Goal: Information Seeking & Learning: Learn about a topic

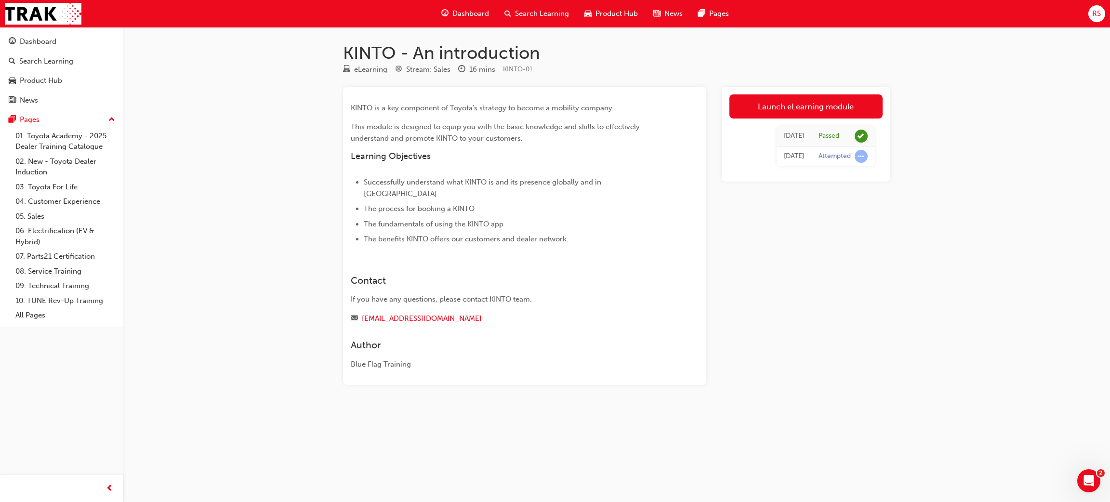
click at [481, 17] on span "Dashboard" at bounding box center [471, 13] width 37 height 11
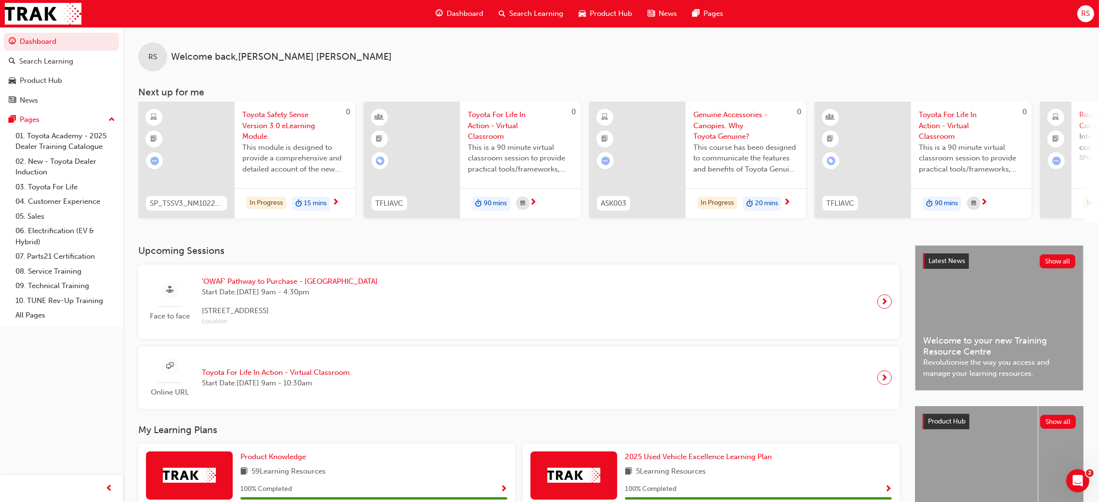
drag, startPoint x: 378, startPoint y: 1, endPoint x: 528, endPoint y: 340, distance: 370.9
click at [528, 339] on div "Face to face 'OWAF' Pathway to Purchase - [GEOGRAPHIC_DATA] Start Date: [DATE] …" at bounding box center [519, 302] width 762 height 74
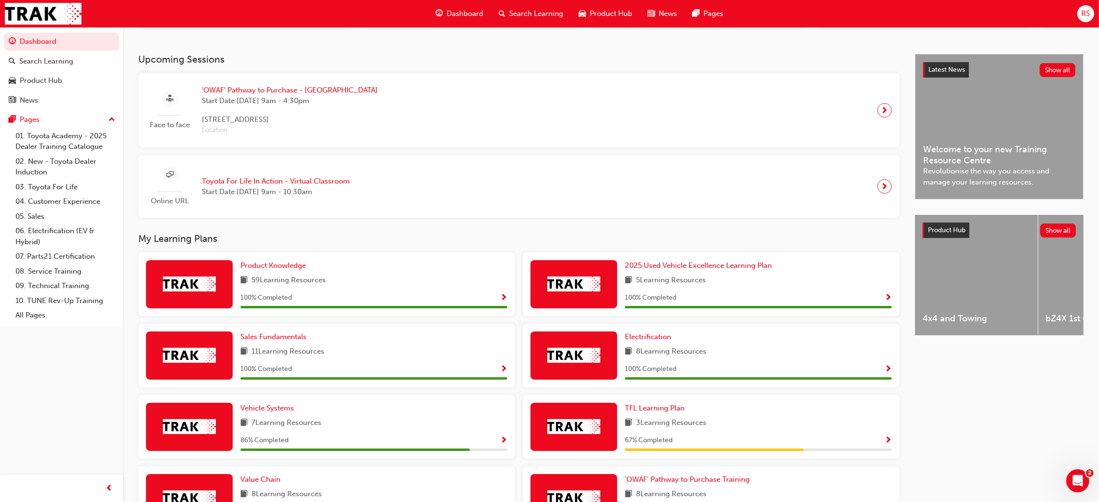
scroll to position [340, 0]
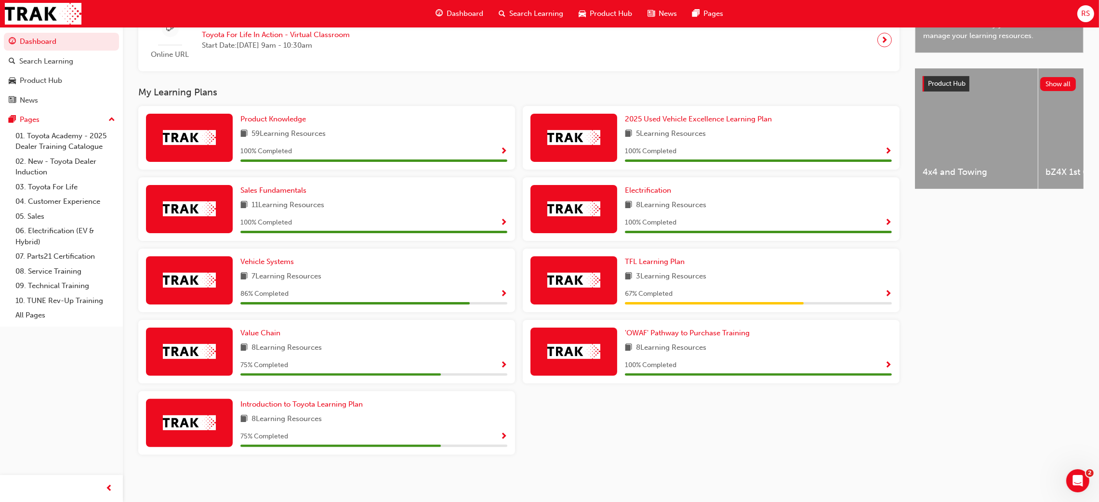
click at [501, 367] on span "Show Progress" at bounding box center [503, 365] width 7 height 9
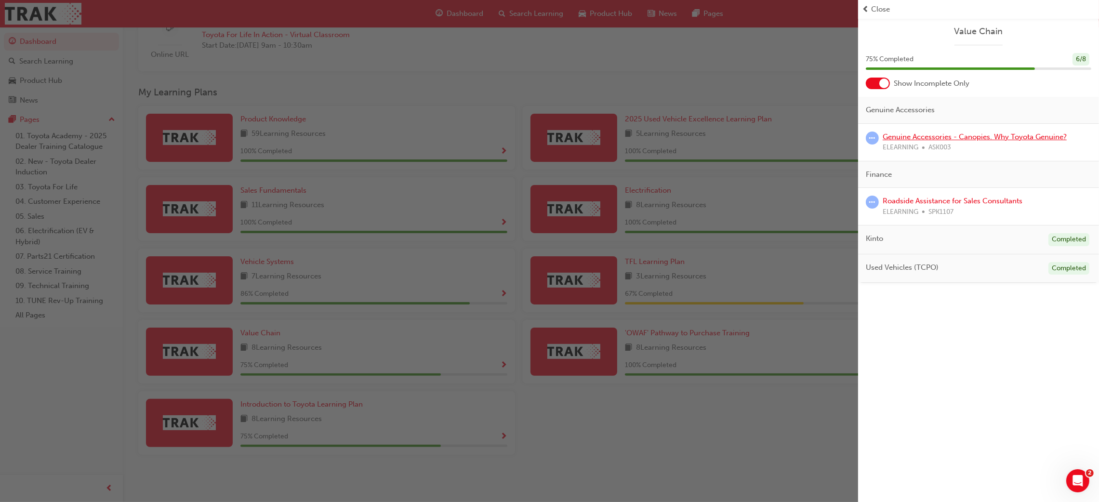
click at [1039, 135] on link "Genuine Accessories - Canopies. Why Toyota Genuine?" at bounding box center [975, 137] width 184 height 9
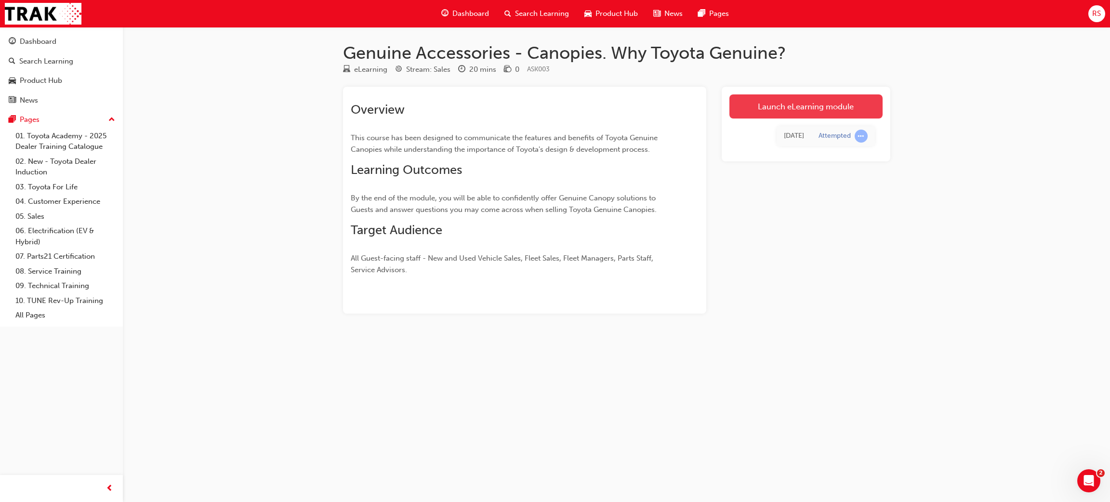
click at [772, 104] on link "Launch eLearning module" at bounding box center [806, 106] width 153 height 24
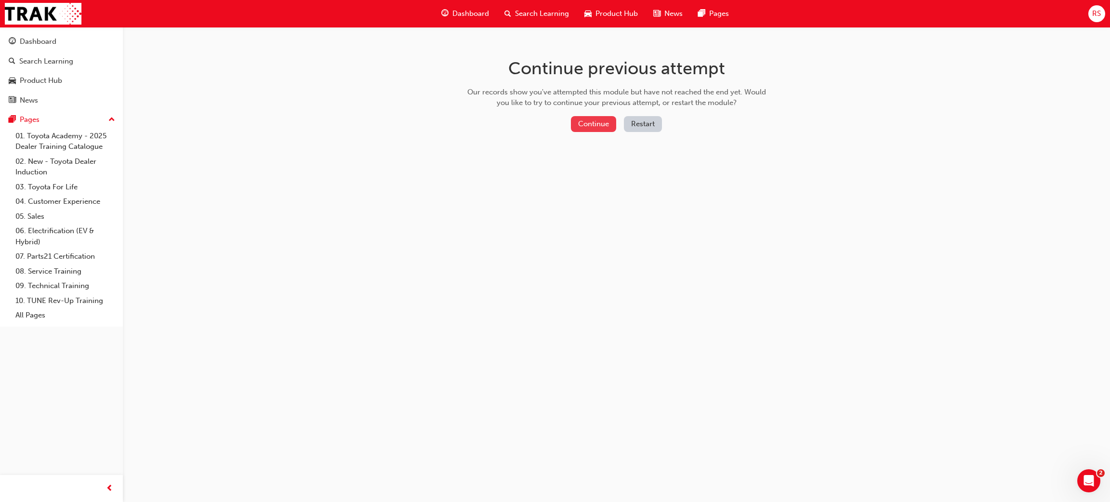
click at [576, 127] on button "Continue" at bounding box center [593, 124] width 45 height 16
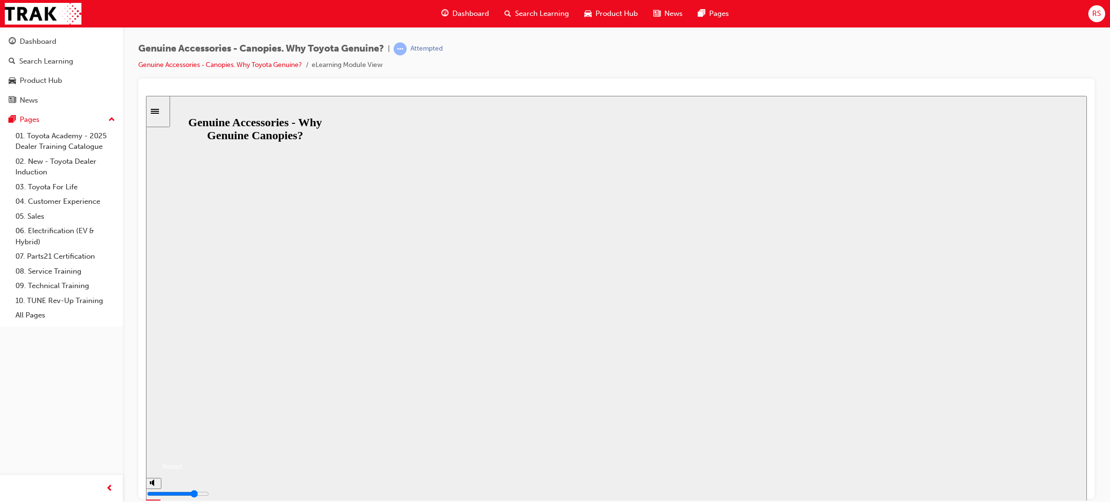
click at [183, 449] on button "Resume" at bounding box center [164, 455] width 37 height 12
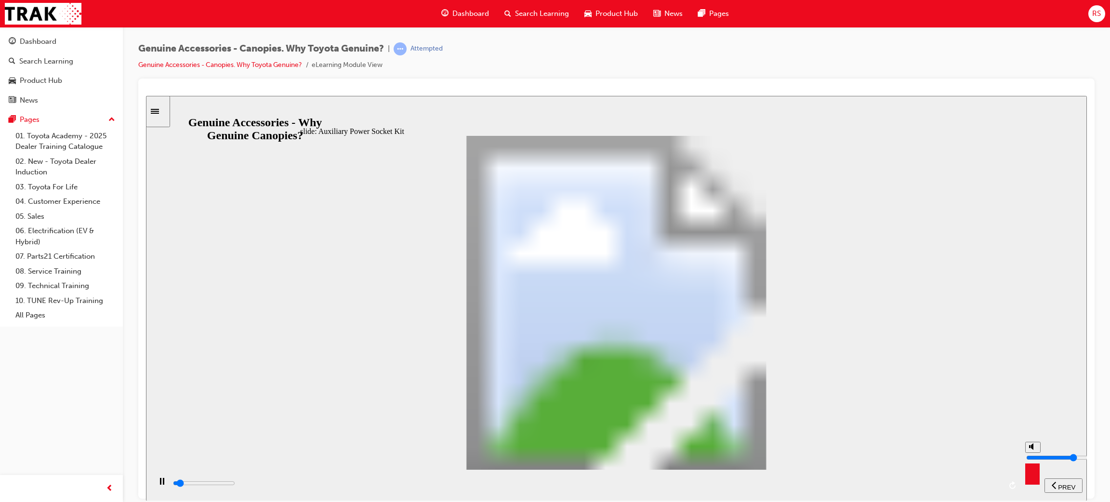
type input "2600"
type input "5"
type input "2700"
type input "4"
click at [1030, 457] on input "volume" at bounding box center [1058, 458] width 62 height 8
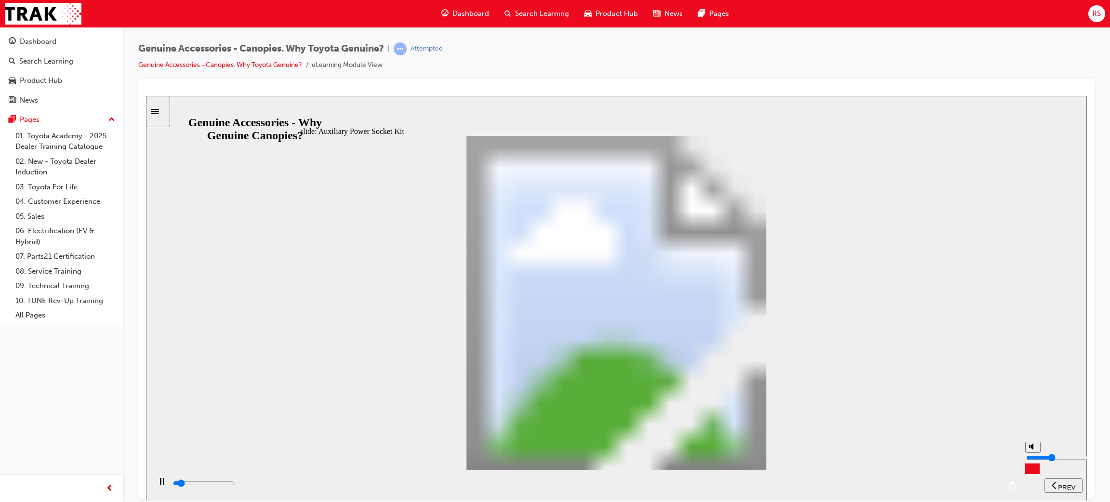
type input "3300"
type input "5"
type input "3900"
type input "5"
click at [1030, 456] on input "volume" at bounding box center [1058, 458] width 62 height 8
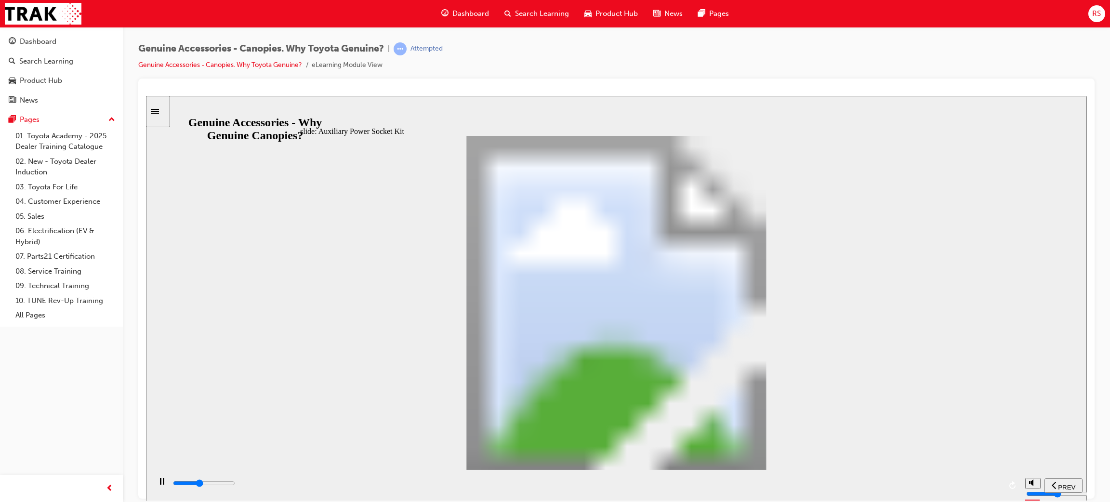
click at [519, 482] on div "playback controls" at bounding box center [586, 483] width 829 height 11
click at [583, 472] on div "playback controls" at bounding box center [586, 484] width 870 height 31
click at [235, 485] on input "slide progress" at bounding box center [204, 483] width 62 height 8
drag, startPoint x: 658, startPoint y: 483, endPoint x: 682, endPoint y: 486, distance: 24.8
click at [661, 484] on div "playback controls" at bounding box center [586, 483] width 829 height 11
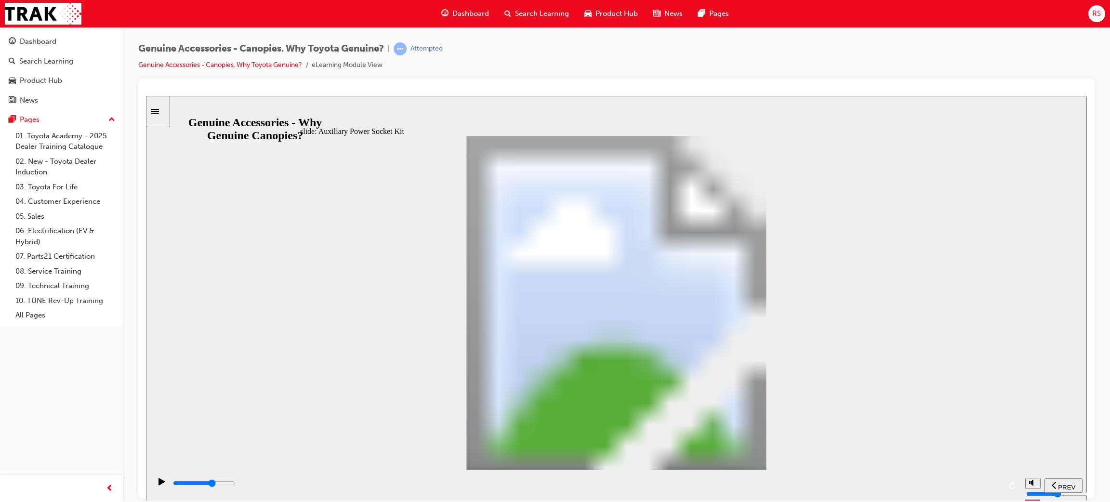
drag, startPoint x: 710, startPoint y: 485, endPoint x: 784, endPoint y: 490, distance: 73.4
click at [717, 489] on div "playback controls" at bounding box center [586, 483] width 829 height 11
drag, startPoint x: 797, startPoint y: 487, endPoint x: 844, endPoint y: 499, distance: 49.2
click at [799, 488] on div "playback controls" at bounding box center [586, 483] width 829 height 11
drag, startPoint x: 846, startPoint y: 484, endPoint x: 884, endPoint y: 488, distance: 38.3
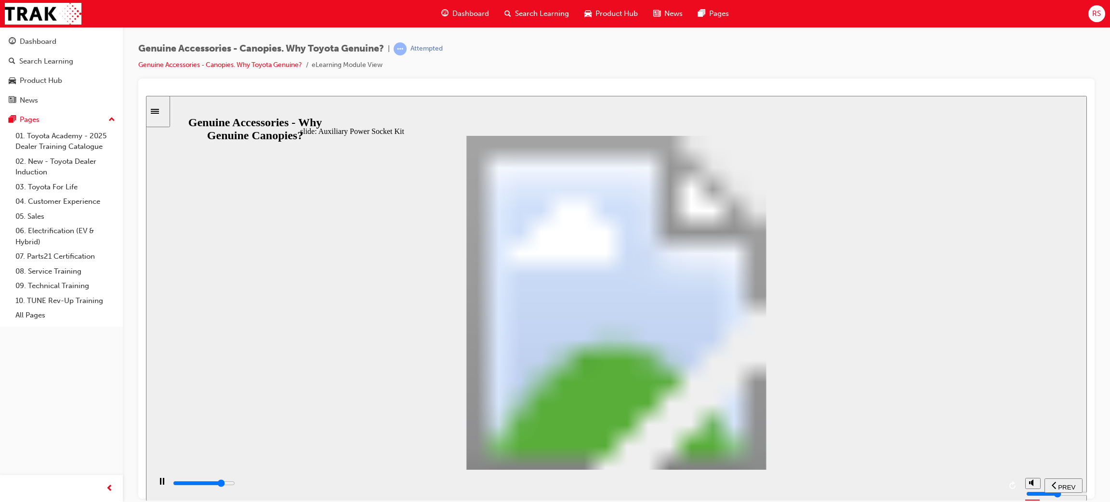
click at [235, 484] on input "slide progress" at bounding box center [204, 483] width 62 height 8
click at [235, 485] on input "slide progress" at bounding box center [204, 483] width 62 height 8
drag, startPoint x: 992, startPoint y: 485, endPoint x: 1007, endPoint y: 466, distance: 24.4
click at [235, 484] on input "slide progress" at bounding box center [204, 483] width 62 height 8
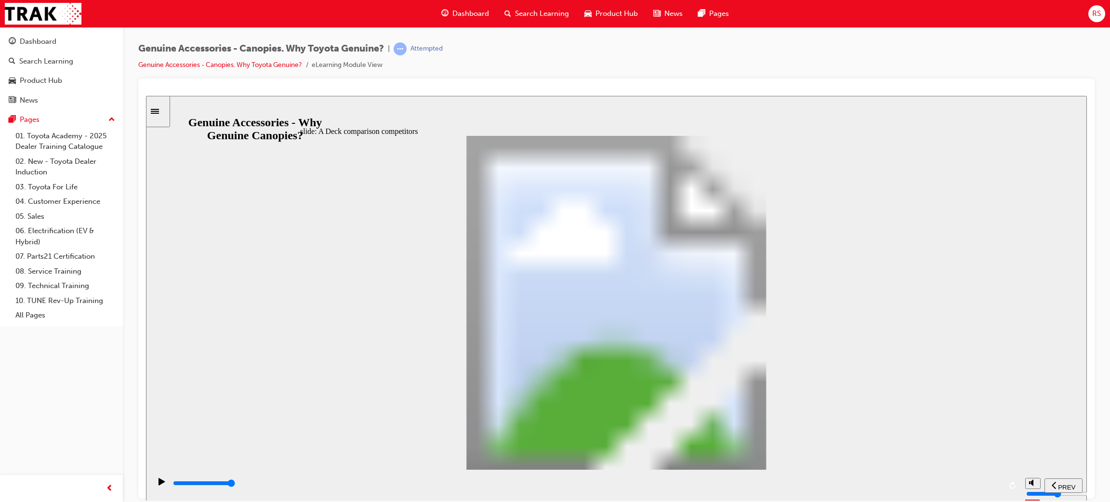
click at [683, 481] on div "playback controls" at bounding box center [586, 483] width 829 height 11
click at [235, 485] on input "slide progress" at bounding box center [204, 483] width 62 height 8
drag, startPoint x: 818, startPoint y: 487, endPoint x: 877, endPoint y: 489, distance: 58.8
click at [823, 487] on div "playback controls" at bounding box center [586, 483] width 829 height 11
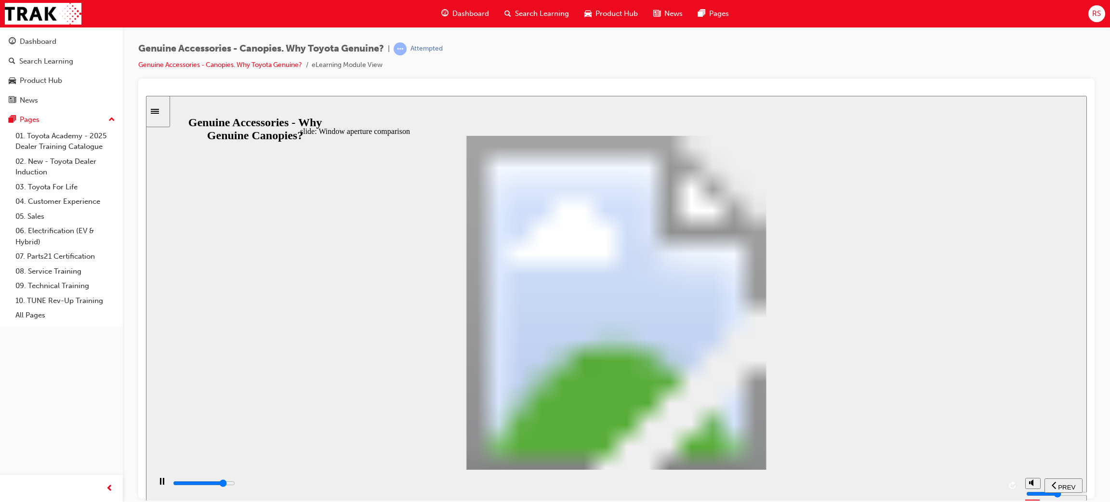
drag, startPoint x: 878, startPoint y: 489, endPoint x: 914, endPoint y: 491, distance: 36.2
click at [879, 489] on div "playback controls" at bounding box center [586, 483] width 829 height 11
click at [914, 489] on div "playback controls" at bounding box center [586, 483] width 829 height 11
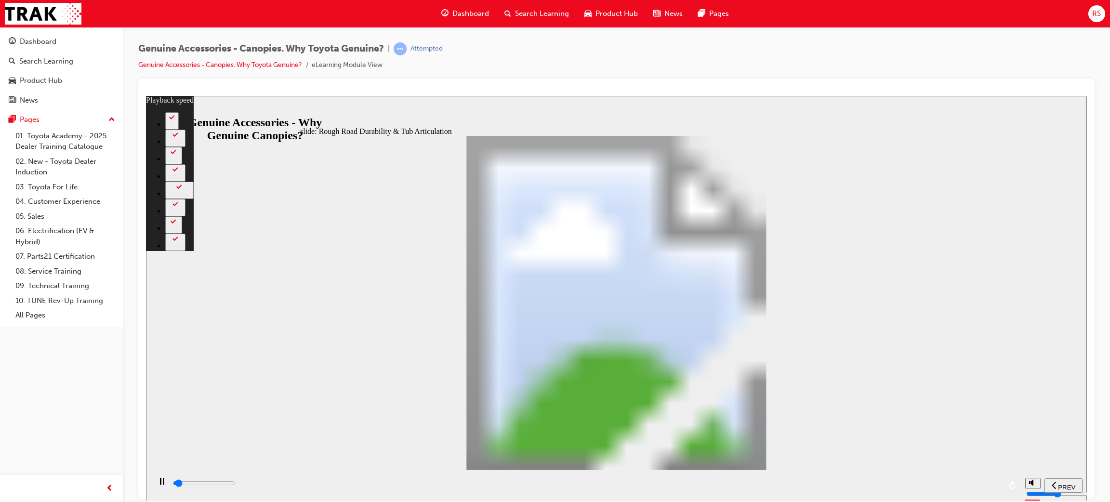
type input "1300"
type input "0"
type input "1300"
type input "0"
type input "1400"
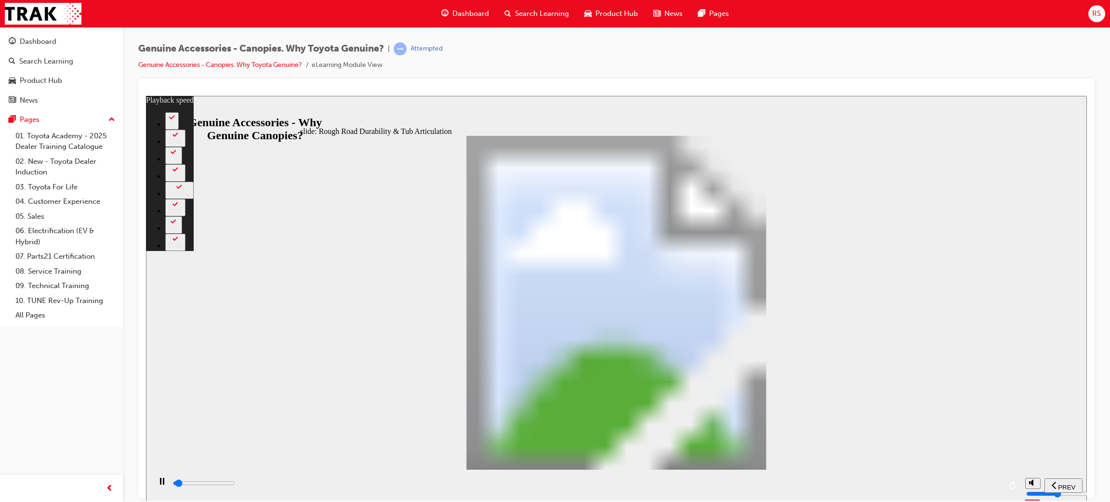
type input "0"
type input "1400"
type input "0"
type input "1400"
type input "0"
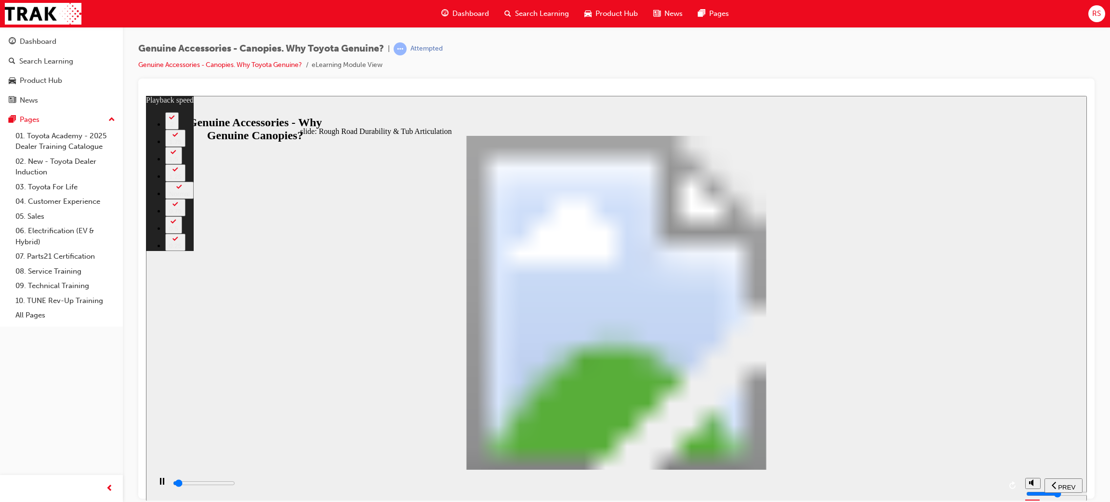
type input "1400"
type input "0"
type input "1400"
type input "0"
type input "1400"
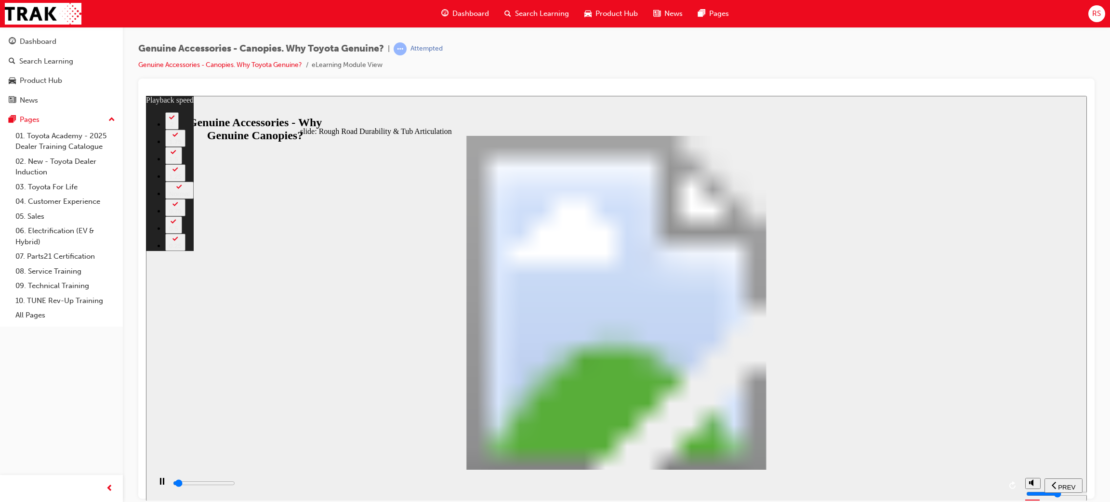
type input "0"
type input "1400"
type input "0"
type input "1500"
type input "0"
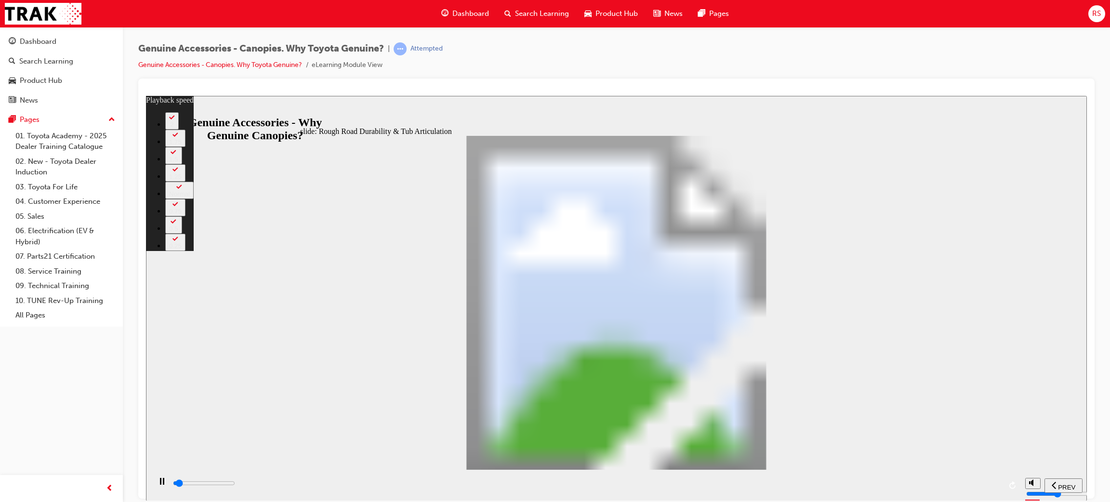
type input "1500"
type input "0"
type input "1500"
type input "0"
type input "1500"
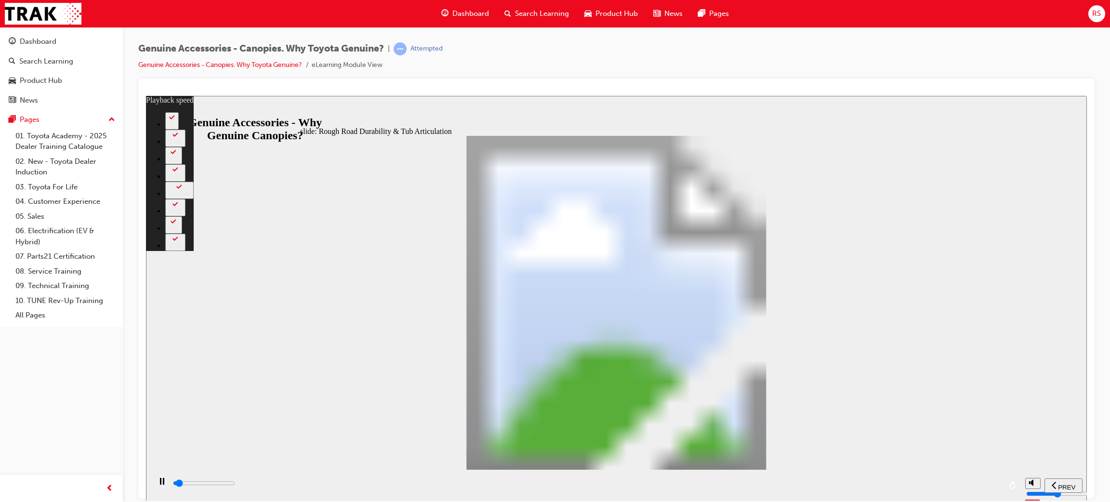
type input "0"
type input "1500"
type input "0"
type input "1500"
type input "0"
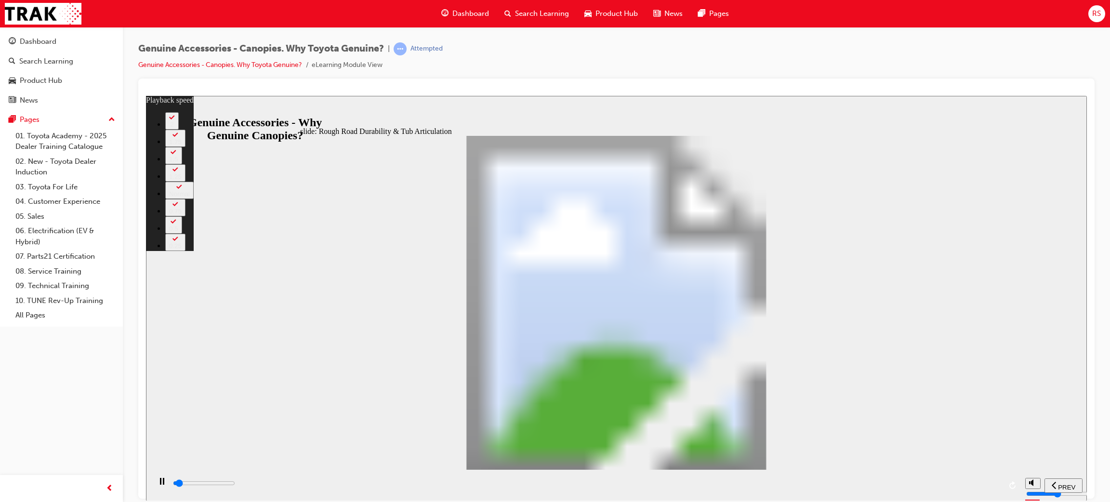
type input "1600"
type input "0"
type input "1600"
type input "0"
type input "1600"
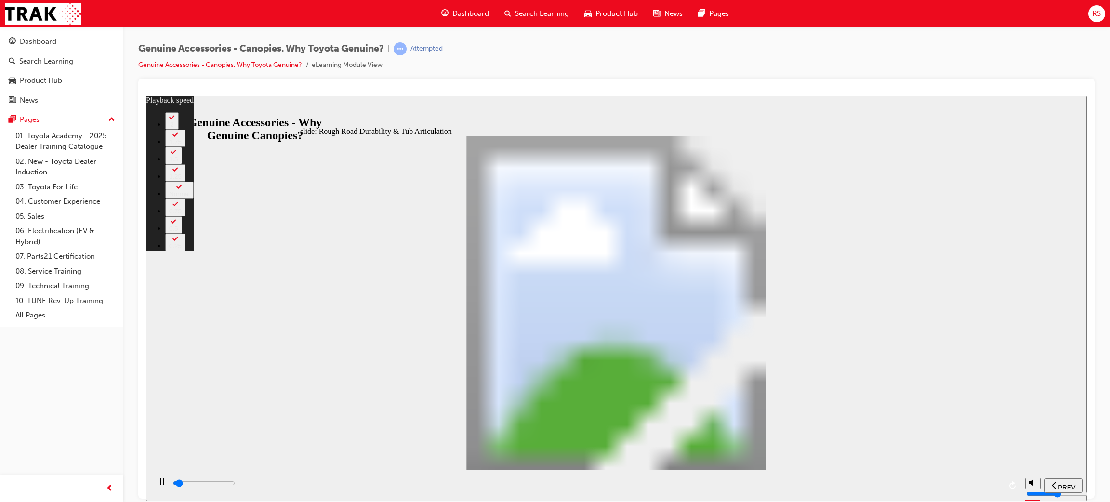
type input "0"
type input "1600"
type input "0"
type input "1600"
type input "0"
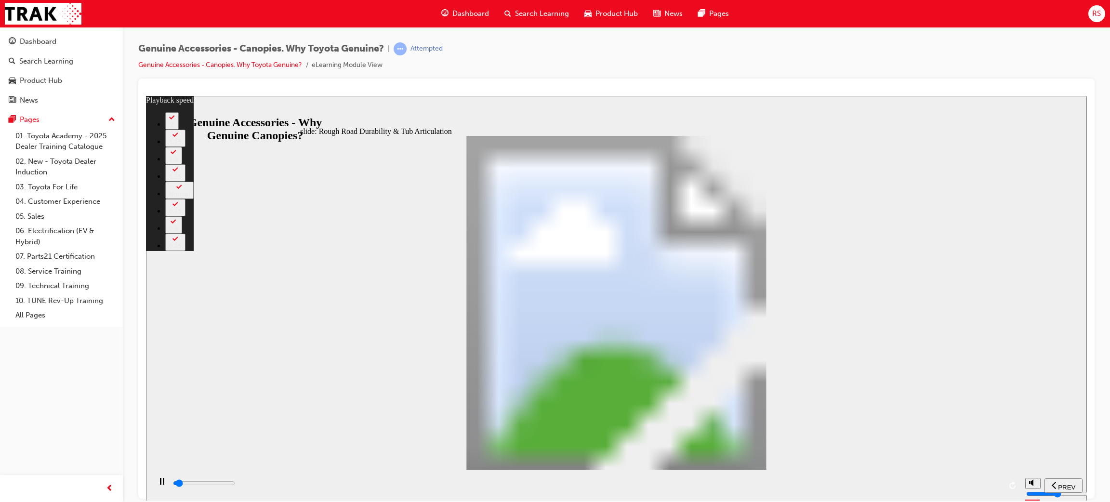
type input "1700"
type input "0"
type input "1700"
type input "0"
type input "1700"
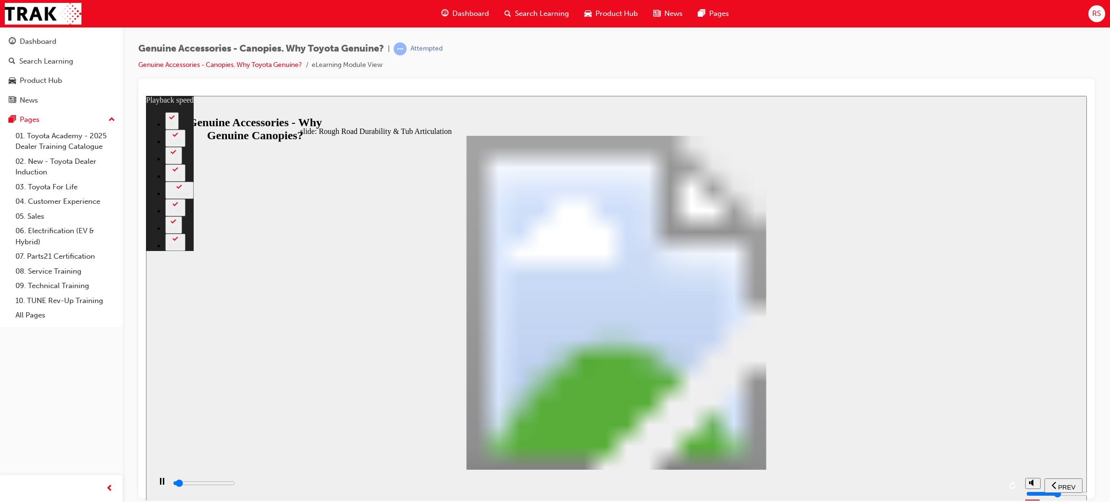
type input "0"
type input "1700"
type input "0"
type input "1700"
type input "0"
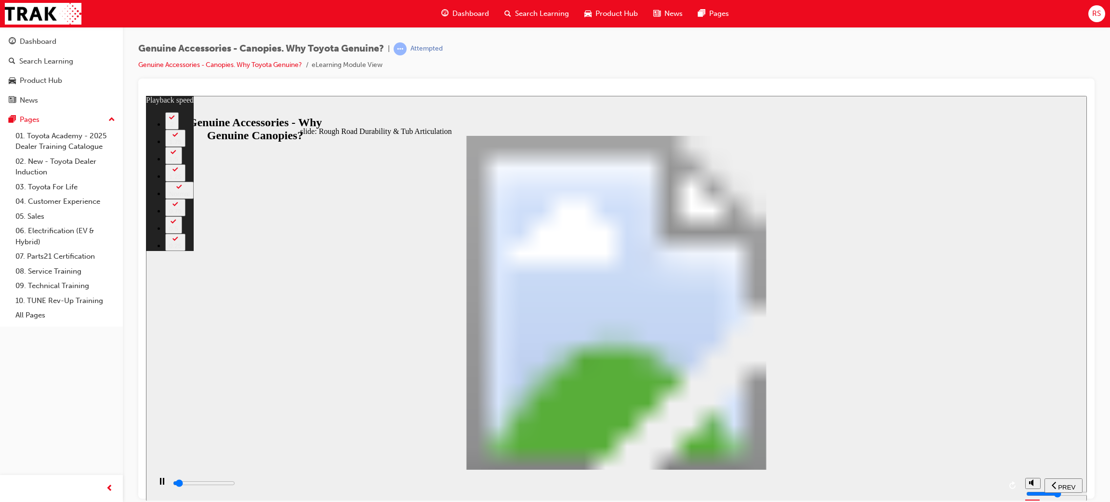
type input "1700"
type input "0"
type input "1800"
type input "0"
type input "1800"
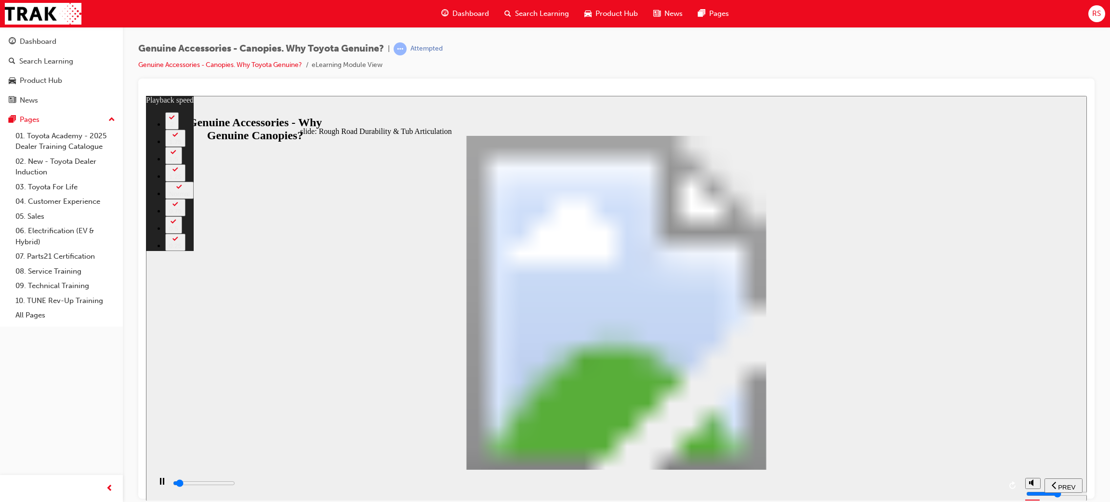
type input "0"
type input "1800"
type input "0"
type input "1800"
type input "0"
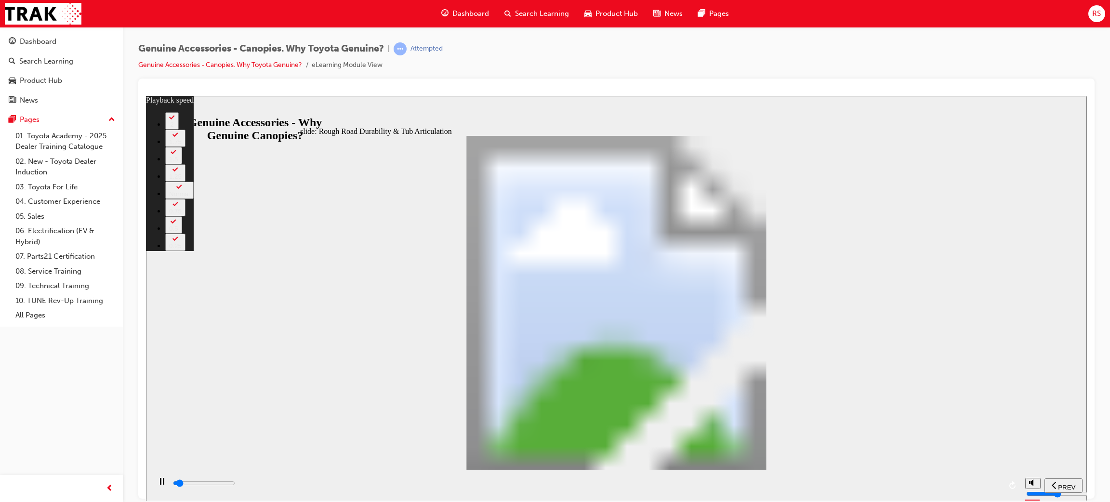
type input "1800"
type input "0"
type input "1800"
type input "1"
type input "1900"
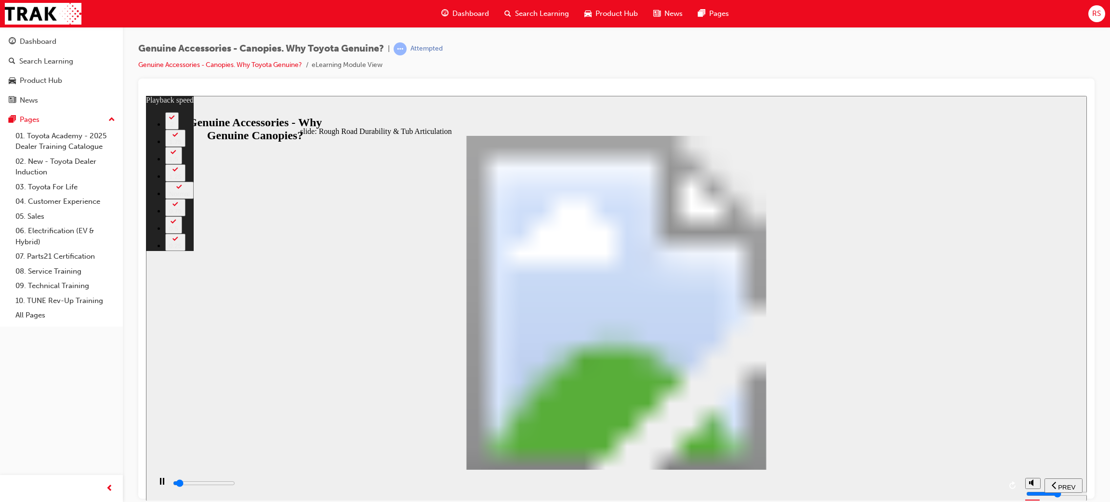
type input "1"
type input "1900"
type input "1"
type input "1900"
type input "1"
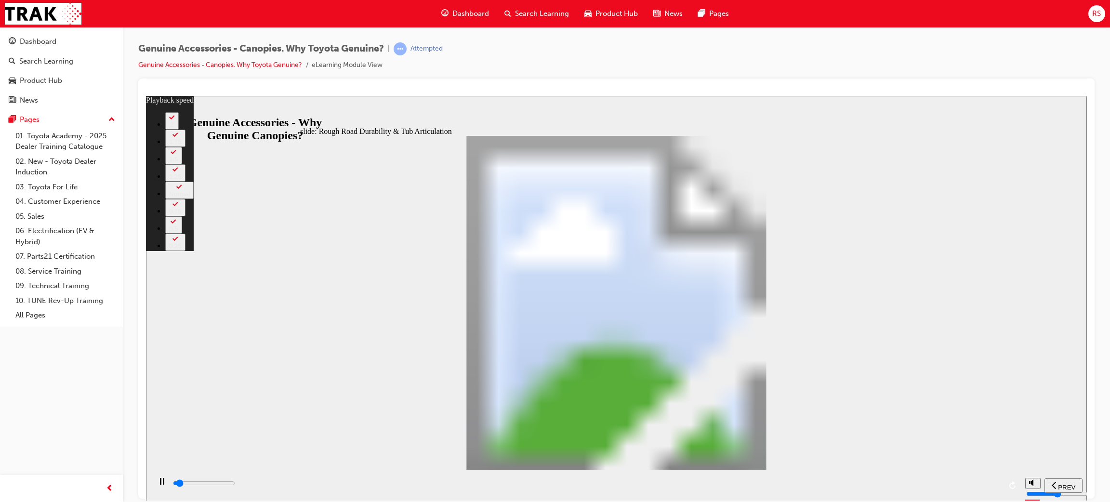
type input "1900"
type input "1"
type input "1900"
type input "1"
type input "1900"
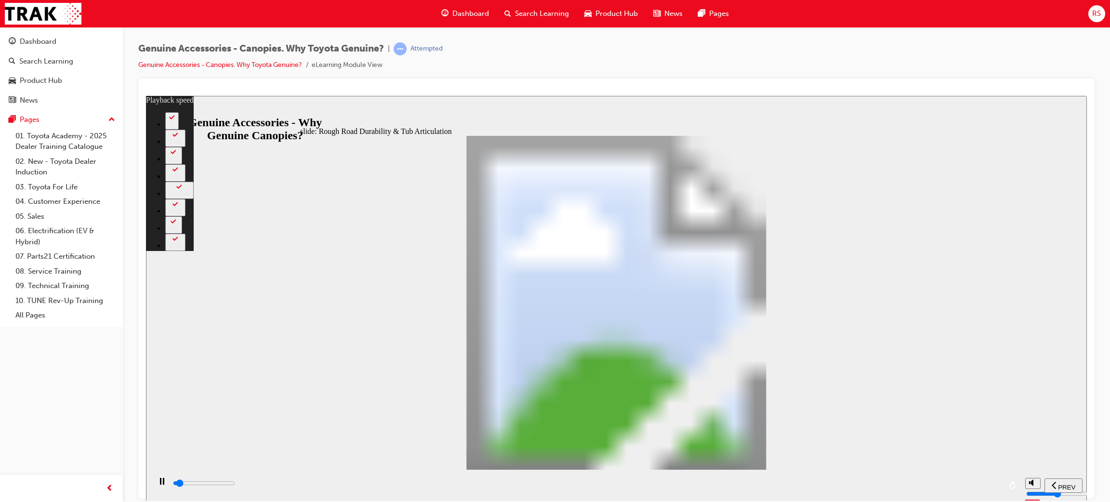
type input "1"
type input "2000"
type input "1"
type input "2000"
type input "1"
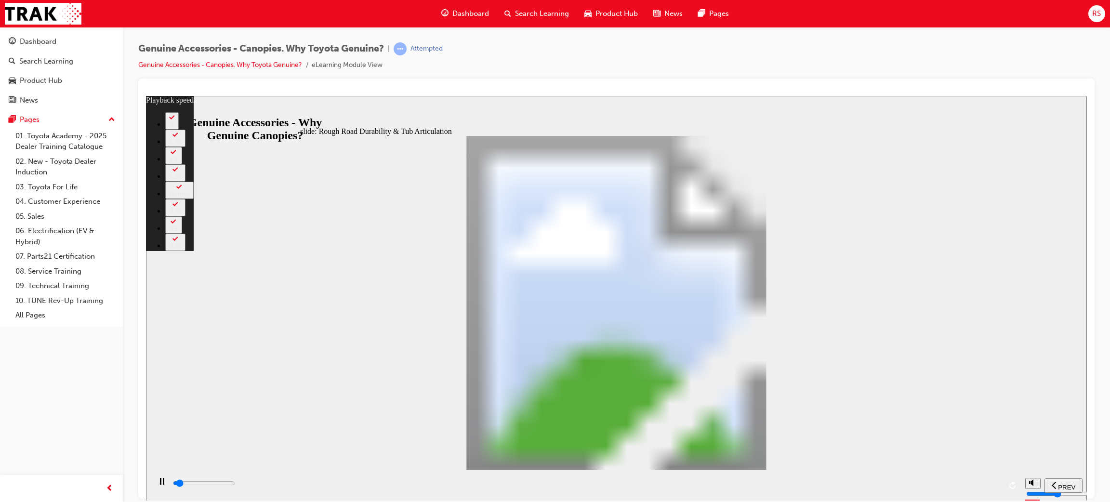
type input "2000"
type input "1"
type input "2000"
type input "1"
type input "2000"
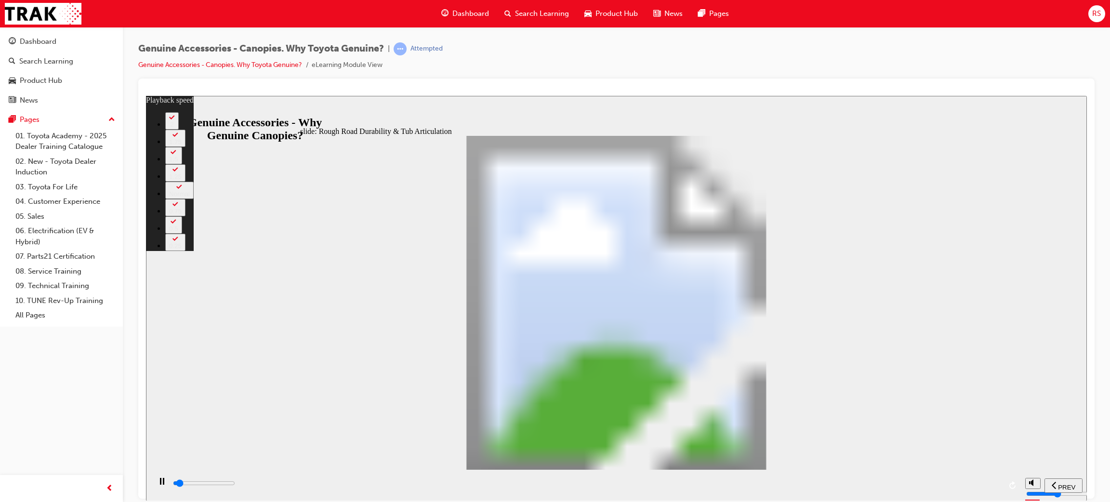
type input "1"
type input "2000"
type input "1"
type input "2100"
type input "1"
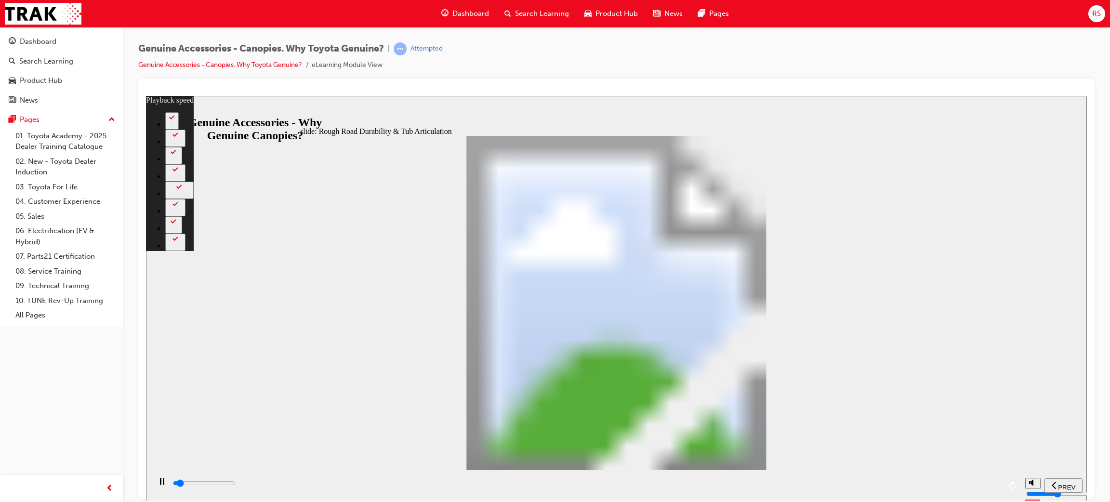
type input "2100"
type input "1"
type input "2100"
type input "1"
type input "2100"
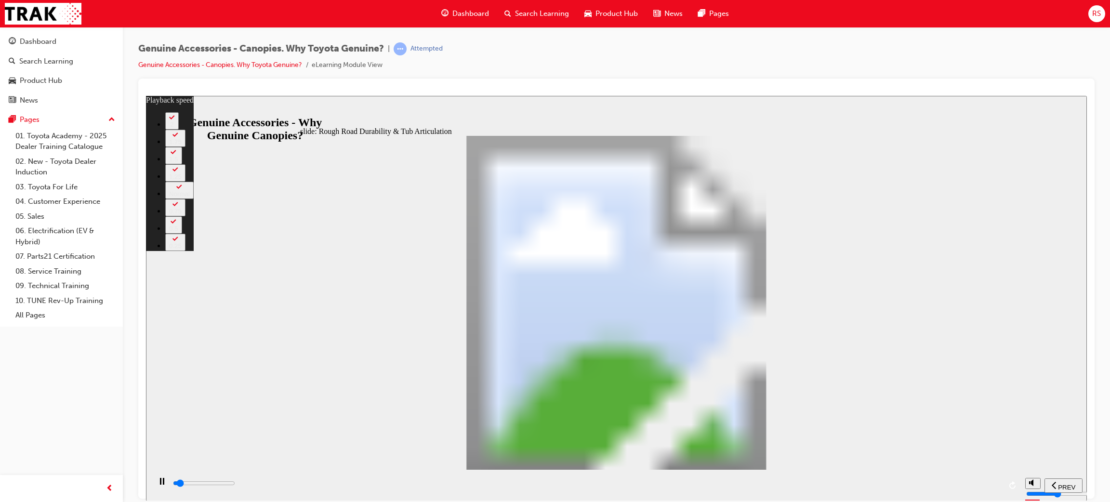
type input "1"
type input "2100"
type input "1"
type input "2100"
type input "1"
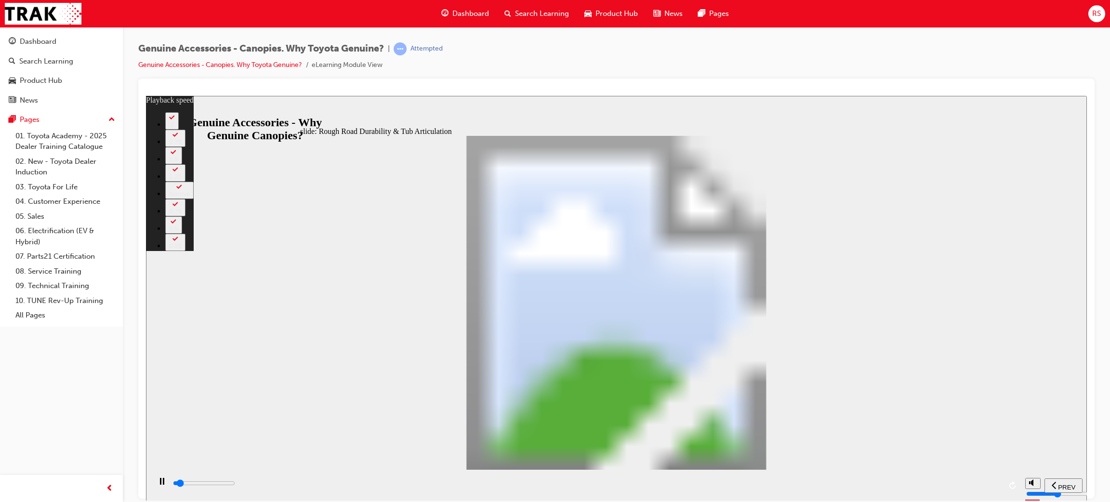
type input "2200"
type input "1"
type input "2200"
type input "1"
type input "2200"
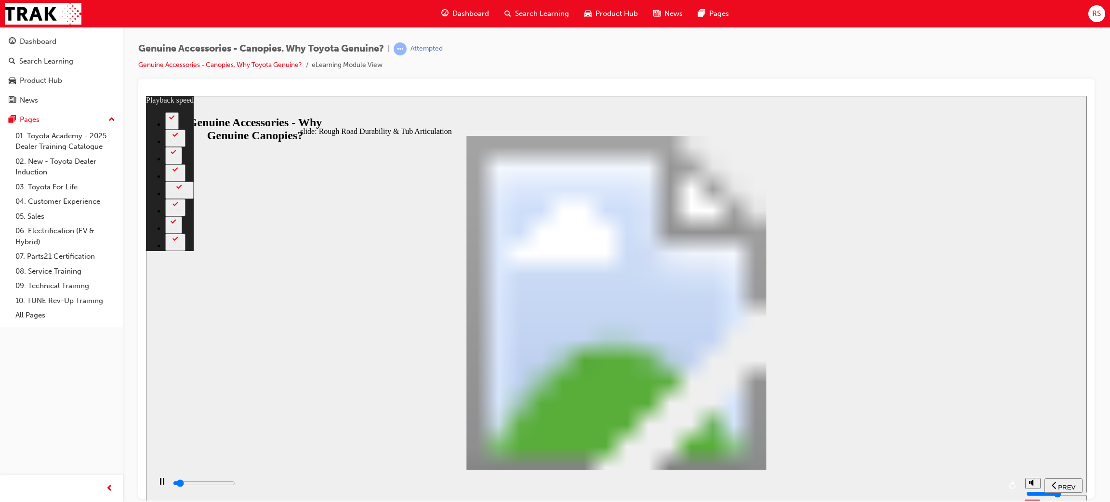
type input "1"
type input "2200"
type input "1"
type input "2200"
type input "1"
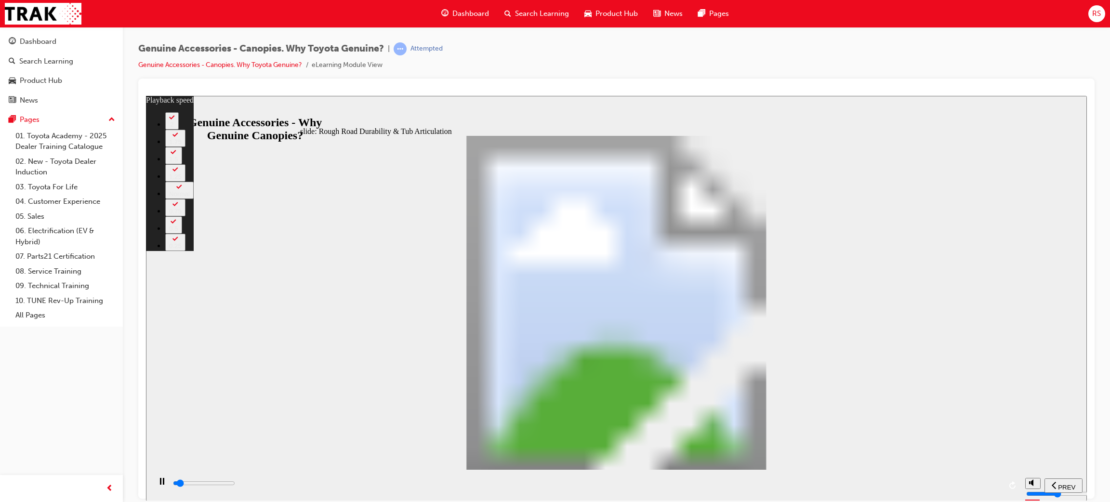
type input "2200"
type input "1"
type input "2300"
type input "1"
type input "2400"
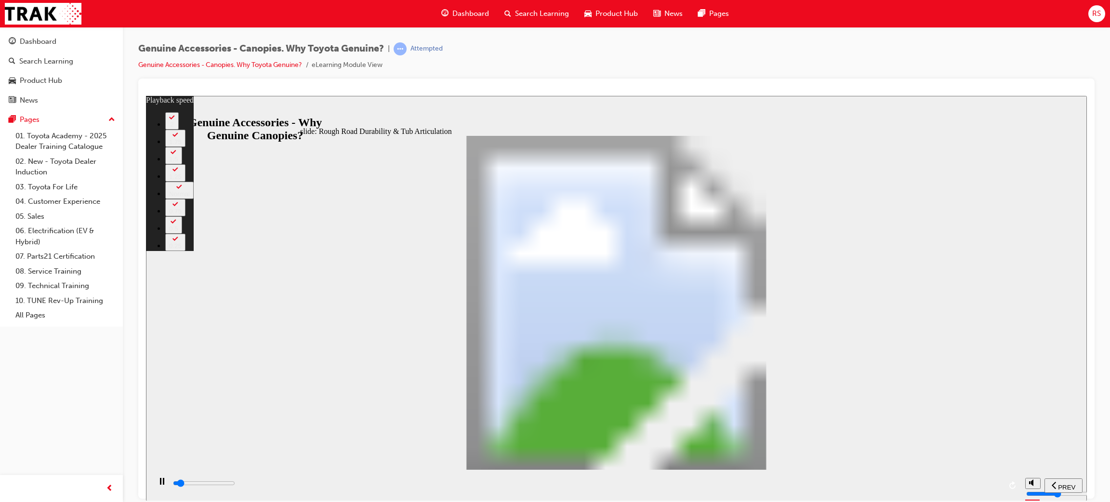
type input "1"
type input "2600"
type input "2"
type input "2900"
type input "2"
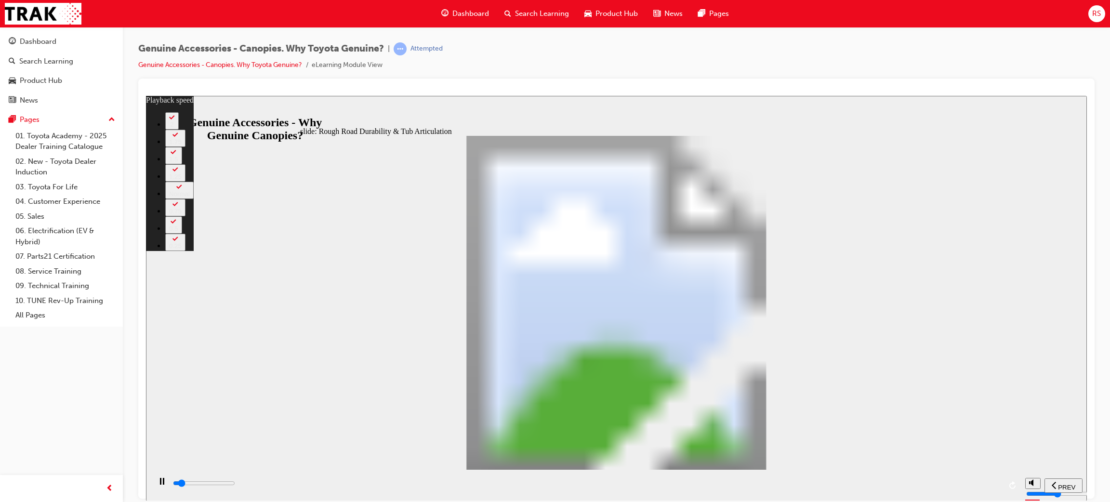
type input "3200"
type input "2"
type input "3400"
type input "2"
type input "3700"
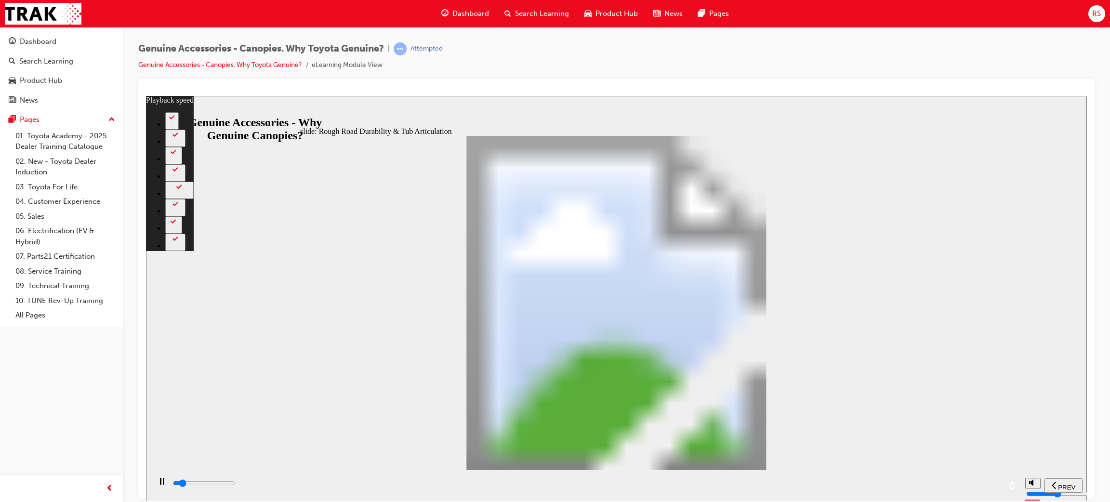
type input "3"
type input "4000"
type input "3"
type input "4200"
type input "3"
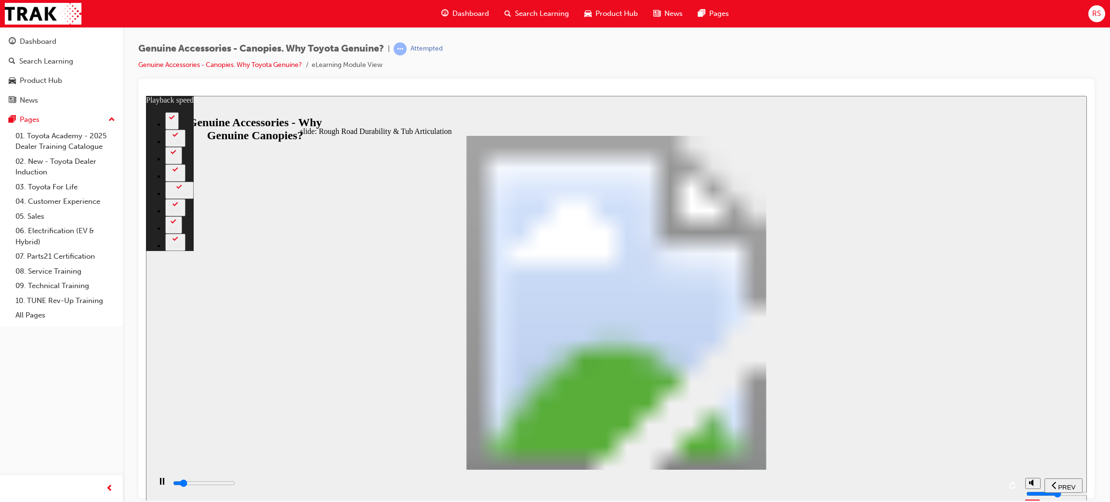
type input "4500"
type input "3"
type input "4800"
type input "4"
type input "5000"
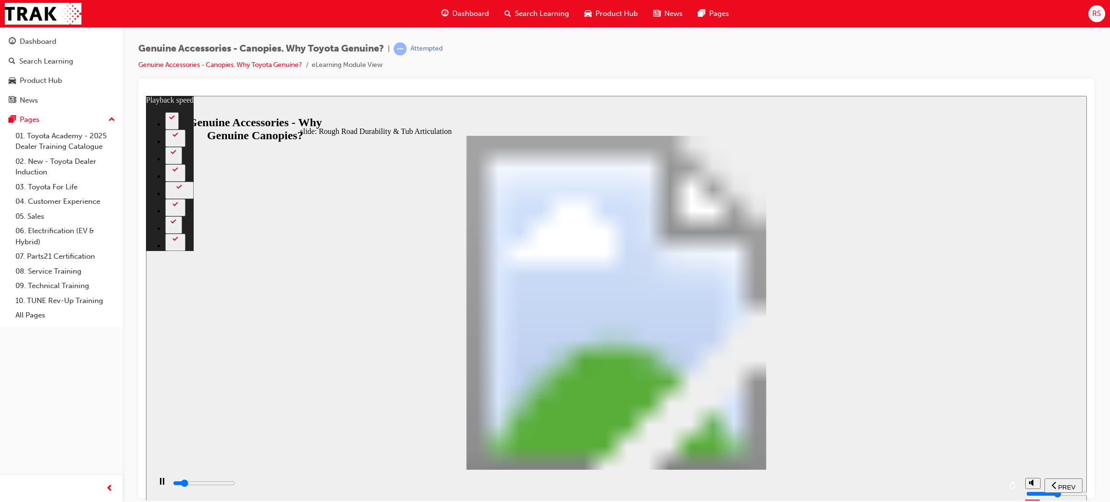
type input "4"
type input "5300"
type input "4"
type input "5500"
type input "4"
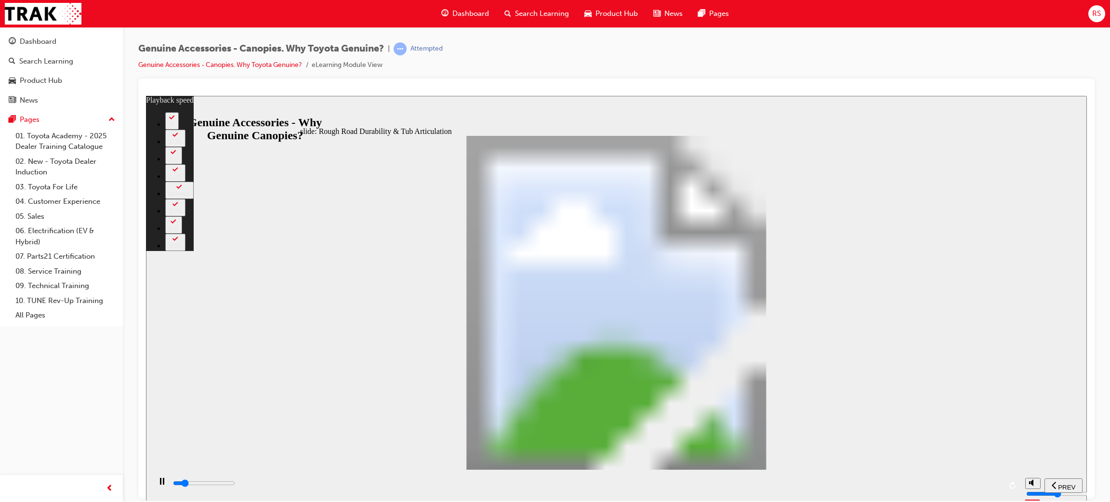
type input "5600"
type input "4"
type input "5800"
type input "5"
type input "6100"
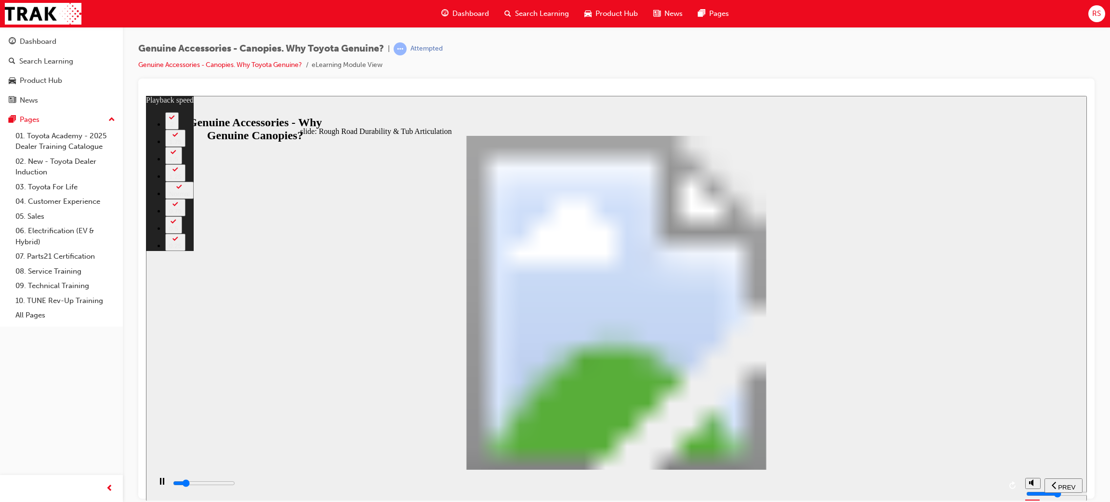
type input "5"
type input "6400"
type input "5"
type input "6600"
type input "6"
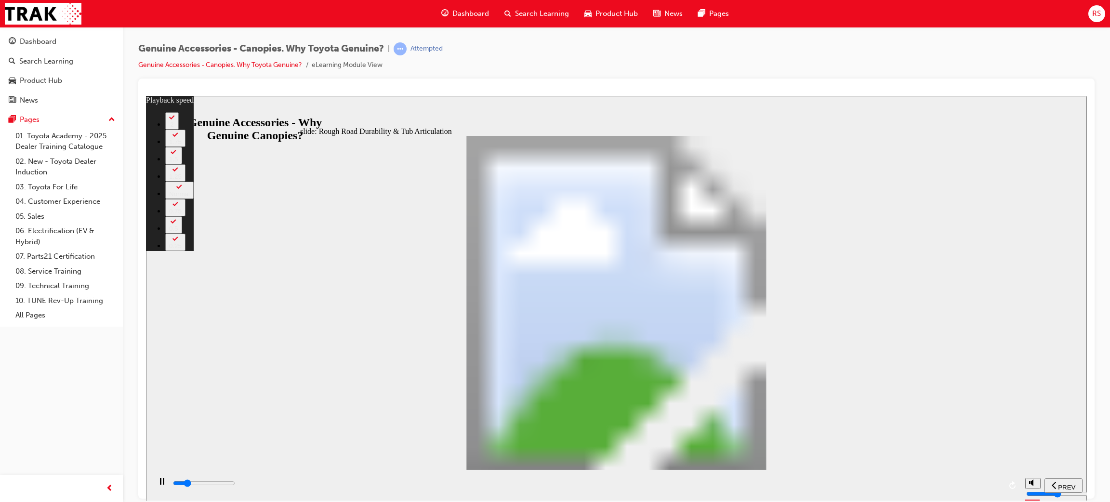
type input "6900"
type input "6"
type input "7200"
type input "6"
type input "7400"
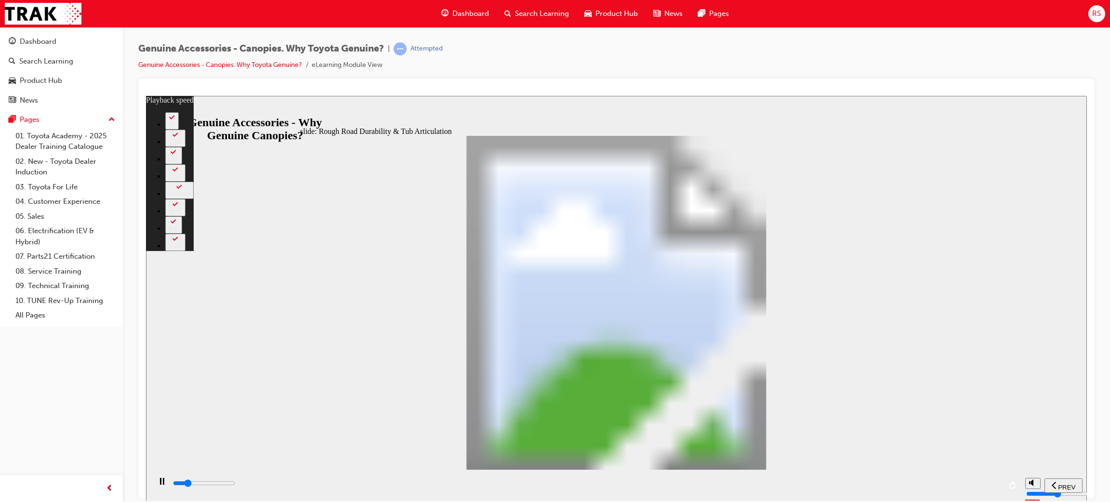
type input "6"
type input "7700"
type input "7"
type input "7800"
type input "7"
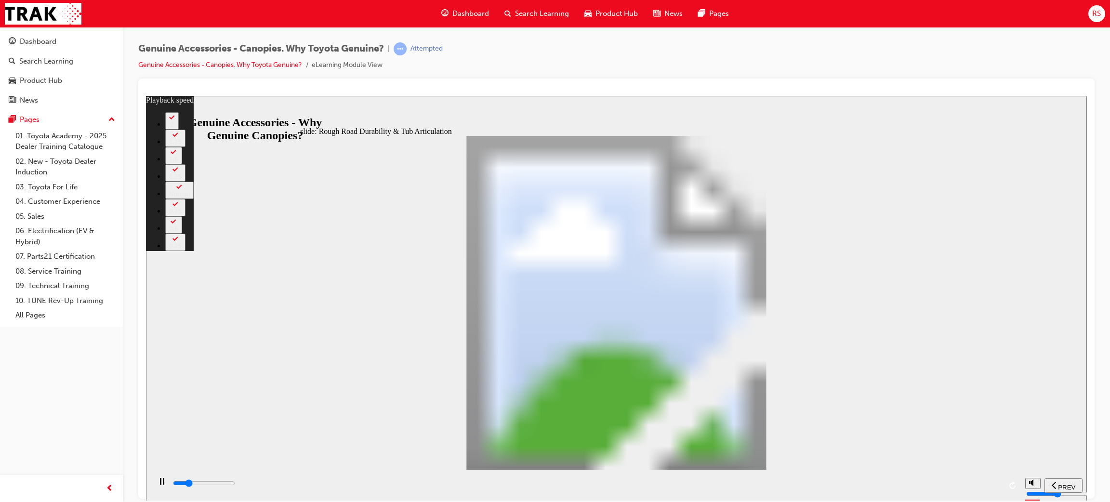
type input "8000"
type input "7"
type input "8200"
type input "7"
type input "8500"
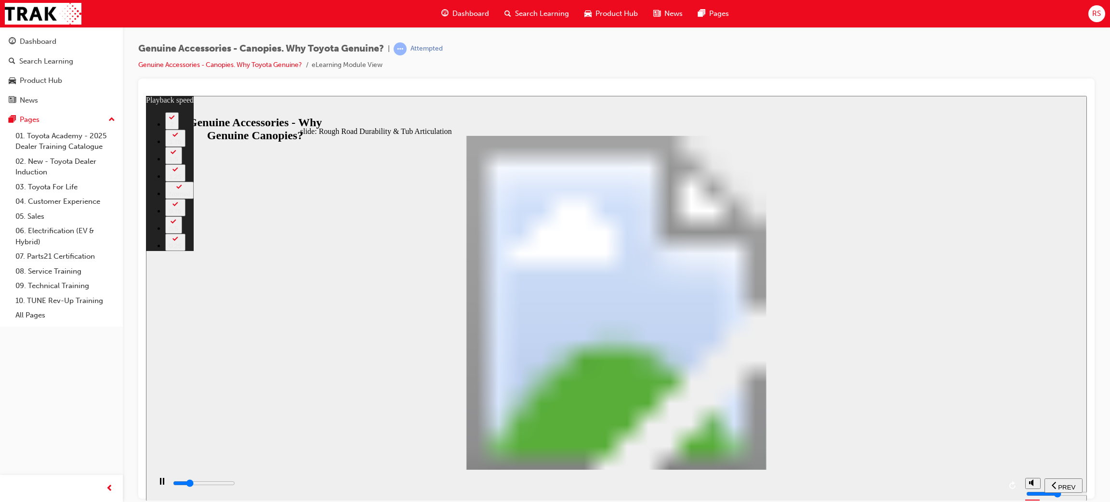
type input "7"
type input "8800"
type input "8"
type input "9000"
type input "8"
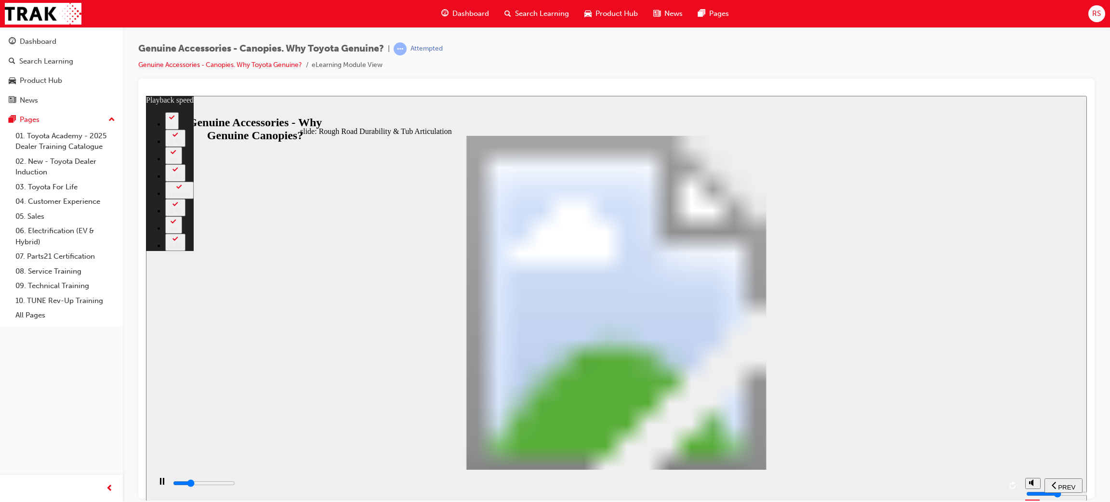
type input "9300"
type input "8"
type input "9600"
type input "8"
type input "9800"
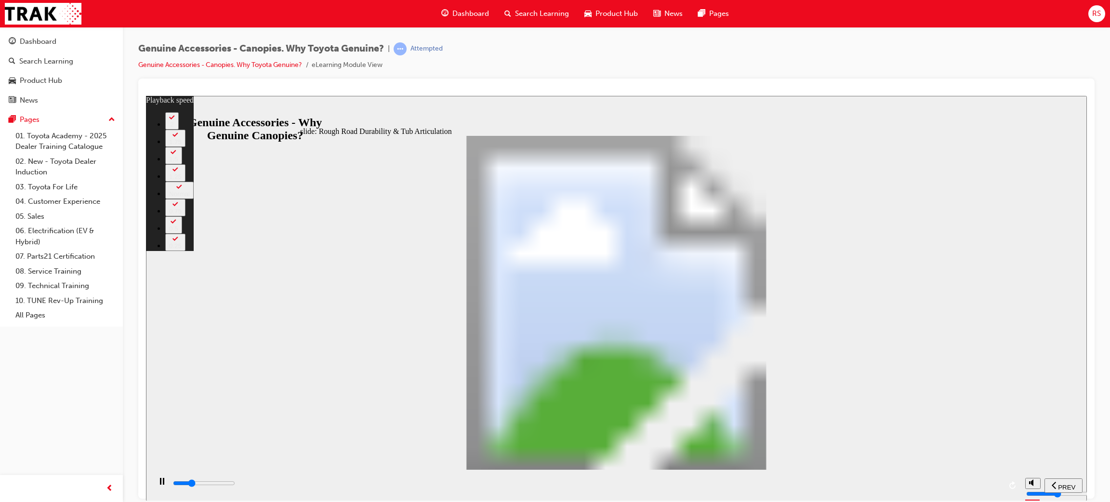
type input "9"
type input "10100"
type input "9"
type input "10400"
type input "9"
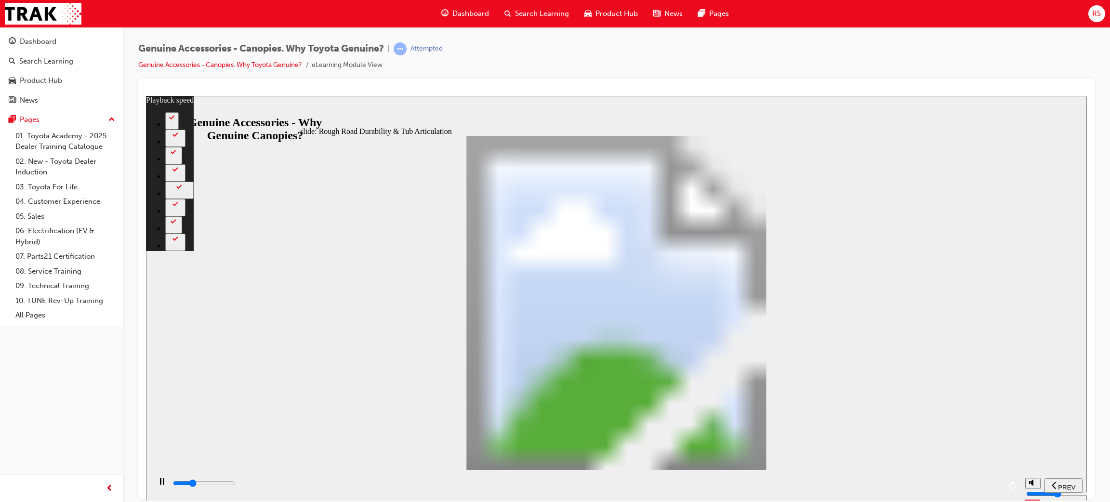
type input "10600"
type input "10"
type input "10900"
type input "10"
type input "11100"
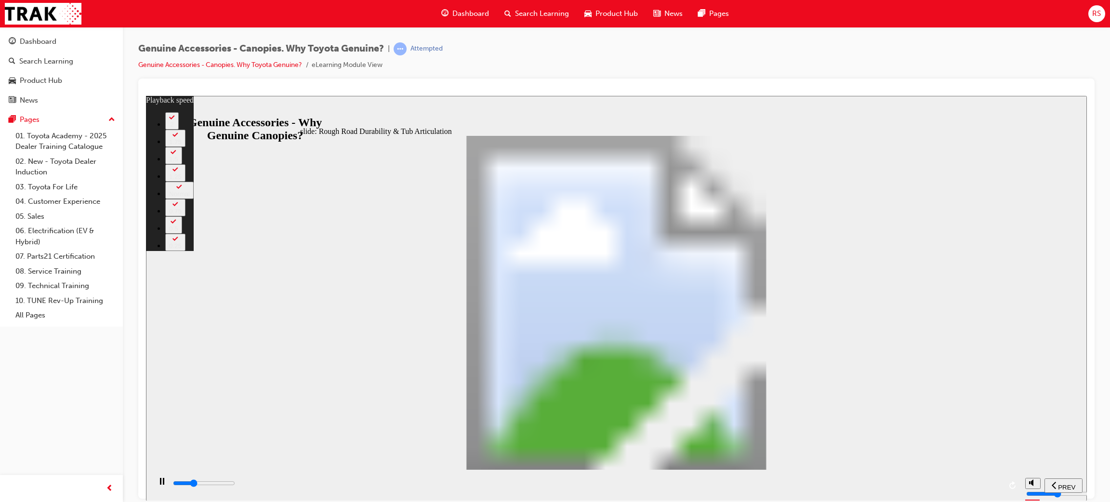
type input "10"
type input "11400"
type input "10"
type input "11700"
type input "11"
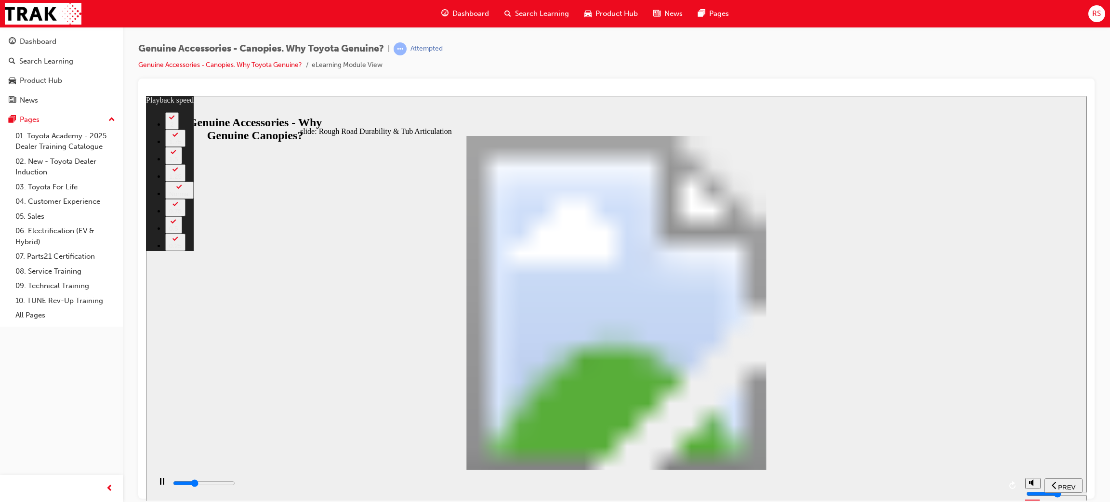
type input "11900"
type input "11"
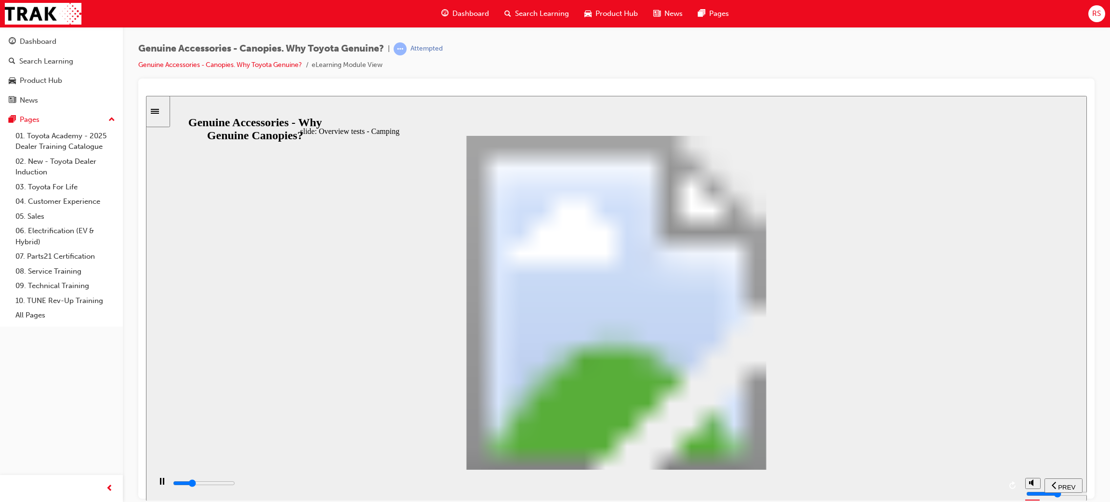
drag, startPoint x: 732, startPoint y: 256, endPoint x: 732, endPoint y: 262, distance: 5.8
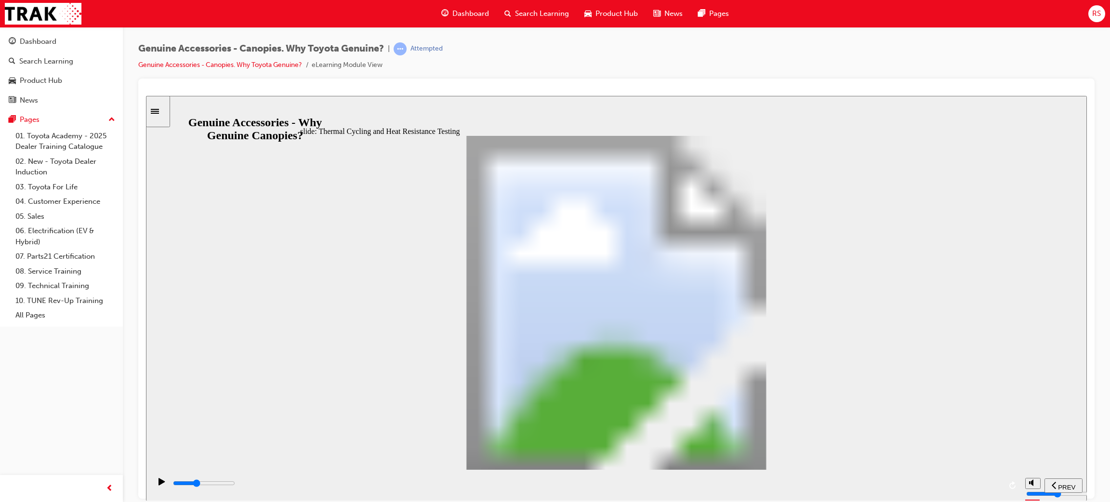
drag, startPoint x: 473, startPoint y: 480, endPoint x: 512, endPoint y: 484, distance: 38.8
click at [474, 480] on div "playback controls" at bounding box center [586, 485] width 829 height 14
drag, startPoint x: 512, startPoint y: 484, endPoint x: 603, endPoint y: 487, distance: 91.2
click at [235, 484] on input "slide progress" at bounding box center [204, 483] width 62 height 8
click at [679, 489] on div "playback controls" at bounding box center [586, 483] width 829 height 11
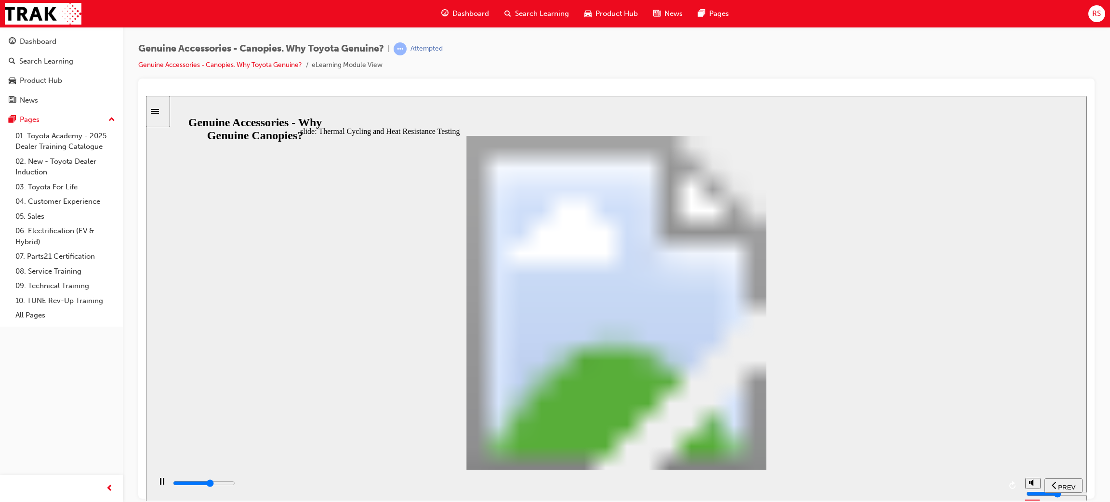
drag, startPoint x: 729, startPoint y: 497, endPoint x: 798, endPoint y: 499, distance: 69.4
click at [750, 500] on div "playback controls" at bounding box center [586, 484] width 870 height 31
drag, startPoint x: 817, startPoint y: 497, endPoint x: 836, endPoint y: 493, distance: 19.2
click at [830, 495] on div "playback controls" at bounding box center [586, 484] width 870 height 31
click at [901, 487] on div "playback controls" at bounding box center [586, 483] width 829 height 11
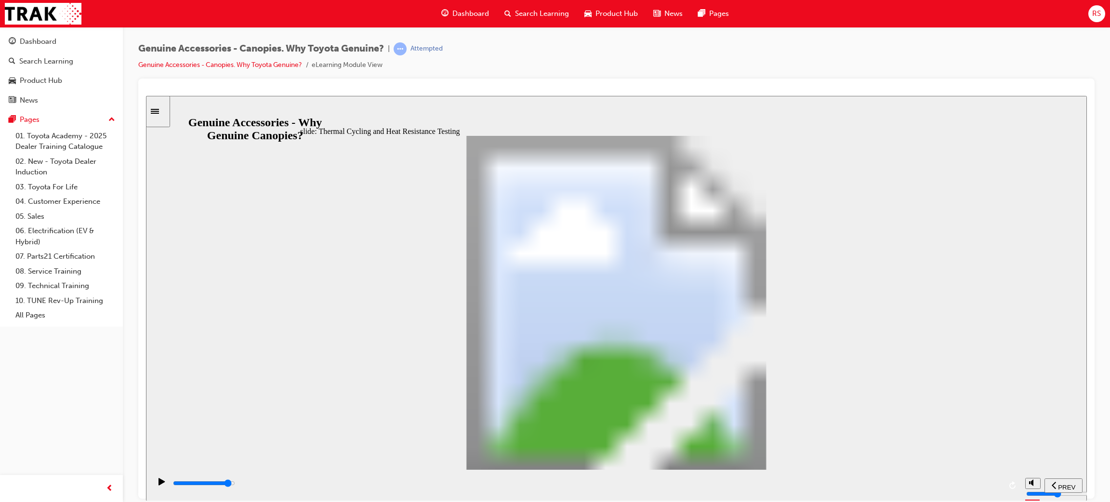
click at [235, 485] on input "slide progress" at bounding box center [204, 483] width 62 height 8
click at [978, 489] on div "playback controls" at bounding box center [586, 483] width 829 height 11
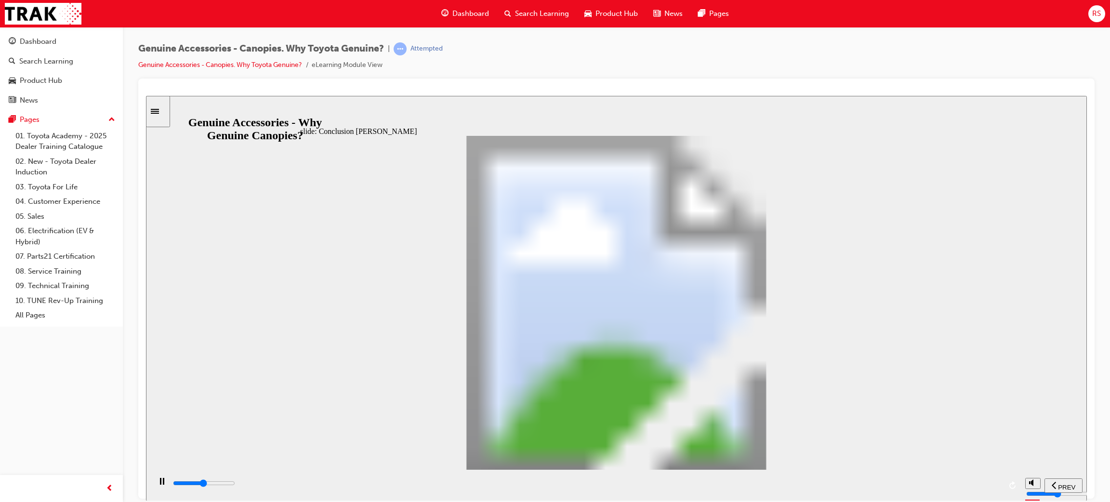
drag, startPoint x: 663, startPoint y: 485, endPoint x: 713, endPoint y: 487, distance: 49.7
click at [235, 485] on input "slide progress" at bounding box center [204, 483] width 62 height 8
click at [755, 484] on div "playback controls" at bounding box center [586, 483] width 829 height 11
click at [822, 481] on div "playback controls" at bounding box center [586, 483] width 829 height 11
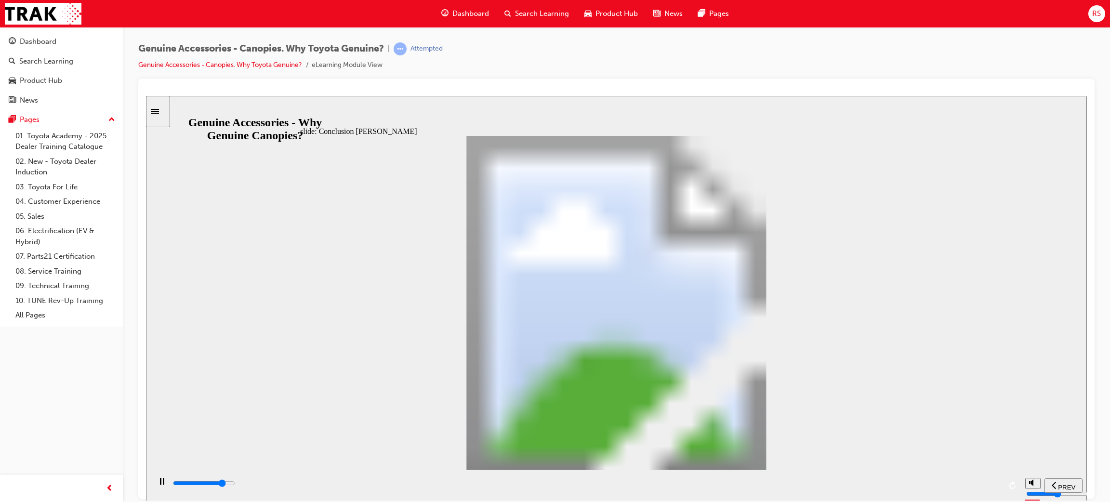
click at [885, 486] on div "playback controls" at bounding box center [586, 483] width 829 height 11
click at [923, 487] on div "playback controls" at bounding box center [586, 483] width 829 height 11
click at [235, 484] on input "slide progress" at bounding box center [204, 483] width 62 height 8
click at [976, 486] on div "playback controls" at bounding box center [586, 483] width 829 height 11
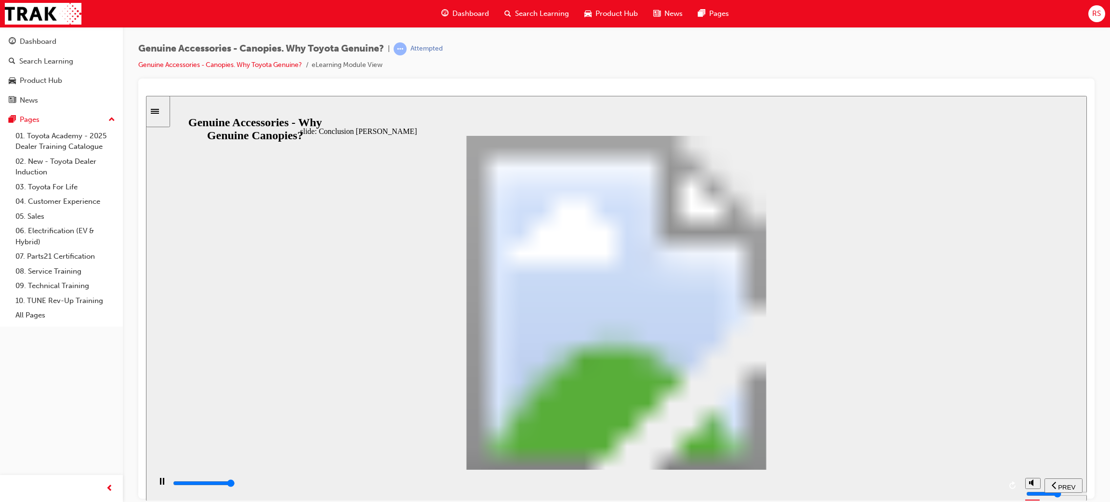
drag, startPoint x: 568, startPoint y: 355, endPoint x: 695, endPoint y: 401, distance: 134.6
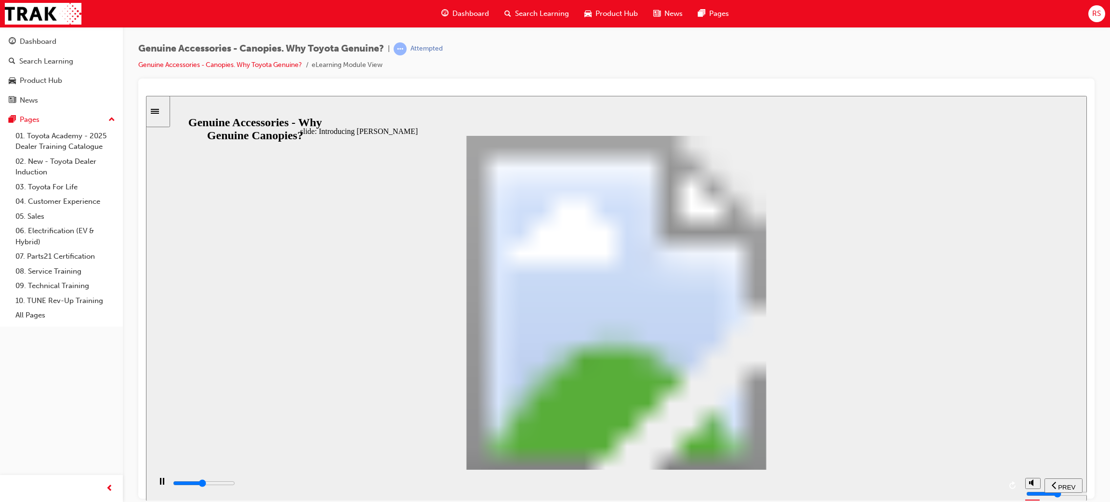
drag, startPoint x: 558, startPoint y: 489, endPoint x: 564, endPoint y: 487, distance: 6.1
click at [559, 487] on div "playback controls" at bounding box center [586, 483] width 829 height 11
drag, startPoint x: 623, startPoint y: 487, endPoint x: 680, endPoint y: 490, distance: 56.5
click at [630, 487] on div "playback controls" at bounding box center [586, 483] width 829 height 11
click at [235, 484] on input "slide progress" at bounding box center [204, 483] width 62 height 8
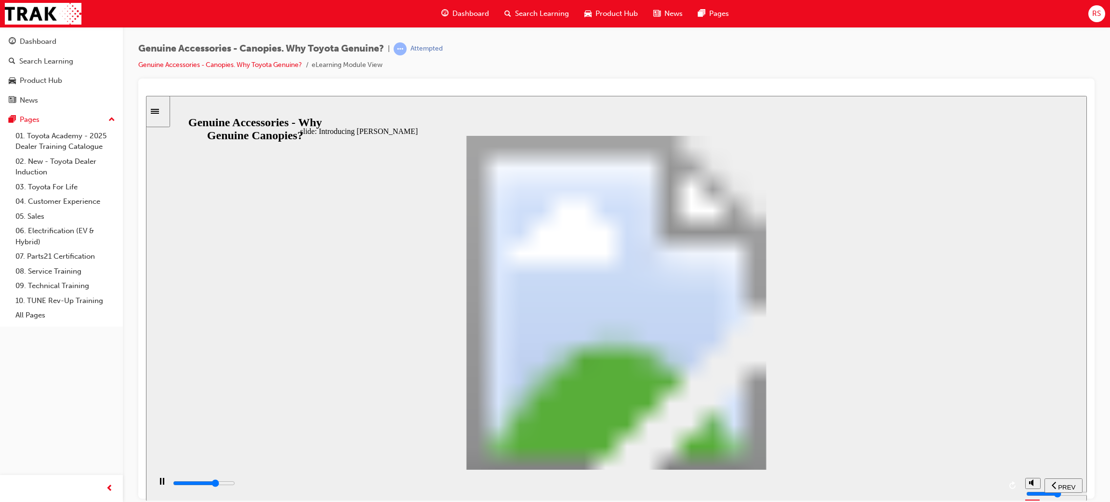
click at [794, 474] on div "playback controls" at bounding box center [586, 484] width 870 height 31
click at [843, 478] on div "playback controls" at bounding box center [586, 485] width 829 height 14
drag, startPoint x: 897, startPoint y: 483, endPoint x: 977, endPoint y: 475, distance: 80.4
click at [932, 479] on div "playback controls" at bounding box center [586, 485] width 829 height 14
click at [976, 489] on div "playback controls" at bounding box center [586, 483] width 829 height 11
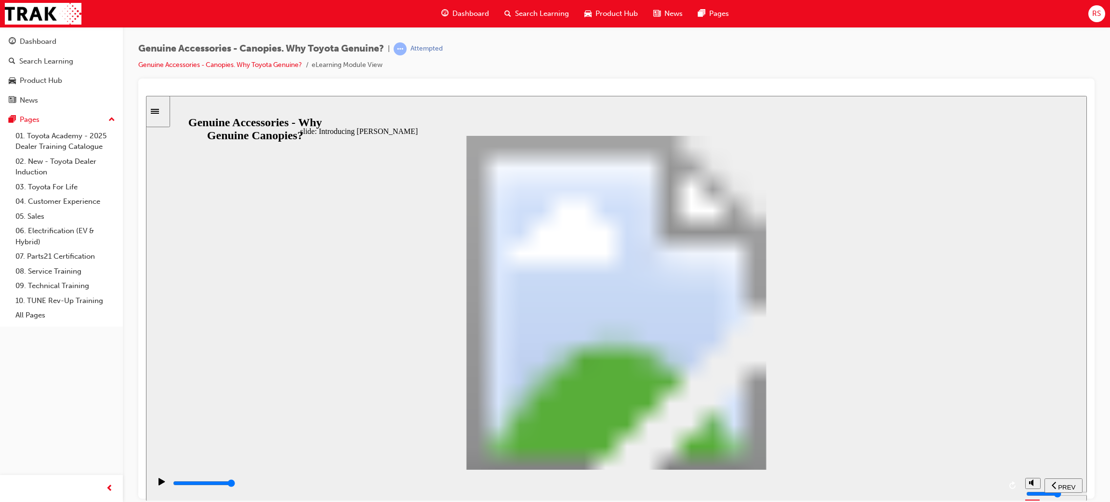
drag, startPoint x: 765, startPoint y: 478, endPoint x: 848, endPoint y: 483, distance: 83.5
click at [767, 479] on div "playback controls" at bounding box center [586, 485] width 829 height 14
click at [848, 482] on div "playback controls" at bounding box center [586, 483] width 829 height 11
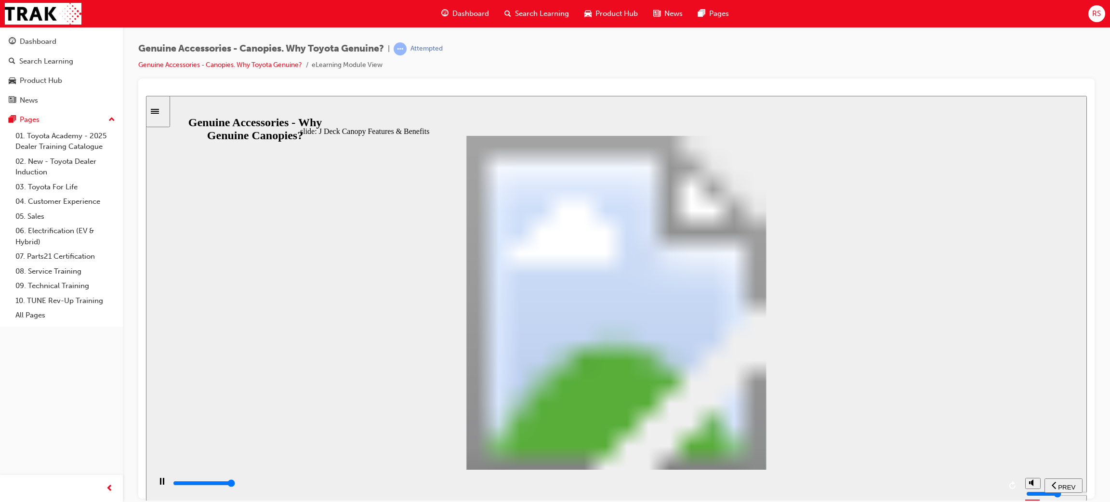
drag, startPoint x: 588, startPoint y: 476, endPoint x: 628, endPoint y: 480, distance: 41.1
click at [590, 476] on div "playback controls" at bounding box center [586, 484] width 870 height 31
drag, startPoint x: 651, startPoint y: 477, endPoint x: 659, endPoint y: 479, distance: 8.8
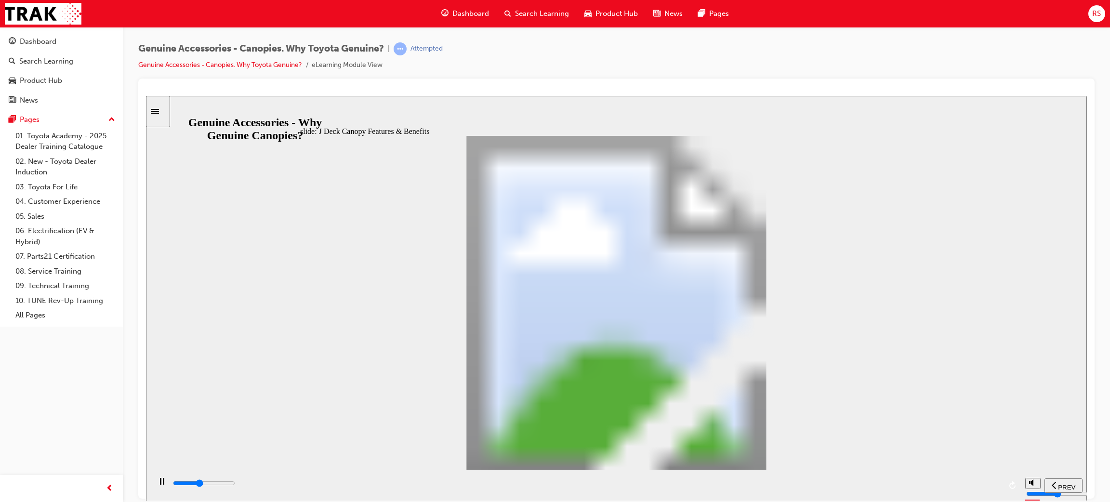
click at [652, 477] on div "playback controls" at bounding box center [586, 484] width 870 height 31
drag, startPoint x: 704, startPoint y: 481, endPoint x: 763, endPoint y: 478, distance: 59.4
click at [713, 481] on div "playback controls" at bounding box center [586, 483] width 829 height 11
drag, startPoint x: 763, startPoint y: 478, endPoint x: 814, endPoint y: 476, distance: 50.2
click at [766, 478] on div "playback controls" at bounding box center [586, 485] width 829 height 14
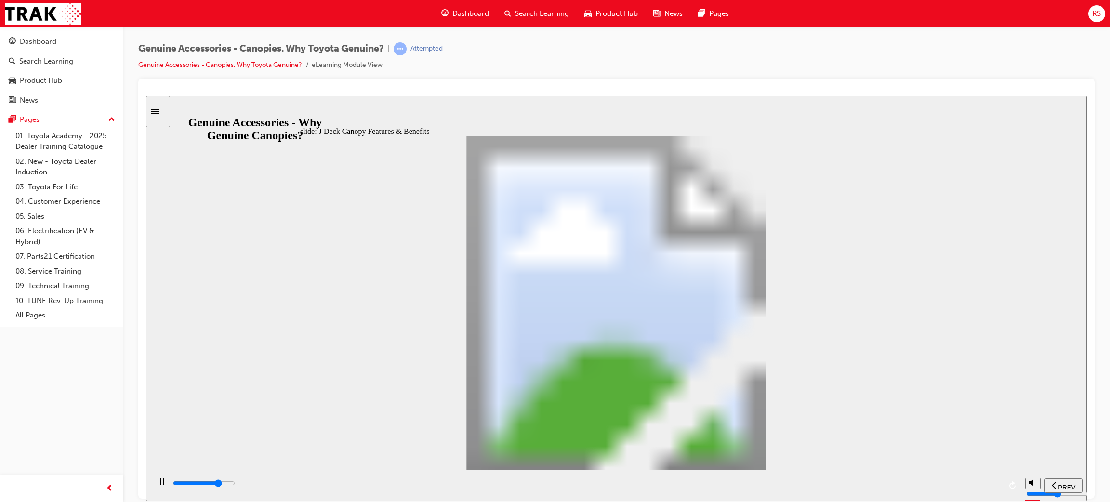
click at [819, 474] on div "playback controls" at bounding box center [586, 484] width 870 height 31
click at [816, 495] on div "playback controls" at bounding box center [586, 484] width 870 height 31
click at [805, 487] on div "playback controls" at bounding box center [586, 483] width 829 height 11
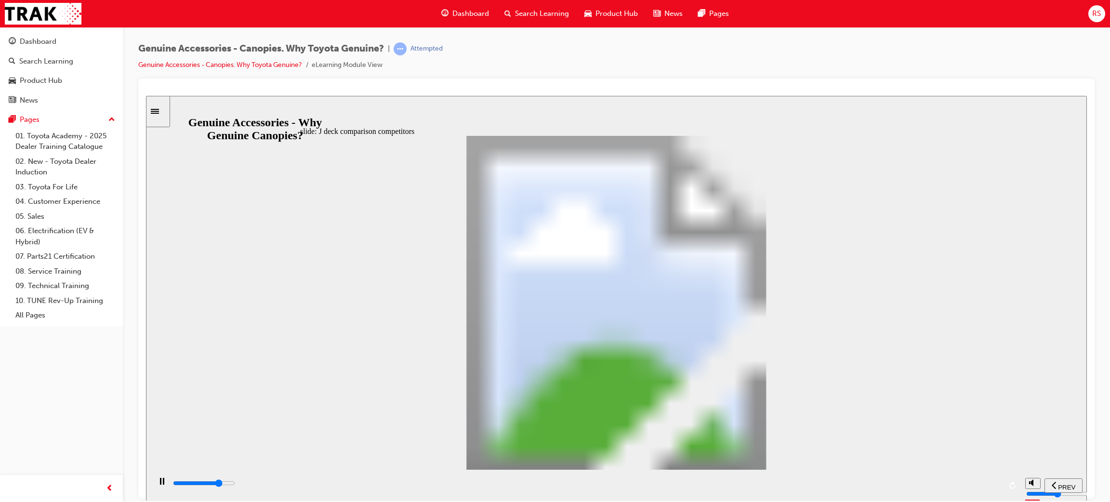
click at [882, 486] on div "playback controls" at bounding box center [586, 483] width 829 height 11
click at [911, 487] on div "playback controls" at bounding box center [586, 483] width 829 height 11
click at [935, 487] on div "playback controls" at bounding box center [586, 483] width 829 height 11
click at [962, 489] on div "playback controls" at bounding box center [586, 483] width 829 height 11
drag, startPoint x: 977, startPoint y: 491, endPoint x: 993, endPoint y: 490, distance: 15.9
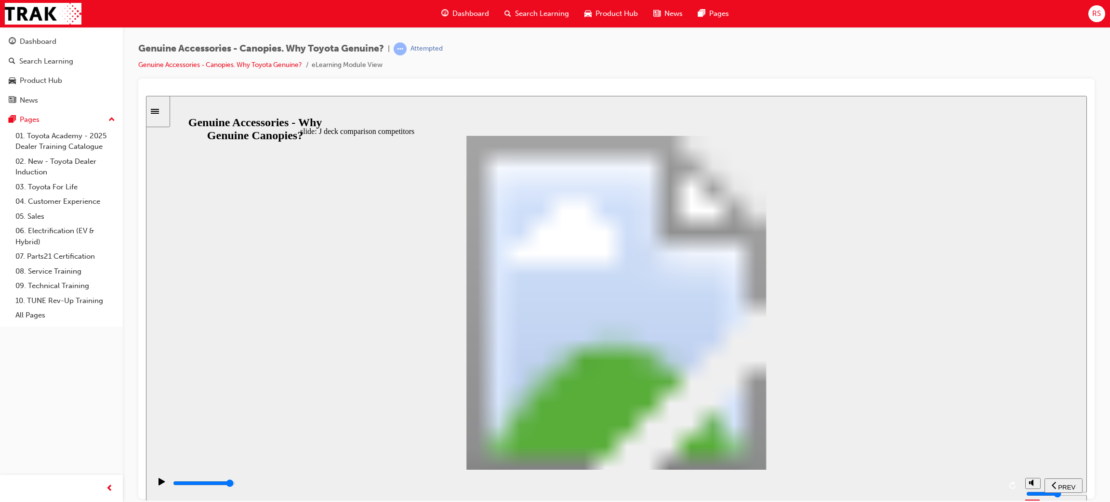
click at [978, 489] on div "playback controls" at bounding box center [586, 483] width 829 height 11
click at [993, 489] on div "playback controls" at bounding box center [586, 483] width 829 height 11
drag, startPoint x: 359, startPoint y: 437, endPoint x: 367, endPoint y: 437, distance: 8.2
click at [467, 481] on div "playback controls" at bounding box center [586, 483] width 829 height 11
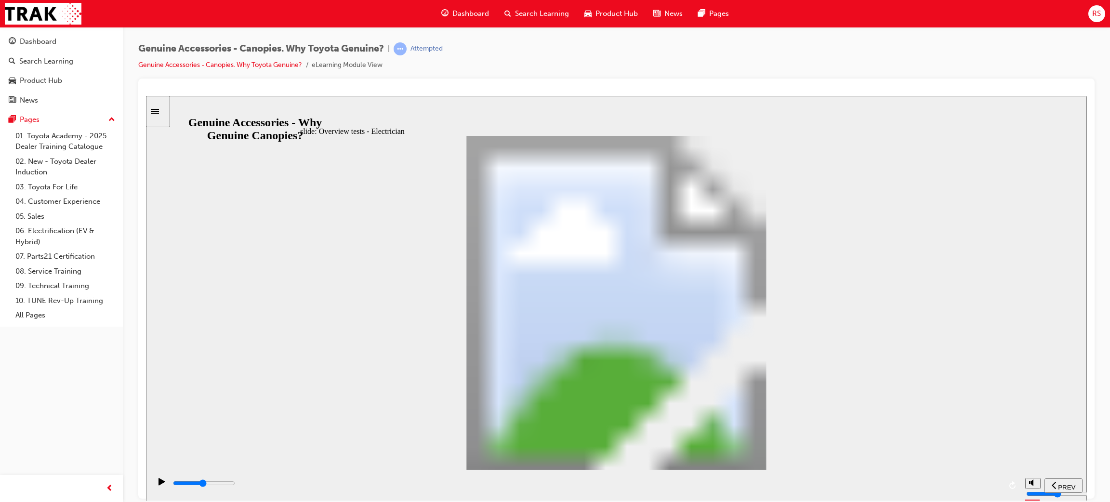
click at [570, 480] on div "playback controls" at bounding box center [586, 485] width 829 height 14
drag, startPoint x: 640, startPoint y: 472, endPoint x: 711, endPoint y: 469, distance: 71.9
click at [681, 469] on div "playback controls" at bounding box center [586, 484] width 870 height 31
drag, startPoint x: 711, startPoint y: 469, endPoint x: 719, endPoint y: 472, distance: 7.8
click at [715, 471] on div "playback controls" at bounding box center [586, 484] width 870 height 31
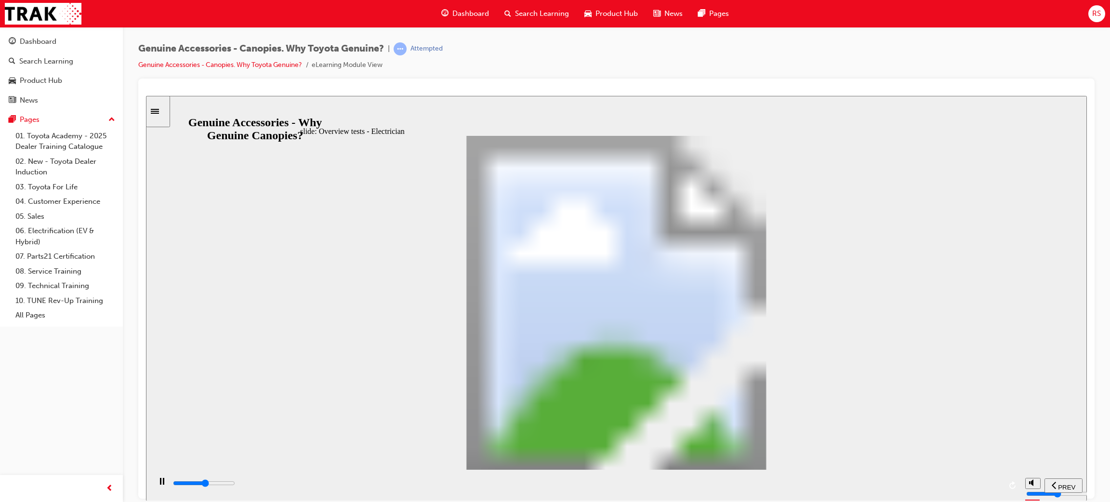
drag, startPoint x: 737, startPoint y: 478, endPoint x: 769, endPoint y: 481, distance: 32.0
click at [747, 479] on div "playback controls" at bounding box center [586, 484] width 870 height 31
drag, startPoint x: 769, startPoint y: 481, endPoint x: 789, endPoint y: 482, distance: 20.3
click at [783, 482] on div "playback controls" at bounding box center [586, 483] width 829 height 11
drag, startPoint x: 789, startPoint y: 482, endPoint x: 804, endPoint y: 482, distance: 14.5
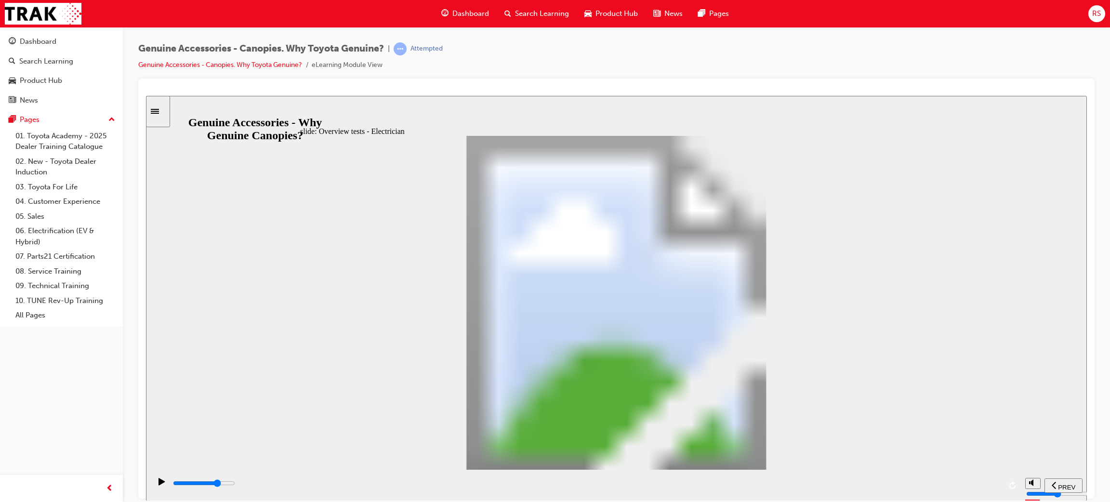
click at [791, 482] on div "playback controls" at bounding box center [586, 483] width 829 height 11
click at [822, 484] on div "playback controls" at bounding box center [586, 483] width 829 height 11
click at [871, 483] on div "playback controls" at bounding box center [586, 483] width 829 height 11
drag, startPoint x: 895, startPoint y: 483, endPoint x: 946, endPoint y: 485, distance: 51.1
click at [926, 483] on div "playback controls" at bounding box center [586, 483] width 829 height 11
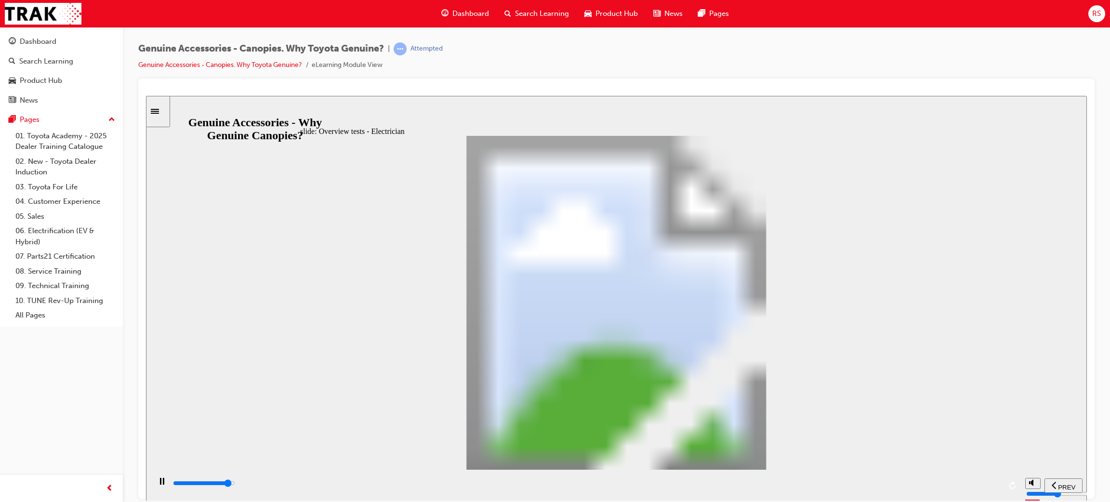
click at [950, 486] on div "playback controls" at bounding box center [586, 483] width 829 height 11
drag, startPoint x: 960, startPoint y: 487, endPoint x: 984, endPoint y: 487, distance: 24.1
click at [963, 487] on div "playback controls" at bounding box center [586, 483] width 829 height 11
click at [985, 487] on div "playback controls" at bounding box center [586, 483] width 829 height 11
click at [988, 487] on div "playback controls" at bounding box center [586, 483] width 829 height 11
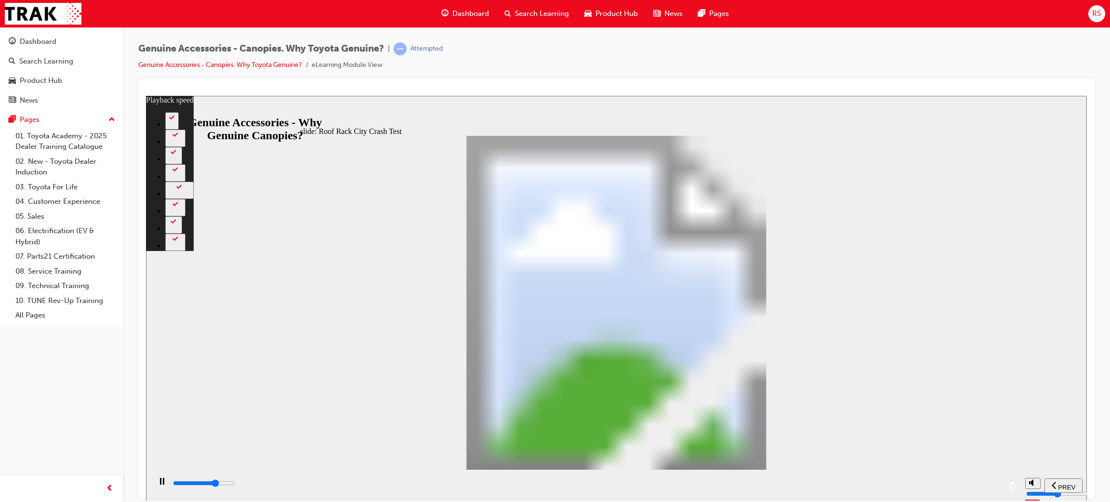
click at [758, 489] on div "playback controls" at bounding box center [586, 483] width 829 height 11
drag, startPoint x: 797, startPoint y: 489, endPoint x: 820, endPoint y: 493, distance: 23.9
click at [799, 489] on div "playback controls" at bounding box center [586, 483] width 829 height 11
click at [875, 489] on div "playback controls" at bounding box center [586, 483] width 829 height 11
drag, startPoint x: 896, startPoint y: 494, endPoint x: 916, endPoint y: 490, distance: 19.8
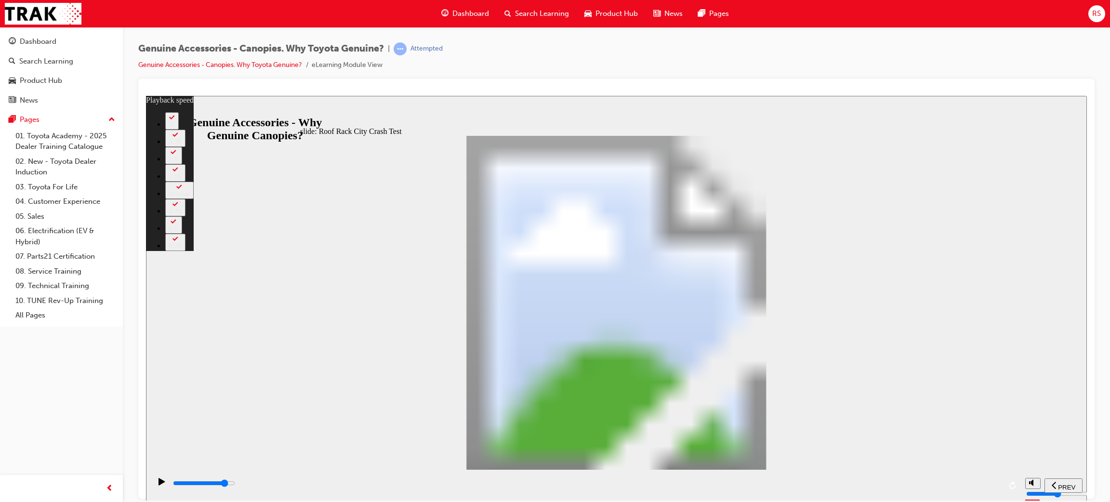
click at [898, 489] on div "playback controls" at bounding box center [586, 483] width 829 height 11
drag, startPoint x: 916, startPoint y: 490, endPoint x: 935, endPoint y: 489, distance: 19.3
click at [917, 489] on div "playback controls" at bounding box center [586, 483] width 829 height 11
drag, startPoint x: 950, startPoint y: 485, endPoint x: 957, endPoint y: 485, distance: 6.7
click at [235, 485] on input "slide progress" at bounding box center [204, 483] width 62 height 8
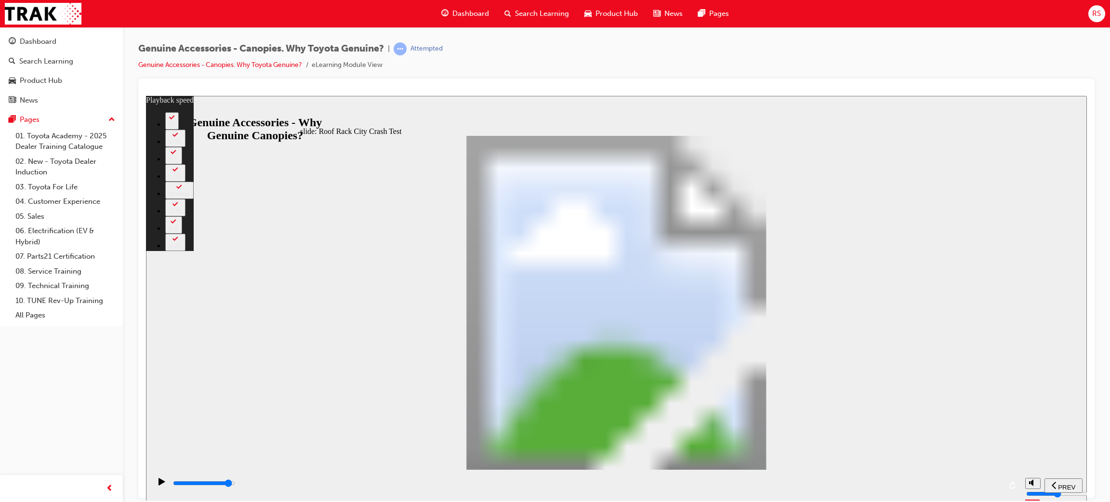
click at [235, 485] on input "slide progress" at bounding box center [204, 483] width 62 height 8
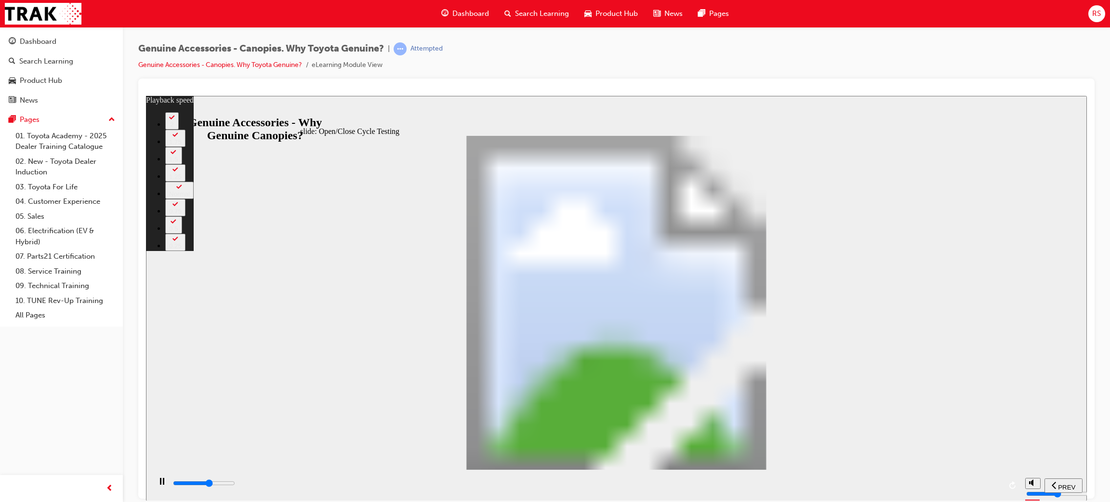
drag, startPoint x: 668, startPoint y: 479, endPoint x: 816, endPoint y: 479, distance: 148.4
click at [674, 480] on div "playback controls" at bounding box center [586, 485] width 829 height 14
click at [744, 486] on div "playback controls" at bounding box center [586, 483] width 829 height 11
click at [839, 480] on div "playback controls" at bounding box center [586, 485] width 829 height 14
click at [950, 472] on div "playback controls" at bounding box center [586, 484] width 870 height 31
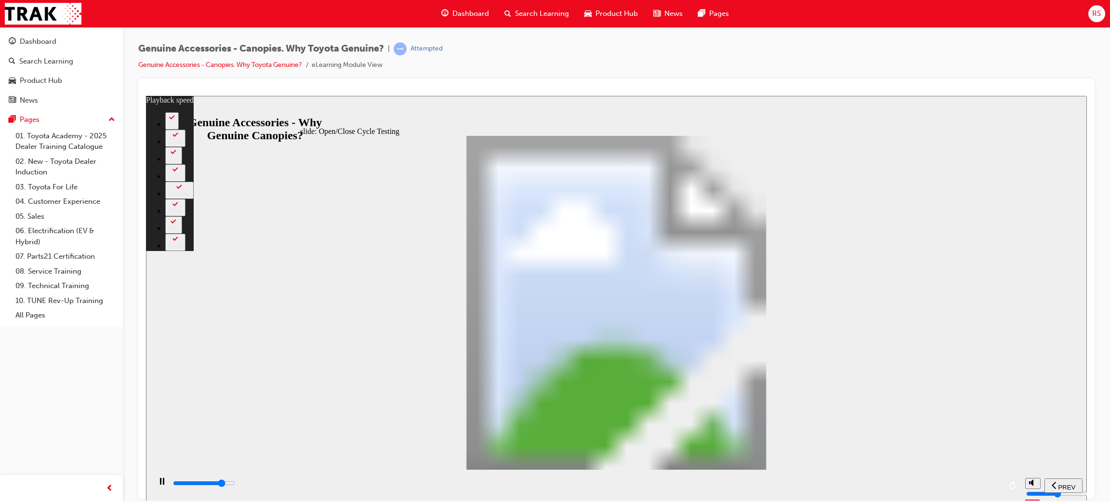
click at [950, 478] on div "playback controls" at bounding box center [586, 484] width 870 height 31
click at [977, 489] on div "playback controls" at bounding box center [586, 483] width 829 height 11
click at [997, 489] on div "playback controls" at bounding box center [586, 483] width 829 height 11
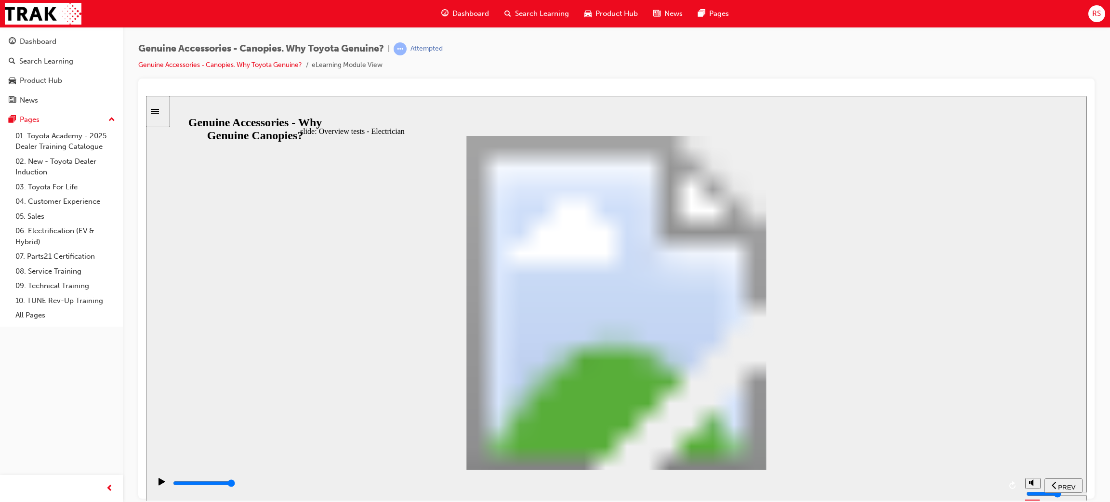
drag, startPoint x: 806, startPoint y: 354, endPoint x: 813, endPoint y: 353, distance: 6.8
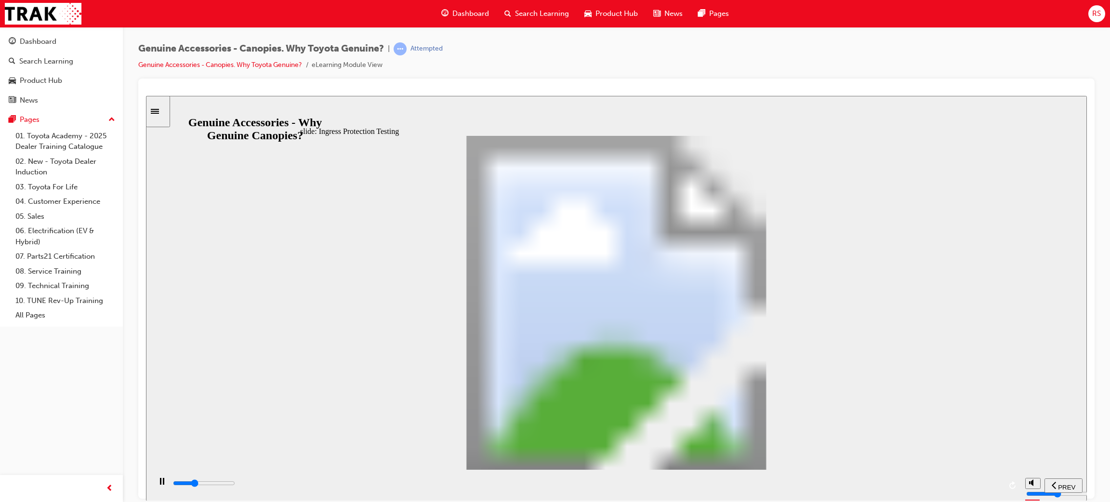
click at [614, 484] on div "playback controls" at bounding box center [586, 483] width 829 height 11
click at [625, 481] on div "playback controls" at bounding box center [586, 483] width 829 height 11
click at [682, 477] on div "playback controls" at bounding box center [586, 484] width 870 height 31
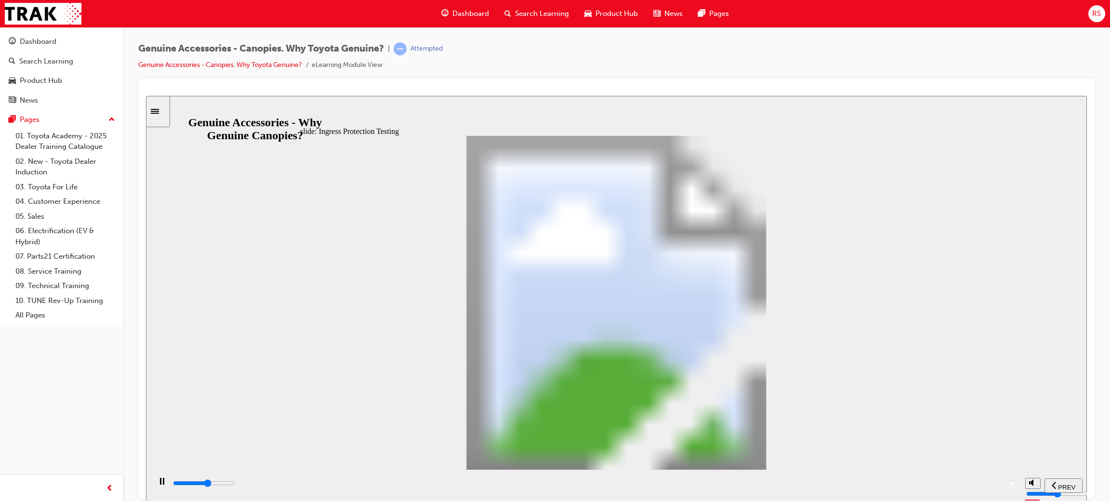
drag, startPoint x: 750, startPoint y: 463, endPoint x: 787, endPoint y: 471, distance: 37.5
drag, startPoint x: 789, startPoint y: 478, endPoint x: 831, endPoint y: 479, distance: 42.4
click at [789, 480] on div "playback controls" at bounding box center [586, 484] width 870 height 31
click at [805, 480] on div "playback controls" at bounding box center [586, 485] width 829 height 14
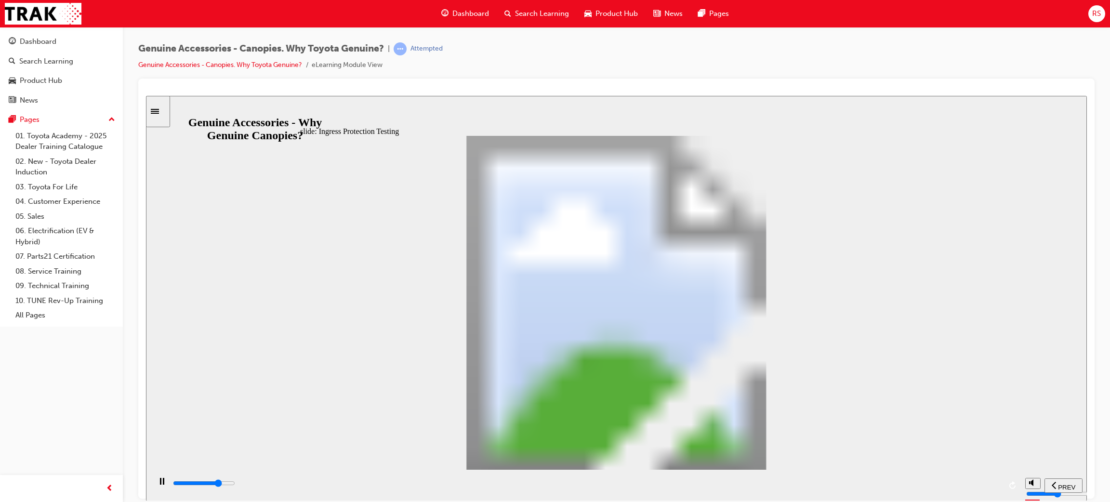
click at [843, 483] on div "playback controls" at bounding box center [586, 483] width 829 height 11
click at [900, 475] on div "playback controls" at bounding box center [586, 484] width 870 height 31
click at [947, 484] on div "playback controls" at bounding box center [586, 483] width 829 height 11
click at [962, 486] on div "playback controls" at bounding box center [586, 483] width 829 height 11
click at [973, 489] on div "playback controls" at bounding box center [586, 483] width 829 height 11
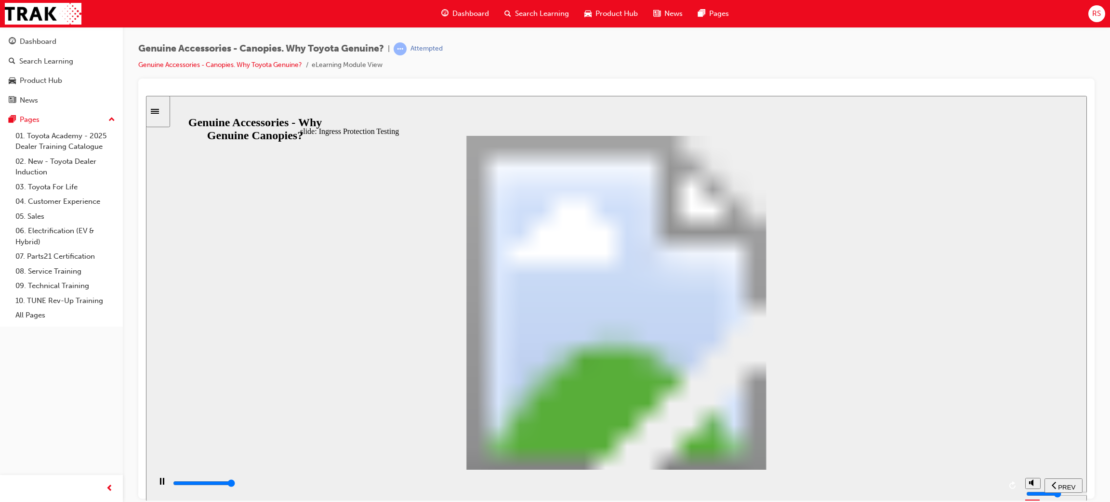
drag, startPoint x: 665, startPoint y: 287, endPoint x: 683, endPoint y: 238, distance: 51.8
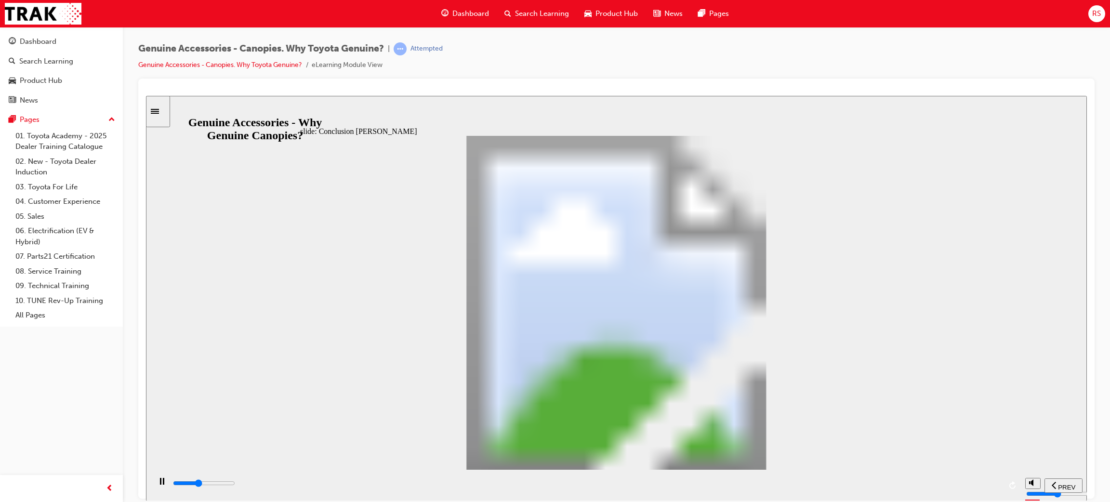
drag, startPoint x: 681, startPoint y: 276, endPoint x: 691, endPoint y: 260, distance: 18.4
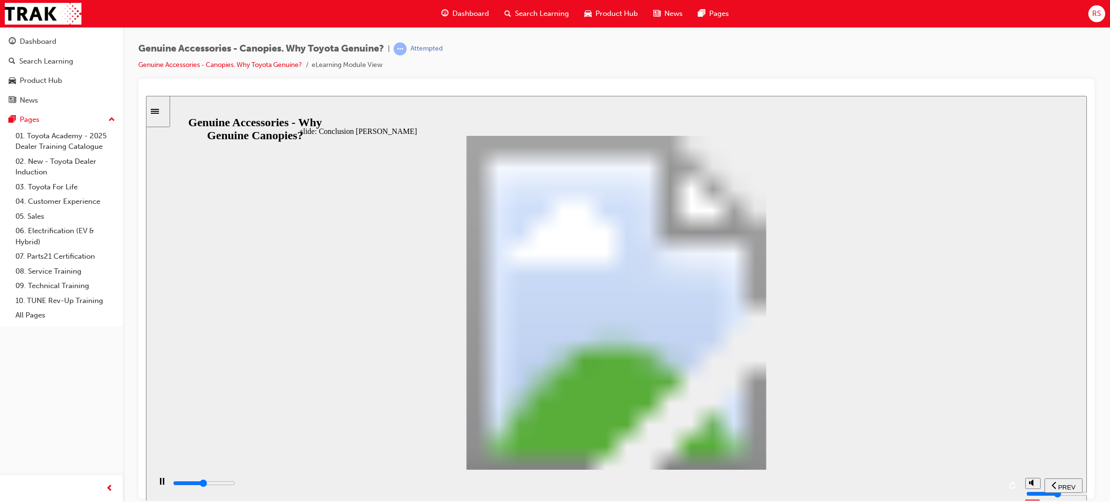
drag, startPoint x: 683, startPoint y: 267, endPoint x: 674, endPoint y: 273, distance: 10.6
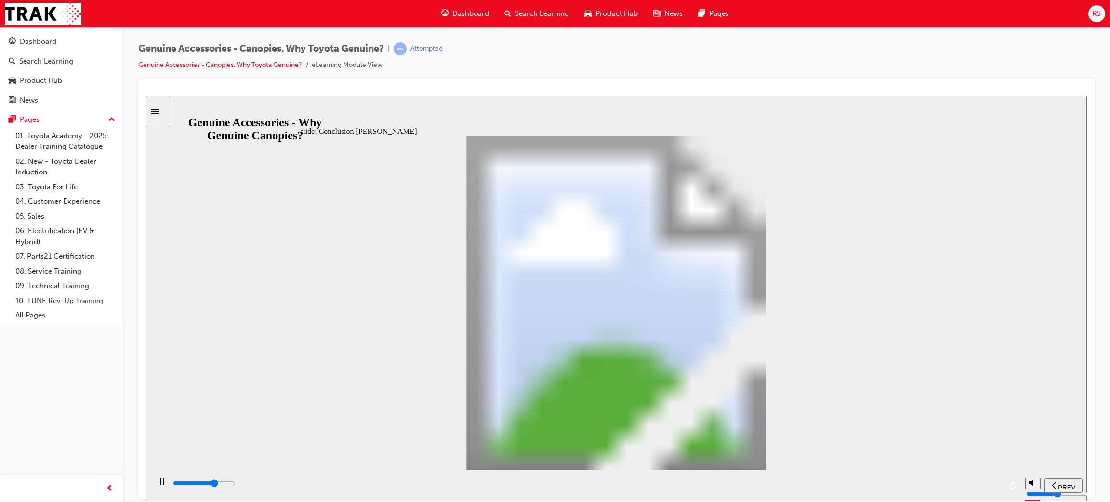
drag, startPoint x: 688, startPoint y: 367, endPoint x: 670, endPoint y: 340, distance: 32.6
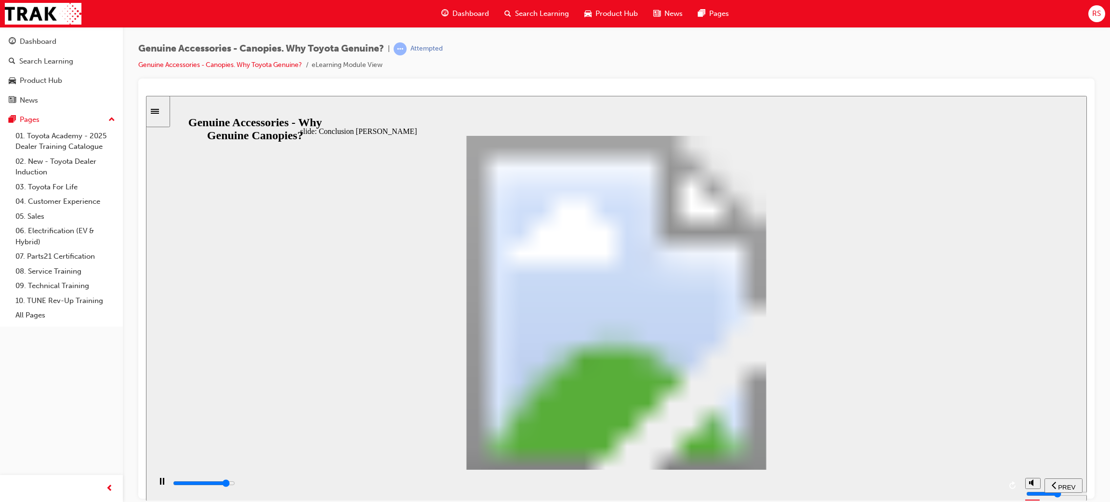
drag, startPoint x: 697, startPoint y: 372, endPoint x: 698, endPoint y: 379, distance: 7.3
drag, startPoint x: 698, startPoint y: 379, endPoint x: 694, endPoint y: 374, distance: 6.1
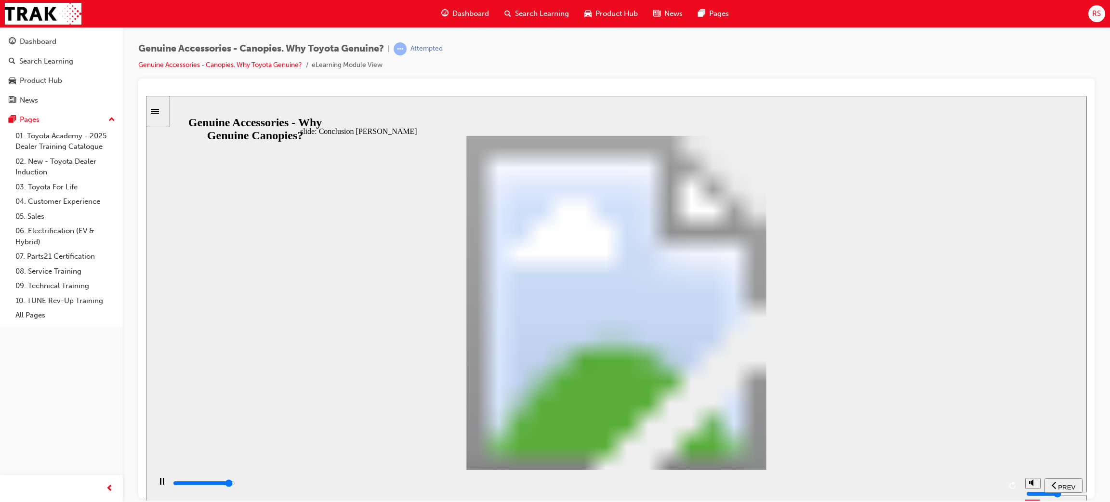
drag, startPoint x: 593, startPoint y: 411, endPoint x: 593, endPoint y: 424, distance: 13.0
click at [593, 415] on div "So… Rectangle Validated through: The Roof Rack City Crash Test The load on Kate…" at bounding box center [616, 306] width 633 height 343
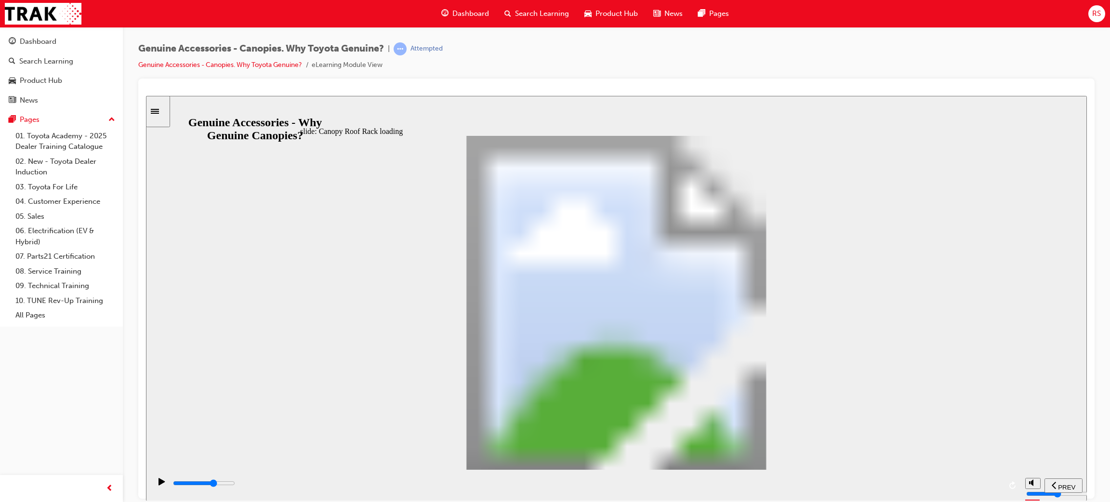
click at [730, 481] on div "playback controls" at bounding box center [586, 483] width 829 height 11
click at [805, 479] on div "playback controls" at bounding box center [586, 485] width 829 height 14
click at [903, 481] on div "playback controls" at bounding box center [586, 483] width 829 height 11
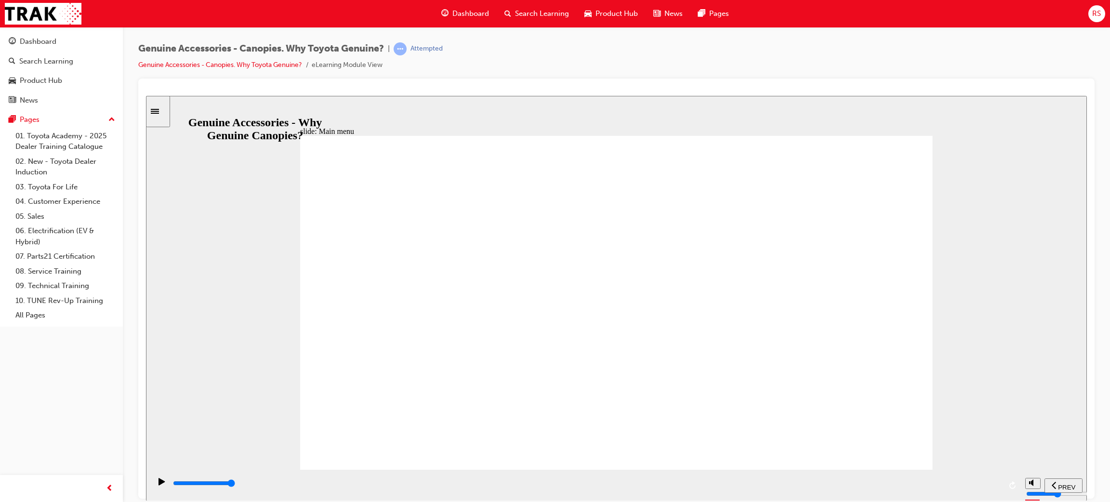
click at [599, 232] on div "Applicability – Canopy Optional Extras Click the icons to reveal the features a…" at bounding box center [616, 306] width 633 height 343
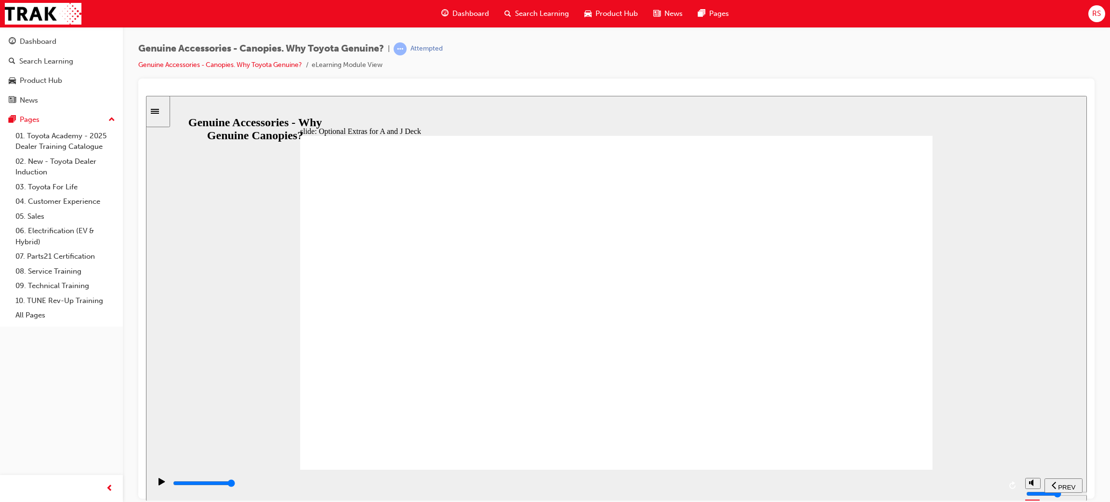
drag, startPoint x: 602, startPoint y: 371, endPoint x: 604, endPoint y: 395, distance: 24.3
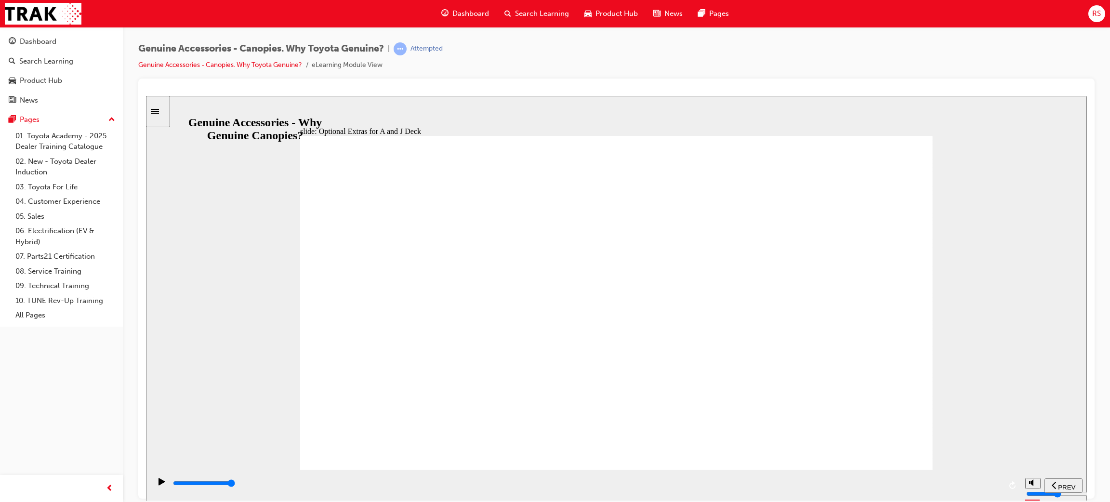
drag, startPoint x: 604, startPoint y: 395, endPoint x: 609, endPoint y: 412, distance: 17.9
click at [605, 398] on div "Applicability – Canopy Optional Extras Click the icons to reveal the features a…" at bounding box center [616, 306] width 633 height 343
drag, startPoint x: 609, startPoint y: 412, endPoint x: 611, endPoint y: 429, distance: 17.0
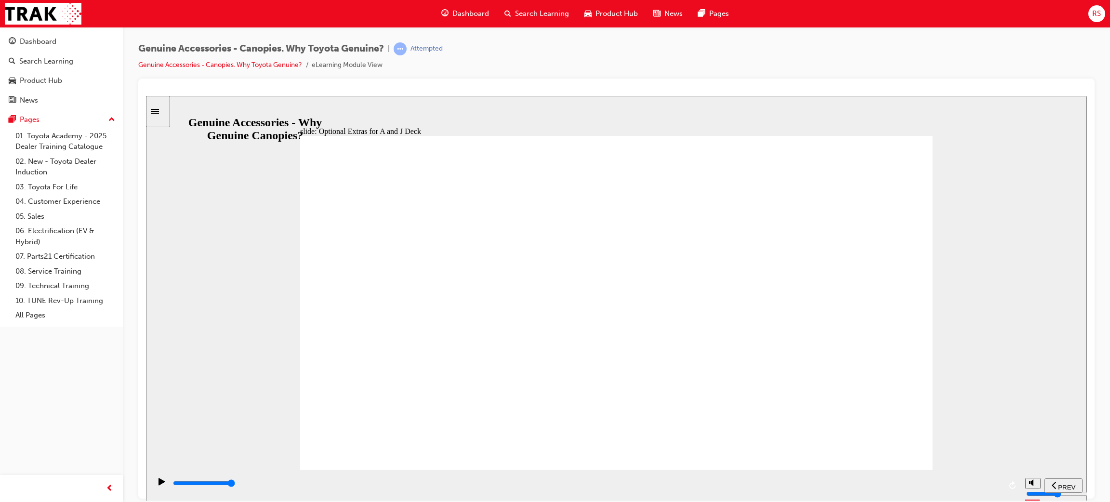
click at [602, 471] on div "playback controls" at bounding box center [586, 484] width 870 height 31
click at [600, 471] on div "playback controls" at bounding box center [586, 484] width 870 height 31
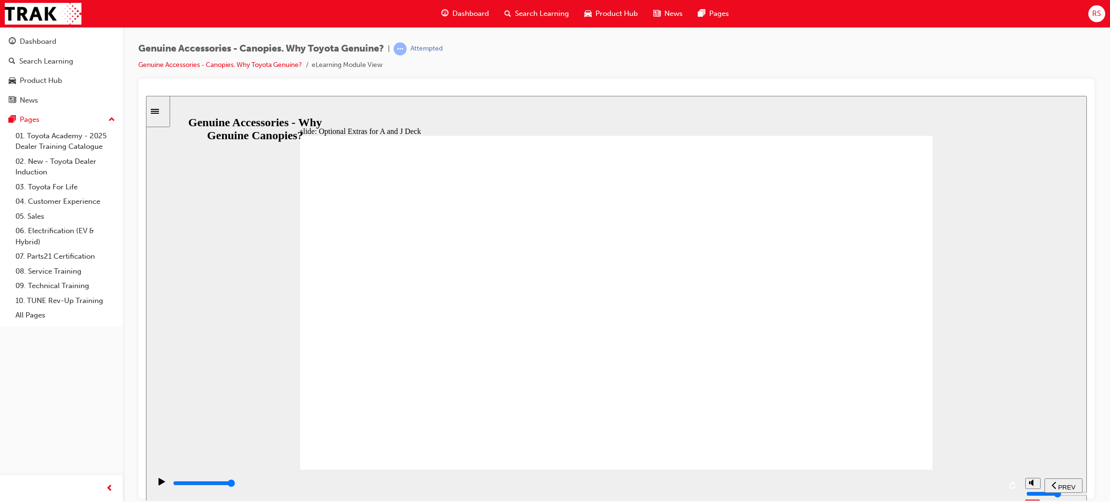
click at [755, 469] on div "playback controls" at bounding box center [586, 484] width 870 height 31
drag, startPoint x: 388, startPoint y: 386, endPoint x: 438, endPoint y: 390, distance: 49.9
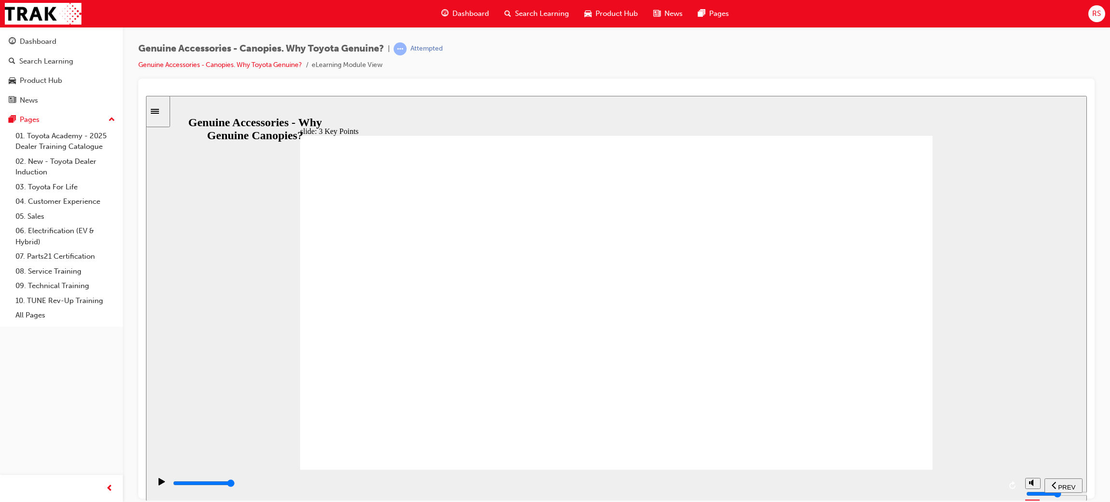
drag, startPoint x: 606, startPoint y: 393, endPoint x: 744, endPoint y: 414, distance: 139.4
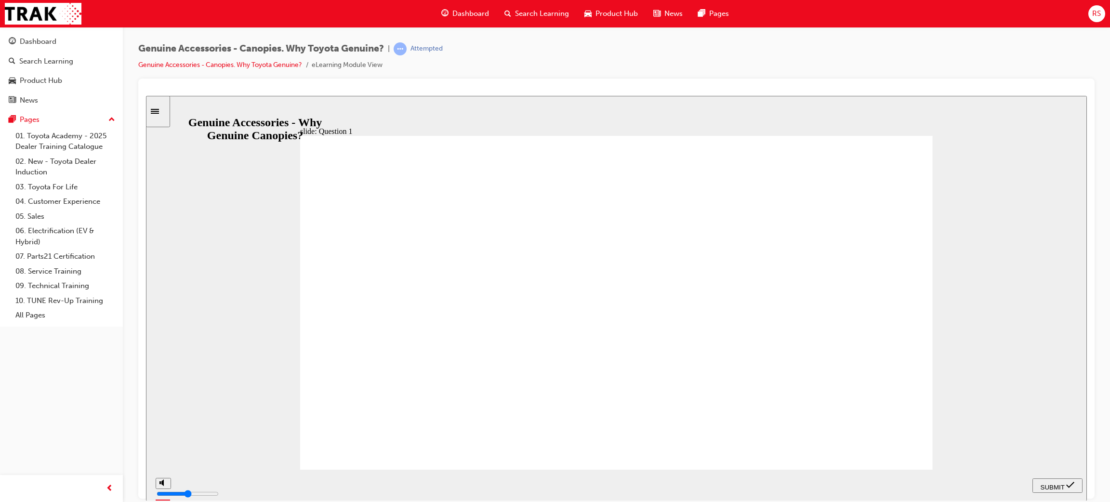
drag, startPoint x: 1087, startPoint y: 480, endPoint x: 1076, endPoint y: 483, distance: 11.6
click at [1076, 483] on div "SUBMIT" at bounding box center [1058, 486] width 42 height 10
click at [1061, 481] on div "SUBMIT" at bounding box center [1058, 486] width 42 height 10
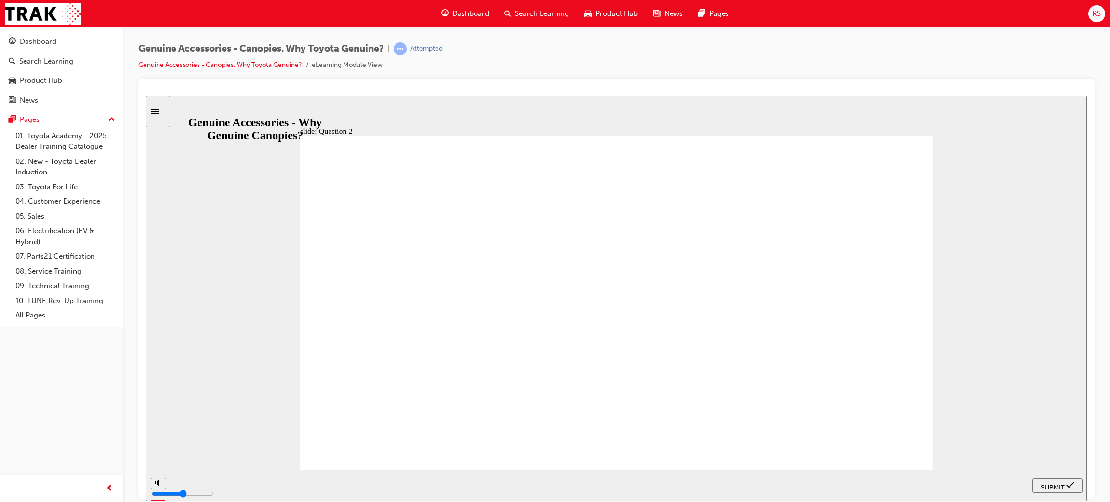
click at [1056, 481] on div "SUBMIT" at bounding box center [1058, 486] width 42 height 10
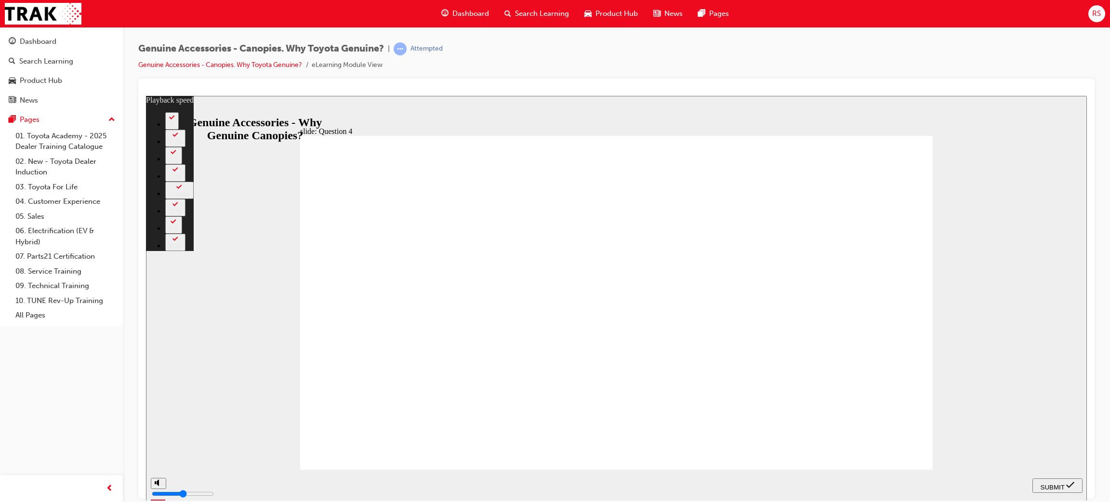
click at [1053, 489] on div "SUBMIT" at bounding box center [1058, 486] width 42 height 10
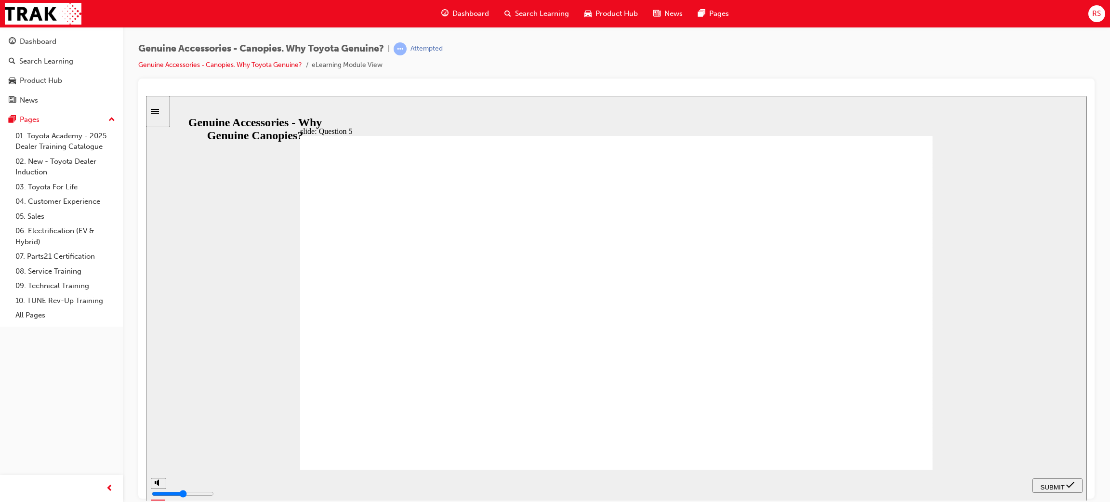
click at [1072, 491] on div "SUBMIT" at bounding box center [1058, 486] width 42 height 10
click at [1057, 494] on nav "PREV NEXT SUBMIT" at bounding box center [1058, 484] width 50 height 31
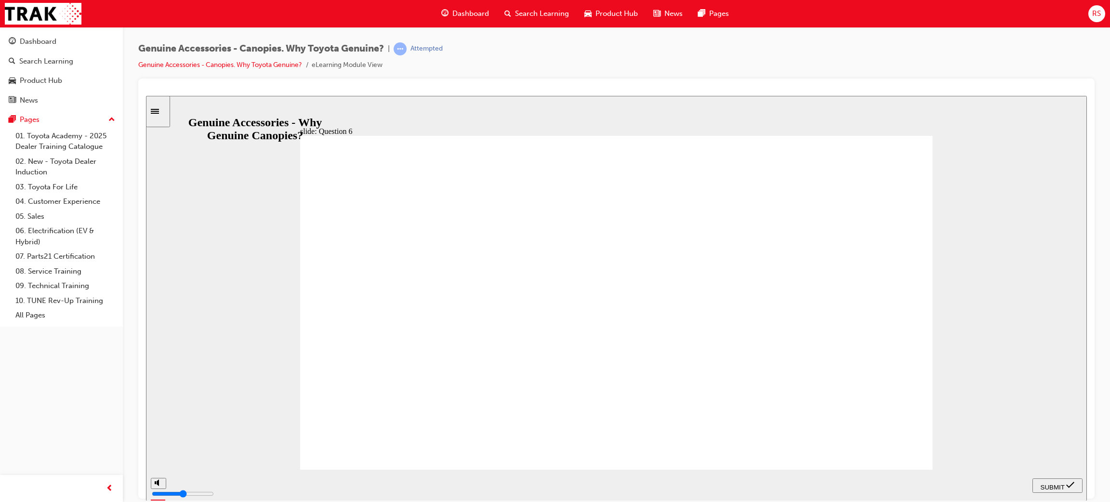
click at [1056, 492] on button "SUBMIT" at bounding box center [1058, 485] width 50 height 14
click at [1056, 481] on div "SUBMIT" at bounding box center [1058, 486] width 42 height 10
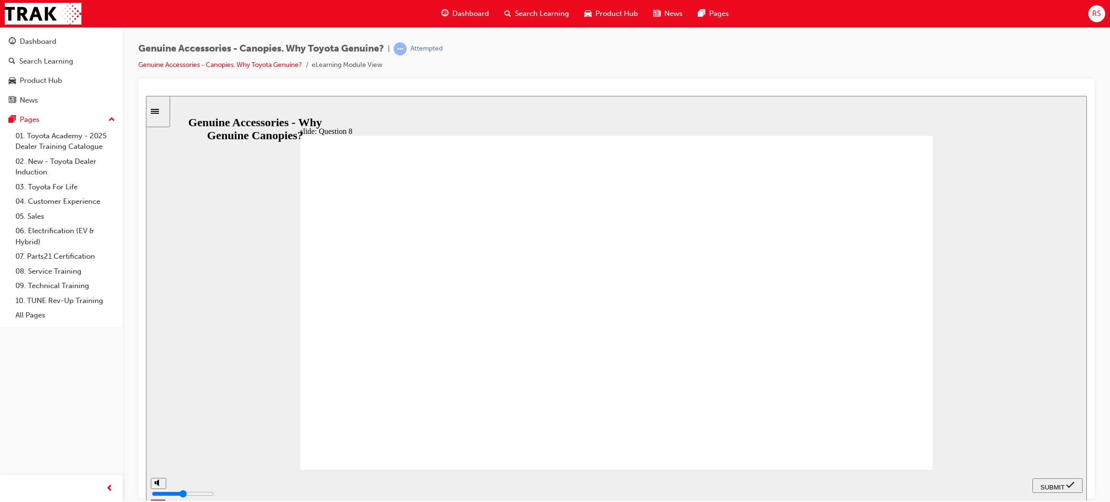
click at [1043, 484] on span "SUBMIT" at bounding box center [1053, 486] width 24 height 7
click at [1058, 487] on span "SUBMIT" at bounding box center [1053, 486] width 24 height 7
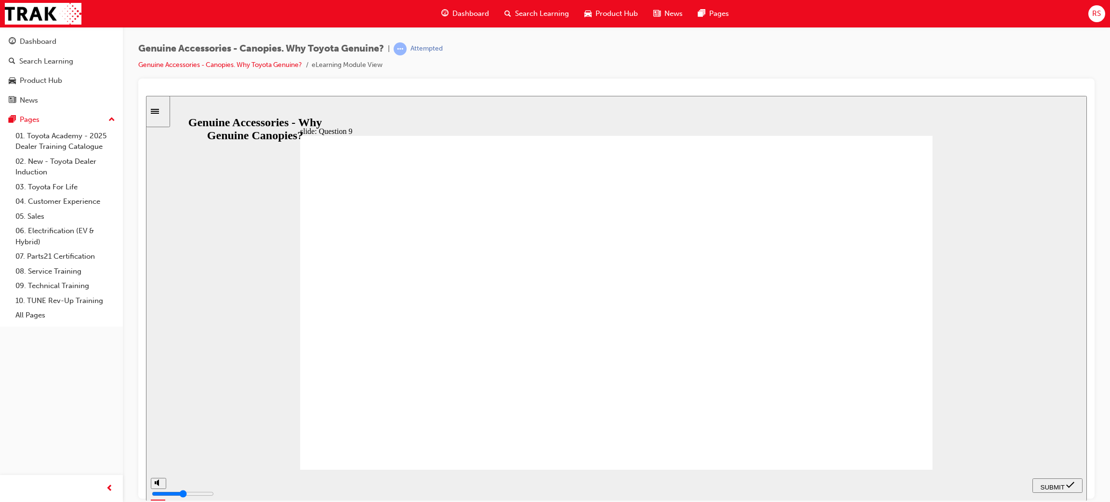
drag, startPoint x: 596, startPoint y: 485, endPoint x: 652, endPoint y: 486, distance: 56.4
click at [235, 485] on input "slide progress" at bounding box center [204, 483] width 62 height 8
click at [235, 484] on input "slide progress" at bounding box center [204, 483] width 62 height 8
drag, startPoint x: 818, startPoint y: 484, endPoint x: 855, endPoint y: 490, distance: 37.0
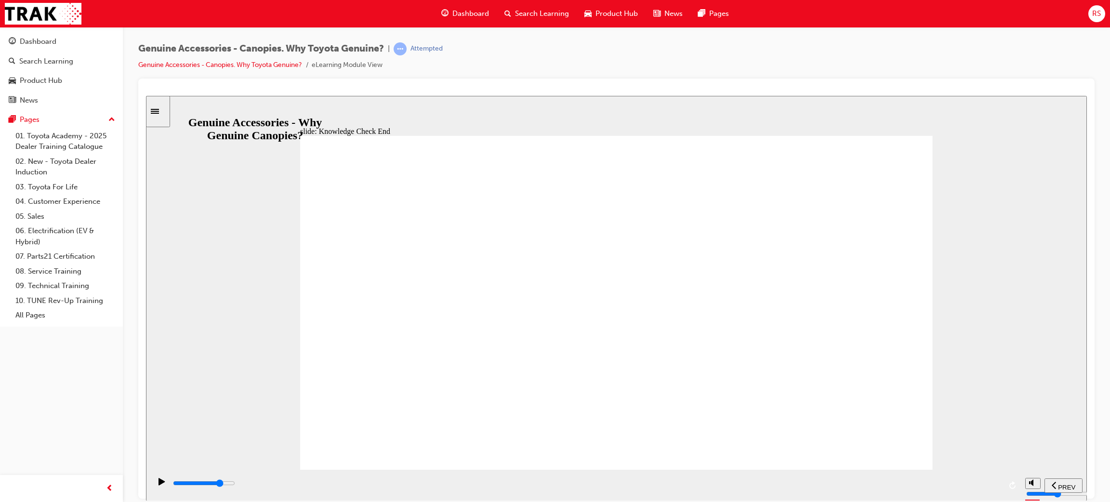
click at [828, 487] on div "playback controls" at bounding box center [586, 483] width 829 height 11
click at [865, 489] on div "playback controls" at bounding box center [586, 483] width 829 height 11
click at [918, 489] on div "playback controls" at bounding box center [586, 483] width 829 height 11
drag, startPoint x: 433, startPoint y: 471, endPoint x: 447, endPoint y: 481, distance: 17.3
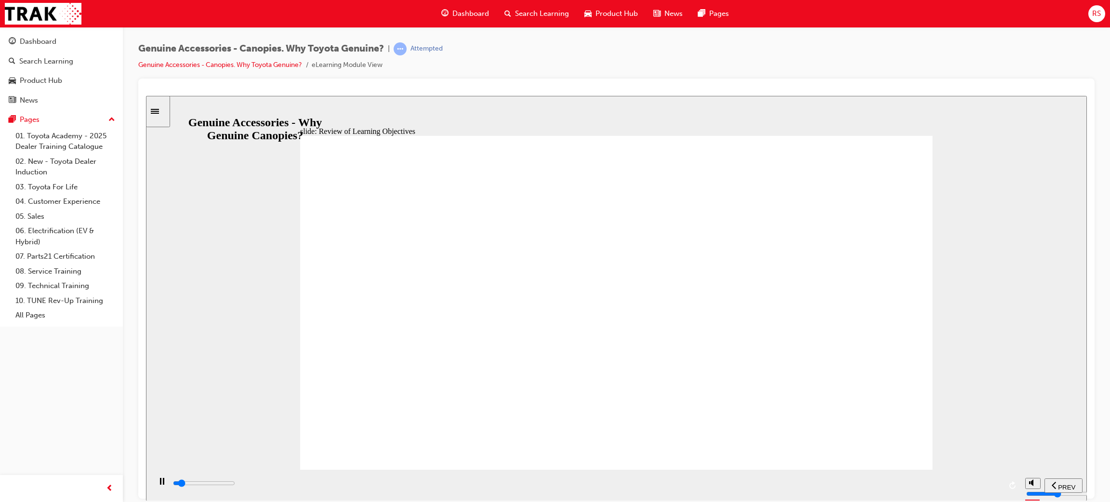
click at [442, 479] on div "playback controls" at bounding box center [586, 484] width 870 height 31
drag, startPoint x: 544, startPoint y: 491, endPoint x: 679, endPoint y: 506, distance: 135.8
click at [569, 489] on div "playback controls" at bounding box center [586, 483] width 829 height 11
drag, startPoint x: 679, startPoint y: 506, endPoint x: 703, endPoint y: 506, distance: 24.6
click at [703, 500] on html "​You got 77.77% of the questions right!​ slide: Review of Learning Objectives R…" at bounding box center [616, 297] width 941 height 405
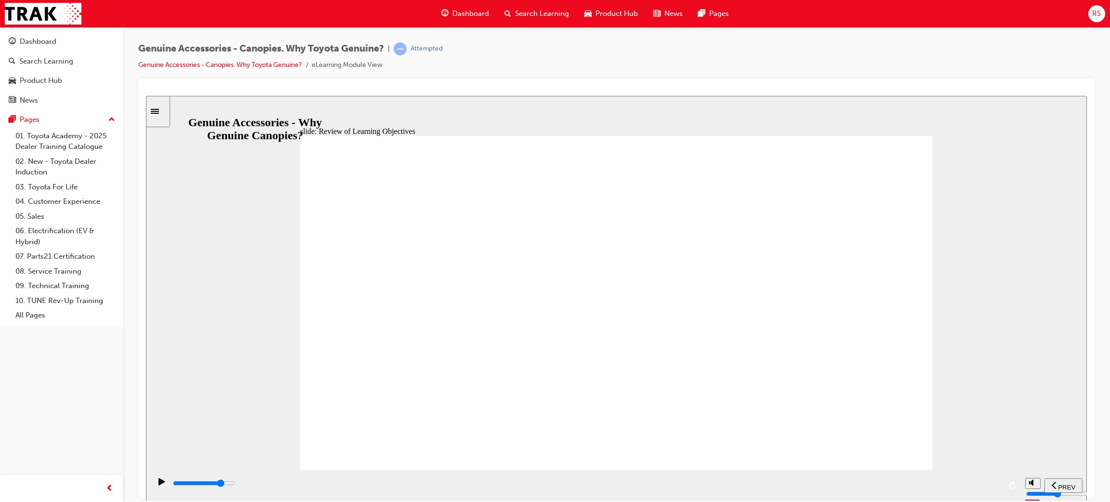
drag, startPoint x: 839, startPoint y: 493, endPoint x: 854, endPoint y: 490, distance: 15.2
click at [845, 489] on div "playback controls" at bounding box center [586, 483] width 829 height 11
click at [868, 489] on div "playback controls" at bounding box center [586, 483] width 829 height 11
click at [897, 489] on div "playback controls" at bounding box center [586, 483] width 829 height 11
click at [916, 489] on div "playback controls" at bounding box center [586, 483] width 829 height 11
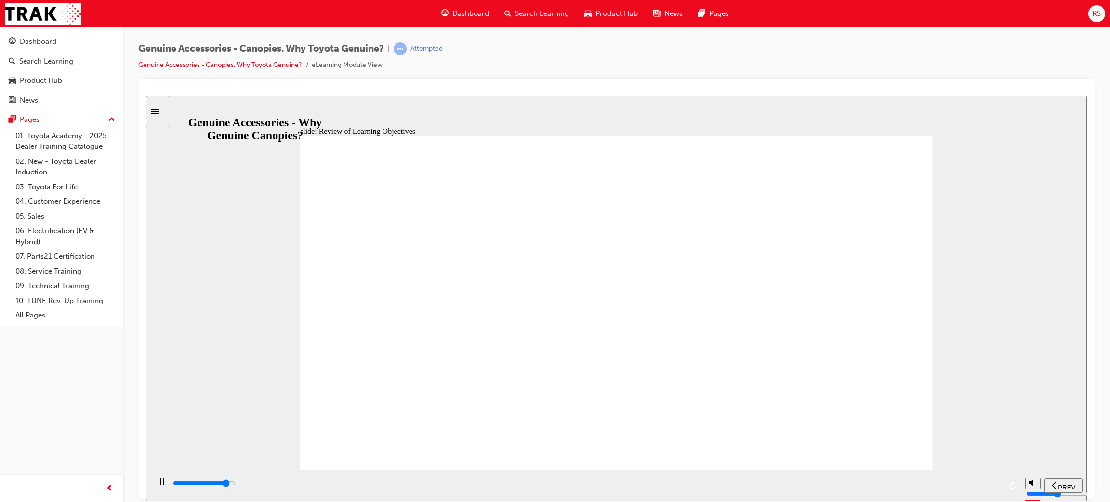
click at [972, 478] on div "playback controls" at bounding box center [586, 485] width 829 height 14
click at [976, 477] on div "playback controls" at bounding box center [586, 484] width 870 height 31
drag, startPoint x: 1001, startPoint y: 478, endPoint x: 938, endPoint y: 468, distance: 63.5
click at [998, 478] on div "playback controls" at bounding box center [586, 485] width 829 height 14
drag, startPoint x: 862, startPoint y: 449, endPoint x: 862, endPoint y: 455, distance: 5.3
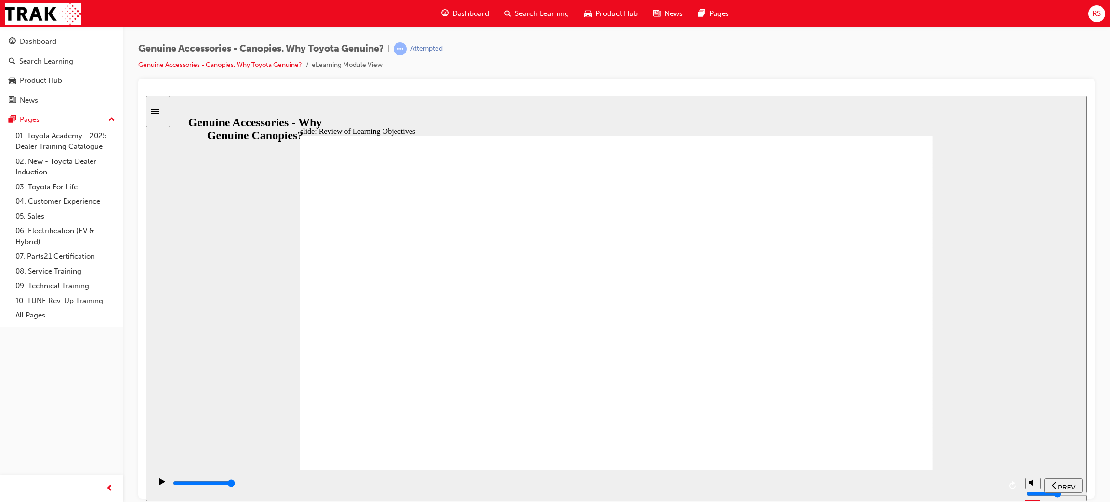
drag, startPoint x: 505, startPoint y: 483, endPoint x: 602, endPoint y: 488, distance: 97.0
click at [509, 483] on div "playback controls" at bounding box center [586, 483] width 829 height 11
drag, startPoint x: 624, startPoint y: 490, endPoint x: 755, endPoint y: 485, distance: 131.2
click at [654, 489] on div "playback controls" at bounding box center [586, 483] width 829 height 11
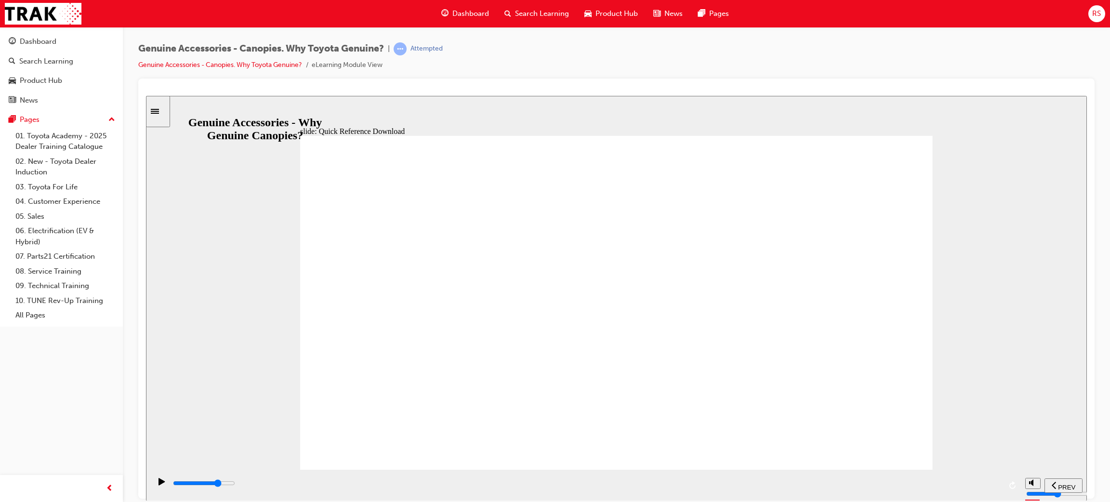
drag, startPoint x: 767, startPoint y: 487, endPoint x: 913, endPoint y: 491, distance: 145.6
click at [825, 489] on div "playback controls" at bounding box center [586, 483] width 829 height 11
click at [949, 489] on div "playback controls" at bounding box center [586, 483] width 829 height 11
click at [973, 489] on div "playback controls" at bounding box center [586, 483] width 829 height 11
click at [982, 489] on div "playback controls" at bounding box center [586, 483] width 829 height 11
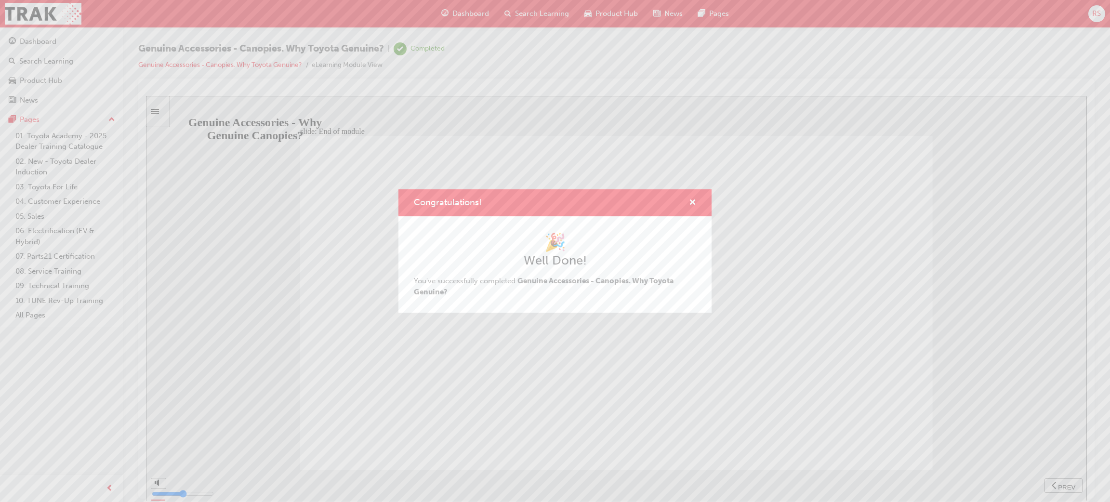
click at [692, 210] on div "Congratulations!" at bounding box center [555, 202] width 313 height 27
click at [694, 207] on span "cross-icon" at bounding box center [692, 203] width 7 height 9
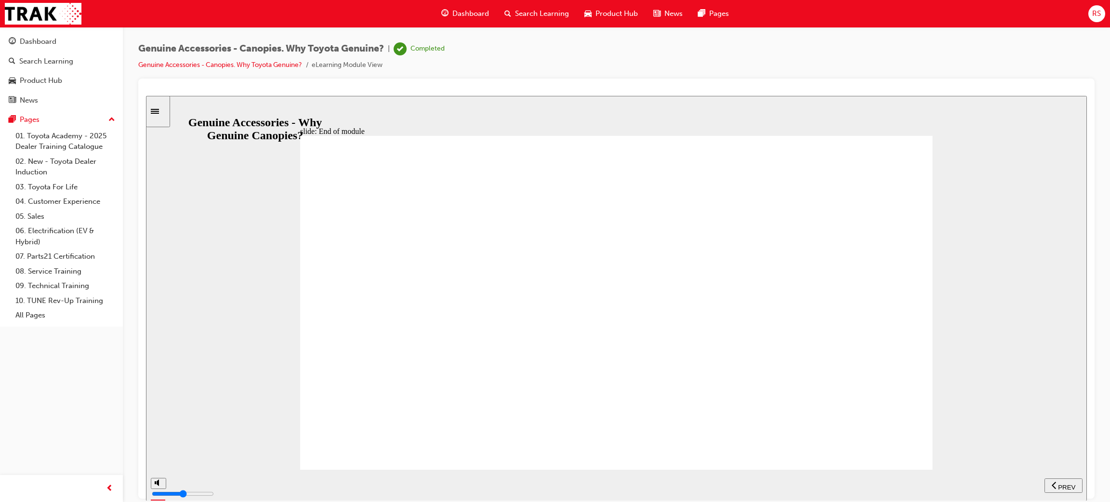
click at [467, 26] on div "Dashboard Search Learning Product Hub News Pages" at bounding box center [585, 13] width 311 height 27
click at [475, 19] on span "Dashboard" at bounding box center [471, 13] width 37 height 11
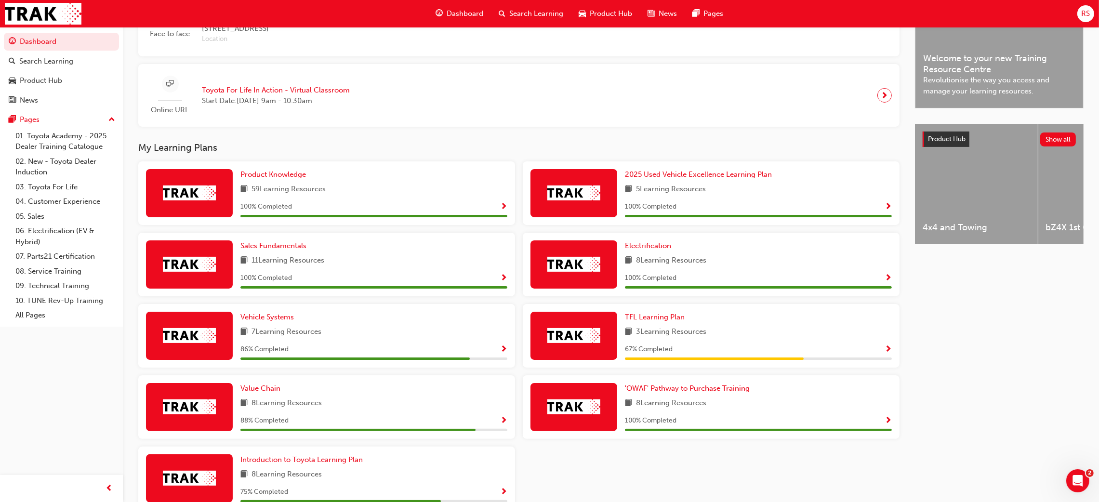
scroll to position [340, 0]
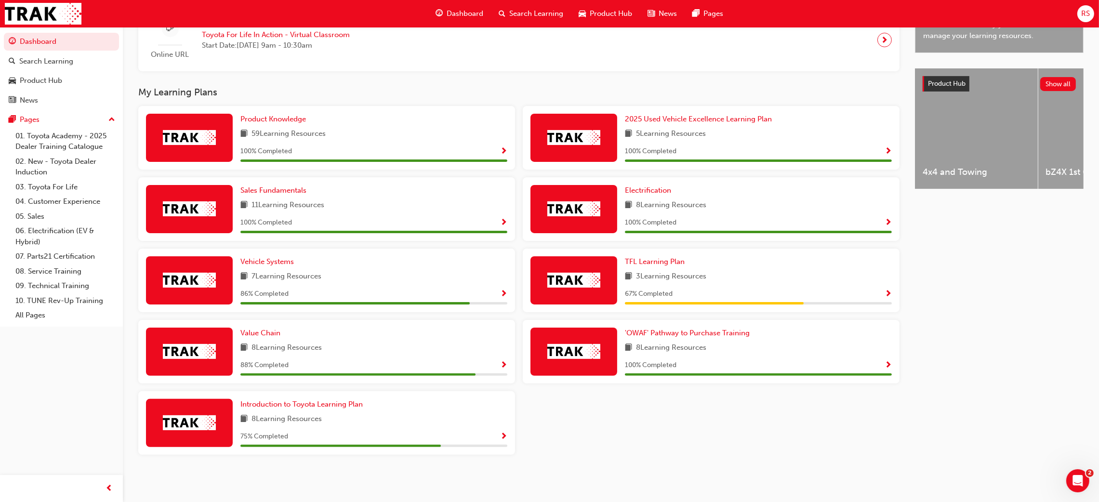
click at [500, 368] on span "Show Progress" at bounding box center [503, 365] width 7 height 9
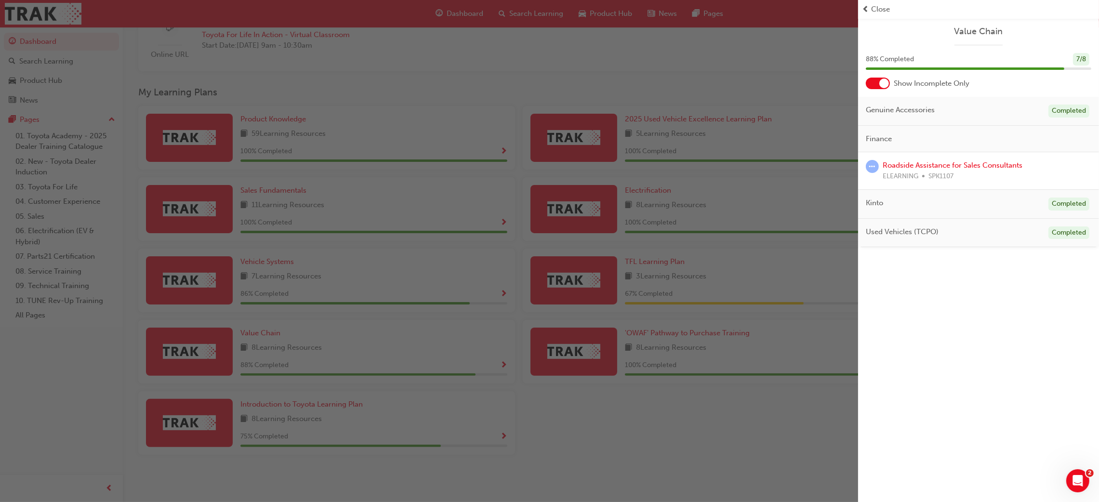
click at [498, 447] on div "button" at bounding box center [429, 251] width 858 height 502
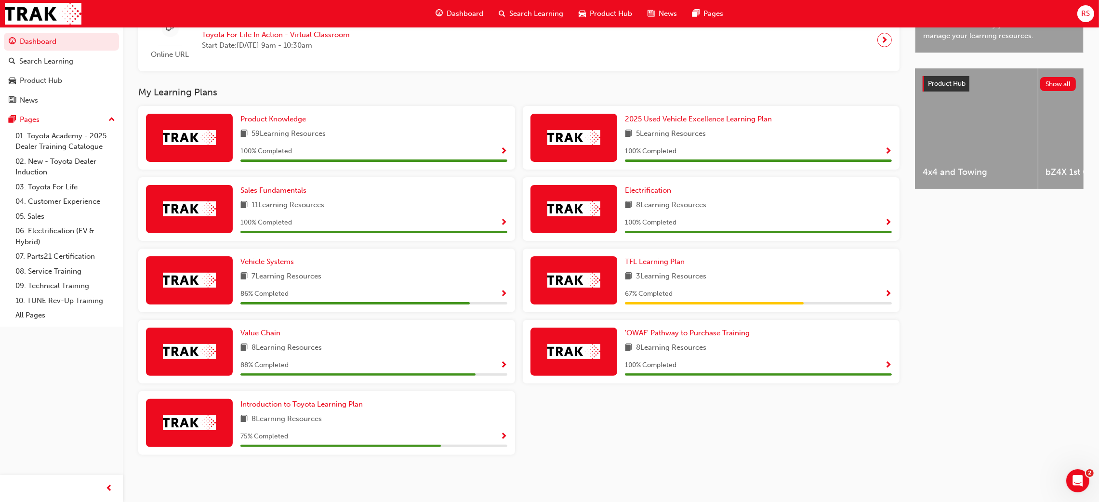
drag, startPoint x: 488, startPoint y: 435, endPoint x: 503, endPoint y: 438, distance: 15.2
click at [491, 438] on div "75 % Completed" at bounding box center [374, 437] width 267 height 12
click at [503, 438] on span "Show Progress" at bounding box center [503, 437] width 7 height 9
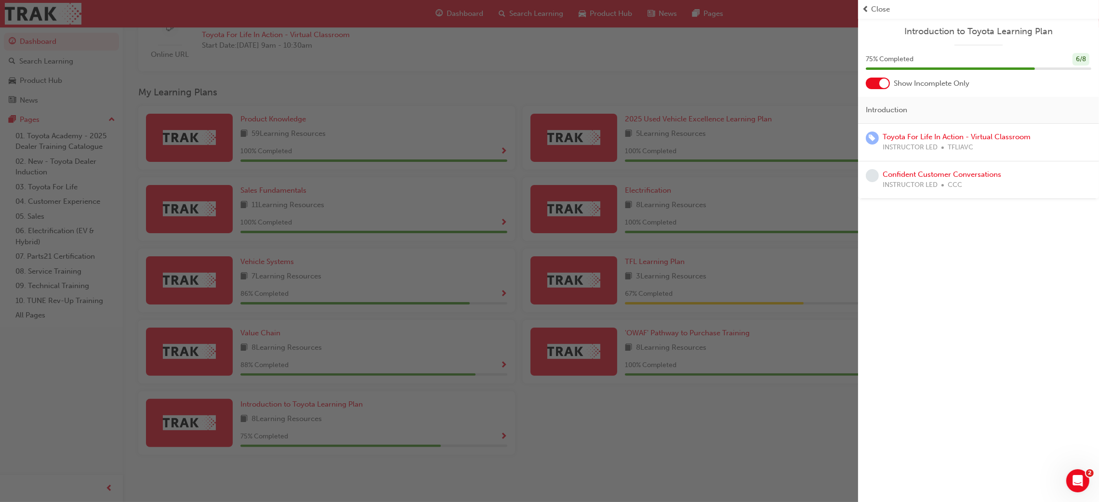
click at [711, 442] on div "button" at bounding box center [429, 251] width 858 height 502
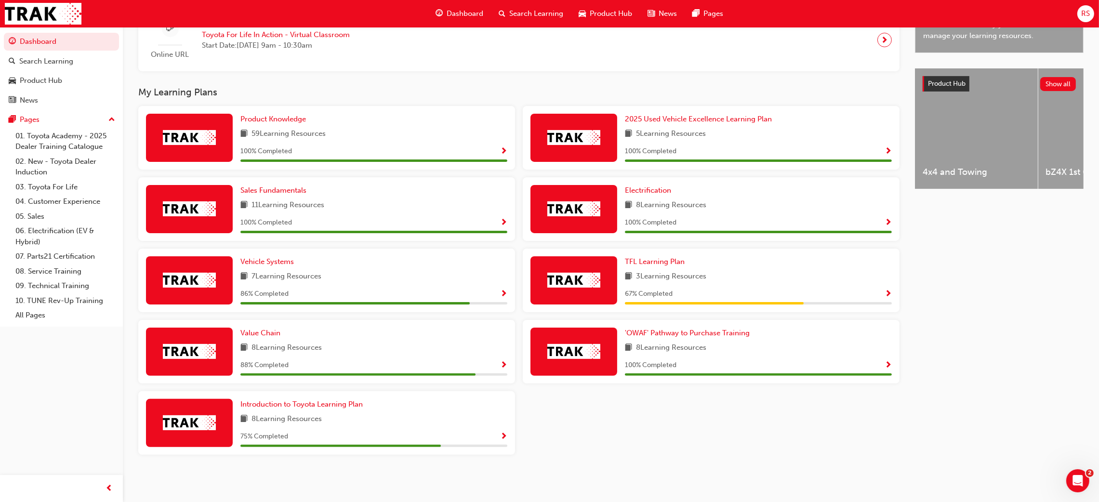
click at [507, 366] on span "Show Progress" at bounding box center [503, 365] width 7 height 9
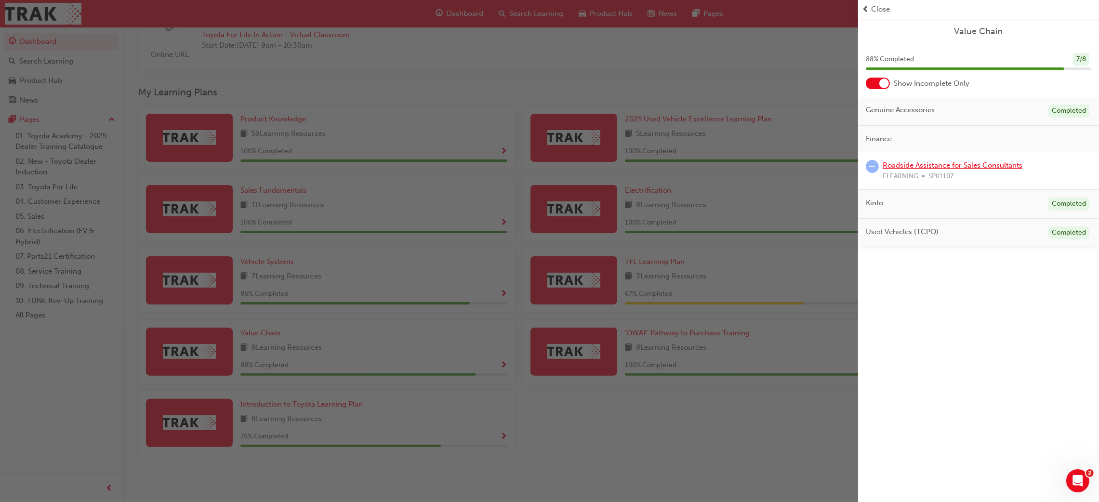
click at [952, 167] on link "Roadside Assistance for Sales Consultants" at bounding box center [953, 165] width 140 height 9
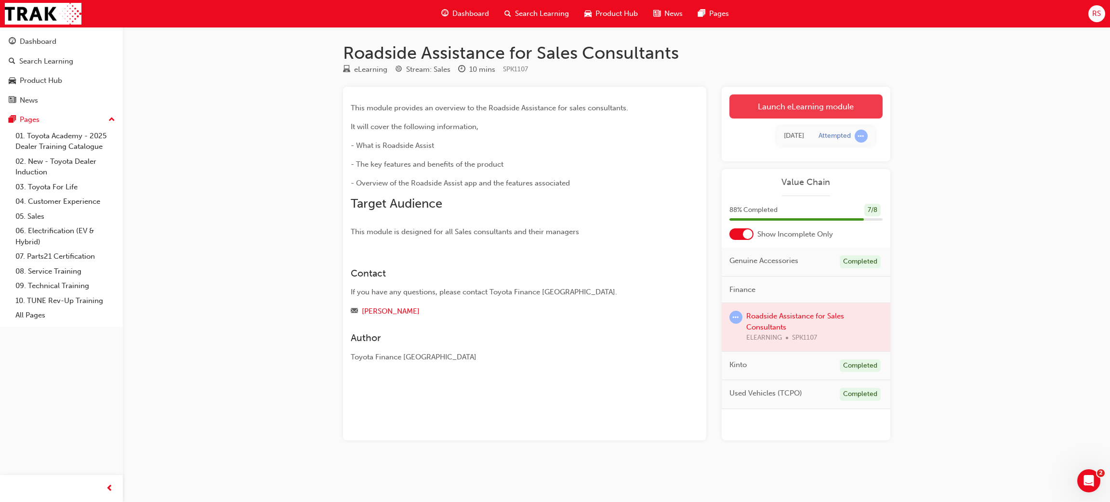
click at [855, 102] on link "Launch eLearning module" at bounding box center [806, 106] width 153 height 24
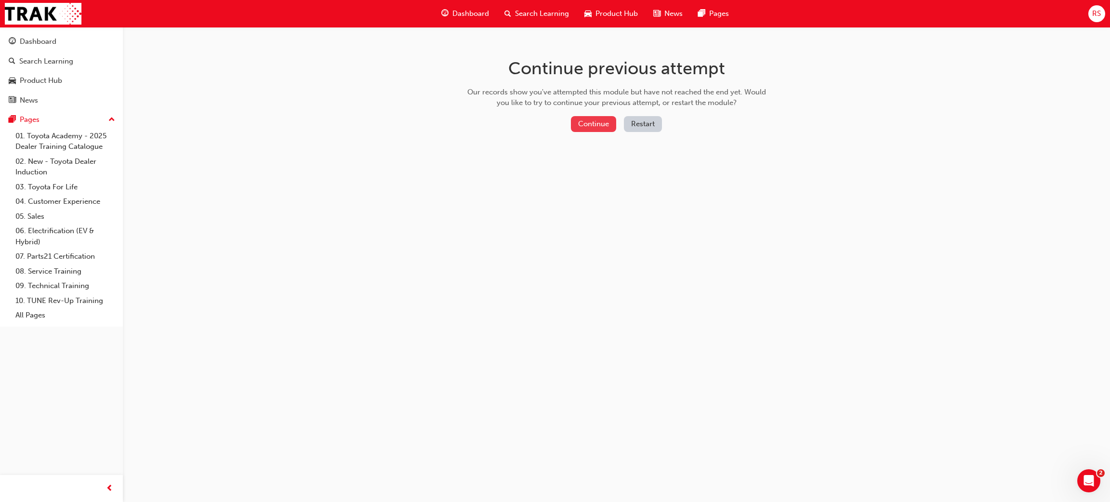
click at [593, 121] on button "Continue" at bounding box center [593, 124] width 45 height 16
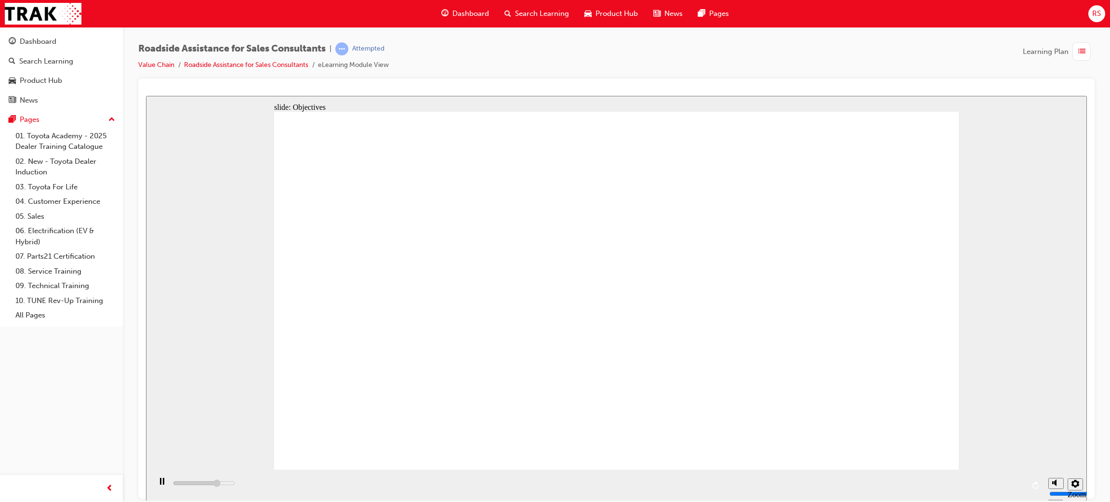
drag, startPoint x: 509, startPoint y: 310, endPoint x: 525, endPoint y: 332, distance: 26.9
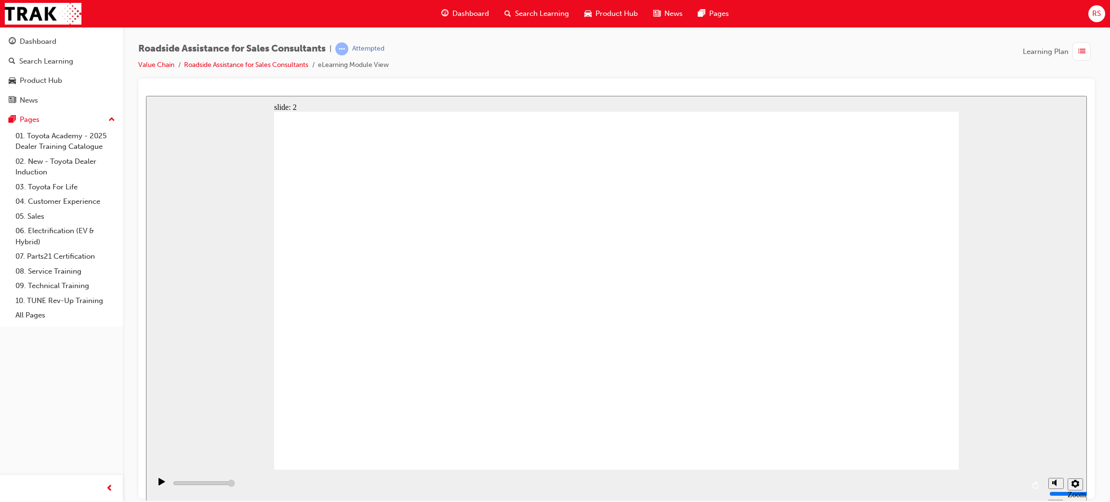
drag, startPoint x: 843, startPoint y: 367, endPoint x: 853, endPoint y: 382, distance: 18.4
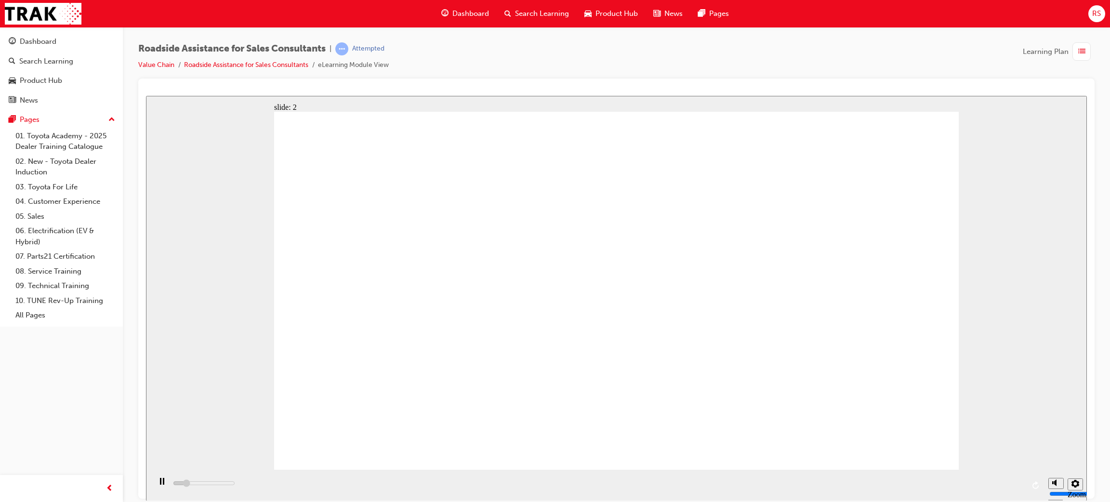
drag, startPoint x: 552, startPoint y: 307, endPoint x: 593, endPoint y: 351, distance: 60.4
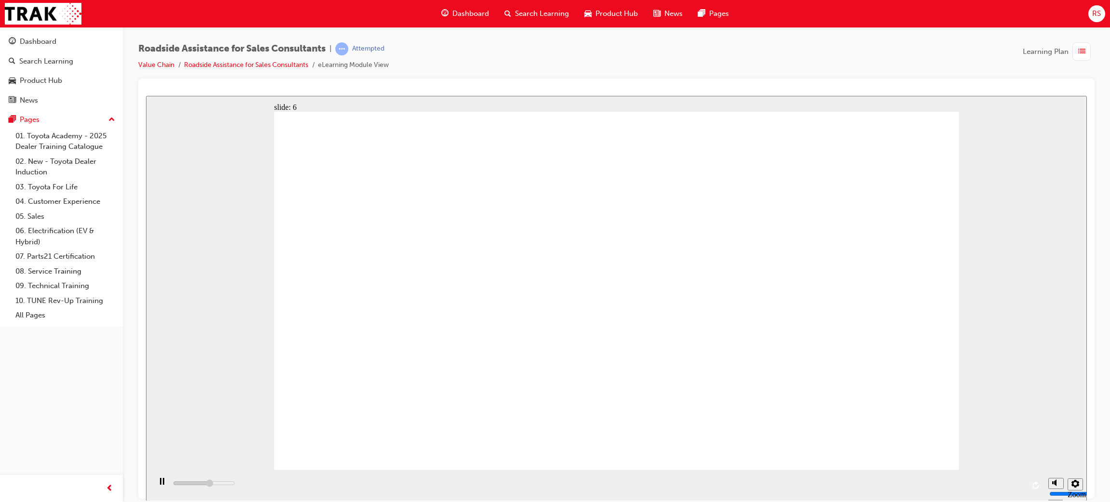
drag, startPoint x: 749, startPoint y: 458, endPoint x: 735, endPoint y: 455, distance: 14.2
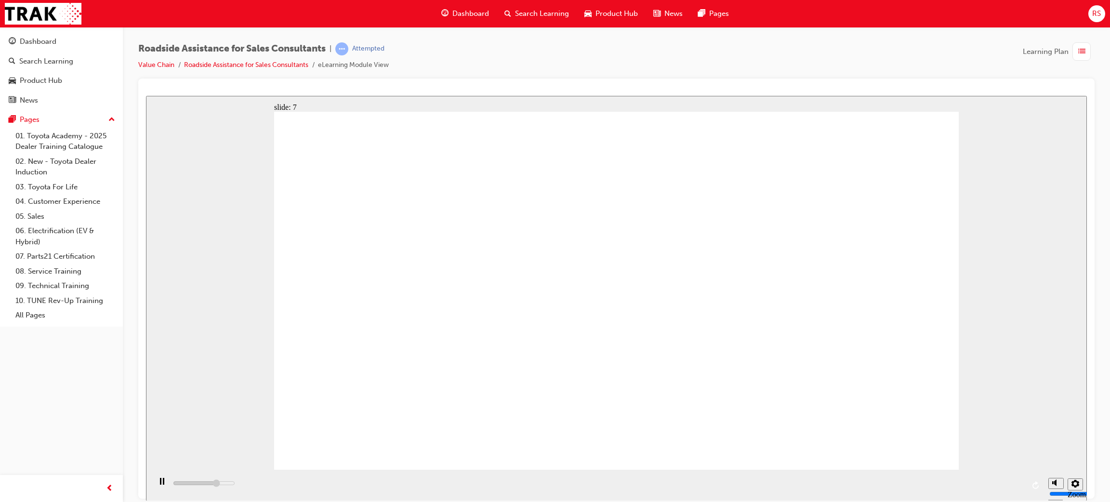
type input "23000"
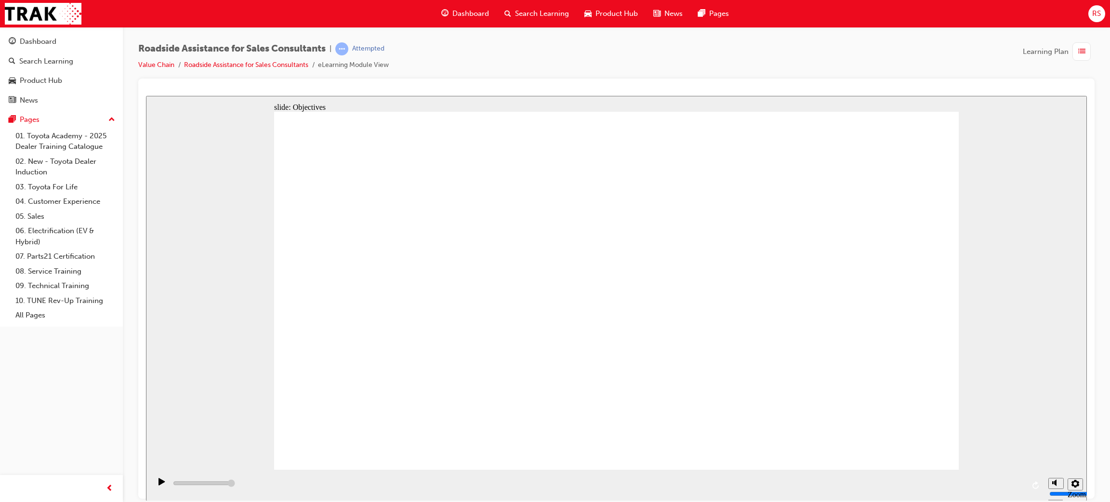
checkbox input "true"
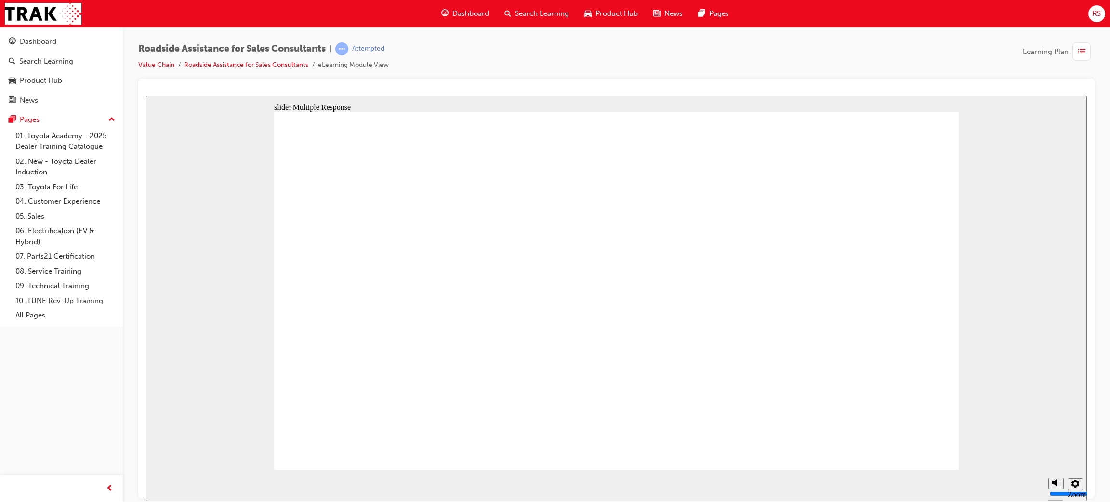
checkbox input "true"
drag, startPoint x: 458, startPoint y: 312, endPoint x: 489, endPoint y: 347, distance: 46.4
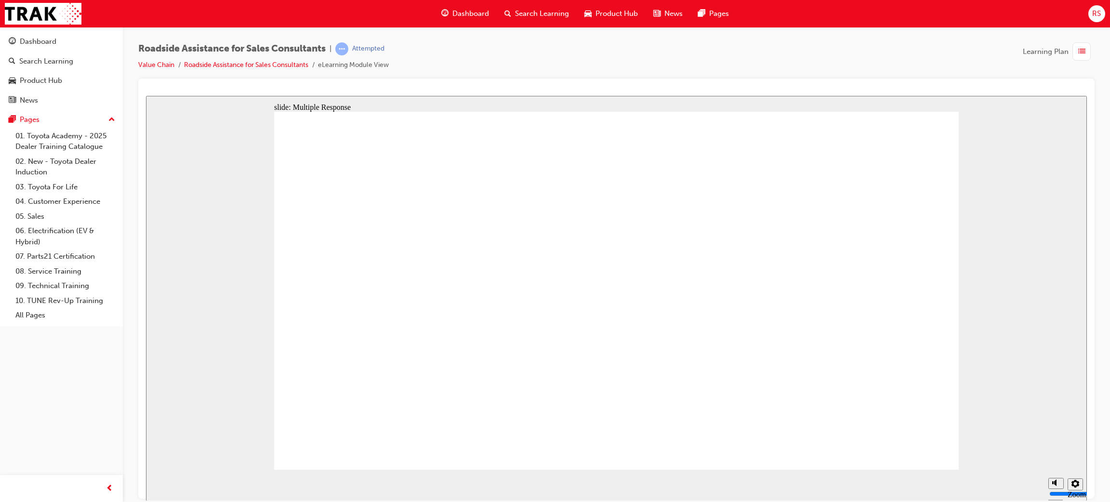
checkbox input "false"
checkbox input "true"
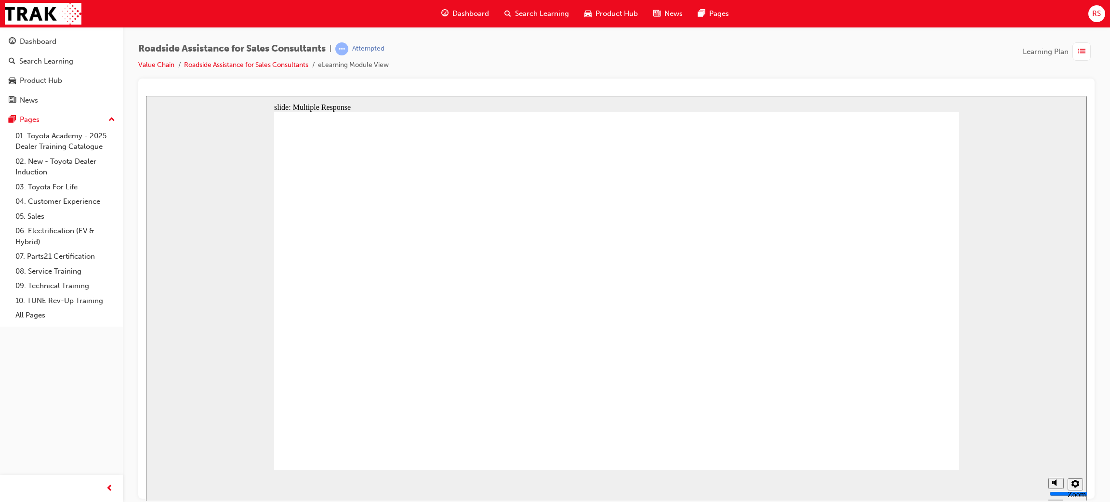
drag, startPoint x: 469, startPoint y: 224, endPoint x: 861, endPoint y: 407, distance: 432.3
checkbox input "true"
checkbox input "false"
drag, startPoint x: 565, startPoint y: 254, endPoint x: 560, endPoint y: 269, distance: 15.9
checkbox input "false"
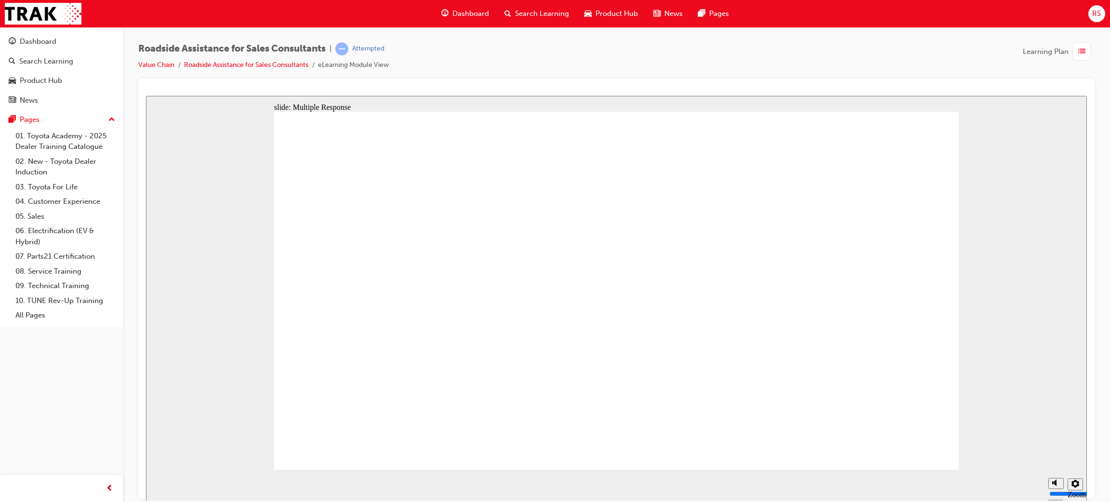
checkbox input "true"
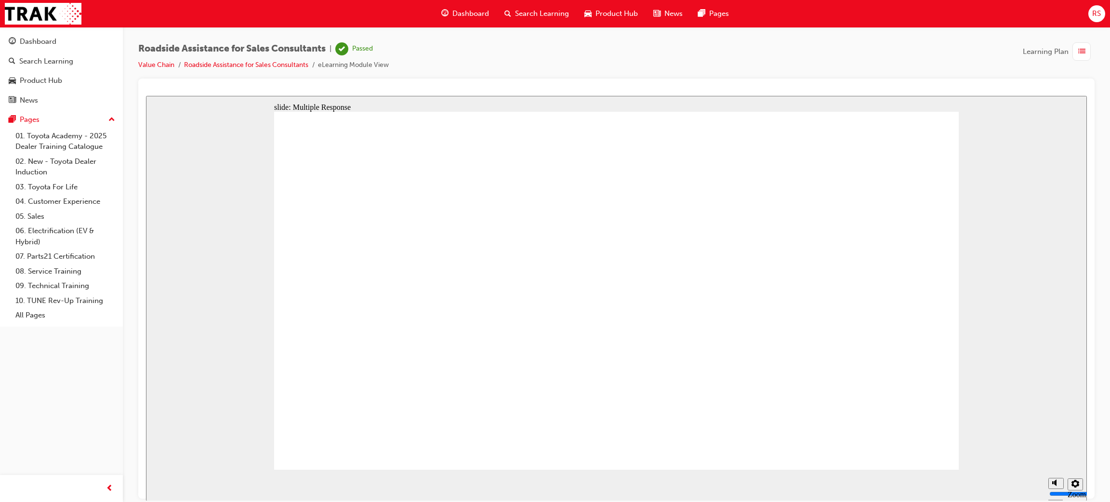
checkbox input "true"
drag, startPoint x: 871, startPoint y: 414, endPoint x: 855, endPoint y: 415, distance: 16.4
checkbox input "true"
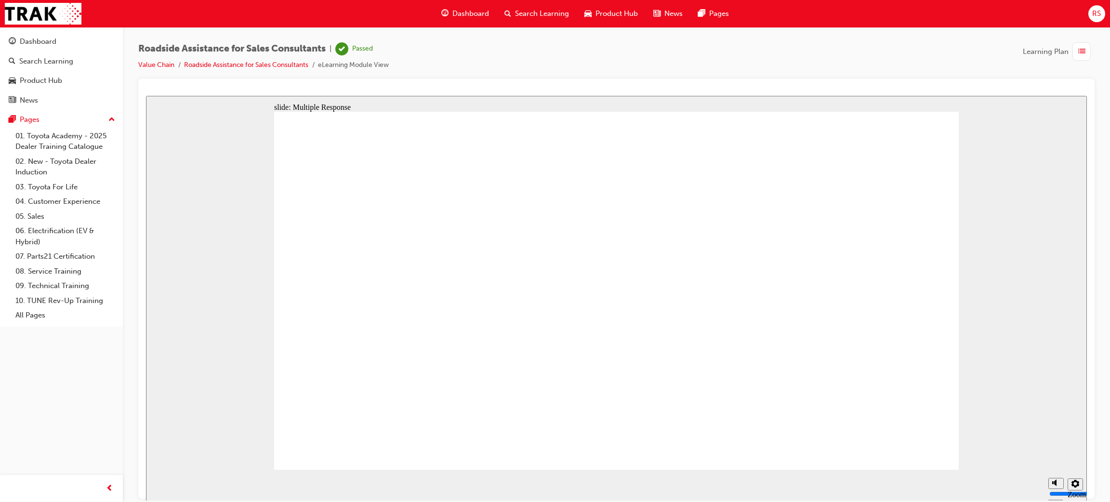
checkbox input "true"
click at [473, 13] on span "Dashboard" at bounding box center [471, 13] width 37 height 11
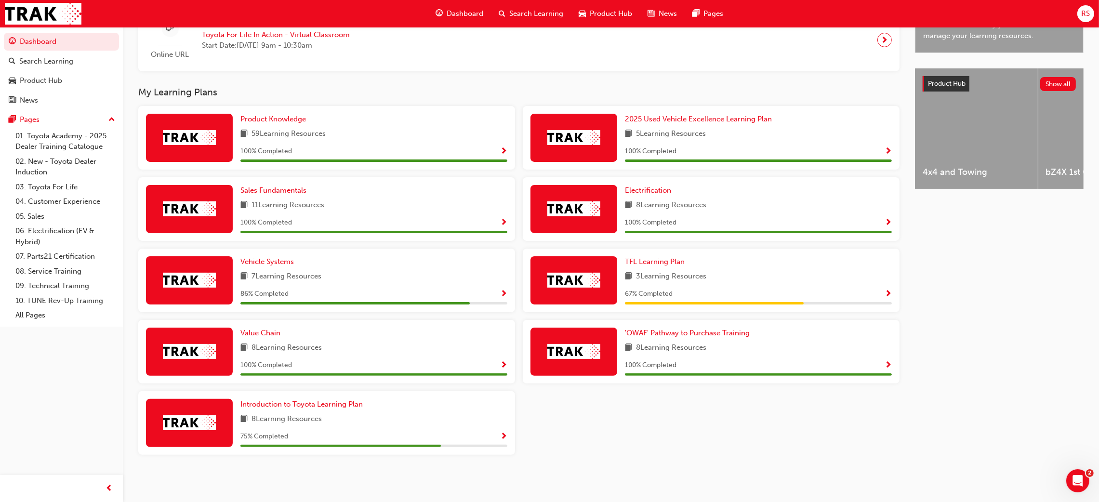
scroll to position [336, 0]
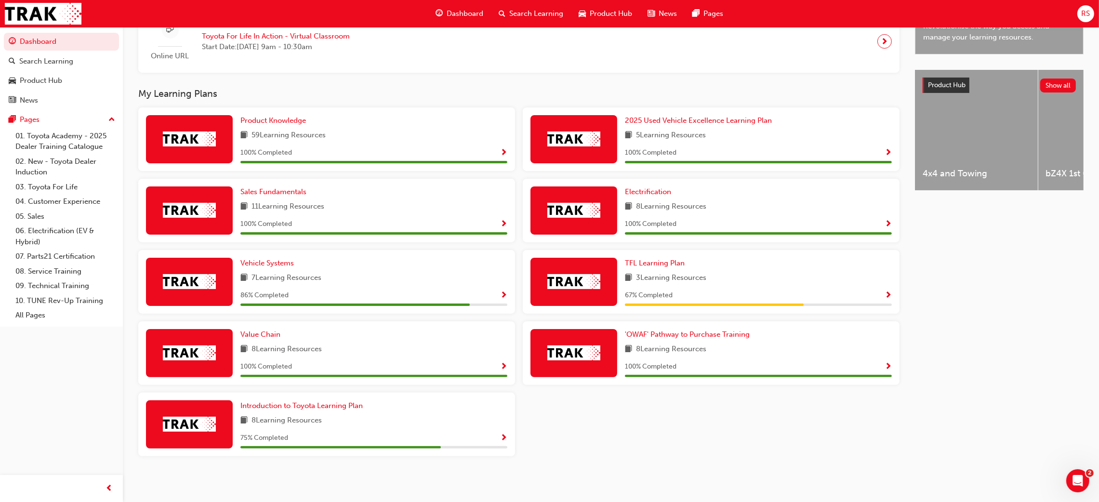
click at [504, 287] on div "Vehicle Systems 7 Learning Resources 86 % Completed" at bounding box center [374, 282] width 267 height 48
click at [505, 291] on div "Vehicle Systems 7 Learning Resources 86 % Completed" at bounding box center [374, 282] width 267 height 48
click at [505, 292] on span "Show Progress" at bounding box center [503, 296] width 7 height 9
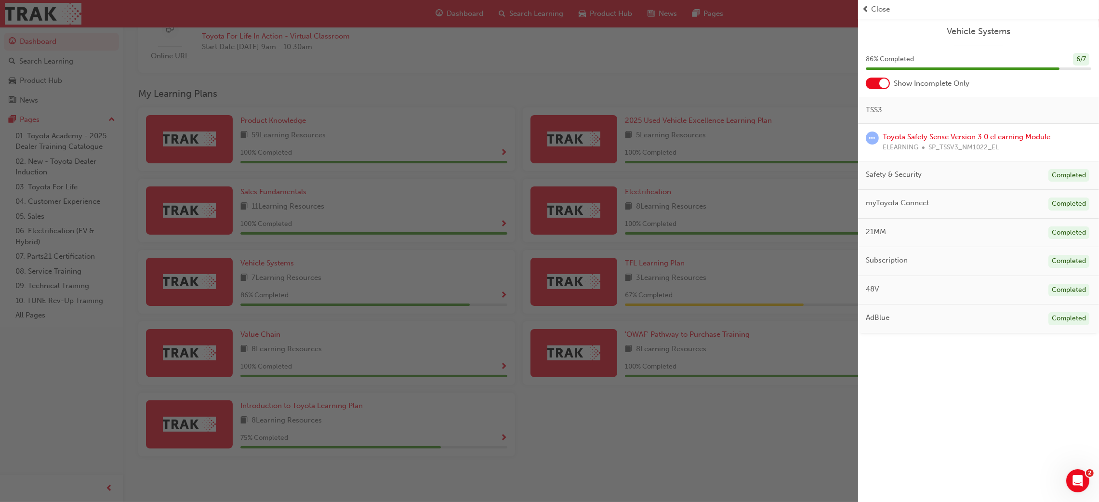
click at [884, 10] on span "Close" at bounding box center [880, 9] width 19 height 11
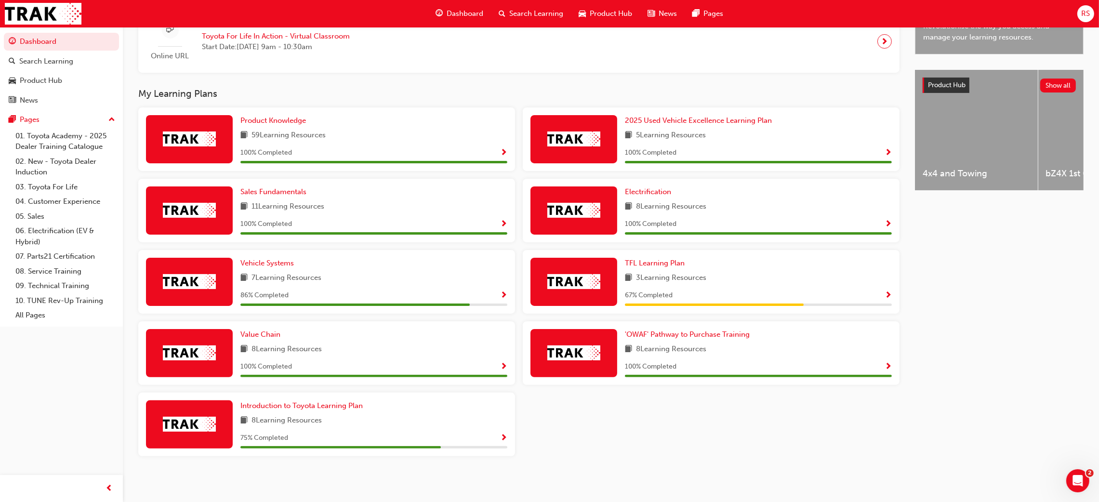
click at [889, 292] on span "Show Progress" at bounding box center [888, 296] width 7 height 9
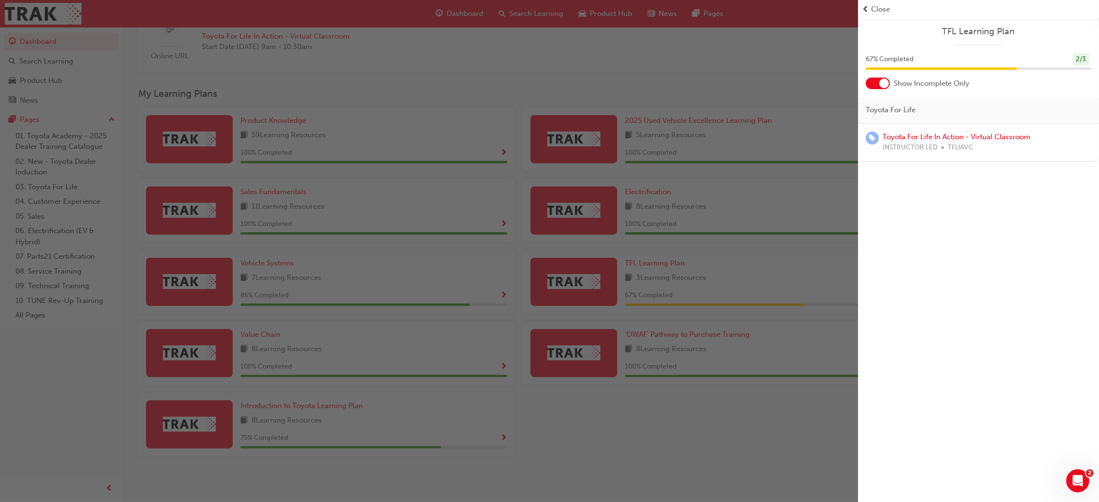
click at [870, 7] on div "Close" at bounding box center [978, 9] width 233 height 11
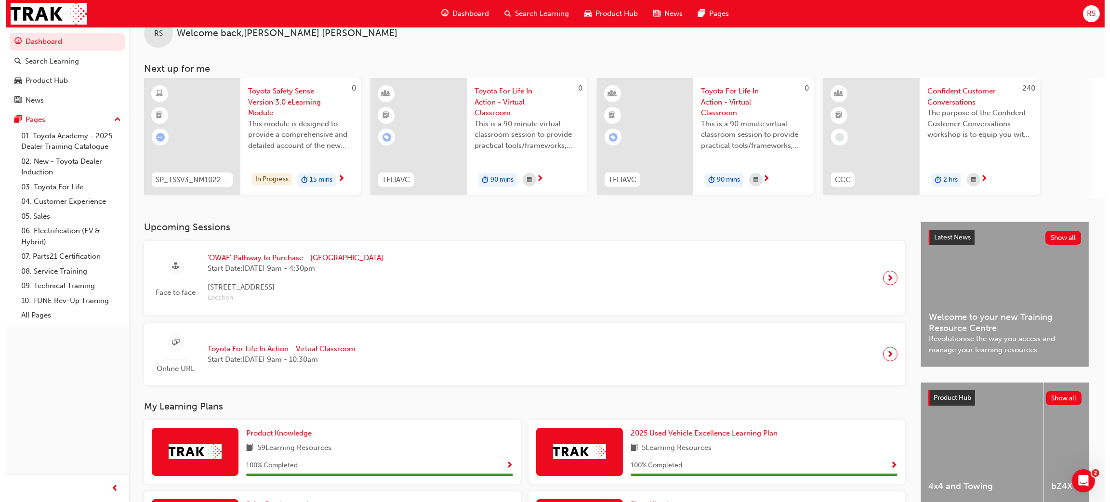
scroll to position [0, 0]
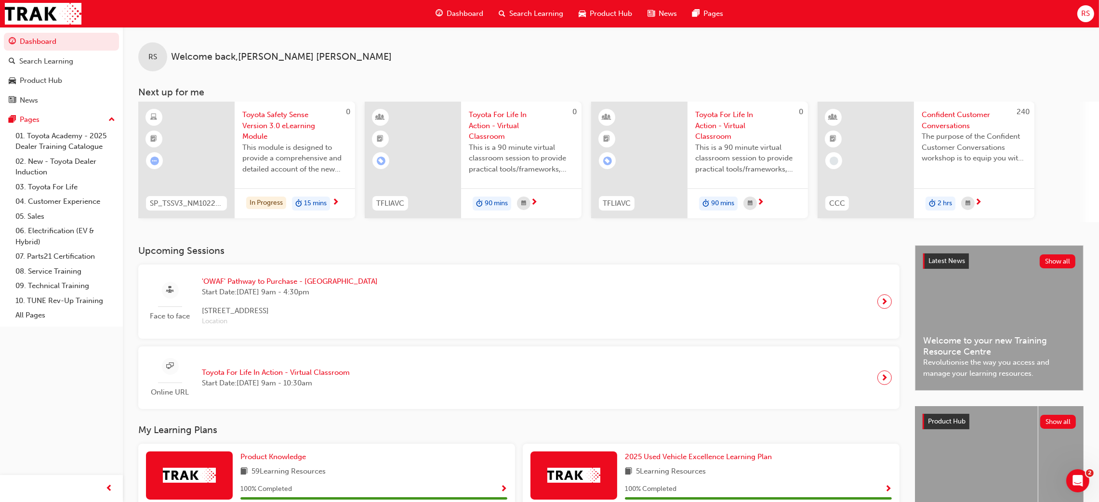
click at [534, 17] on span "Search Learning" at bounding box center [536, 13] width 54 height 11
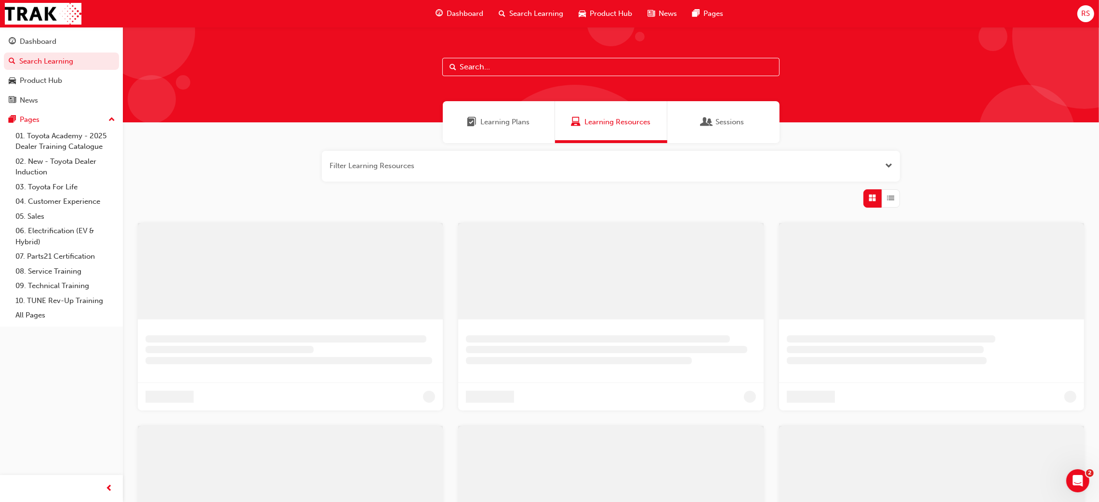
click at [511, 68] on input "text" at bounding box center [610, 67] width 337 height 18
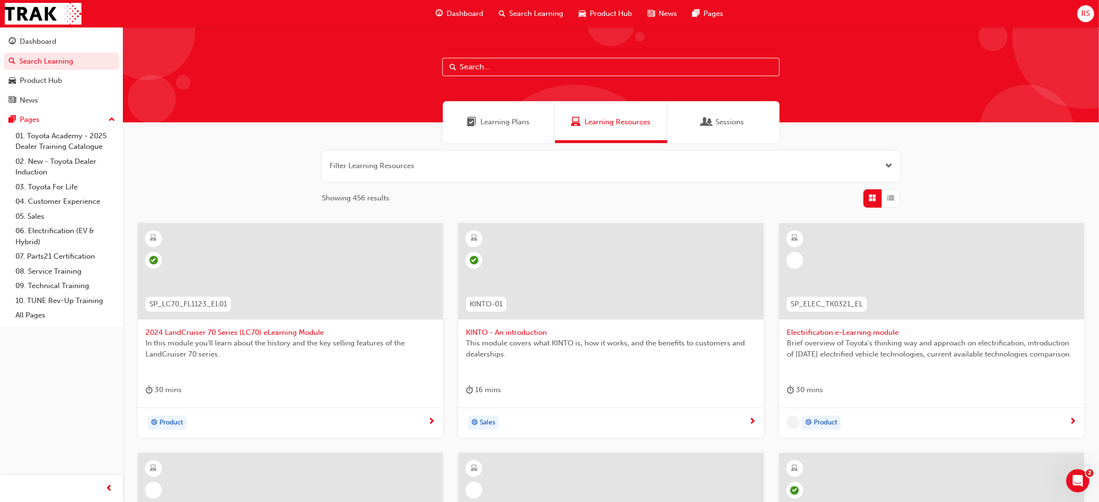
paste input "SP_CAMRY_FL0421_EL"
type input "SP_CAMRY_FL0421_EL"
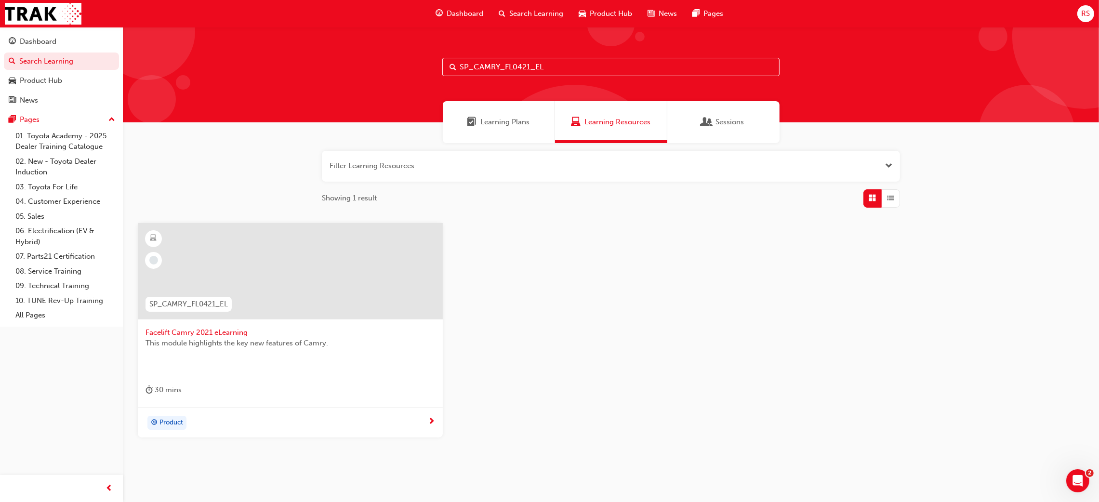
click at [431, 420] on span "next-icon" at bounding box center [431, 422] width 7 height 9
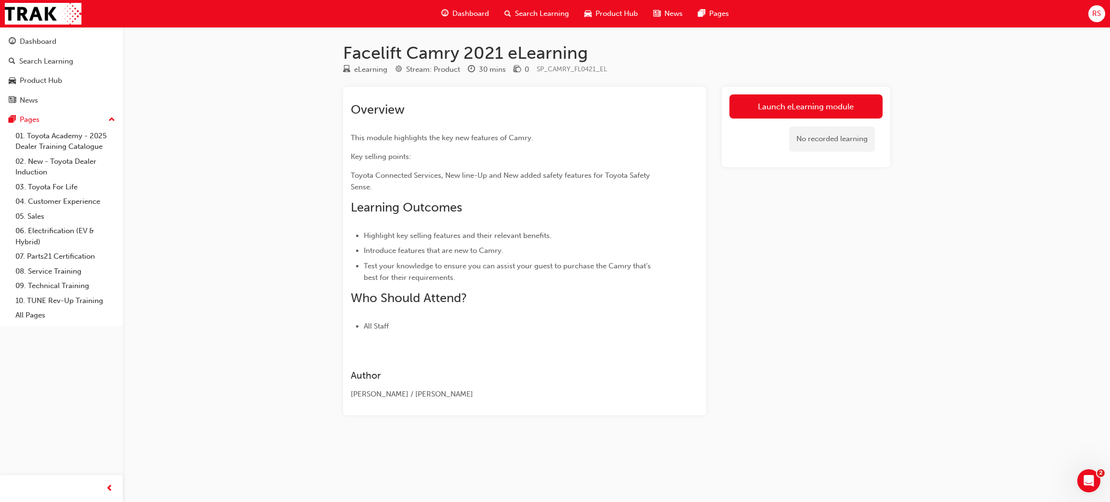
click at [790, 101] on link "Launch eLearning module" at bounding box center [806, 106] width 153 height 24
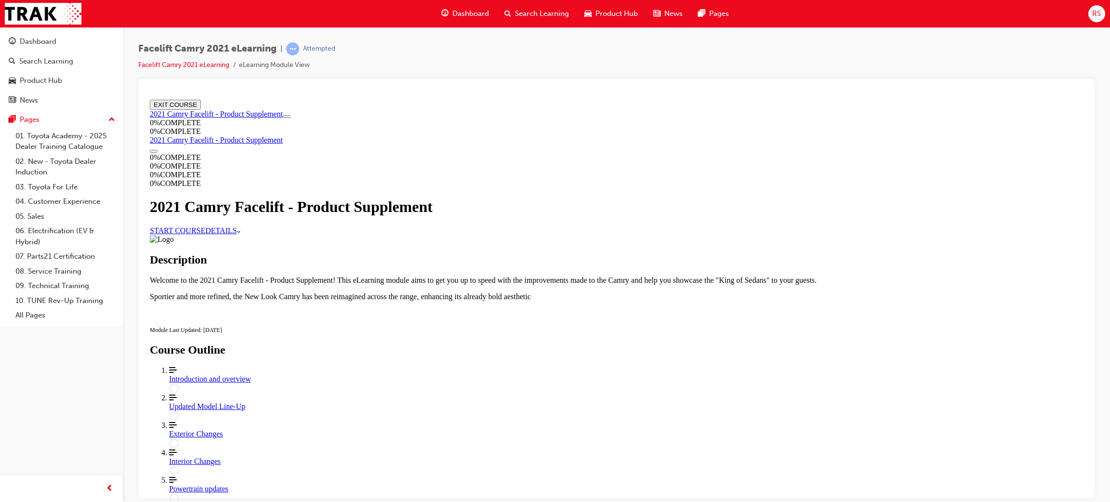
click at [205, 234] on link "START COURSE" at bounding box center [177, 230] width 55 height 8
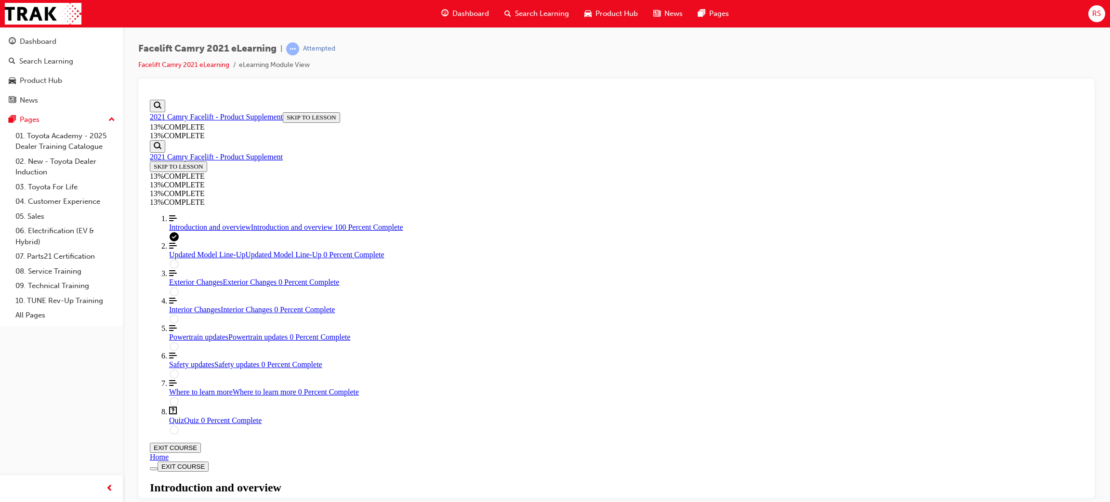
scroll to position [1728, 0]
click at [661, 502] on div "Facelift Camry 2021 eLearning | Attempted Facelift Camry 2021 eLearning eLearni…" at bounding box center [555, 251] width 1110 height 502
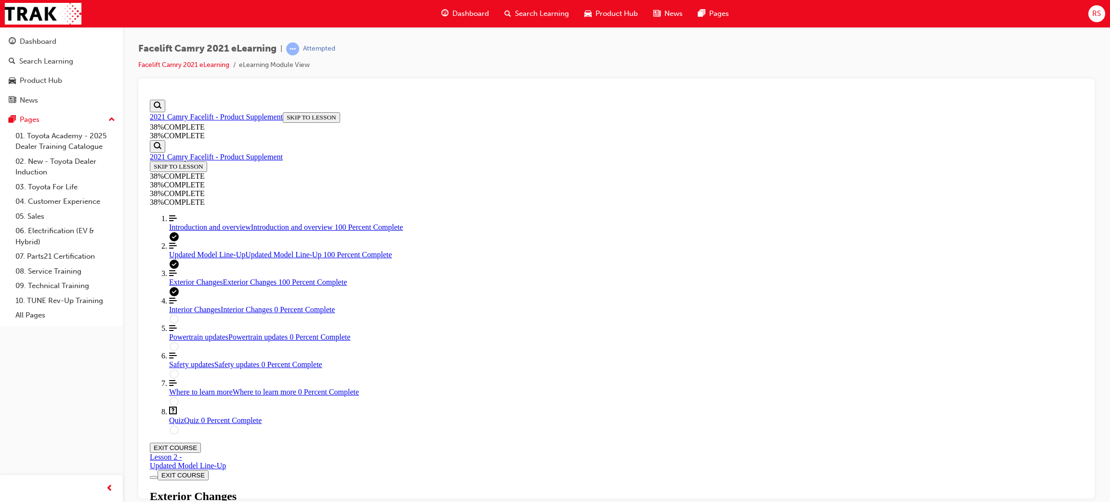
drag, startPoint x: 548, startPoint y: 229, endPoint x: 564, endPoint y: 235, distance: 17.7
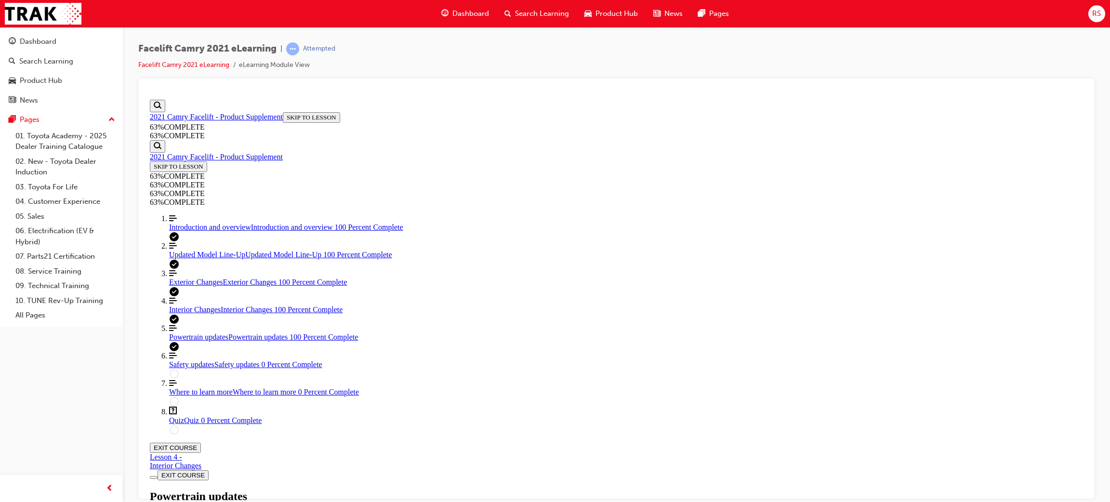
drag, startPoint x: 650, startPoint y: 122, endPoint x: 649, endPoint y: 147, distance: 25.1
click at [650, 490] on div "Powertrain updates Lesson 5 of 8" at bounding box center [617, 505] width 934 height 31
drag, startPoint x: 657, startPoint y: 173, endPoint x: 758, endPoint y: 186, distance: 101.1
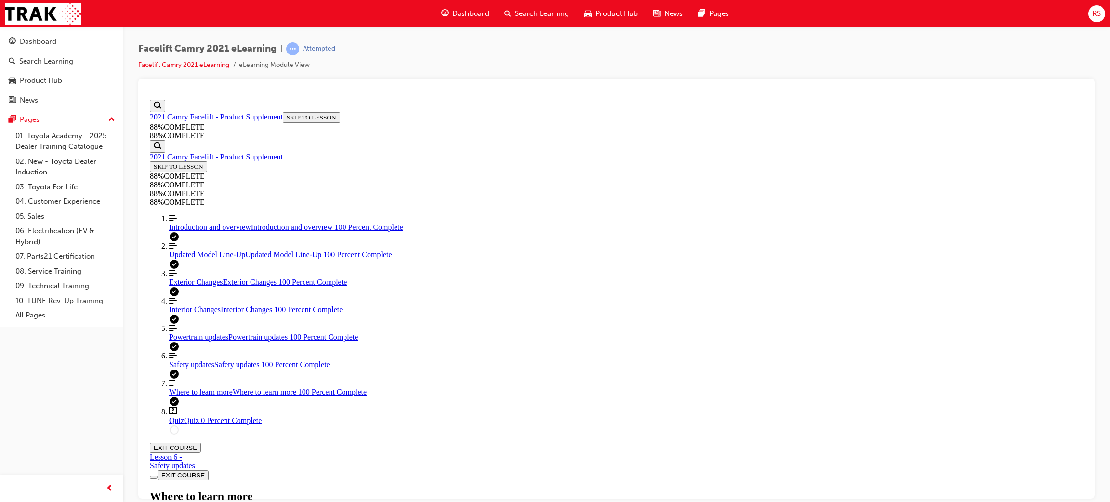
scroll to position [427, 0]
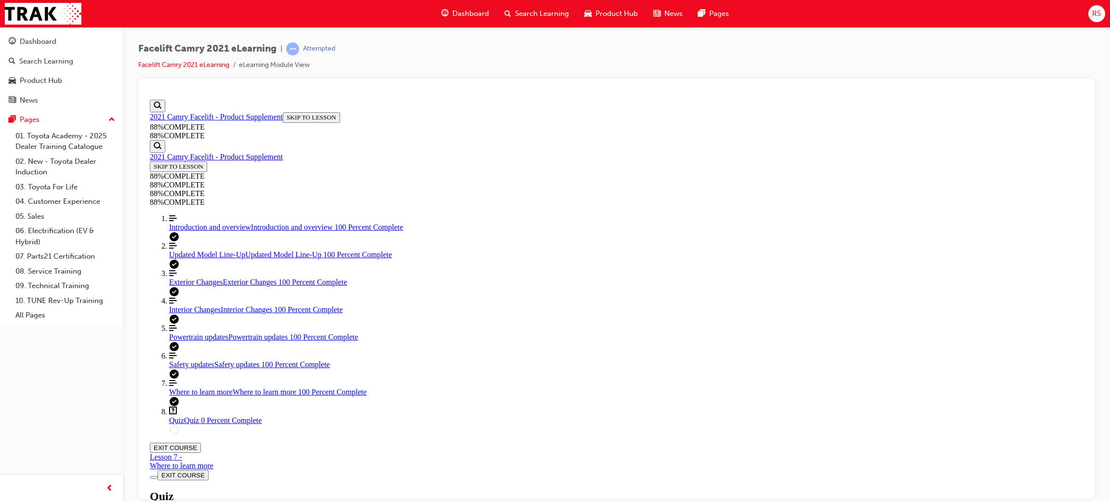
drag, startPoint x: 670, startPoint y: 472, endPoint x: 678, endPoint y: 460, distance: 14.6
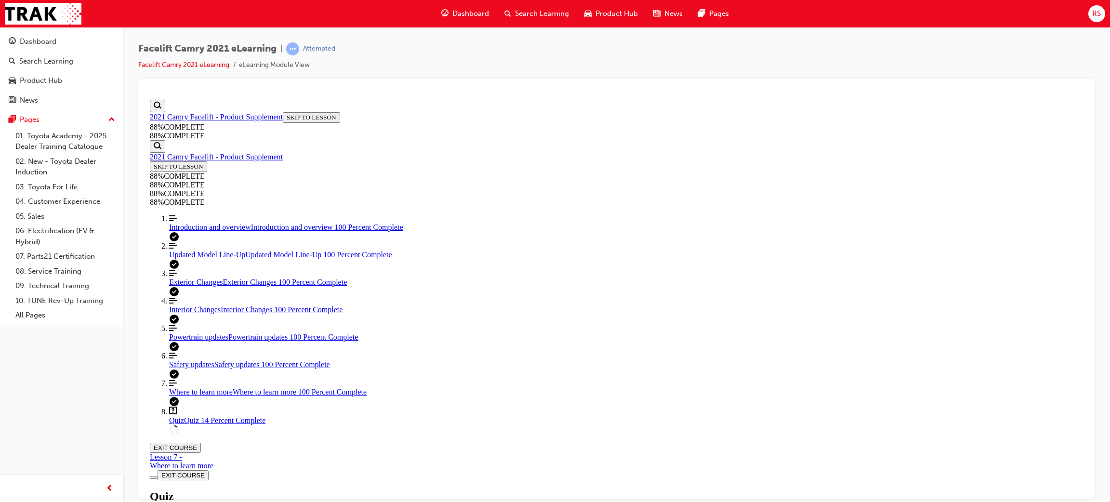
drag, startPoint x: 612, startPoint y: 419, endPoint x: 611, endPoint y: 426, distance: 6.8
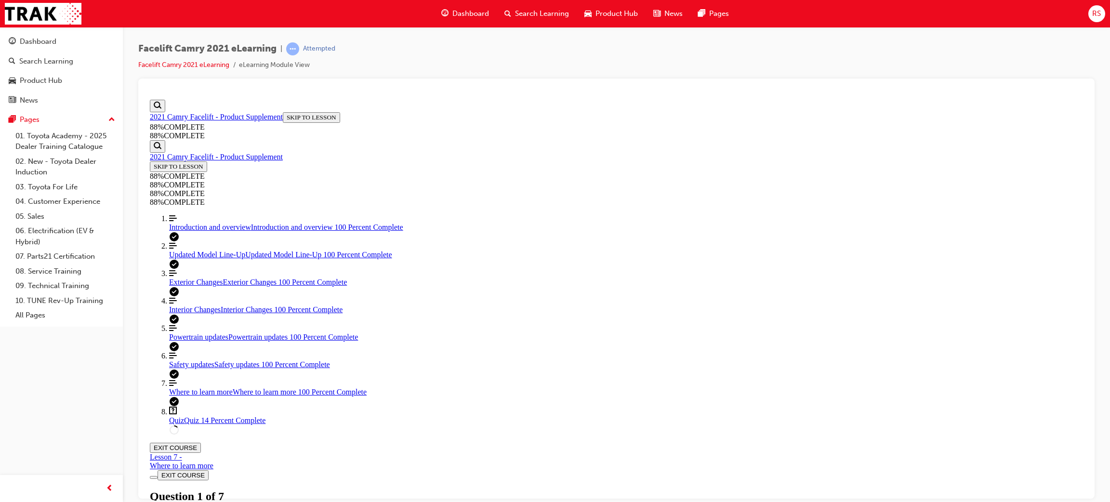
scroll to position [94, 0]
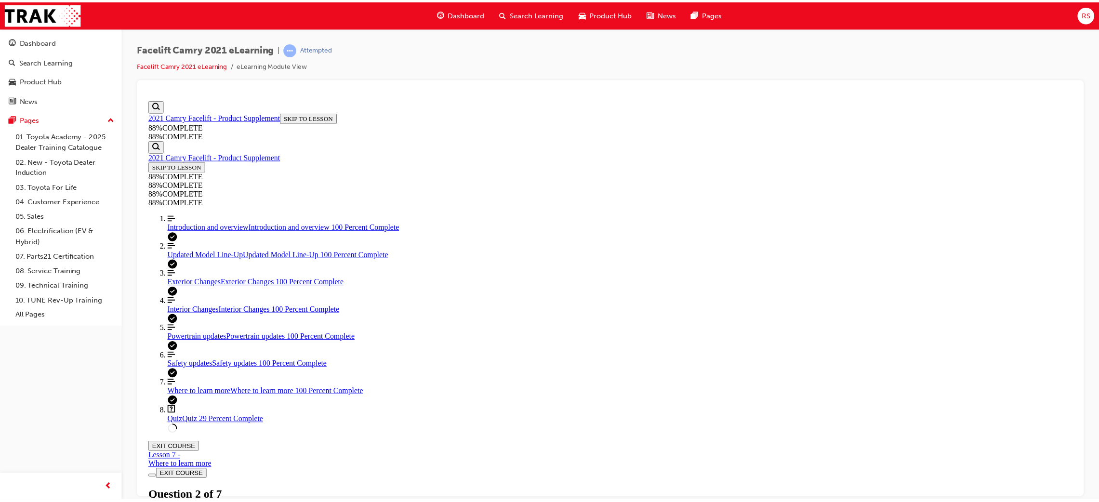
scroll to position [117, 0]
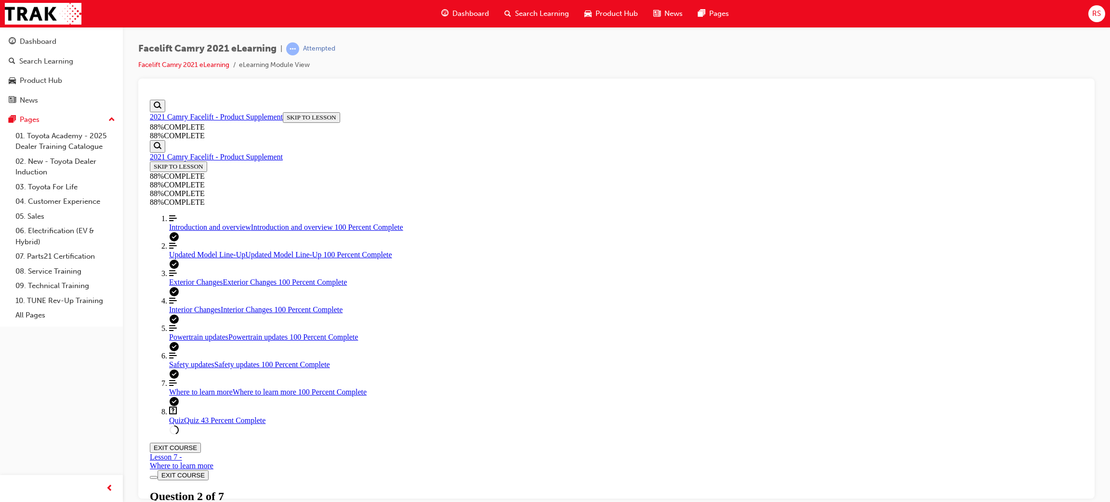
scroll to position [94, 0]
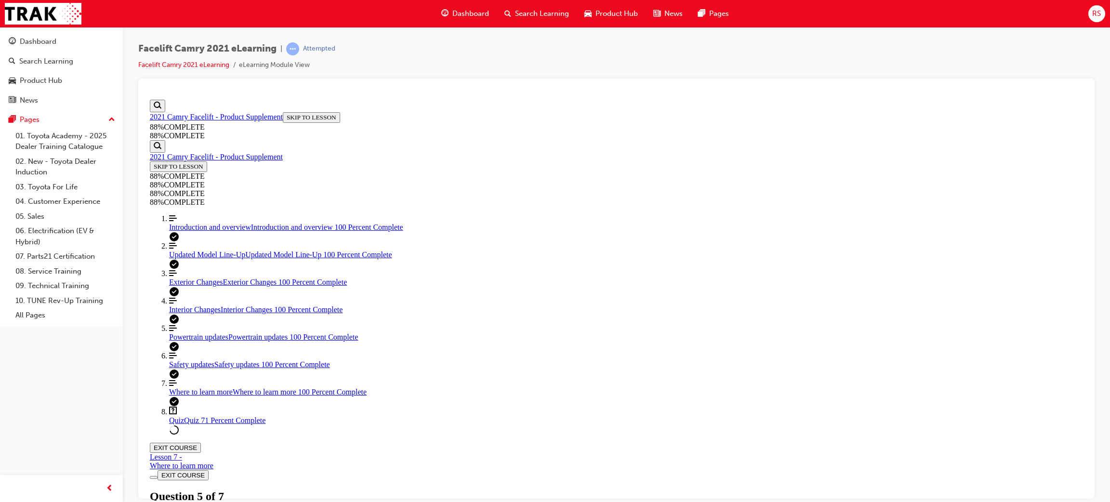
scroll to position [35, 0]
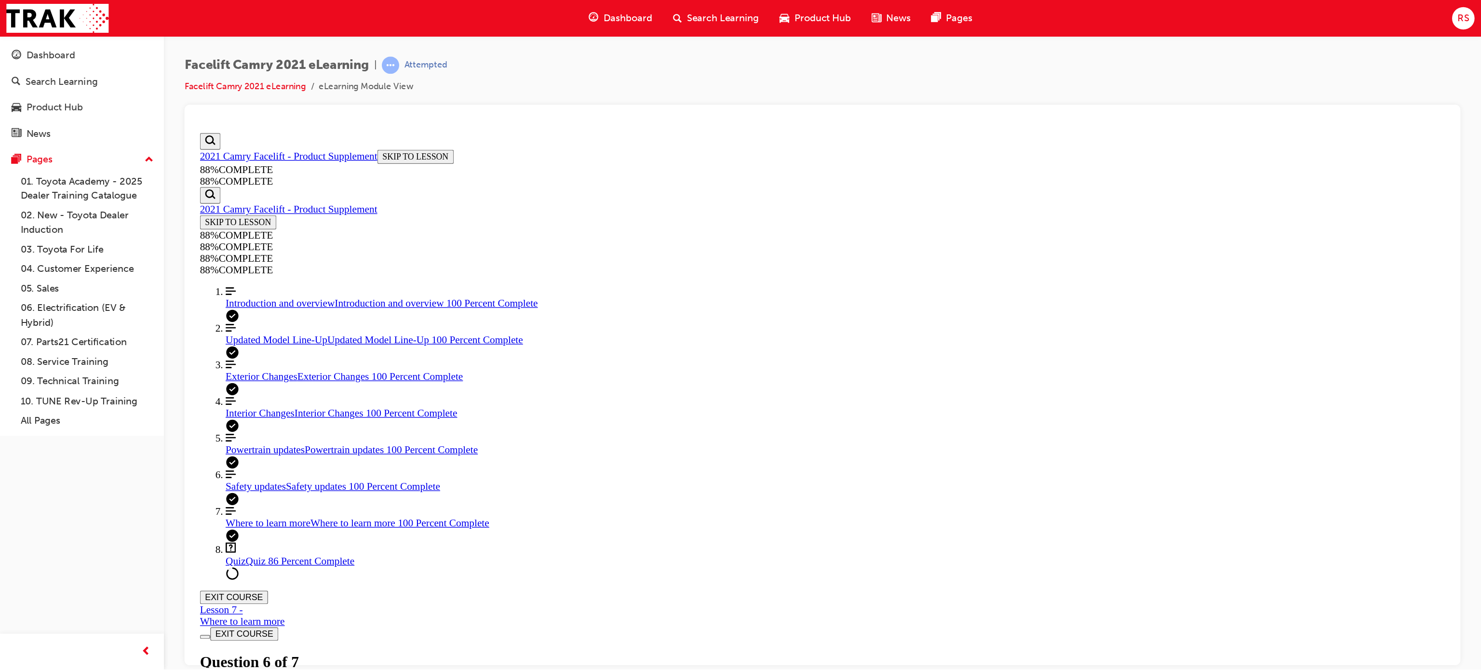
scroll to position [99, 0]
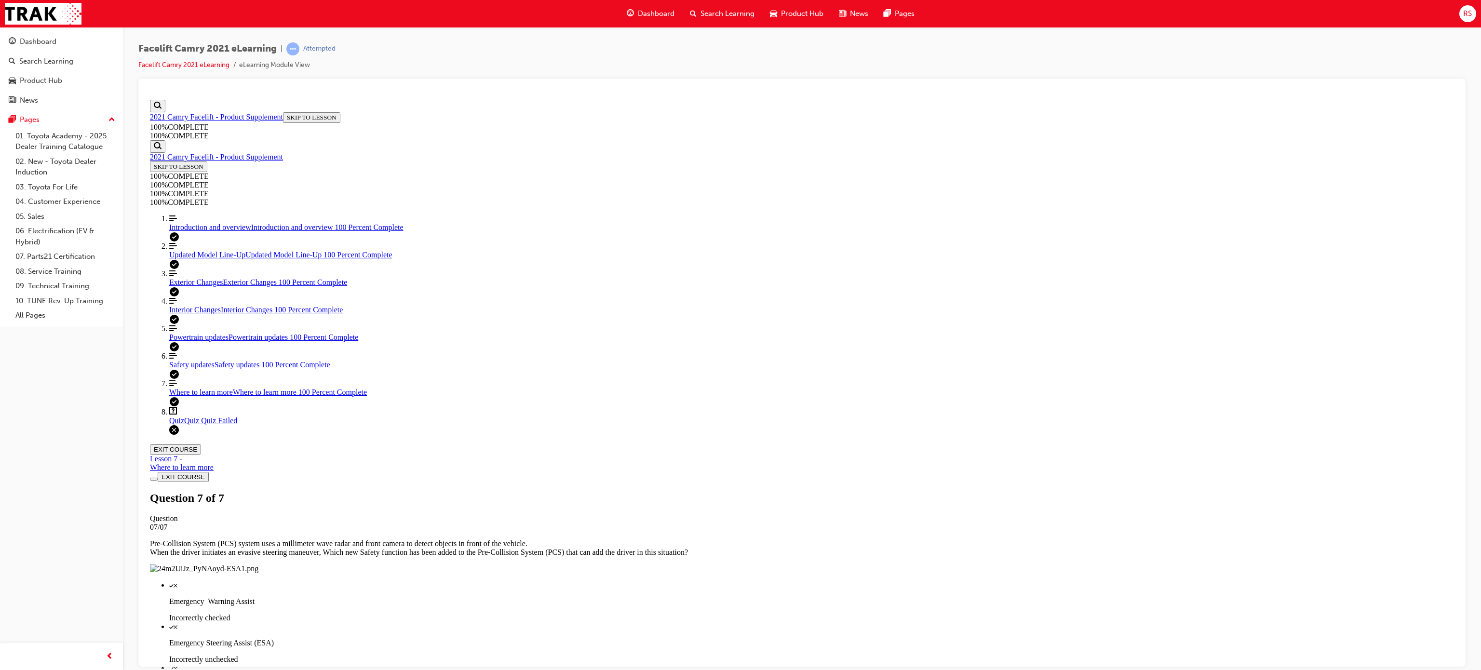
scroll to position [35, 0]
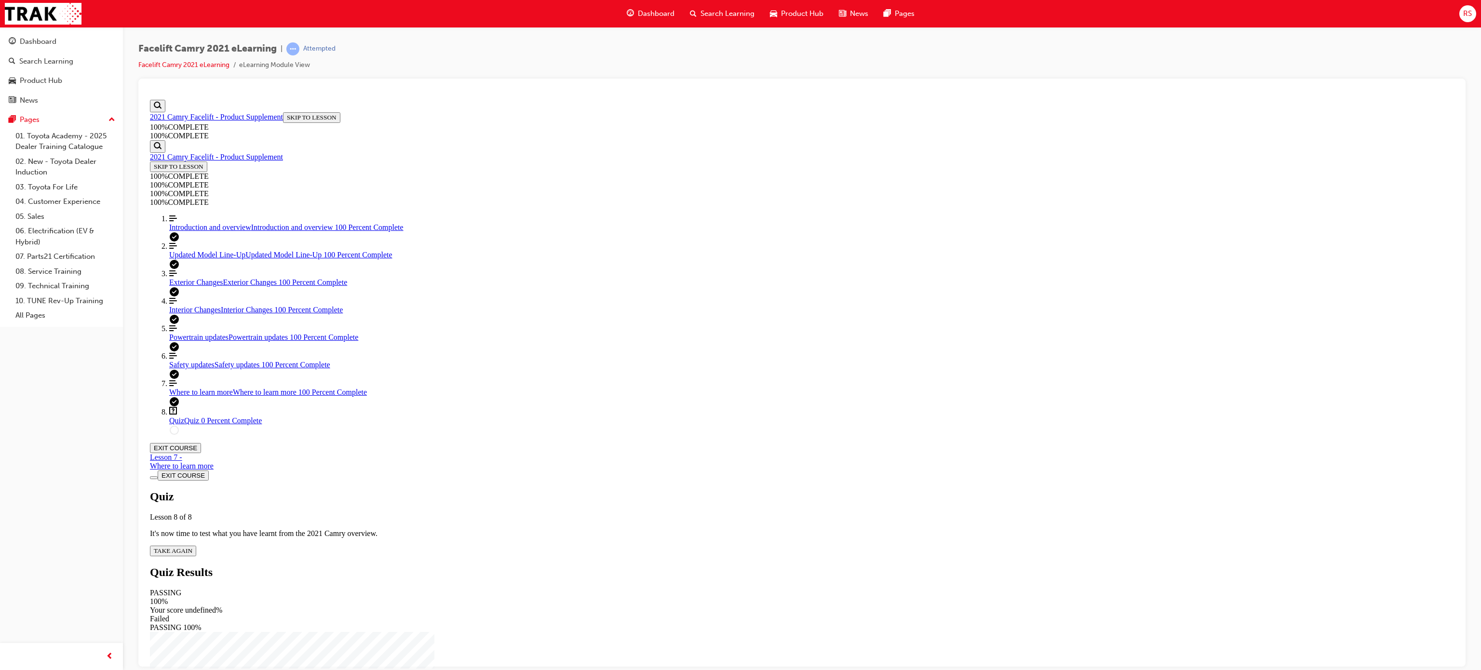
click at [733, 490] on div "Quiz Lesson 8 of 8 It's now time to test what you have learnt from the 2021 Cam…" at bounding box center [802, 523] width 1304 height 66
click at [192, 502] on span "TAKE AGAIN" at bounding box center [173, 550] width 39 height 7
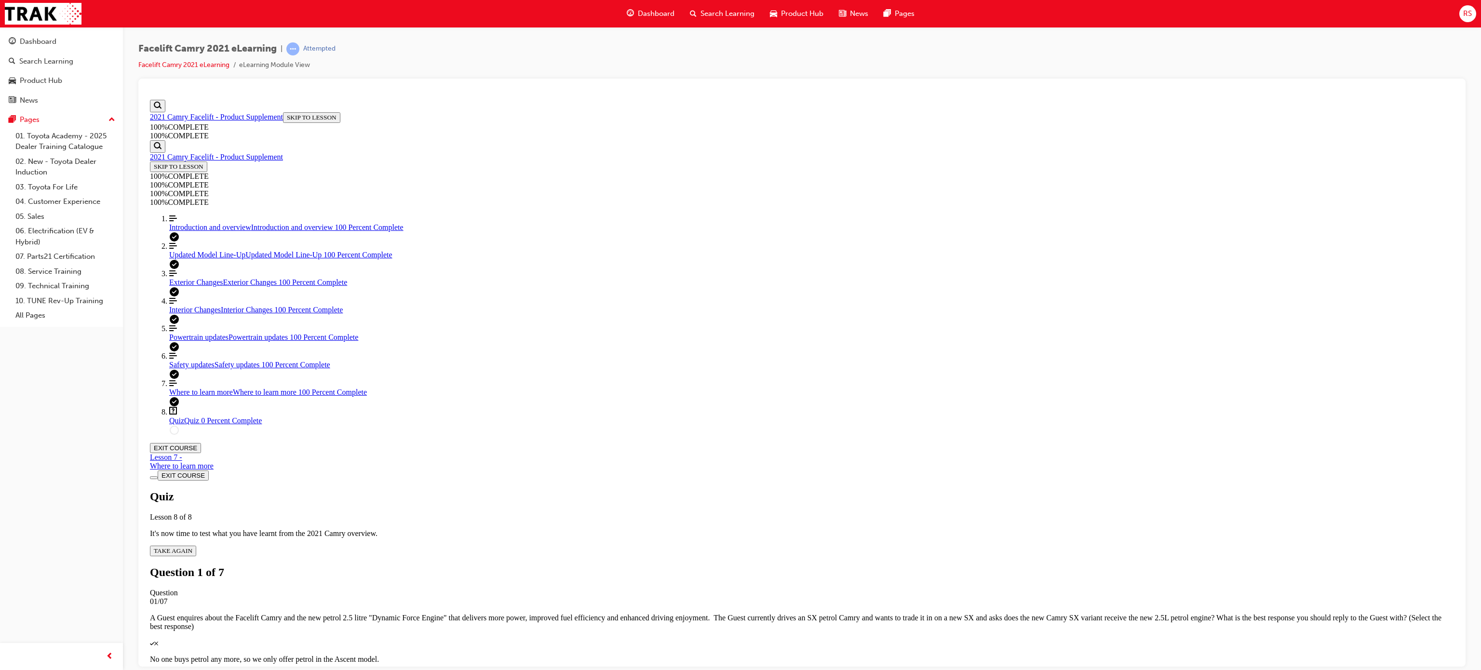
scroll to position [35, 0]
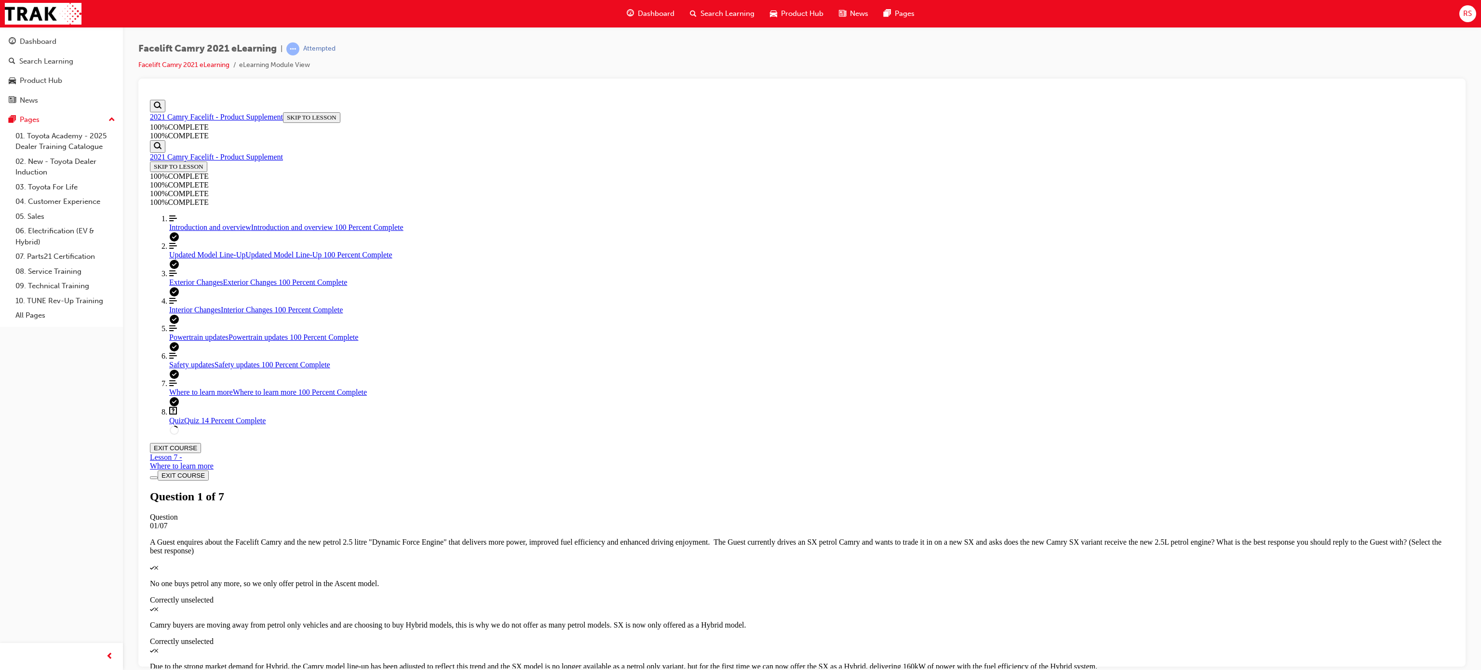
scroll to position [35, 0]
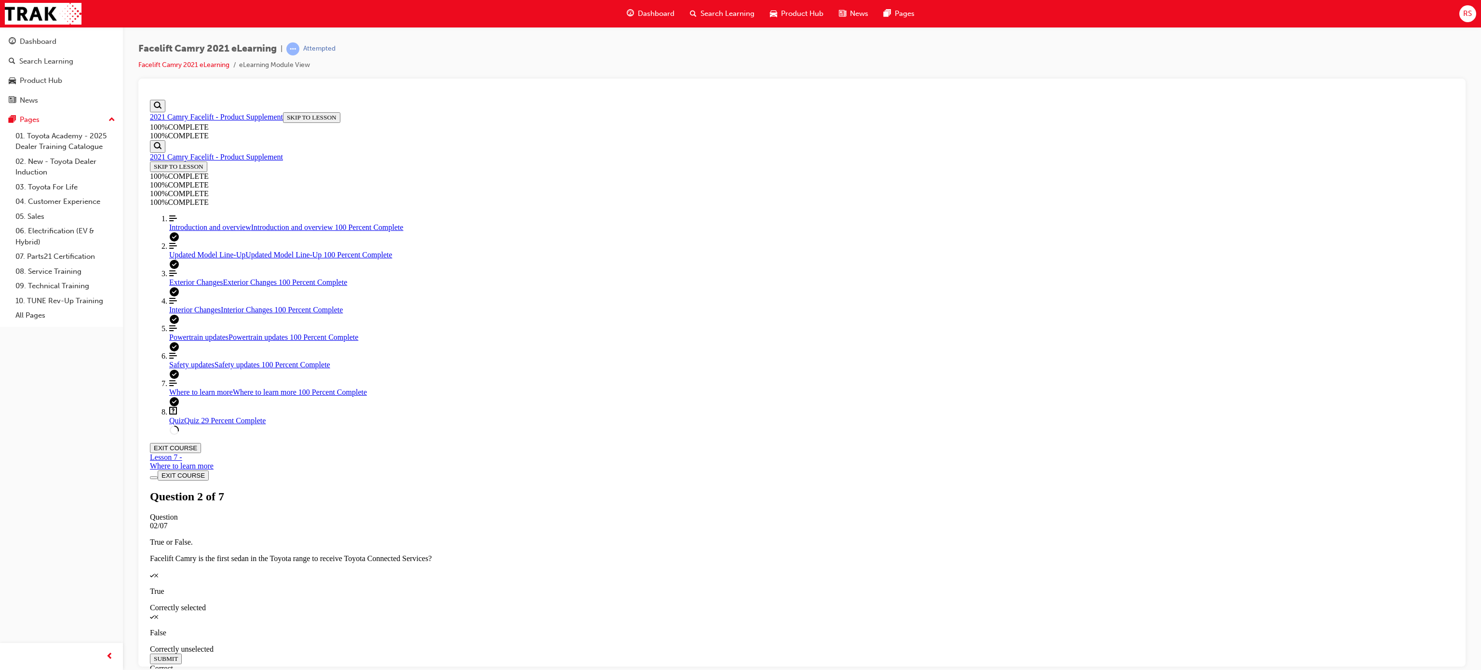
drag, startPoint x: 876, startPoint y: 542, endPoint x: 850, endPoint y: 548, distance: 26.8
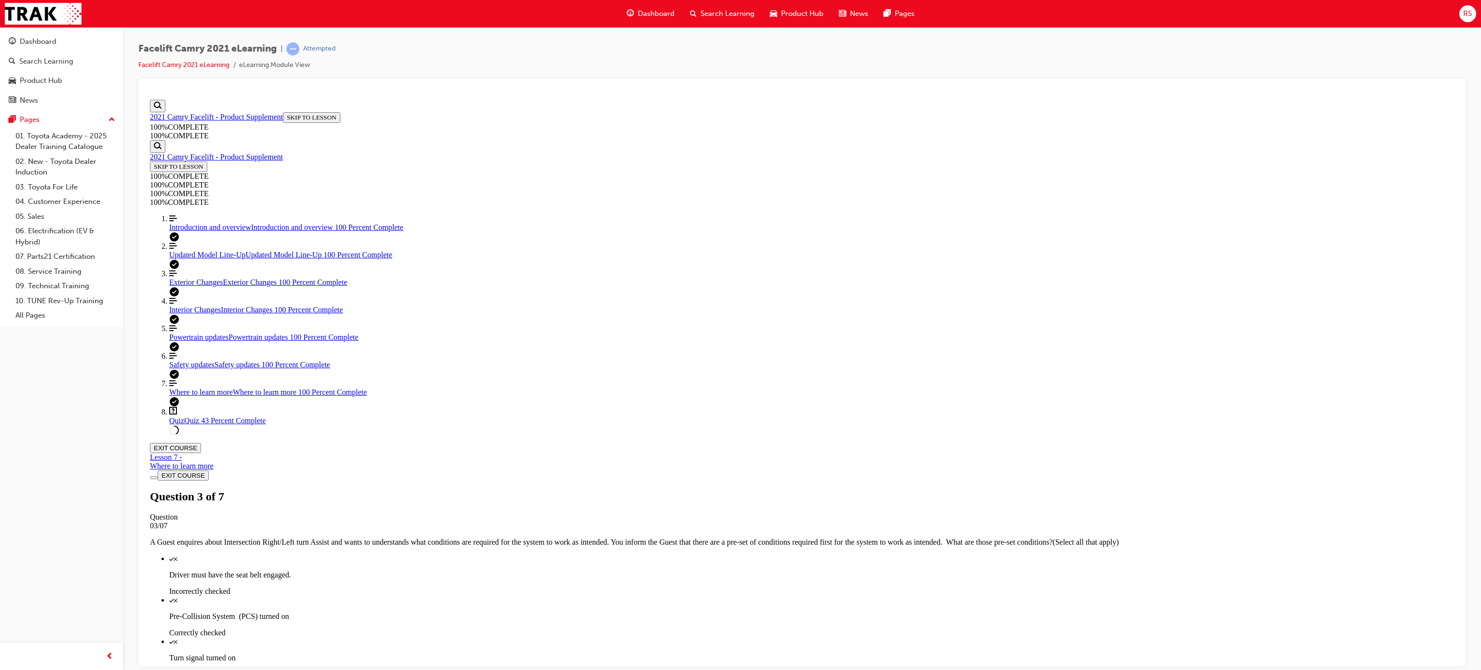
scroll to position [99, 0]
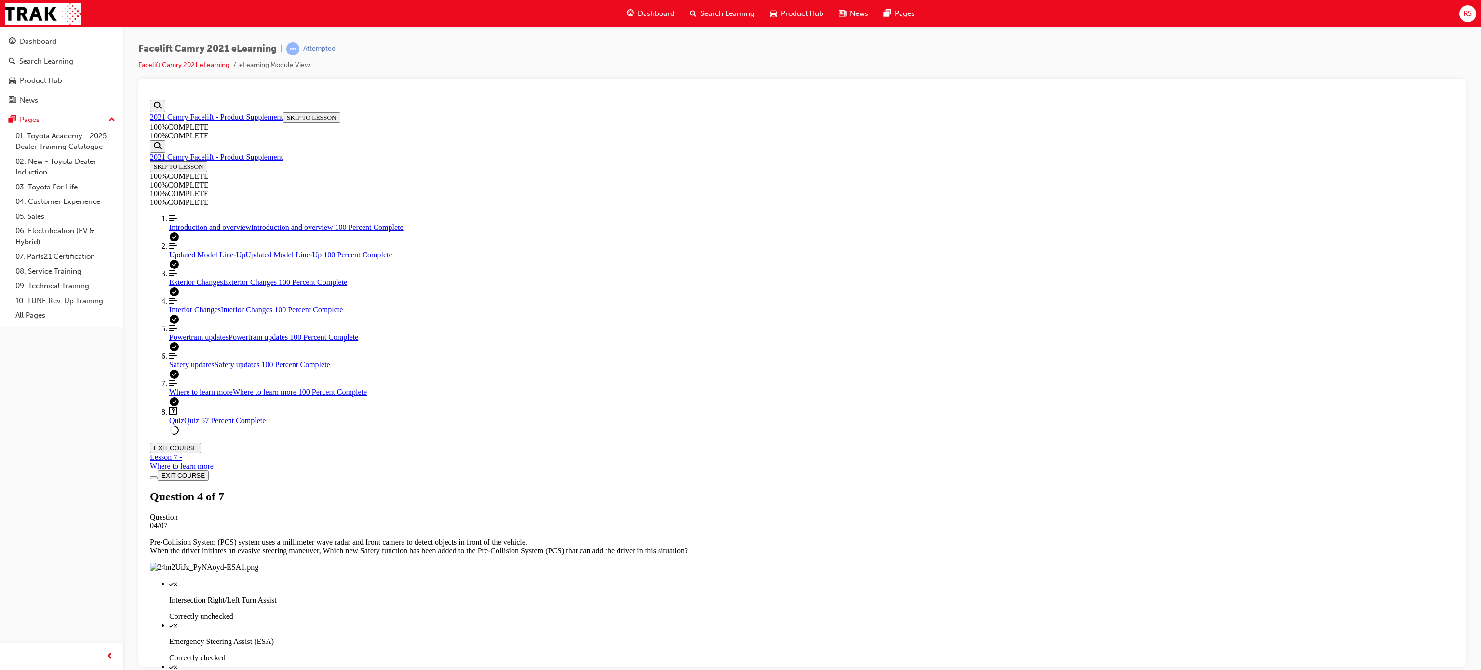
scroll to position [35, 0]
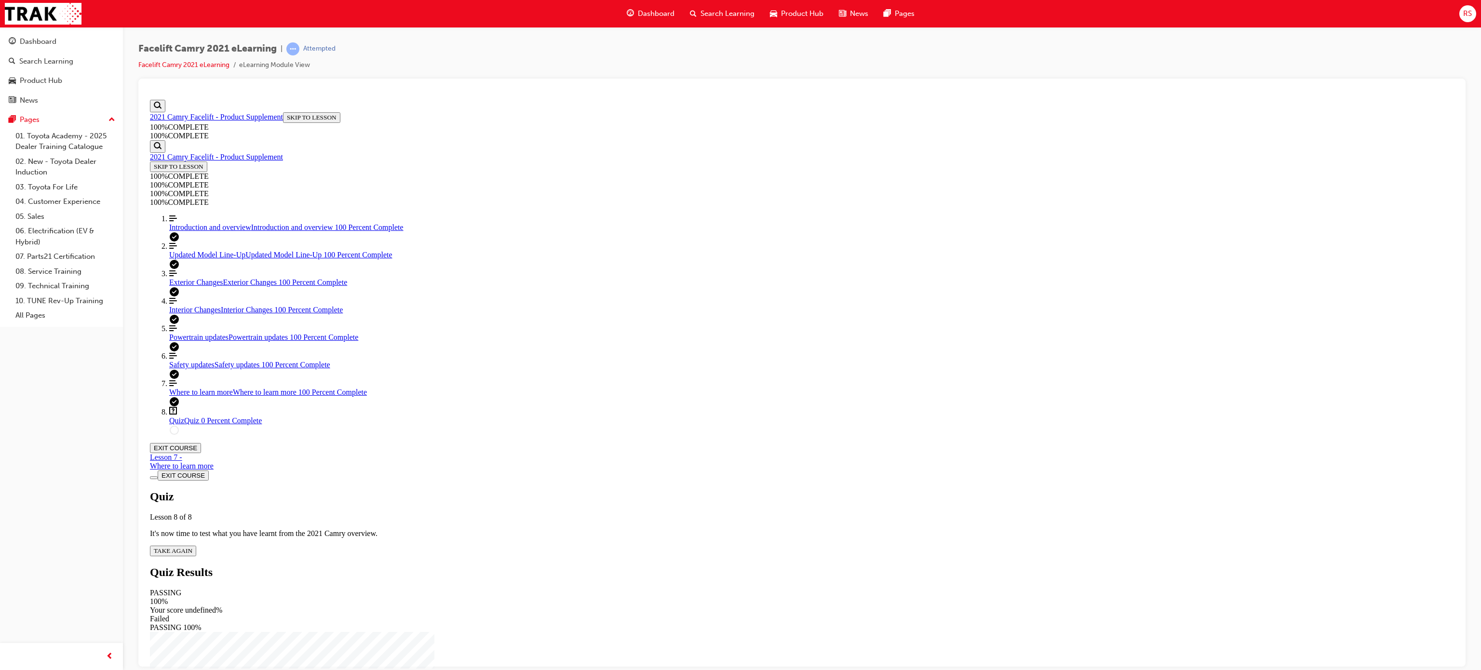
click at [192, 502] on span "TAKE AGAIN" at bounding box center [173, 550] width 39 height 7
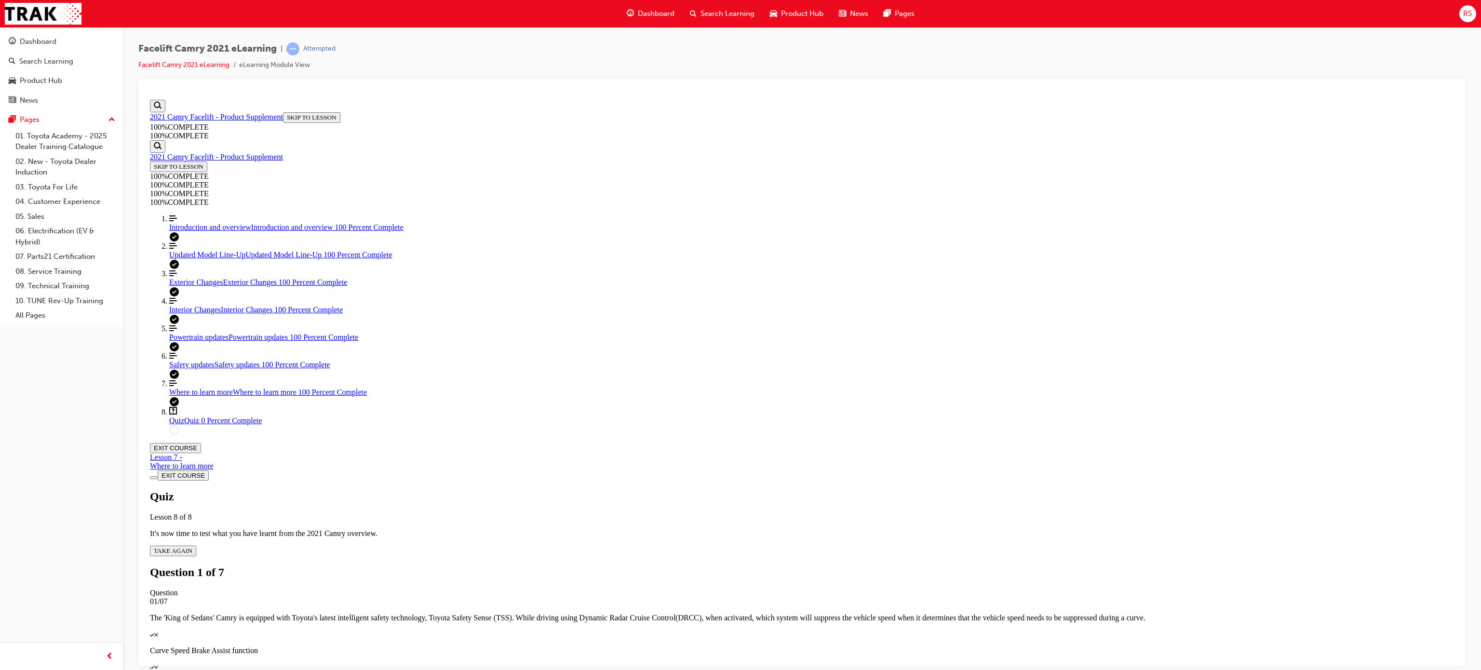
click at [877, 502] on div "Quiz" at bounding box center [802, 666] width 1304 height 9
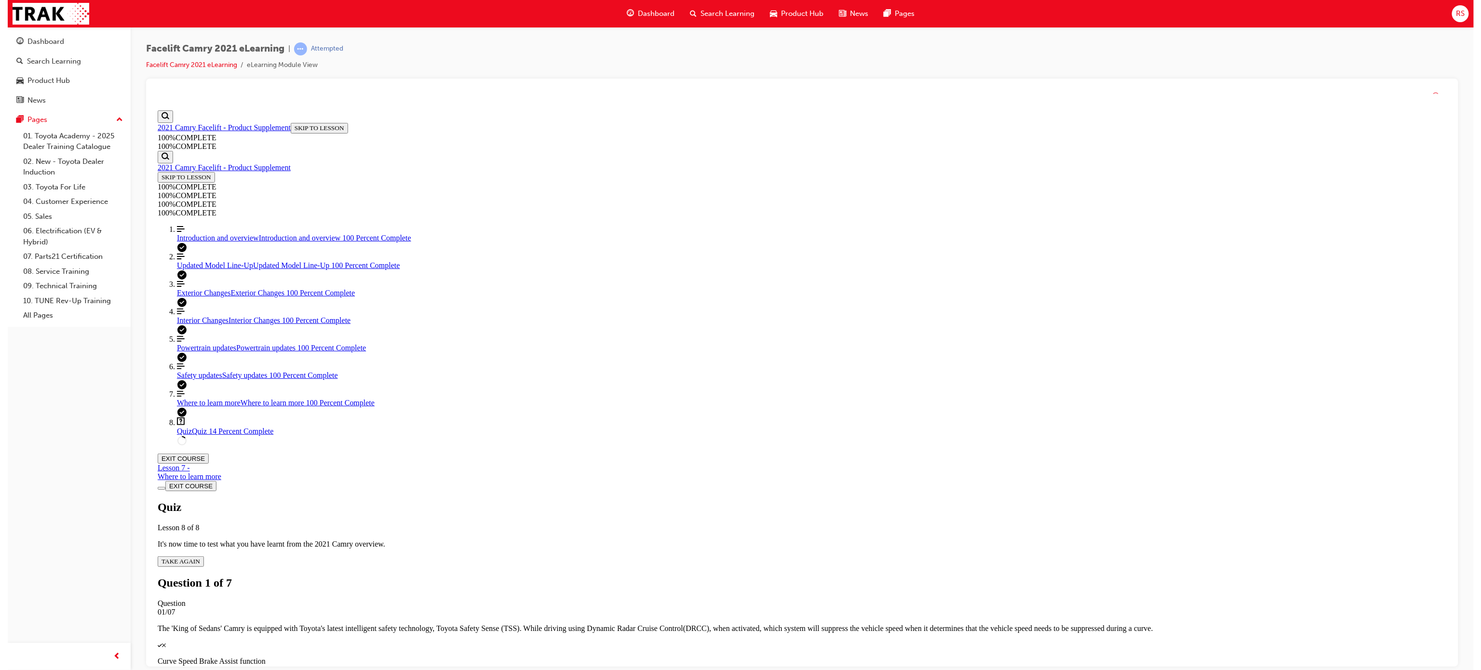
scroll to position [71, 0]
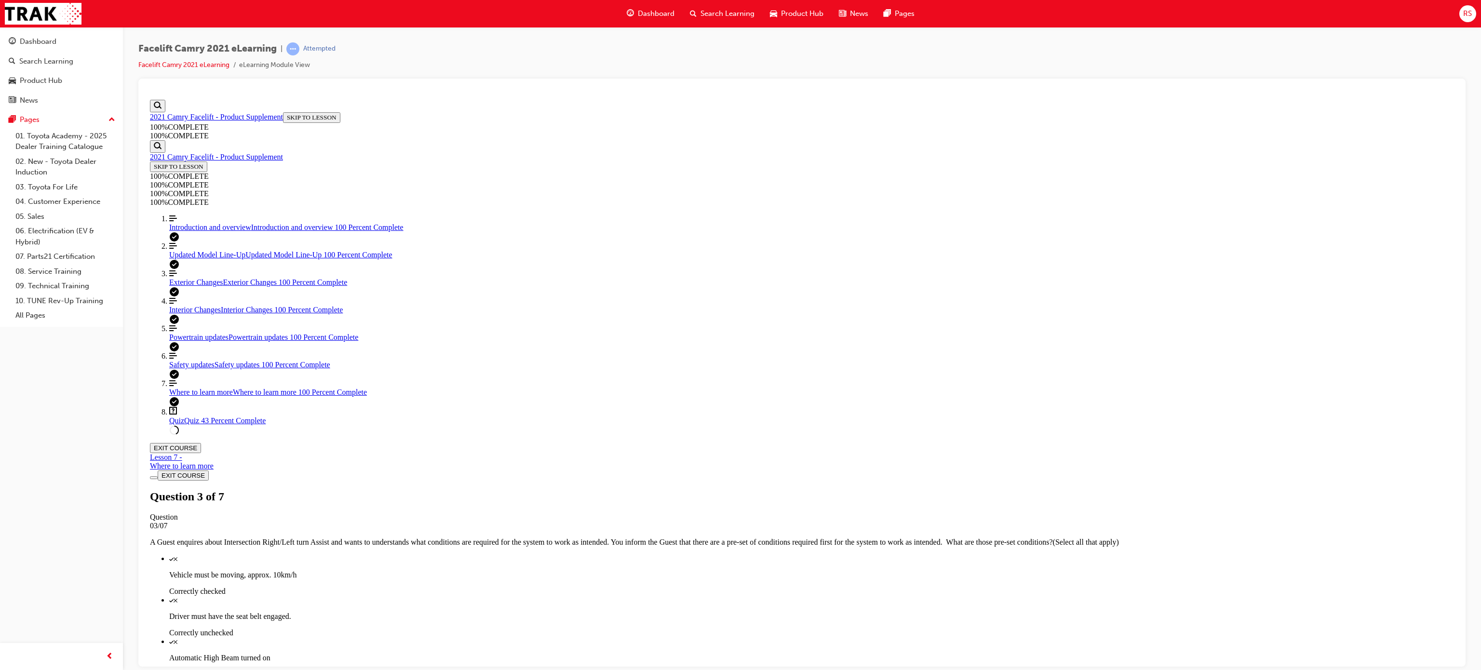
drag, startPoint x: 863, startPoint y: 629, endPoint x: 918, endPoint y: 625, distance: 55.1
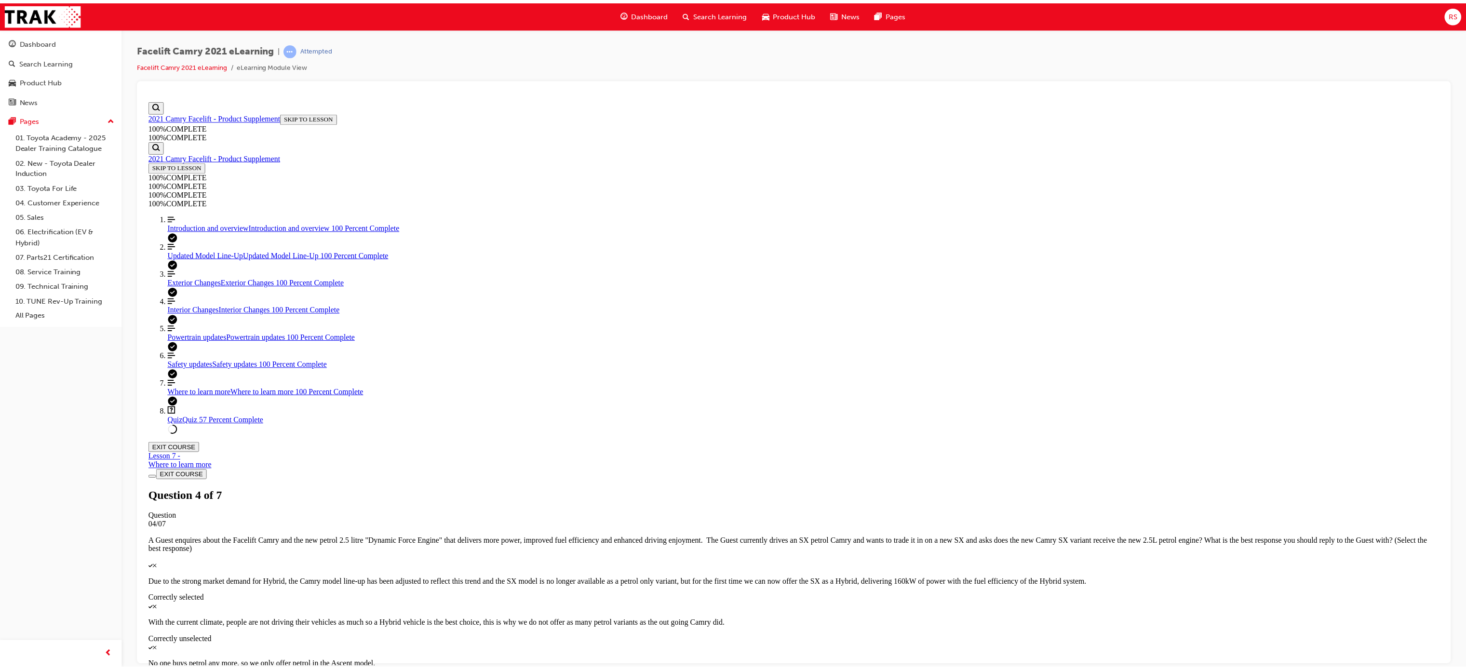
scroll to position [99, 0]
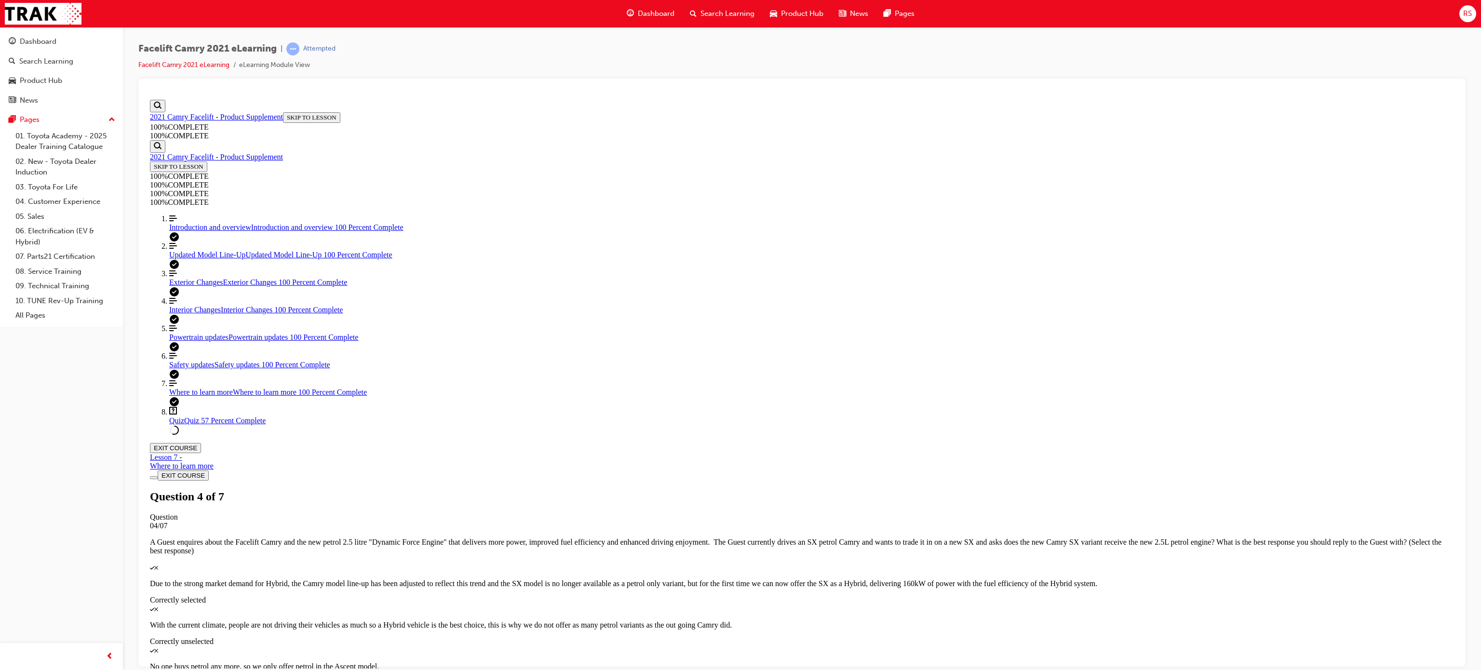
drag, startPoint x: 883, startPoint y: 607, endPoint x: 886, endPoint y: 615, distance: 7.8
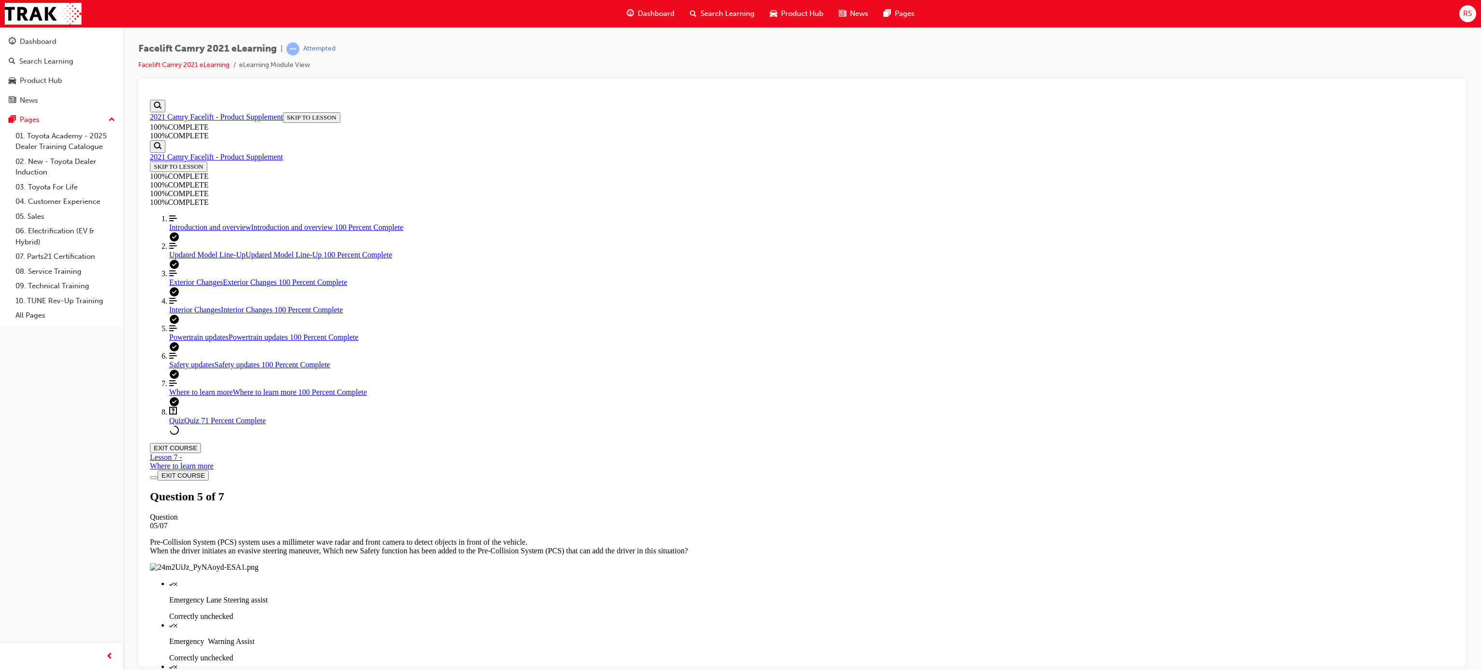
drag, startPoint x: 871, startPoint y: 540, endPoint x: 869, endPoint y: 547, distance: 7.0
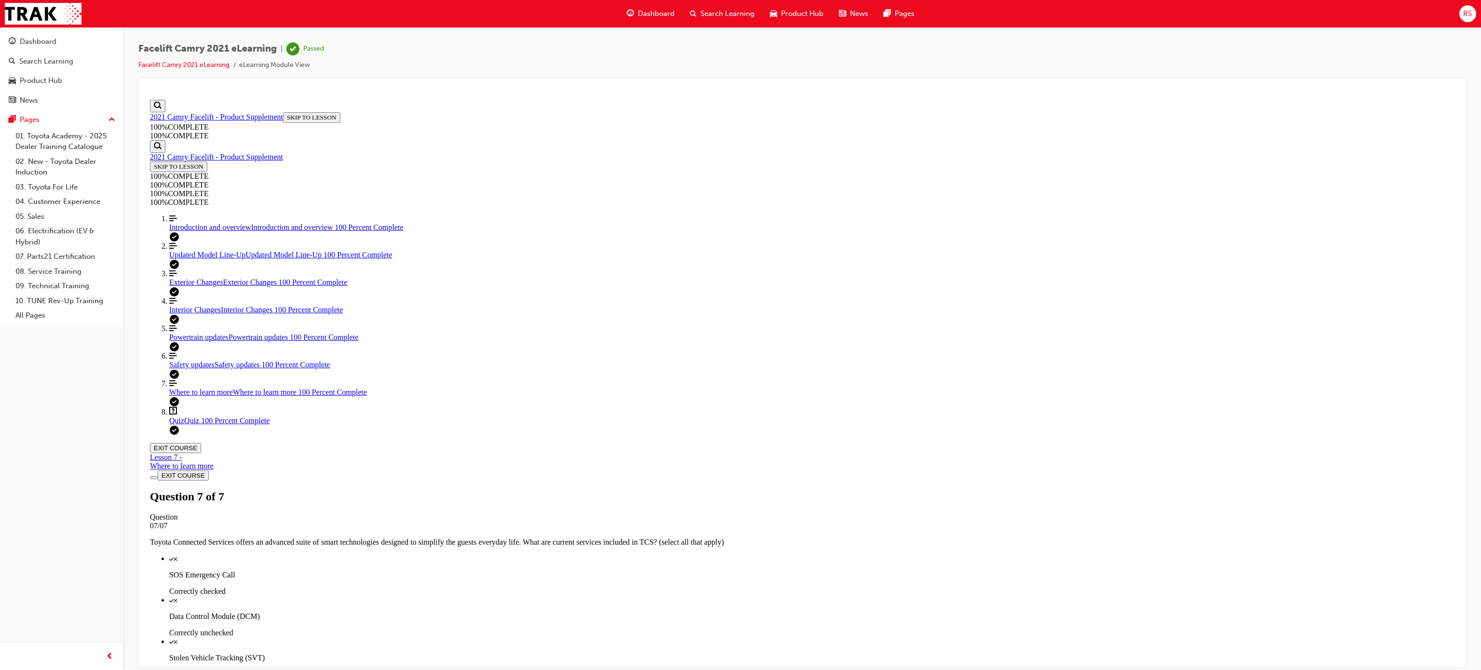
scroll to position [35, 0]
click at [201, 442] on button "EXIT COURSE" at bounding box center [175, 447] width 51 height 10
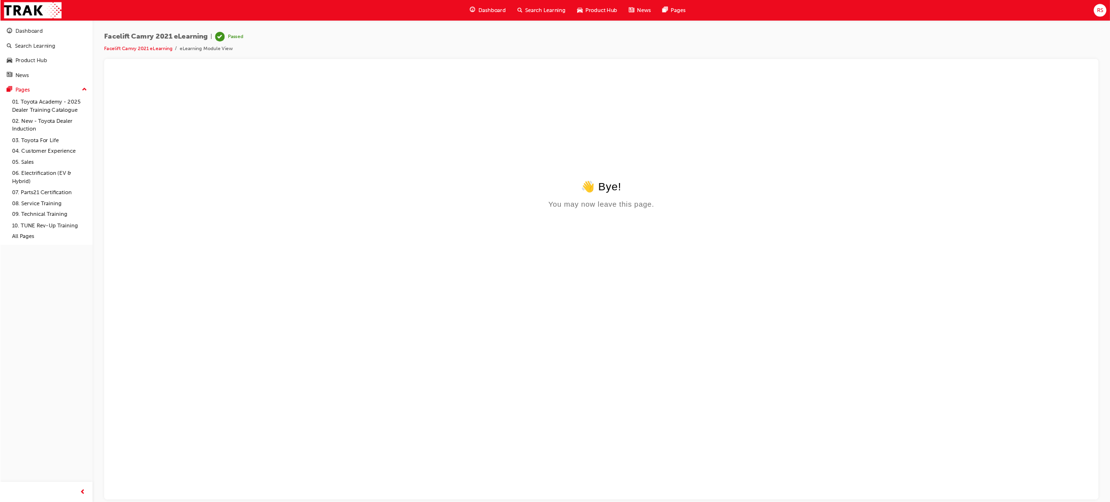
scroll to position [0, 0]
click at [655, 11] on span "Dashboard" at bounding box center [656, 13] width 37 height 11
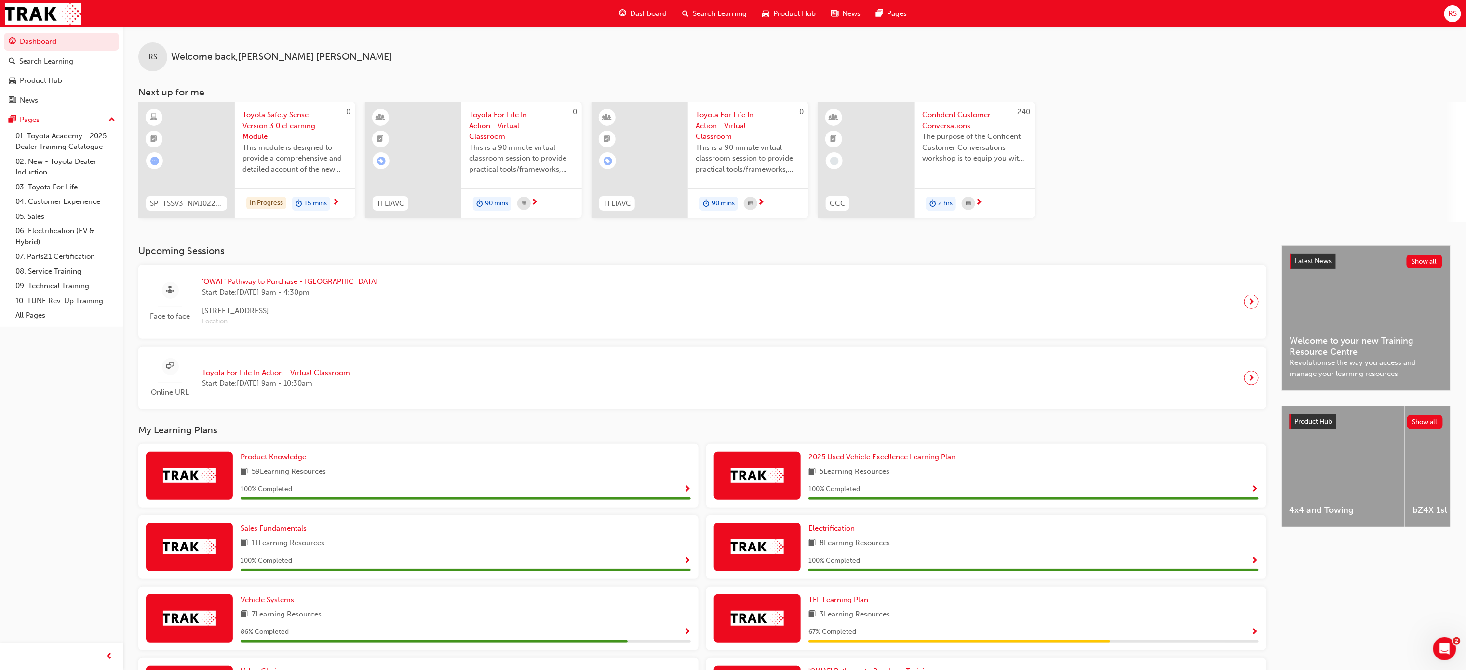
click at [702, 11] on span "Search Learning" at bounding box center [720, 13] width 54 height 11
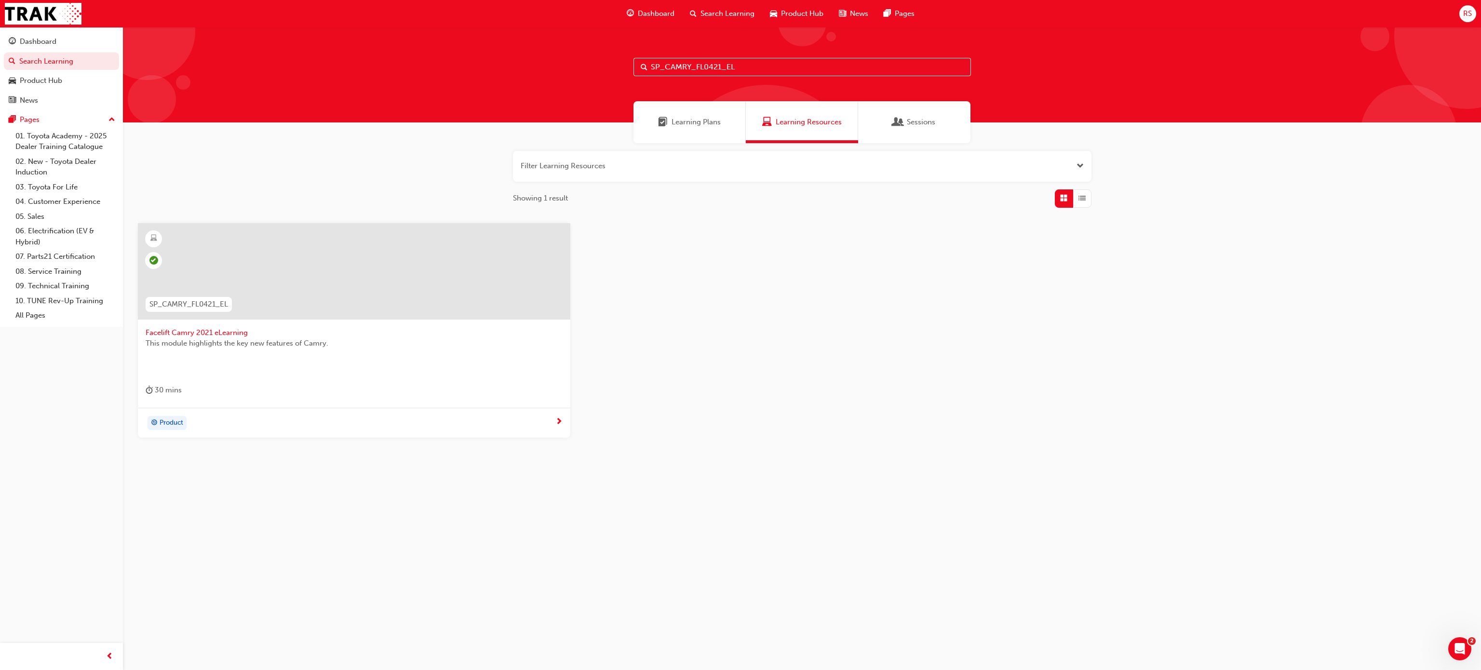
click at [720, 67] on input "SP_CAMRY_FL0421_EL" at bounding box center [801, 67] width 337 height 18
drag, startPoint x: 756, startPoint y: 70, endPoint x: 569, endPoint y: 56, distance: 188.0
click at [570, 56] on div "SP_CAMRY_FL0421_EL" at bounding box center [802, 74] width 1358 height 95
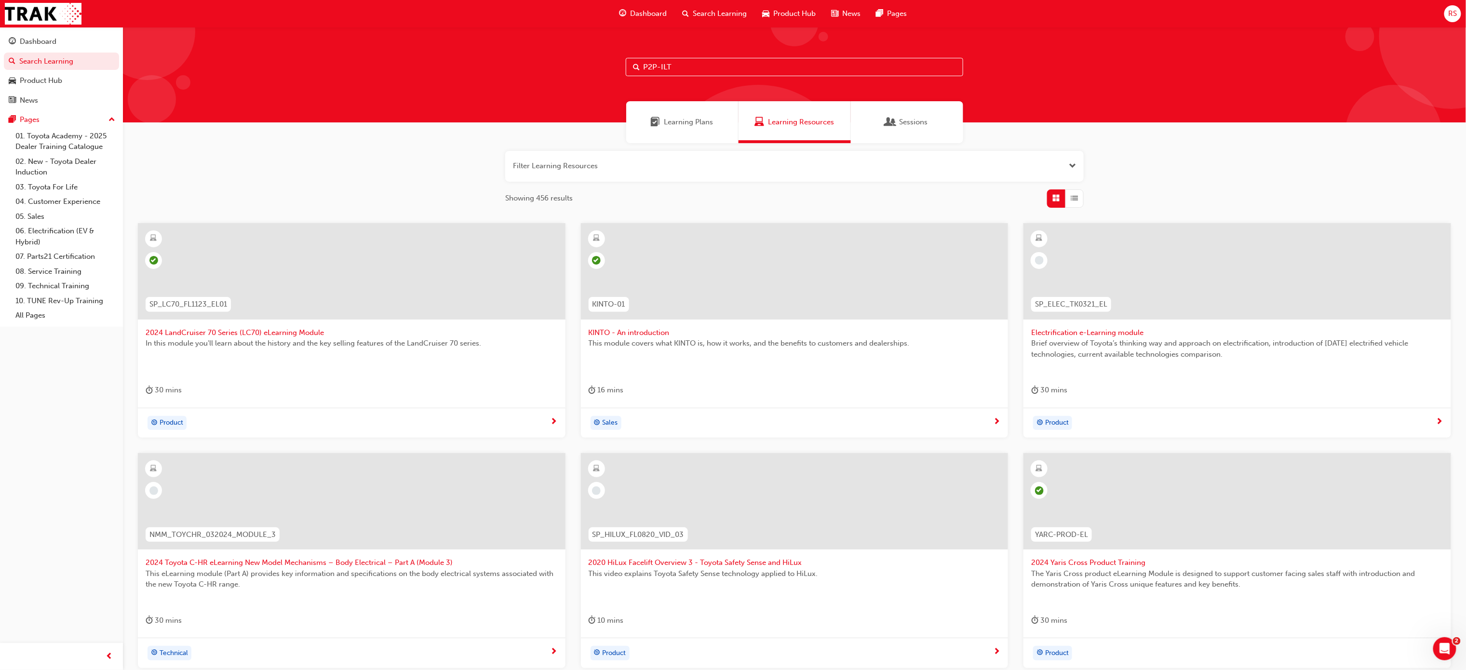
type input "P2P-ILT"
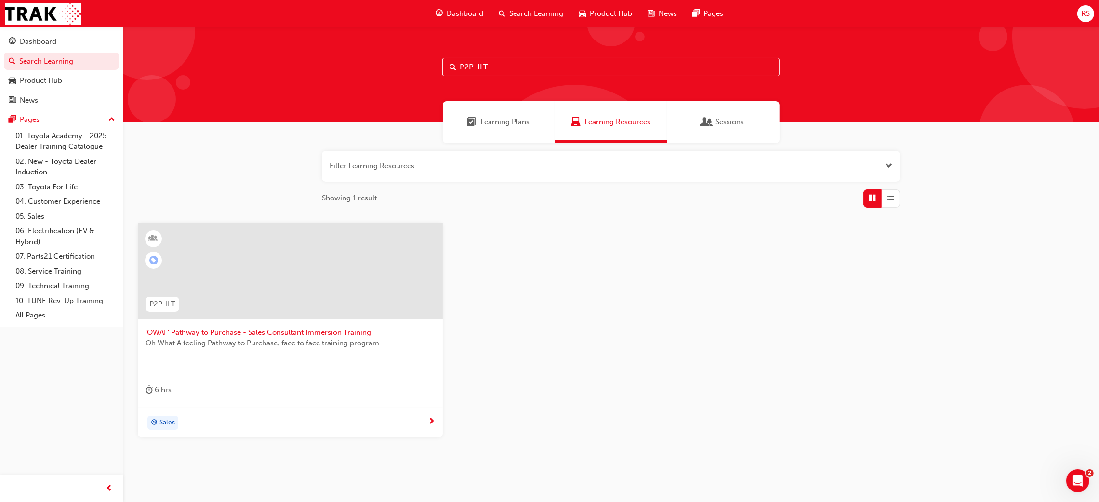
click at [173, 393] on div "6 hrs" at bounding box center [291, 392] width 290 height 16
drag, startPoint x: 500, startPoint y: 74, endPoint x: 328, endPoint y: 71, distance: 171.6
click at [328, 71] on div "P2P-ILT" at bounding box center [611, 74] width 976 height 95
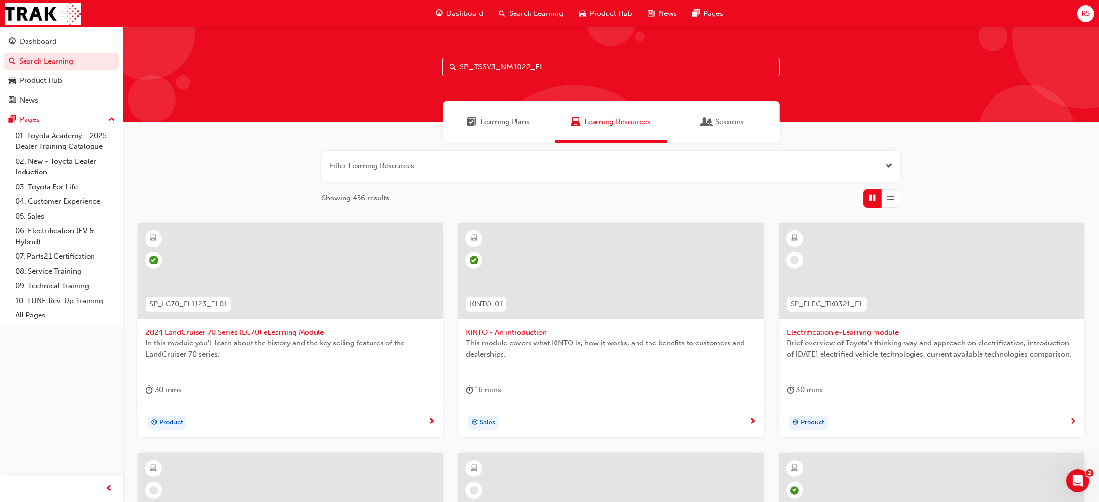
type input "SP_TSSV3_NM1022_EL"
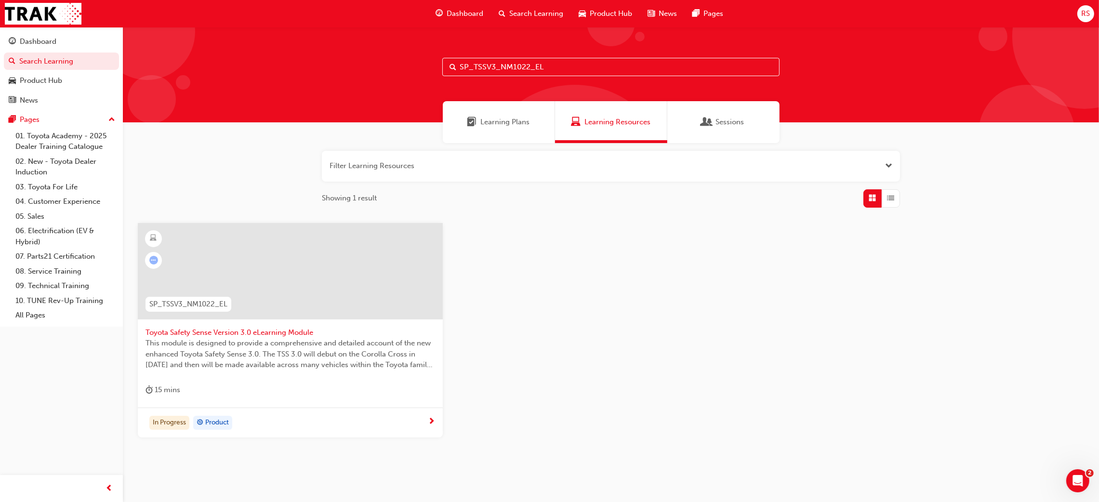
drag, startPoint x: 587, startPoint y: 67, endPoint x: 325, endPoint y: 59, distance: 261.8
click at [325, 58] on div "SP_TSSV3_NM1022_EL" at bounding box center [611, 74] width 976 height 95
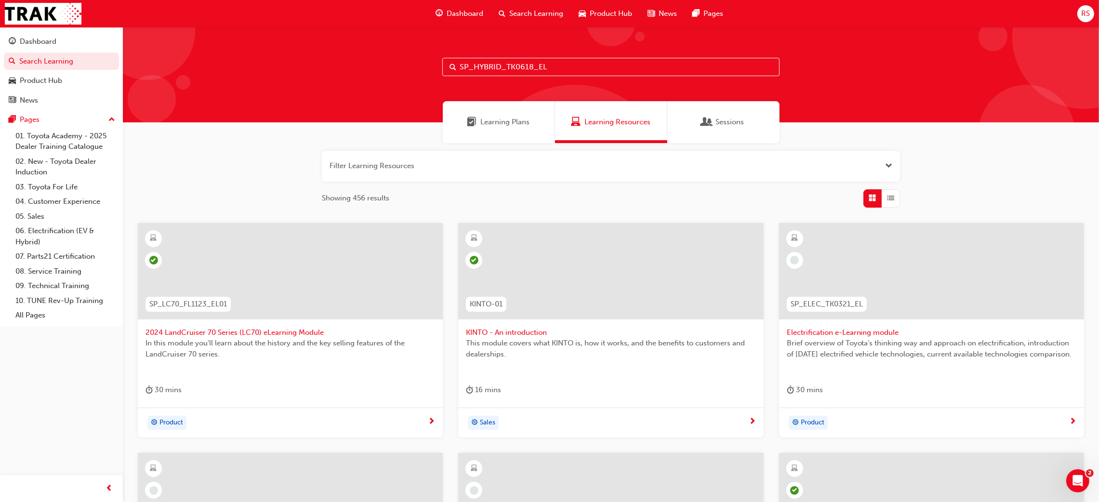
type input "SP_HYBRID_TK0618_EL"
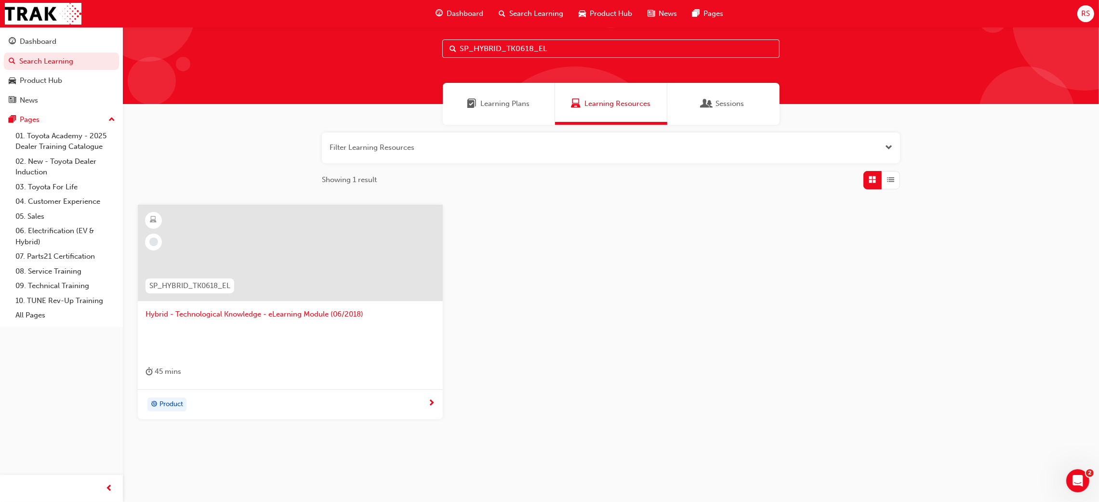
scroll to position [28, 0]
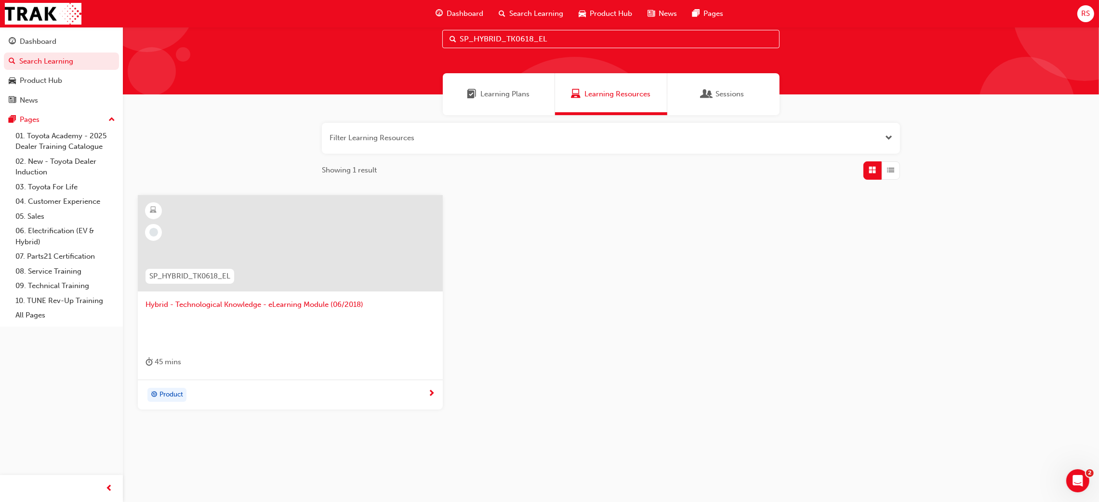
drag, startPoint x: 438, startPoint y: 390, endPoint x: 459, endPoint y: 430, distance: 45.1
click at [437, 391] on div "Product" at bounding box center [290, 395] width 305 height 30
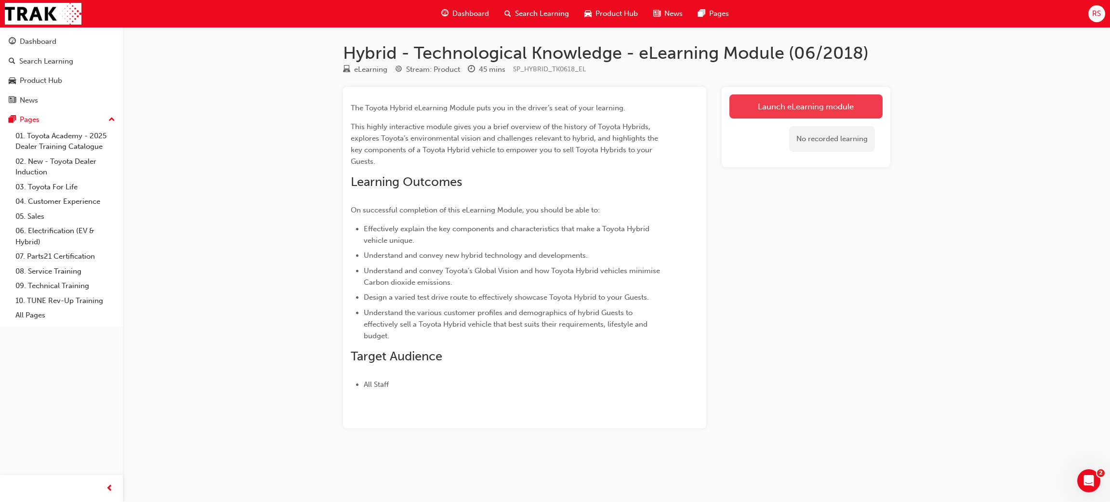
click at [815, 106] on link "Launch eLearning module" at bounding box center [806, 106] width 153 height 24
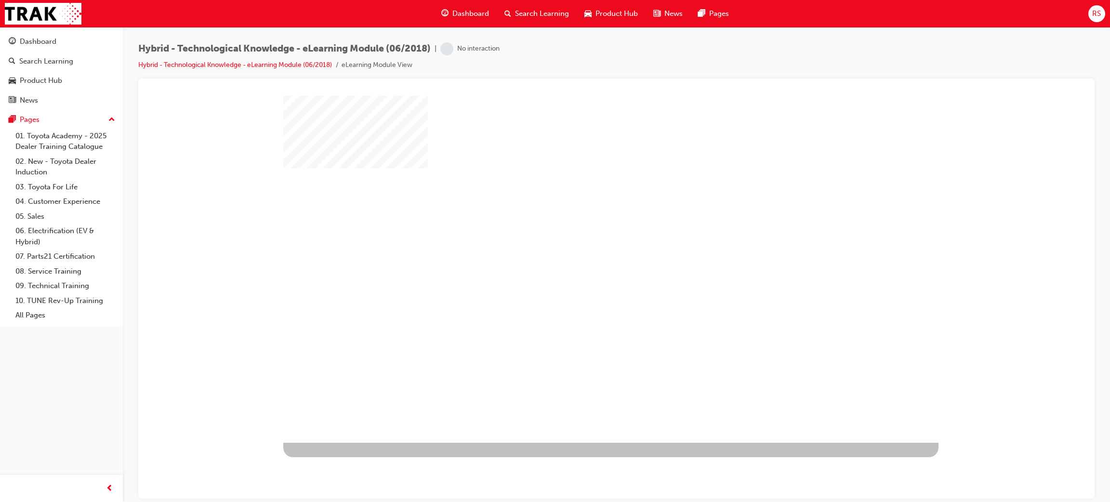
click at [583, 241] on div "play" at bounding box center [583, 241] width 0 height 0
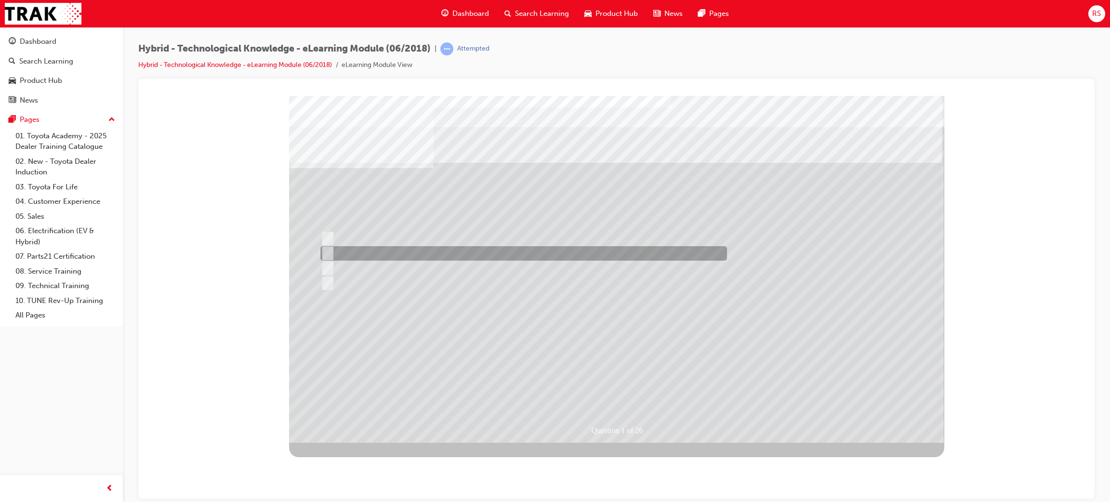
click at [333, 253] on div at bounding box center [521, 253] width 407 height 14
radio input "true"
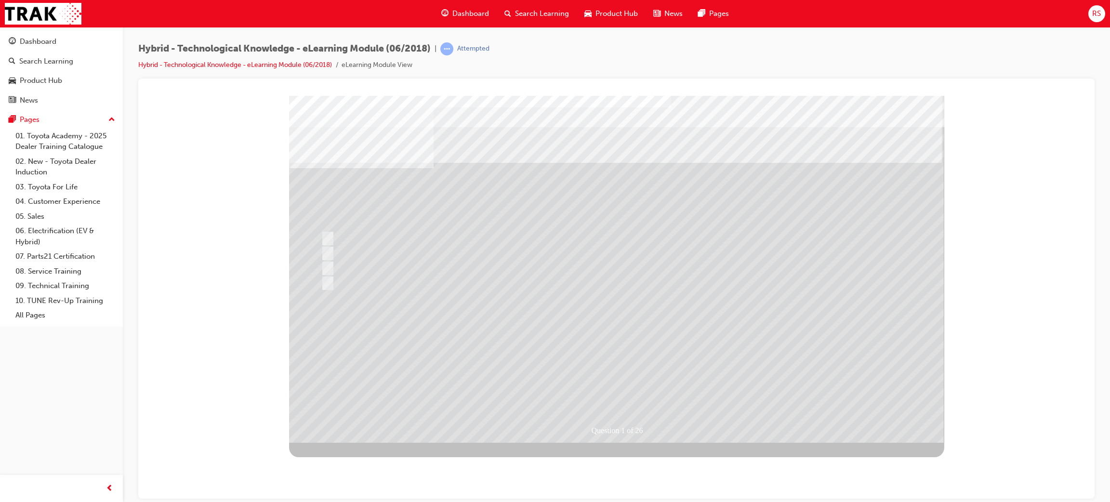
click at [637, 388] on div at bounding box center [616, 268] width 655 height 347
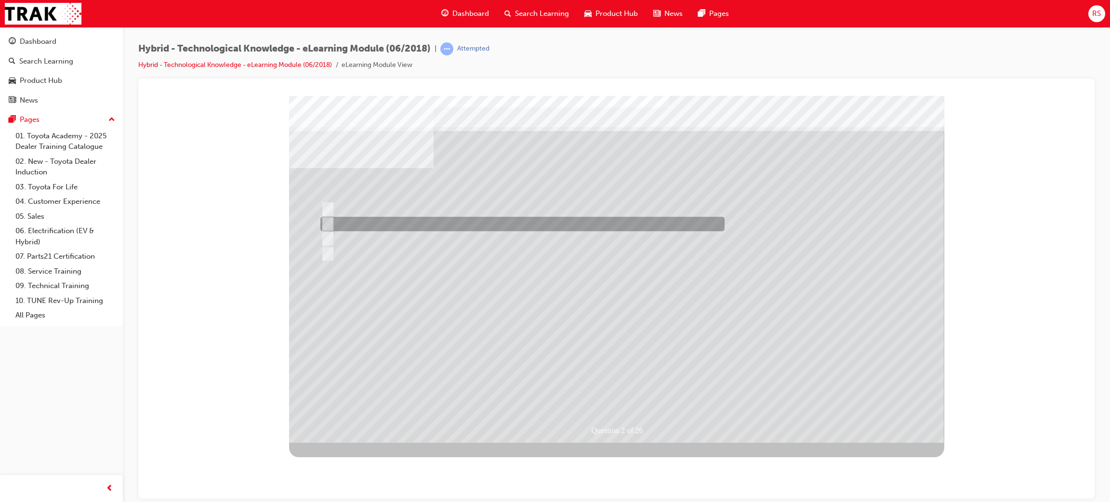
click at [331, 220] on div at bounding box center [520, 224] width 404 height 14
radio input "true"
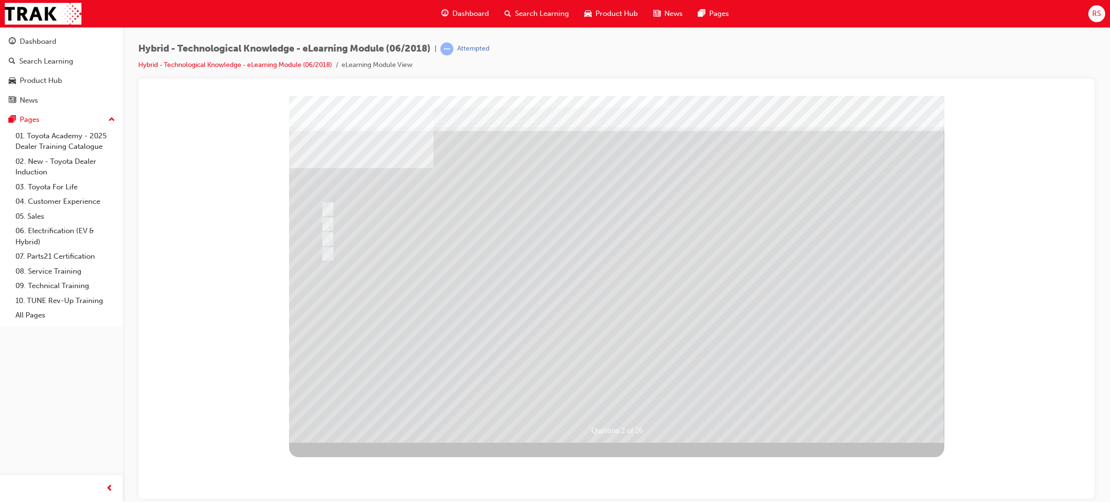
click at [608, 357] on div at bounding box center [616, 268] width 655 height 347
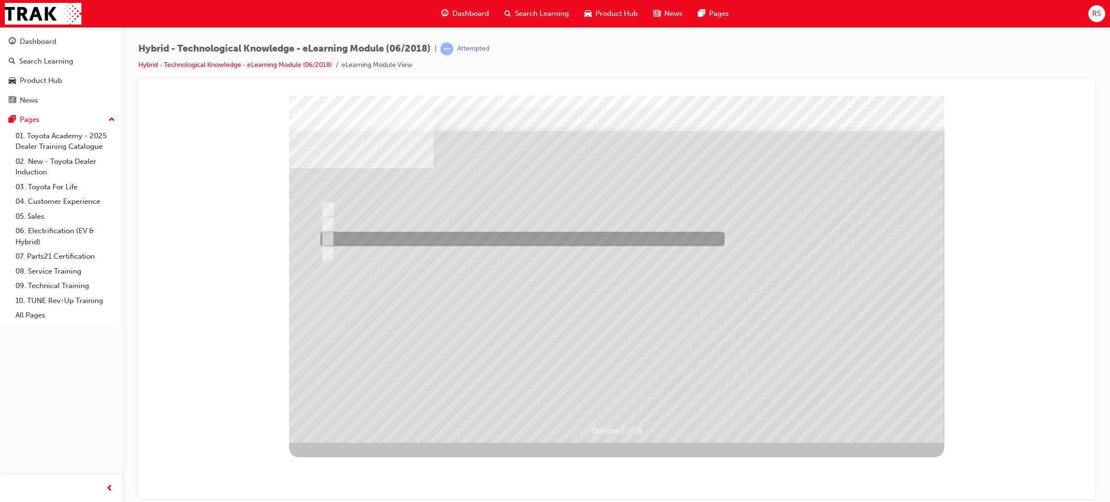
click at [324, 238] on input "2030" at bounding box center [326, 239] width 11 height 11
radio input "true"
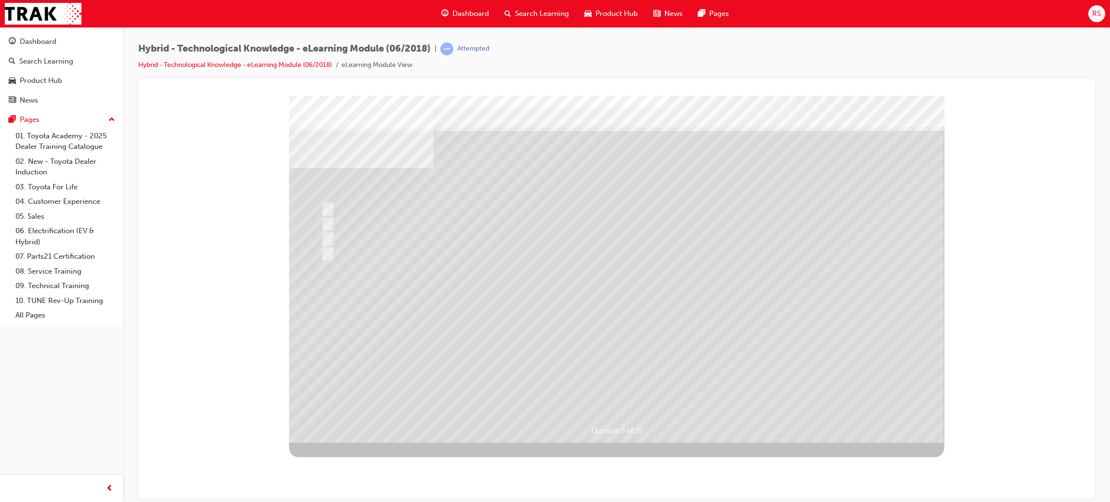
click at [621, 382] on div "Question 3 of 26" at bounding box center [616, 268] width 655 height 347
click at [561, 353] on div at bounding box center [616, 268] width 655 height 347
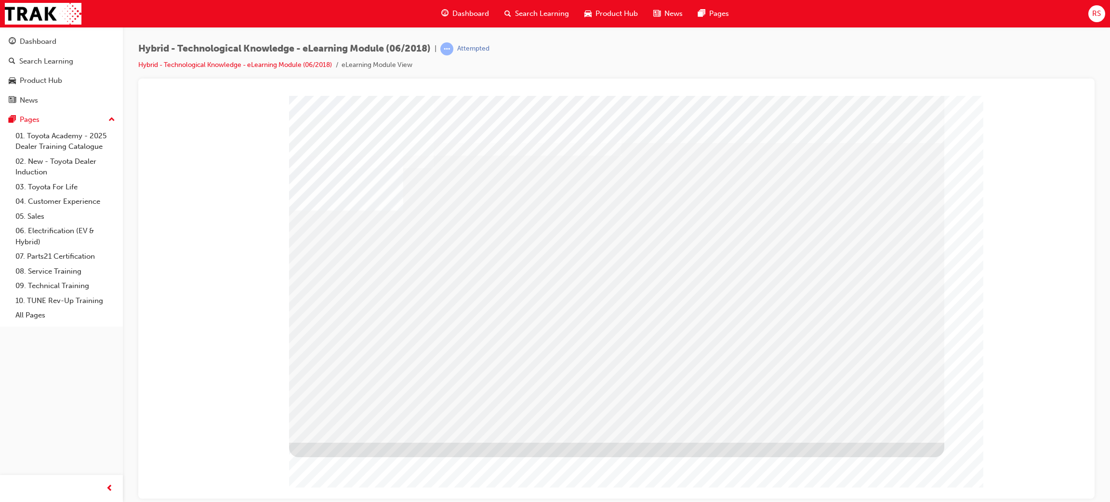
drag, startPoint x: 715, startPoint y: 279, endPoint x: 695, endPoint y: 289, distance: 23.3
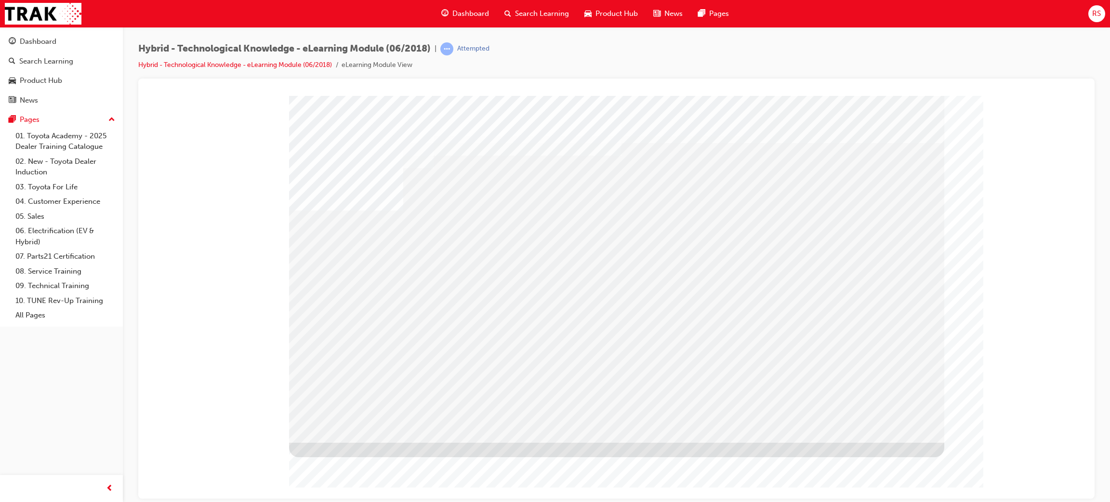
drag, startPoint x: 874, startPoint y: 434, endPoint x: 878, endPoint y: 421, distance: 13.6
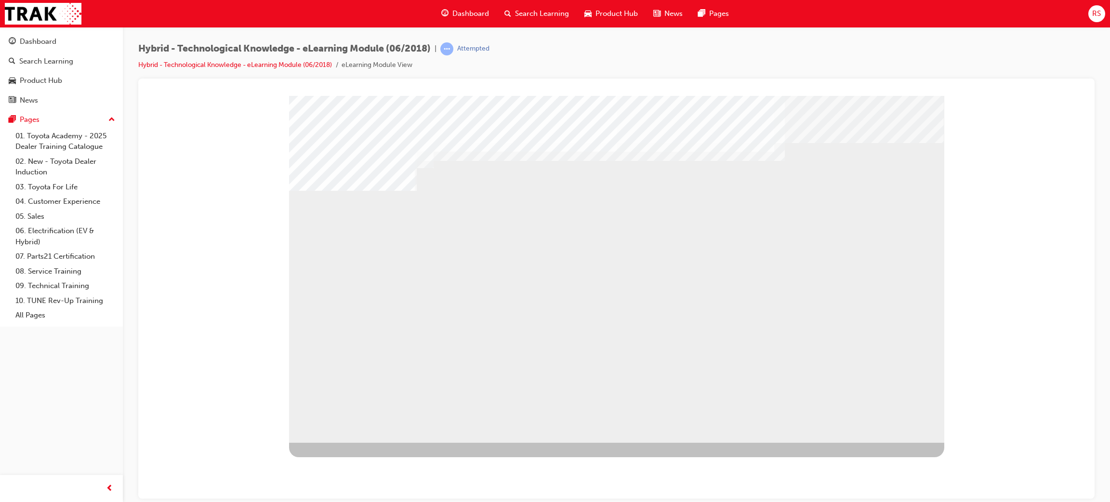
click at [352, 181] on div "multistate" at bounding box center [320, 171] width 63 height 19
drag, startPoint x: 884, startPoint y: 423, endPoint x: 423, endPoint y: 292, distance: 479.1
click at [352, 181] on div "multistate" at bounding box center [320, 171] width 63 height 19
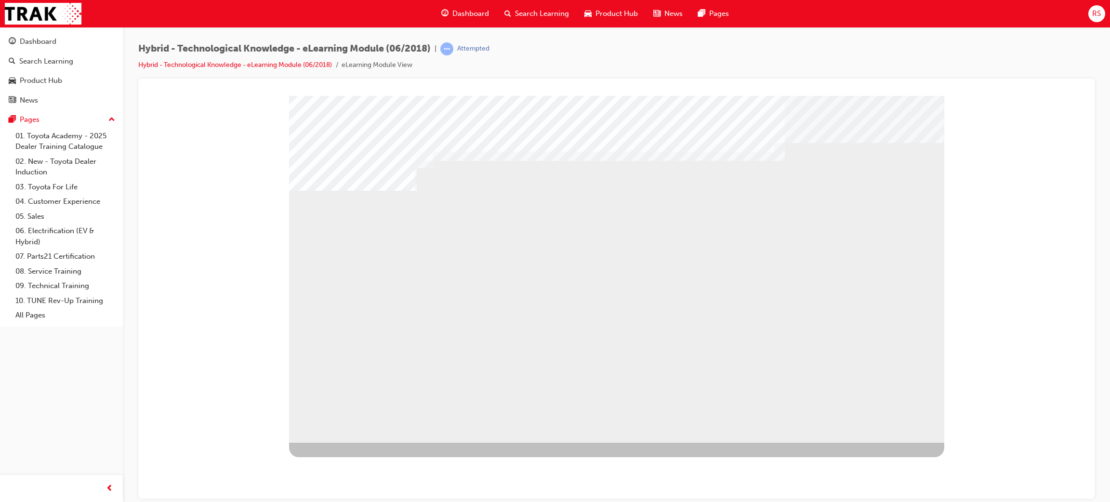
drag, startPoint x: 388, startPoint y: 321, endPoint x: 410, endPoint y: 321, distance: 22.2
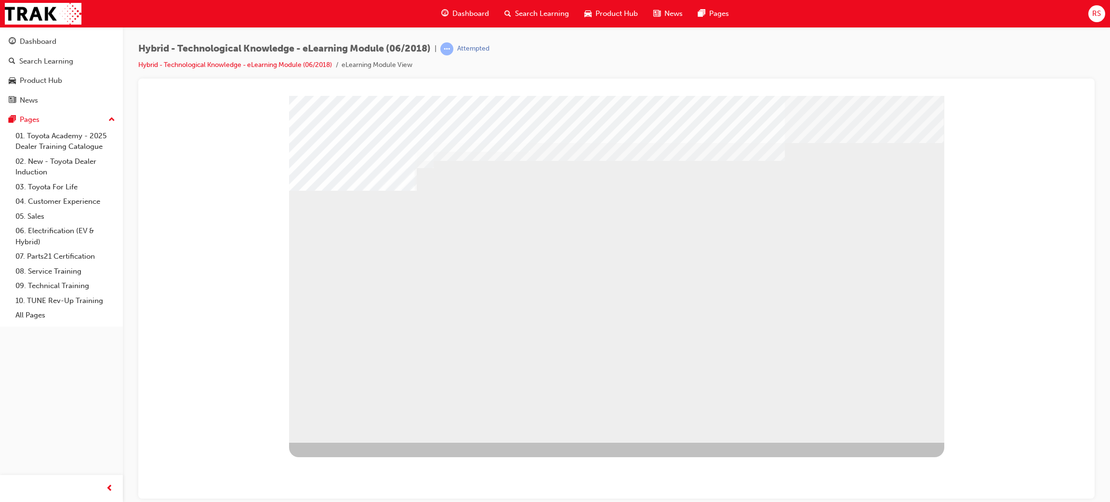
drag, startPoint x: 657, startPoint y: 312, endPoint x: 695, endPoint y: 312, distance: 38.1
drag, startPoint x: 820, startPoint y: 305, endPoint x: 826, endPoint y: 307, distance: 5.8
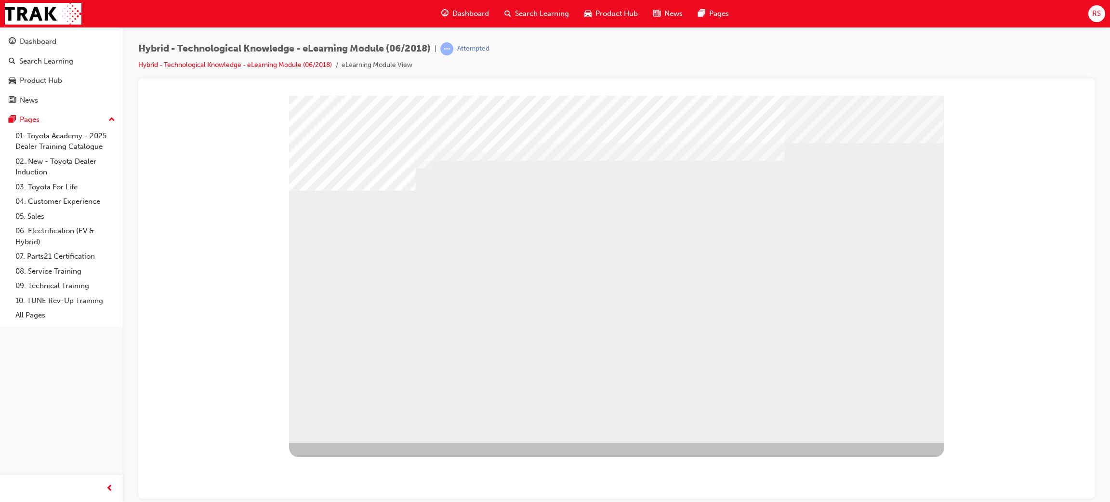
click at [604, 310] on div "multistate" at bounding box center [616, 268] width 655 height 347
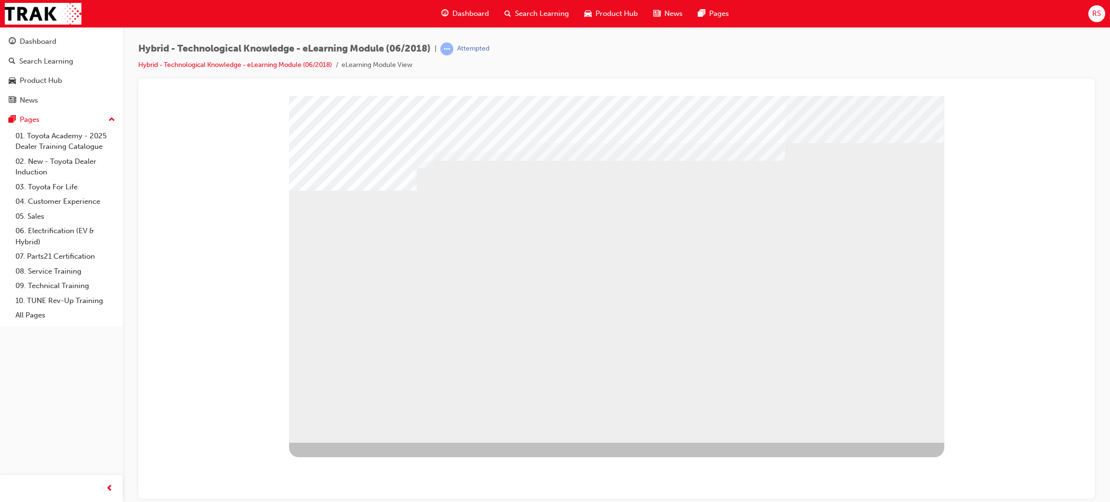
drag, startPoint x: 482, startPoint y: 315, endPoint x: 563, endPoint y: 313, distance: 81.0
click at [496, 315] on div "multistate" at bounding box center [616, 268] width 655 height 347
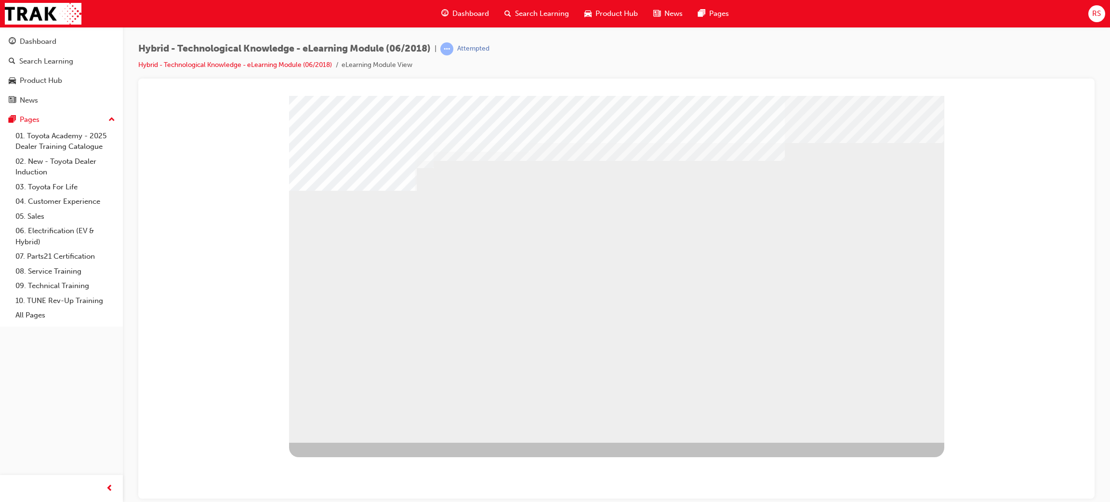
drag, startPoint x: 563, startPoint y: 313, endPoint x: 614, endPoint y: 315, distance: 51.1
drag, startPoint x: 614, startPoint y: 315, endPoint x: 594, endPoint y: 316, distance: 19.8
click at [599, 316] on div "multistate" at bounding box center [616, 268] width 655 height 347
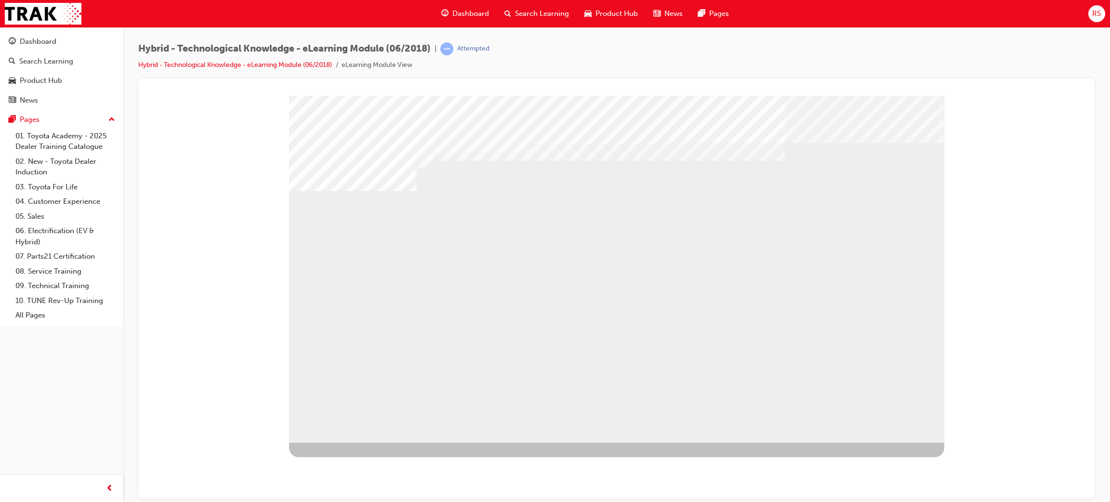
drag, startPoint x: 666, startPoint y: 324, endPoint x: 735, endPoint y: 328, distance: 70.0
click at [710, 328] on div "multistate" at bounding box center [616, 268] width 655 height 347
drag, startPoint x: 745, startPoint y: 328, endPoint x: 758, endPoint y: 329, distance: 13.0
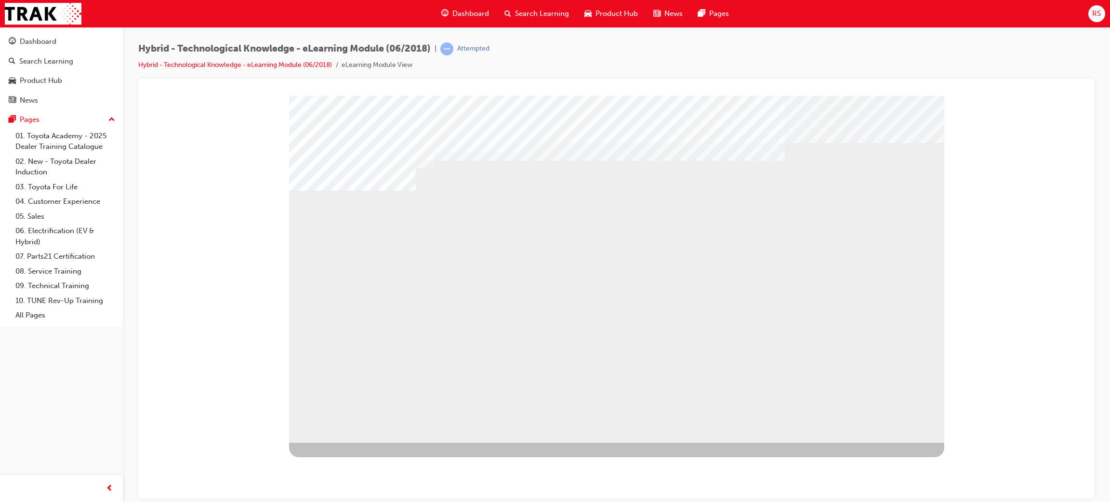
drag, startPoint x: 758, startPoint y: 329, endPoint x: 710, endPoint y: 318, distance: 48.5
click at [733, 321] on div "multistate" at bounding box center [616, 268] width 655 height 347
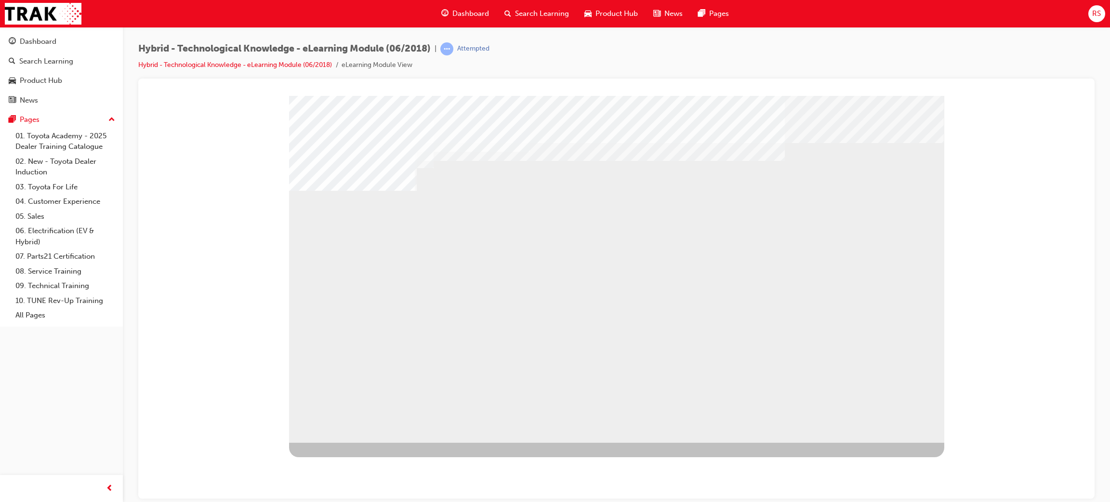
drag, startPoint x: 799, startPoint y: 313, endPoint x: 824, endPoint y: 309, distance: 25.4
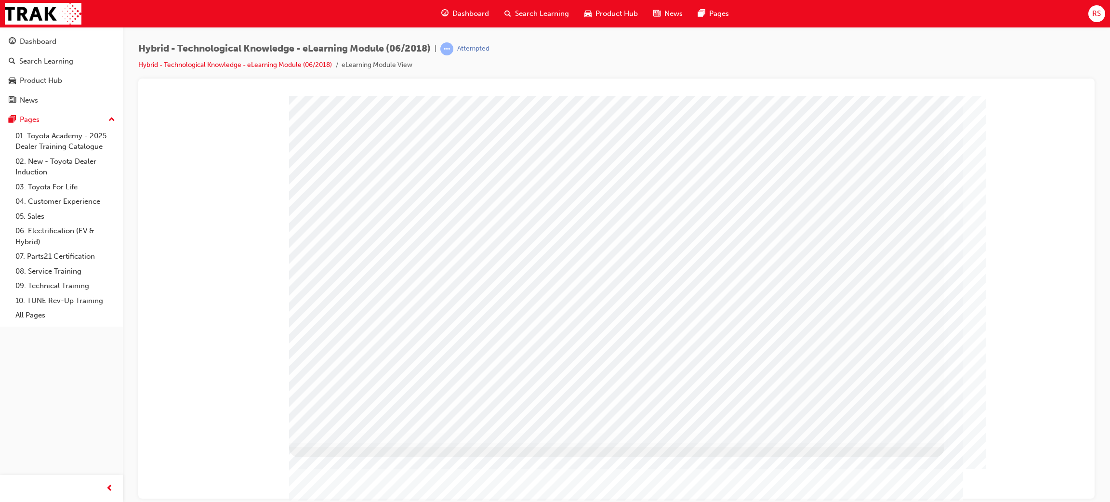
drag, startPoint x: 436, startPoint y: 206, endPoint x: 426, endPoint y: 195, distance: 15.0
drag, startPoint x: 426, startPoint y: 195, endPoint x: 412, endPoint y: 214, distance: 23.1
click at [417, 204] on div "Section Title Page" at bounding box center [616, 268] width 655 height 347
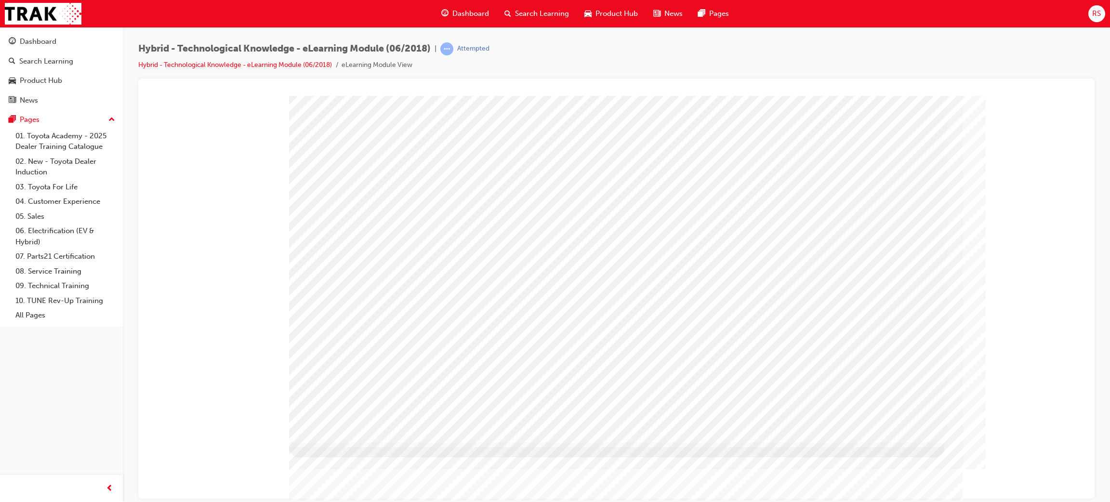
drag, startPoint x: 446, startPoint y: 331, endPoint x: 582, endPoint y: 358, distance: 138.6
drag, startPoint x: 875, startPoint y: 385, endPoint x: 904, endPoint y: 386, distance: 28.5
click at [894, 385] on div "Section Title Page" at bounding box center [616, 268] width 655 height 347
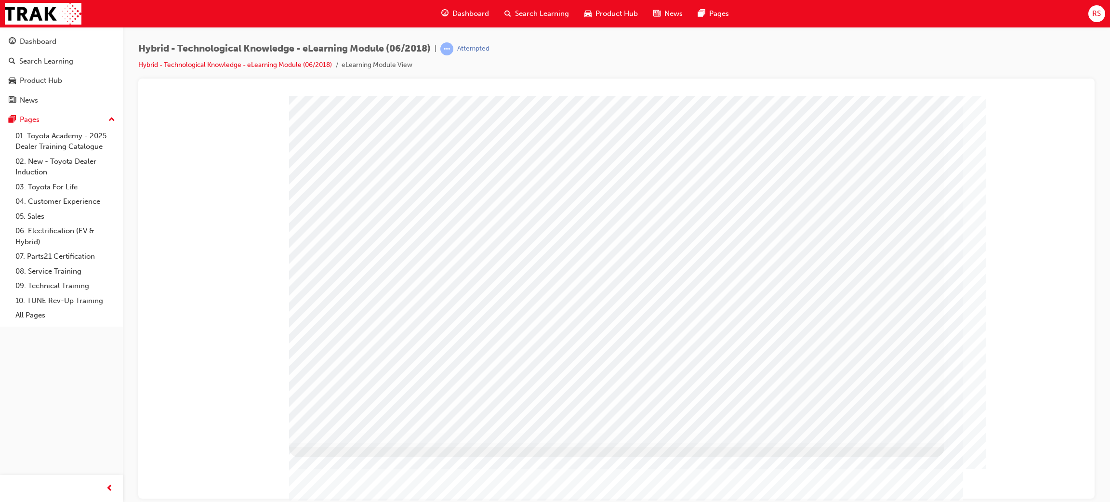
drag, startPoint x: 907, startPoint y: 390, endPoint x: 883, endPoint y: 412, distance: 31.7
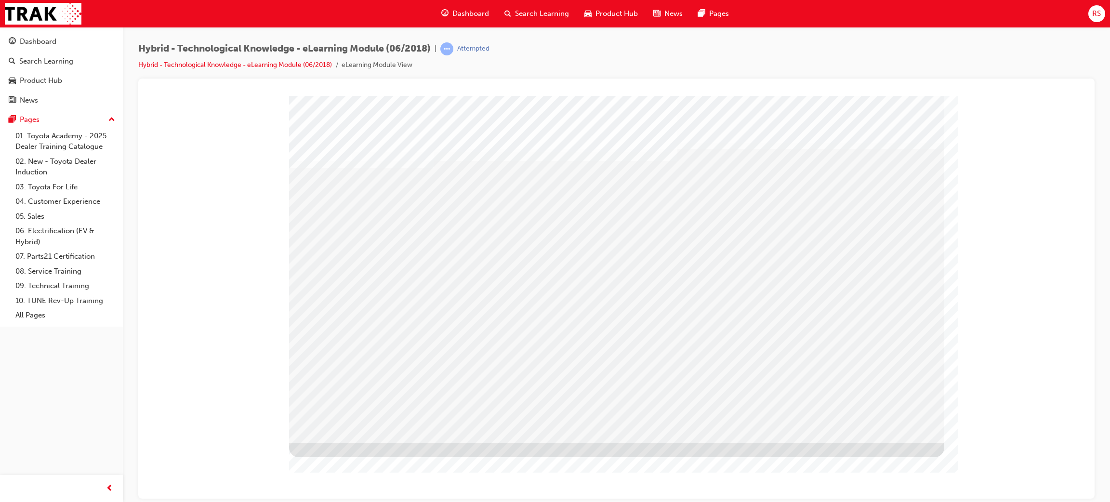
click at [505, 275] on div "multistate" at bounding box center [616, 268] width 655 height 347
drag, startPoint x: 512, startPoint y: 266, endPoint x: 524, endPoint y: 262, distance: 12.4
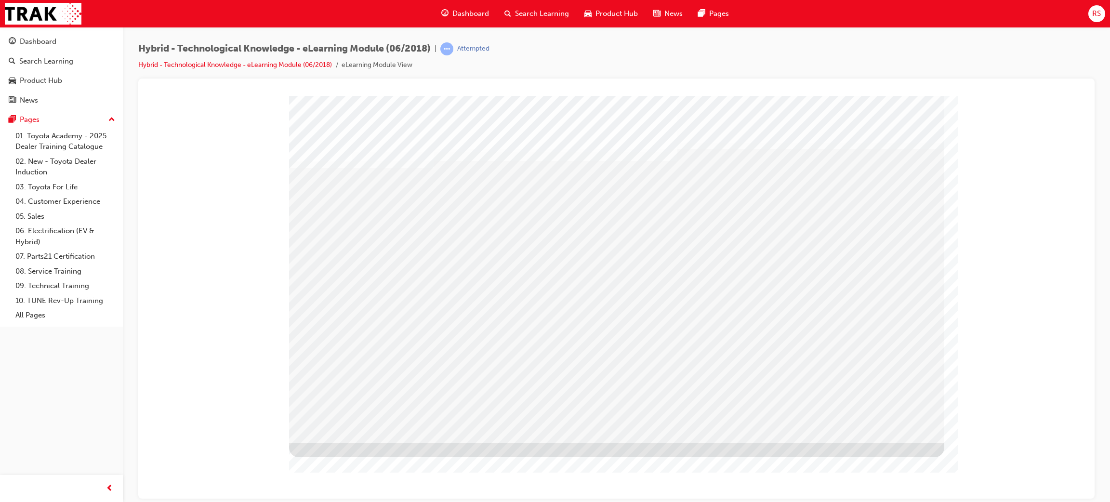
click at [562, 260] on div "multistate" at bounding box center [616, 268] width 655 height 347
drag, startPoint x: 603, startPoint y: 269, endPoint x: 616, endPoint y: 270, distance: 13.1
drag, startPoint x: 616, startPoint y: 270, endPoint x: 661, endPoint y: 267, distance: 44.5
click at [625, 271] on div "multistate" at bounding box center [616, 268] width 655 height 347
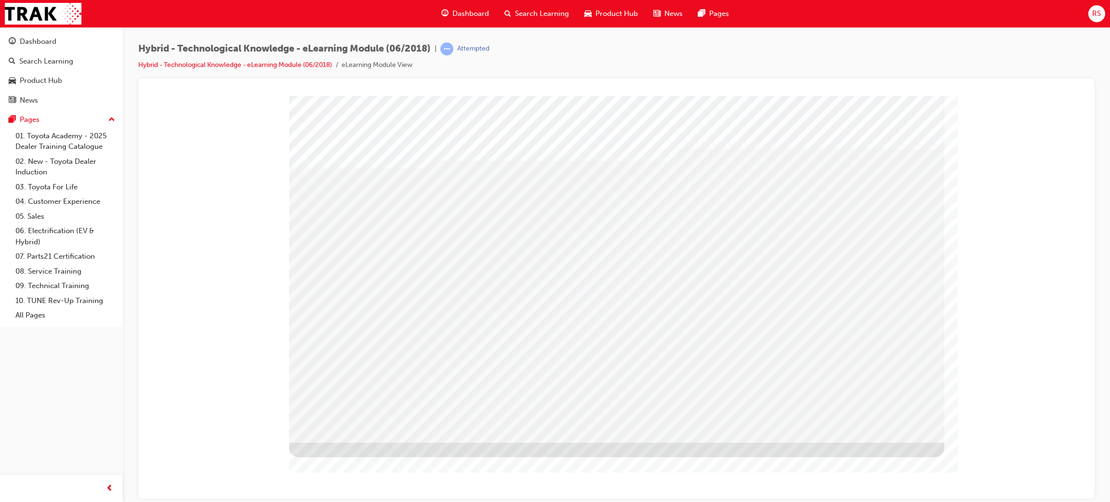
drag, startPoint x: 674, startPoint y: 267, endPoint x: 733, endPoint y: 262, distance: 59.1
click at [744, 256] on div "multistate" at bounding box center [616, 268] width 655 height 347
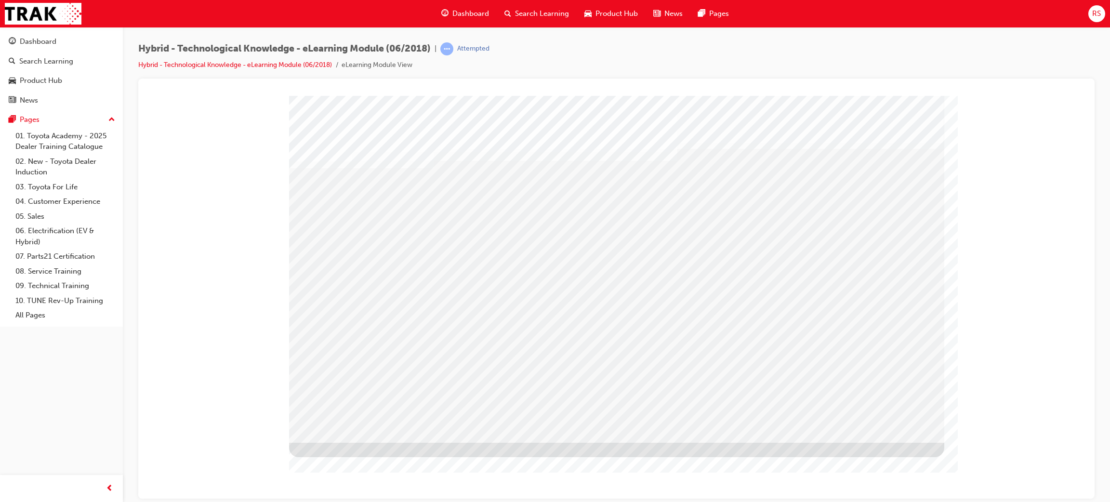
click at [863, 422] on div "Section Title Page" at bounding box center [616, 268] width 655 height 347
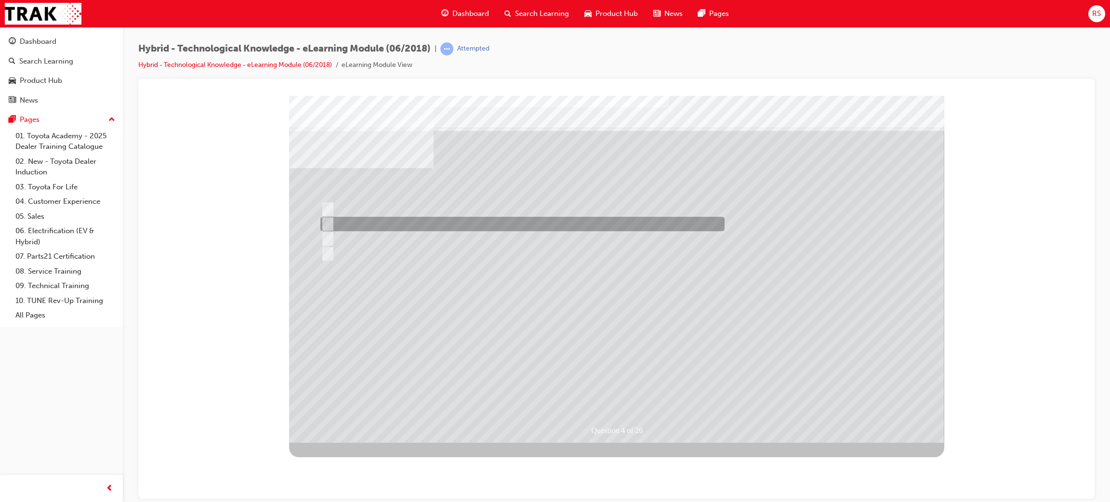
click at [603, 226] on div at bounding box center [520, 224] width 404 height 14
radio input "true"
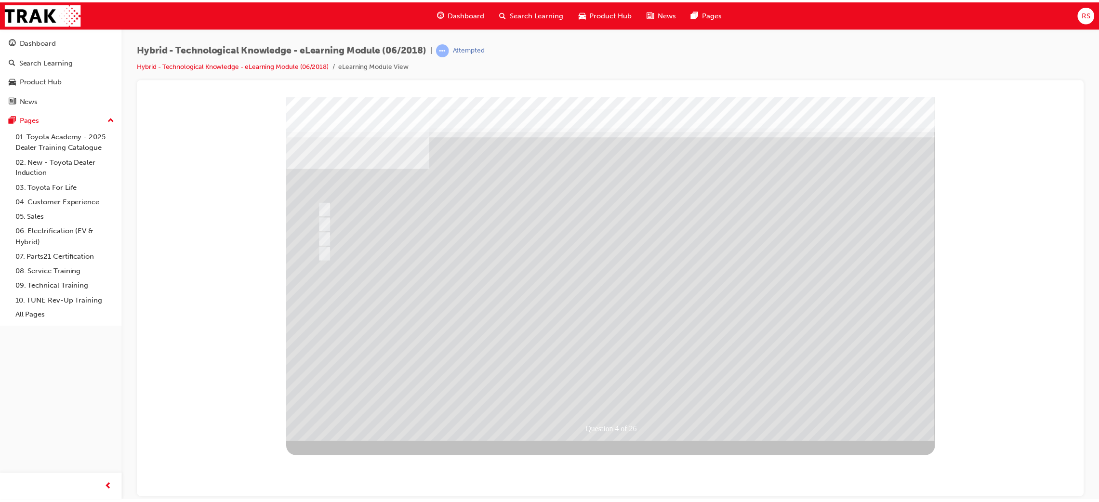
click at [601, 352] on div at bounding box center [614, 270] width 655 height 347
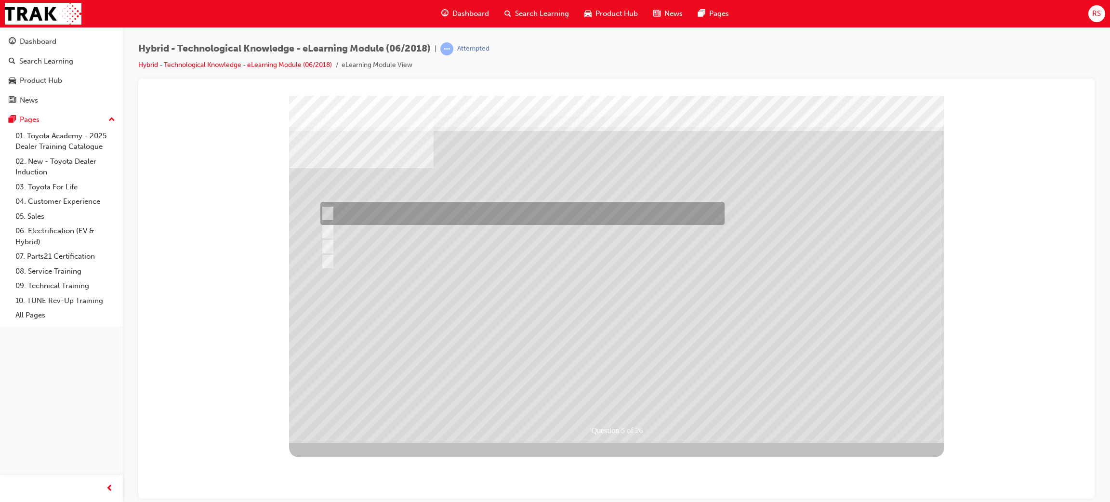
click at [701, 211] on div at bounding box center [520, 213] width 404 height 23
radio input "true"
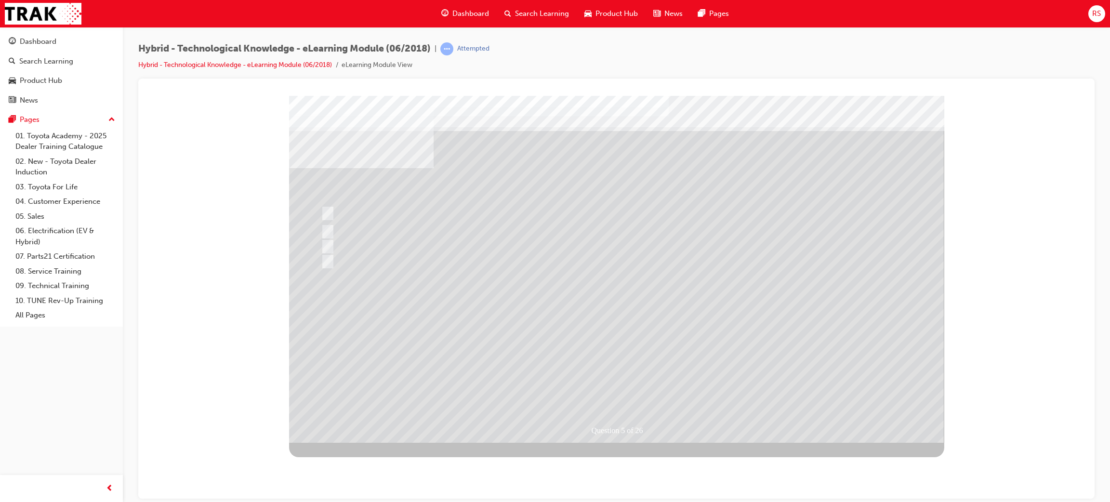
click at [614, 354] on div at bounding box center [616, 268] width 655 height 347
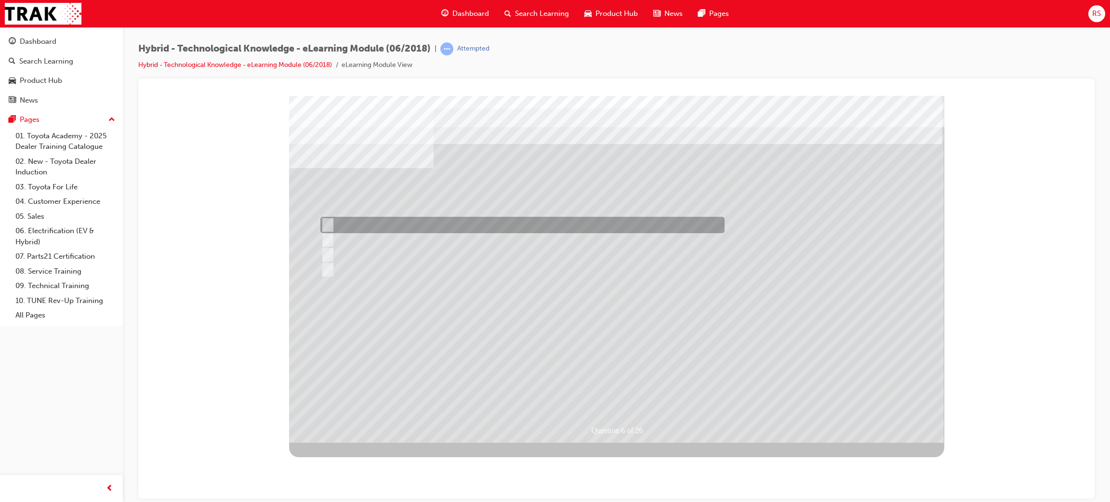
click at [370, 221] on div at bounding box center [520, 225] width 404 height 16
radio input "true"
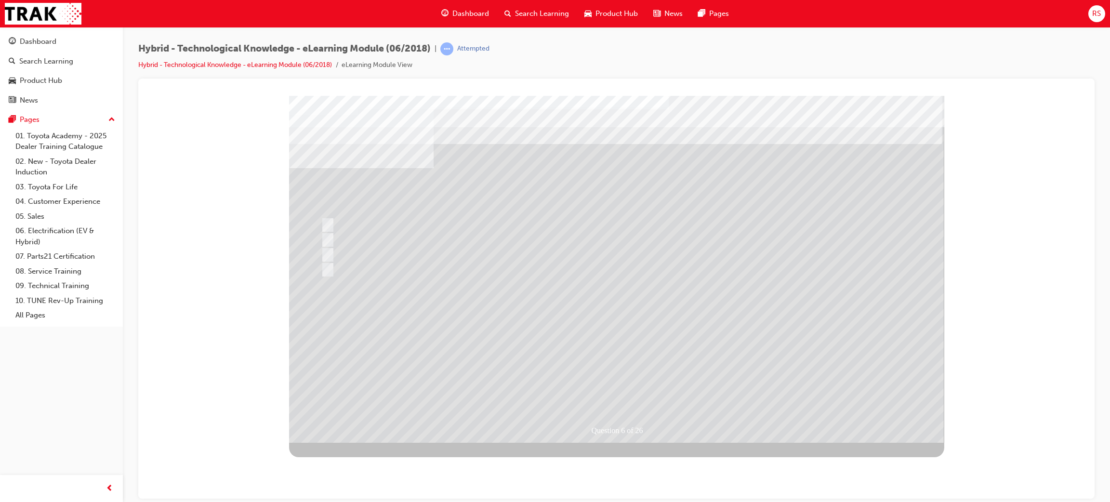
click at [590, 356] on div at bounding box center [616, 268] width 655 height 347
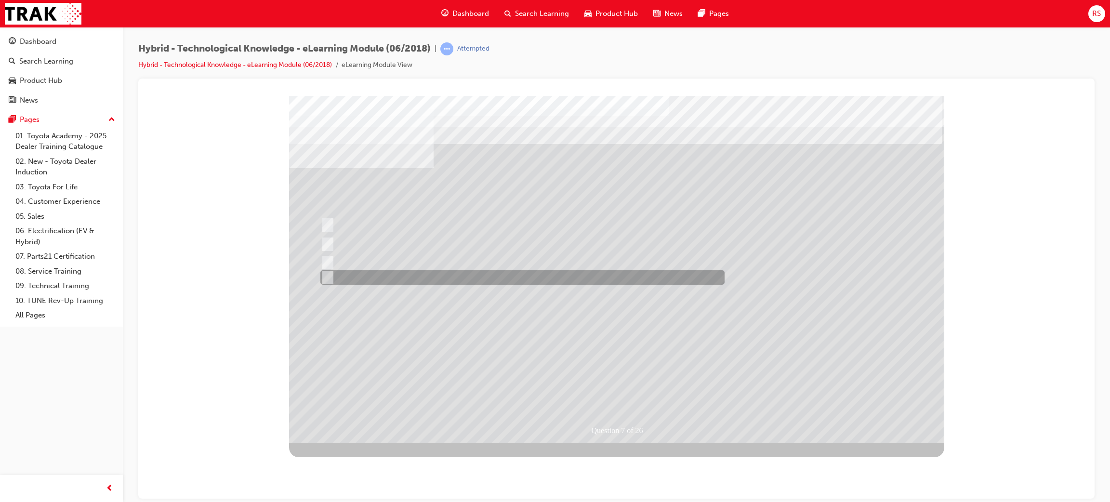
click at [401, 278] on div at bounding box center [520, 277] width 404 height 14
radio input "true"
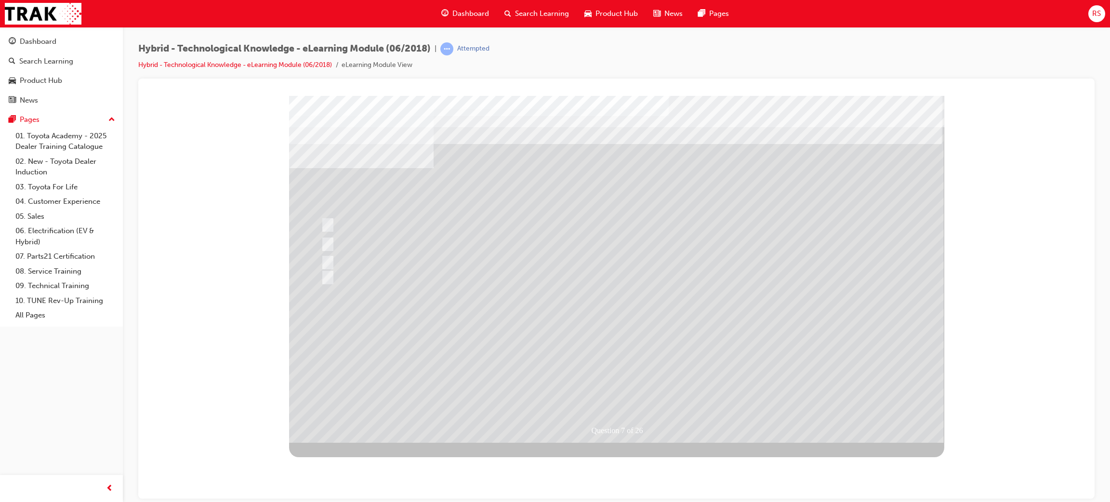
drag, startPoint x: 600, startPoint y: 354, endPoint x: 607, endPoint y: 362, distance: 11.3
click at [599, 344] on div at bounding box center [616, 268] width 655 height 347
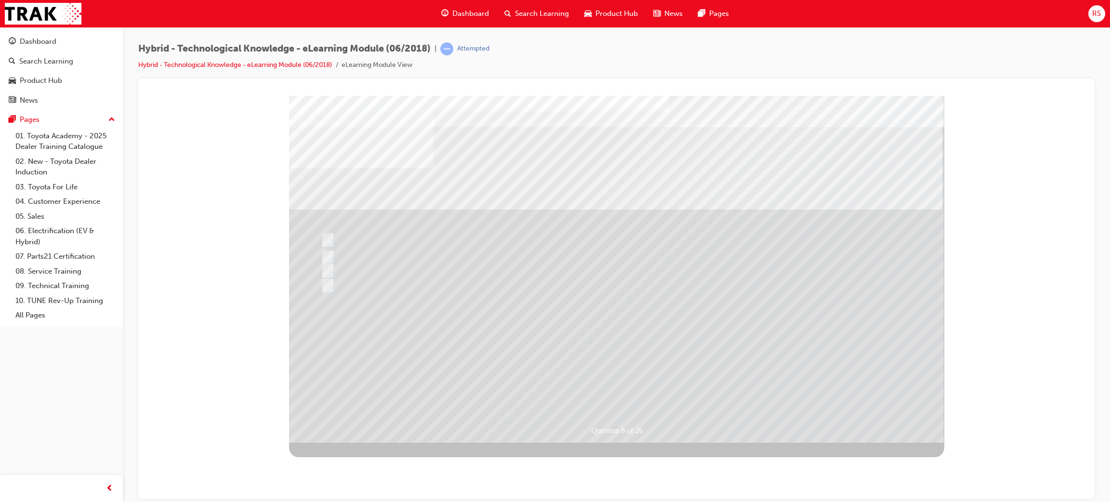
click at [318, 240] on div "Question 8 of 26" at bounding box center [616, 268] width 655 height 347
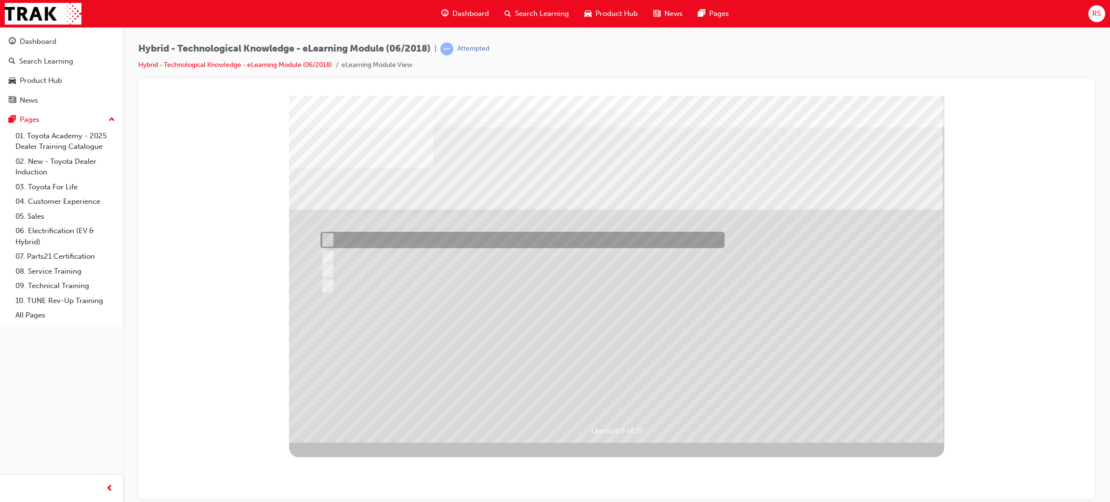
click at [331, 240] on input "90%" at bounding box center [326, 240] width 11 height 11
radio input "true"
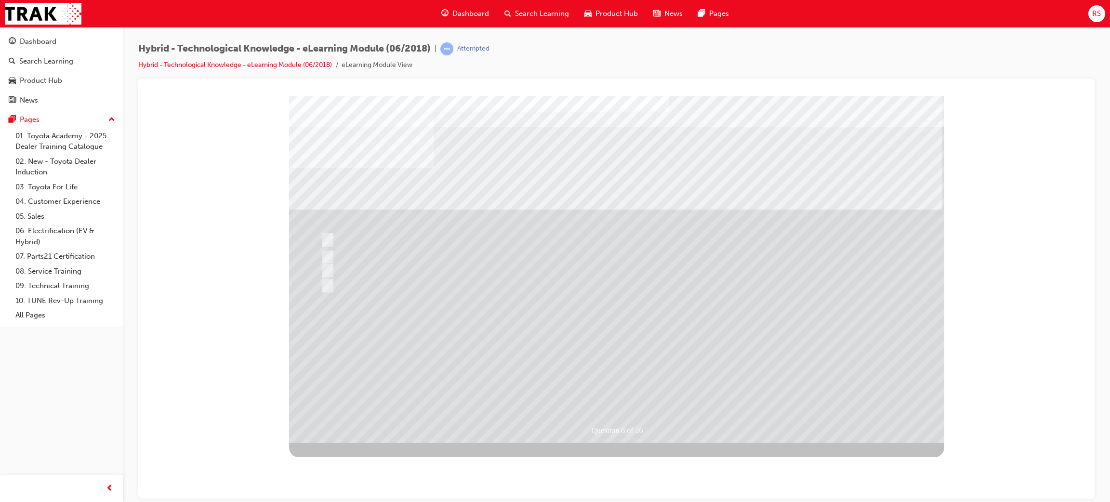
drag, startPoint x: 606, startPoint y: 351, endPoint x: 621, endPoint y: 362, distance: 18.2
click at [607, 351] on div at bounding box center [616, 268] width 655 height 347
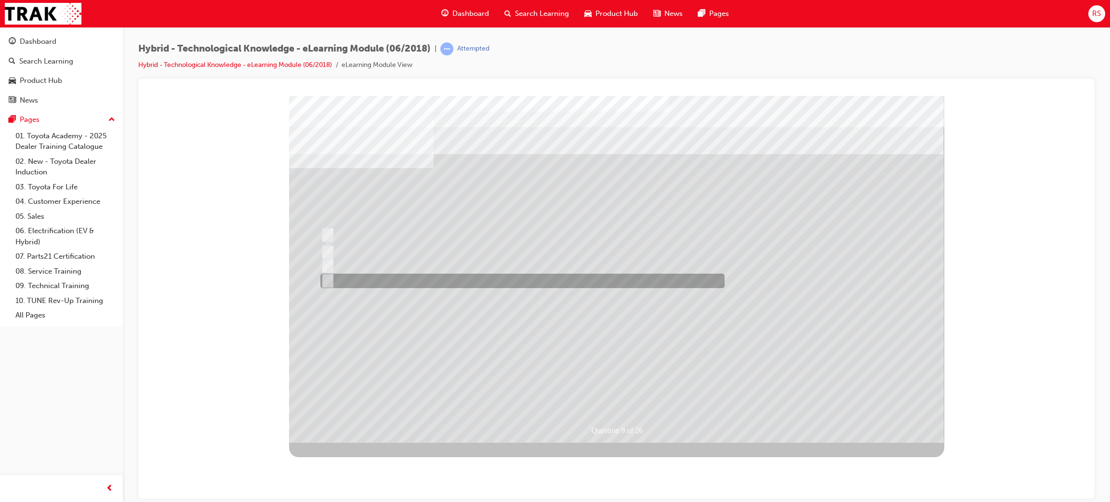
drag, startPoint x: 335, startPoint y: 276, endPoint x: 351, endPoint y: 287, distance: 19.3
click at [335, 276] on div at bounding box center [520, 281] width 404 height 14
radio input "true"
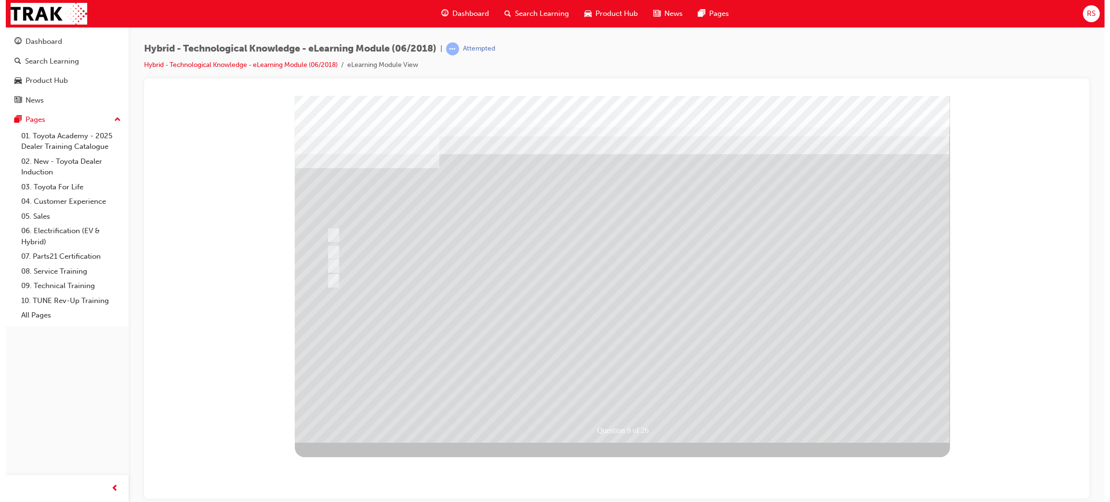
click at [625, 350] on div at bounding box center [621, 268] width 655 height 347
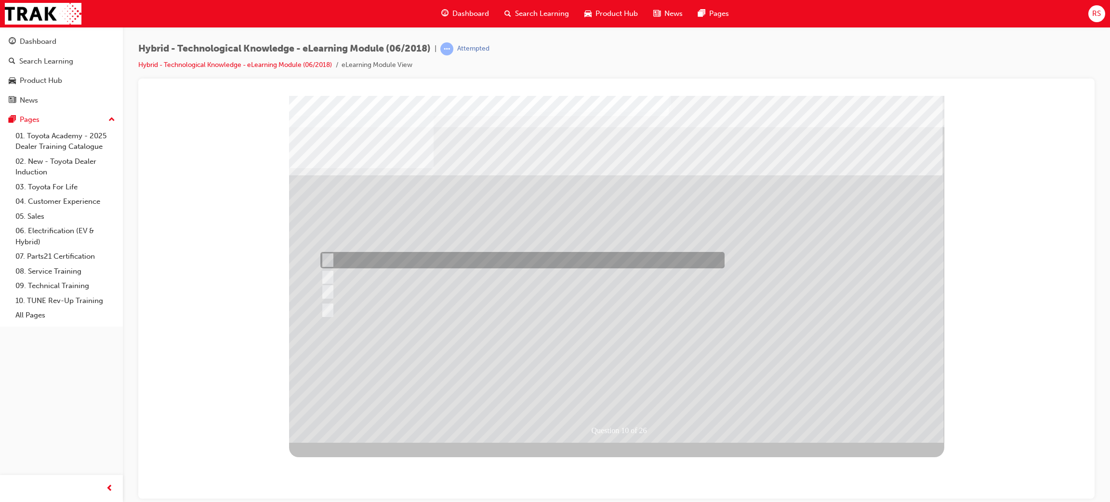
click at [441, 258] on div at bounding box center [520, 260] width 404 height 16
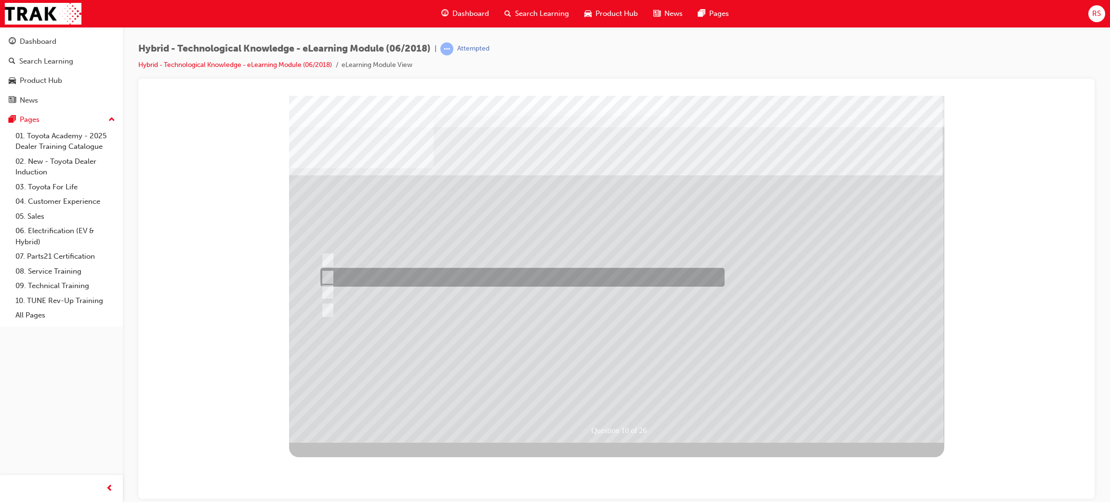
click at [442, 274] on div at bounding box center [520, 277] width 404 height 19
radio input "false"
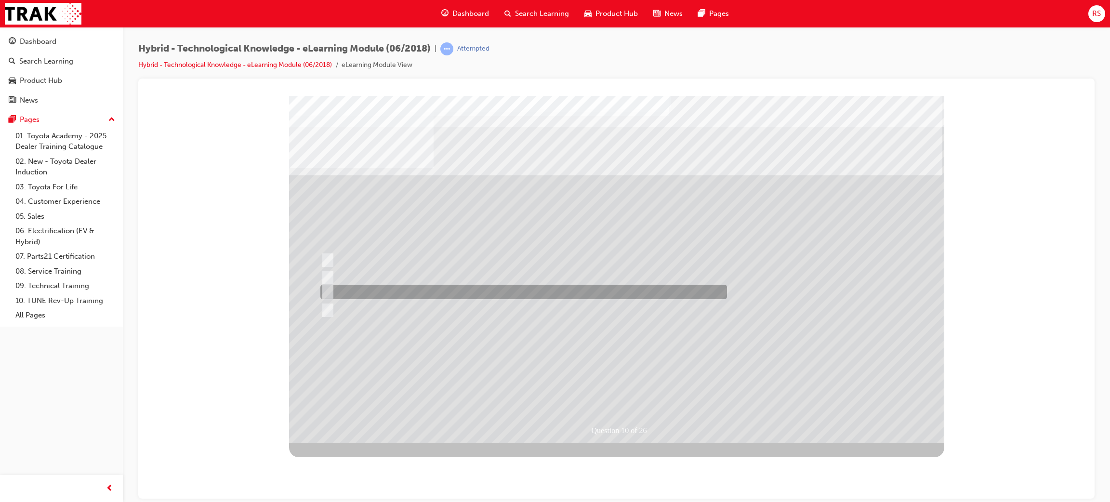
click at [469, 294] on div at bounding box center [521, 292] width 407 height 14
radio input "false"
radio input "true"
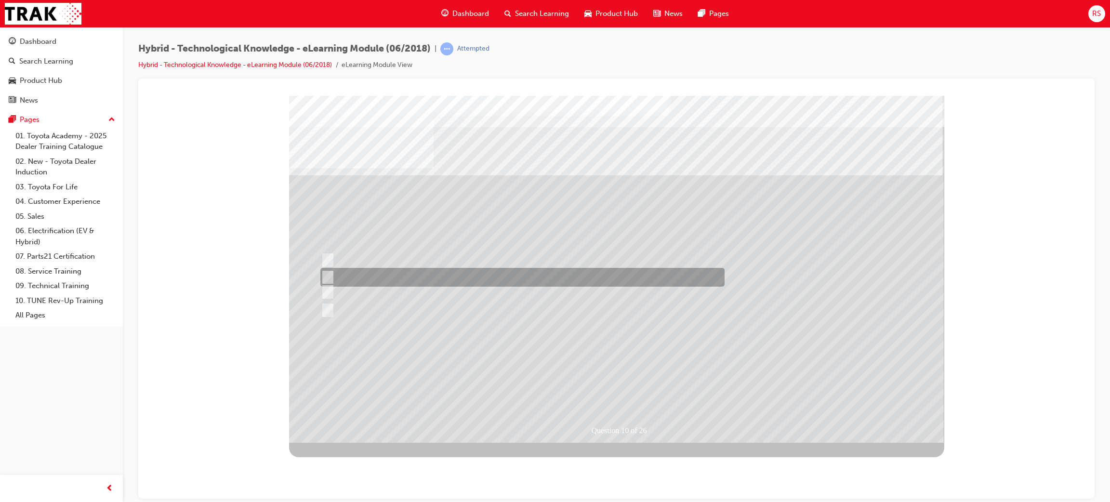
click at [437, 272] on div at bounding box center [520, 277] width 404 height 19
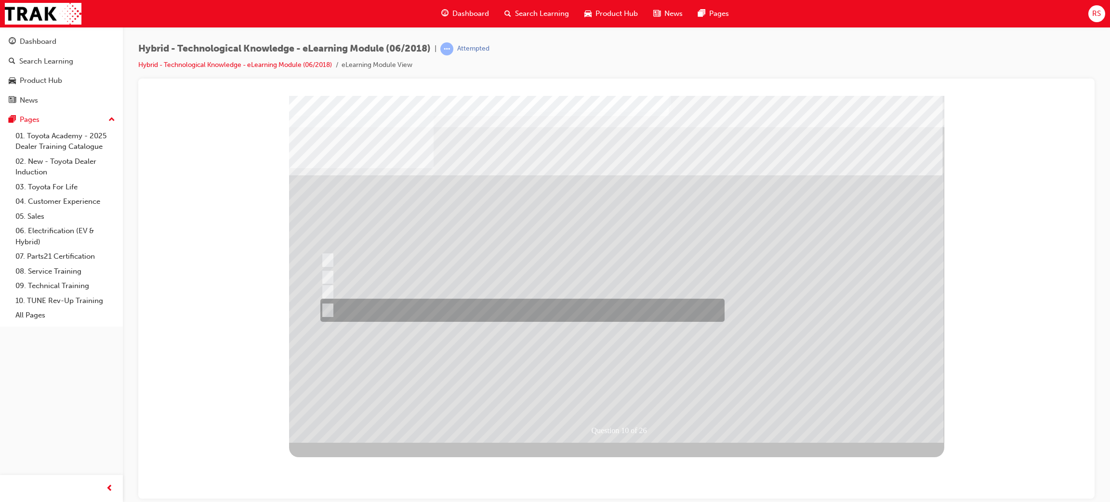
click at [459, 296] on div at bounding box center [521, 292] width 407 height 14
radio input "false"
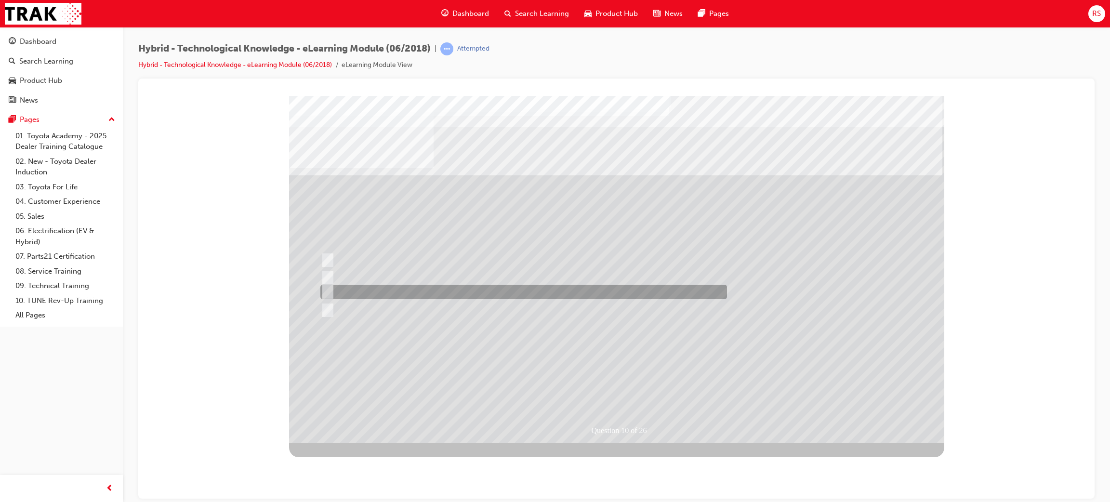
click at [459, 296] on div at bounding box center [521, 292] width 407 height 14
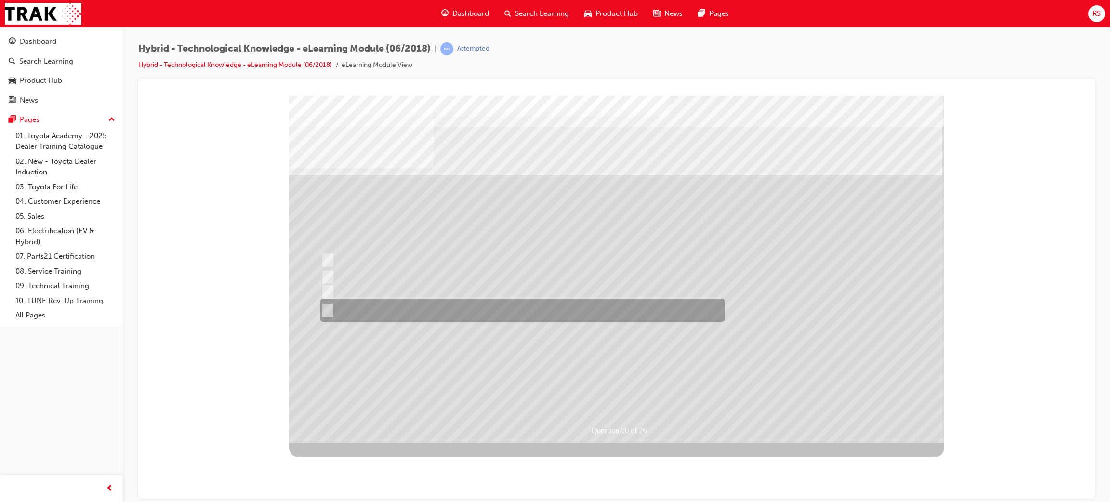
click at [524, 314] on div at bounding box center [520, 310] width 404 height 23
radio input "false"
radio input "true"
click at [405, 308] on div at bounding box center [520, 310] width 404 height 23
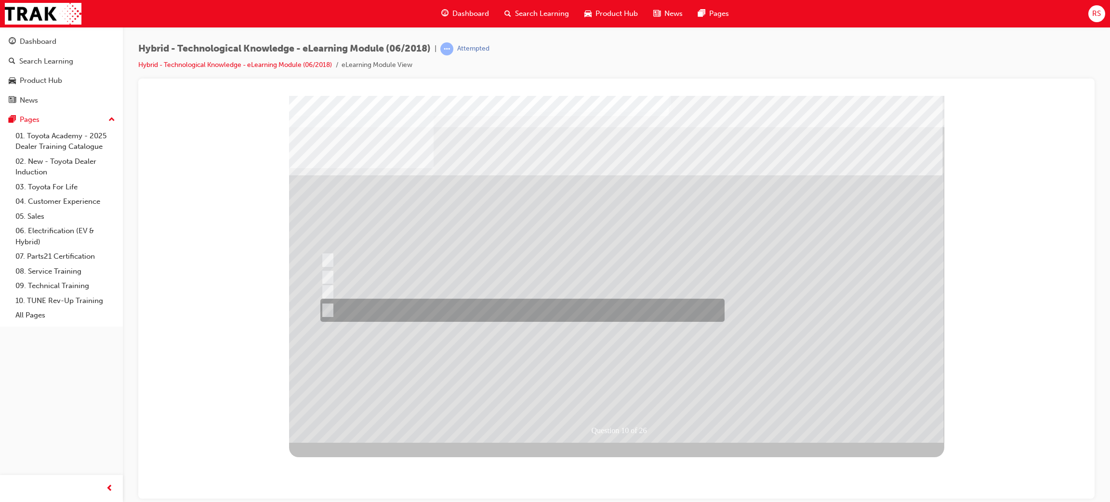
click at [405, 308] on div at bounding box center [520, 310] width 404 height 23
click at [685, 310] on div at bounding box center [520, 310] width 404 height 23
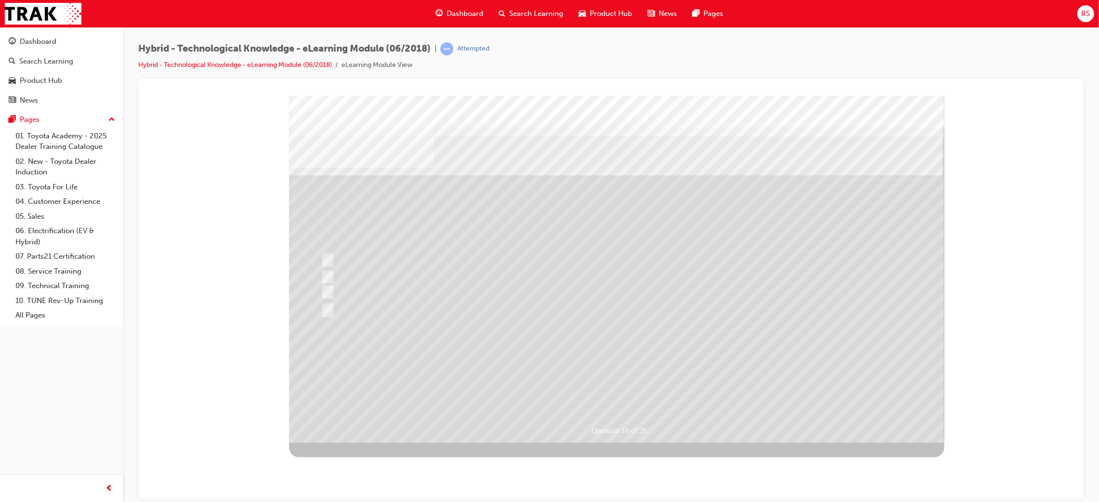
click at [605, 359] on div at bounding box center [616, 268] width 655 height 347
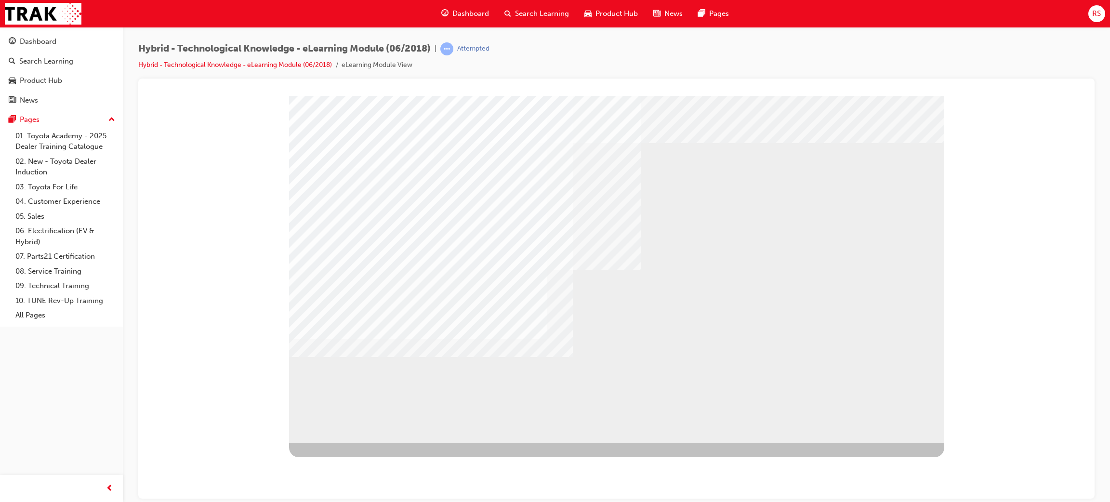
click at [352, 423] on div "multistate" at bounding box center [320, 432] width 63 height 19
click at [377, 371] on div "multistate" at bounding box center [616, 268] width 655 height 347
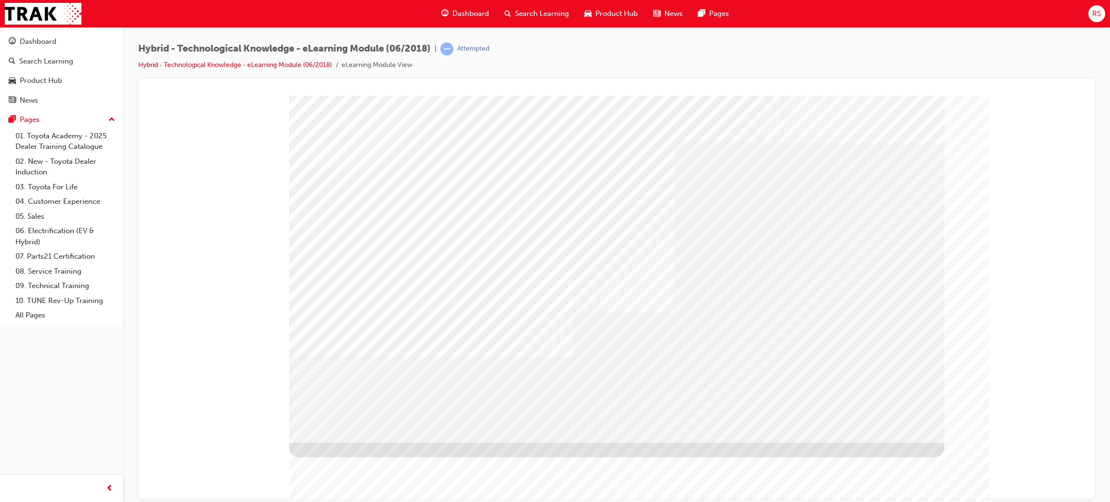
drag, startPoint x: 883, startPoint y: 423, endPoint x: 878, endPoint y: 422, distance: 5.4
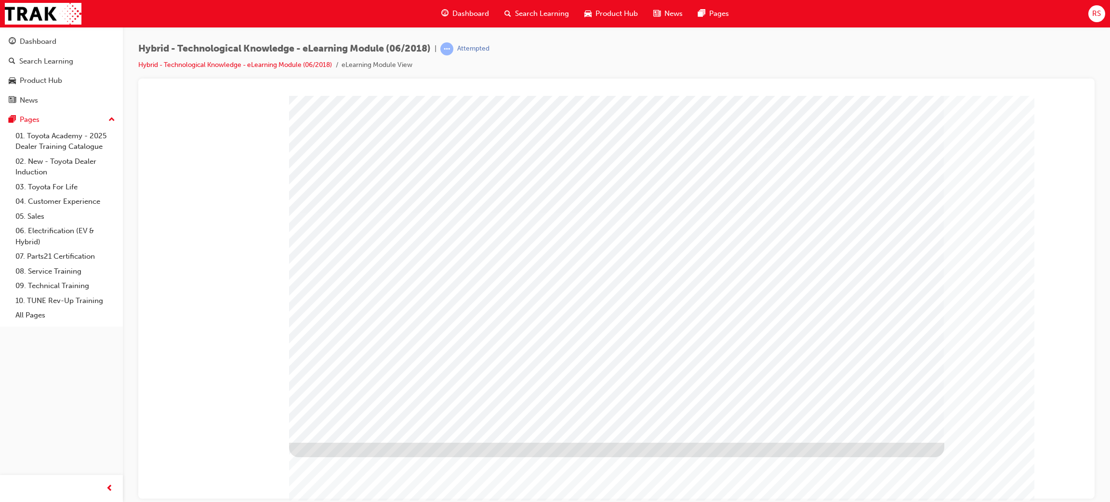
drag, startPoint x: 341, startPoint y: 198, endPoint x: 397, endPoint y: 218, distance: 59.2
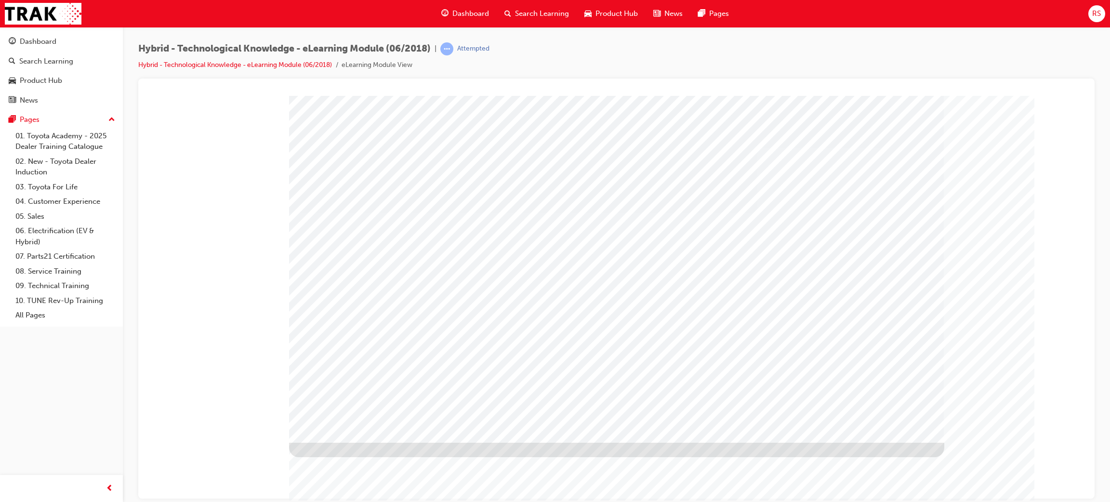
drag, startPoint x: 397, startPoint y: 218, endPoint x: 463, endPoint y: 220, distance: 66.5
drag, startPoint x: 491, startPoint y: 221, endPoint x: 542, endPoint y: 219, distance: 51.1
click at [492, 221] on div "multistate" at bounding box center [616, 268] width 655 height 347
drag, startPoint x: 542, startPoint y: 219, endPoint x: 549, endPoint y: 218, distance: 7.8
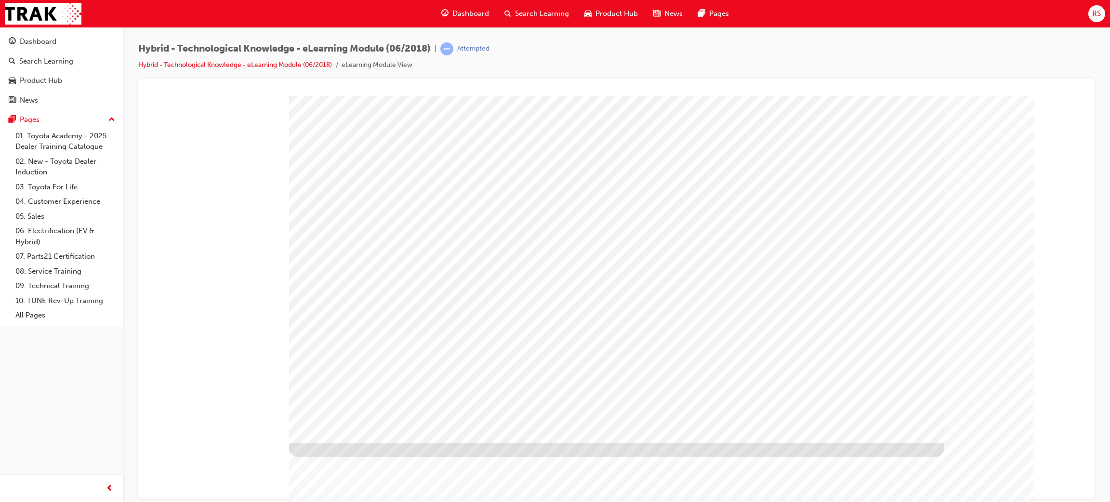
drag, startPoint x: 651, startPoint y: 217, endPoint x: 689, endPoint y: 218, distance: 38.1
click at [682, 218] on div "multistate" at bounding box center [616, 268] width 655 height 347
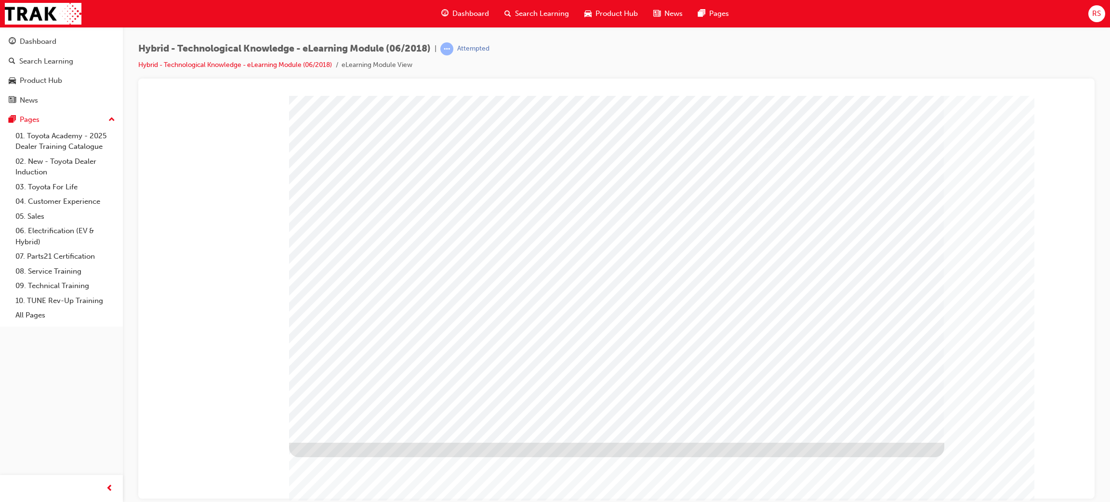
click at [843, 233] on div "multistate" at bounding box center [616, 268] width 655 height 347
click at [881, 412] on div "multistate" at bounding box center [616, 268] width 655 height 347
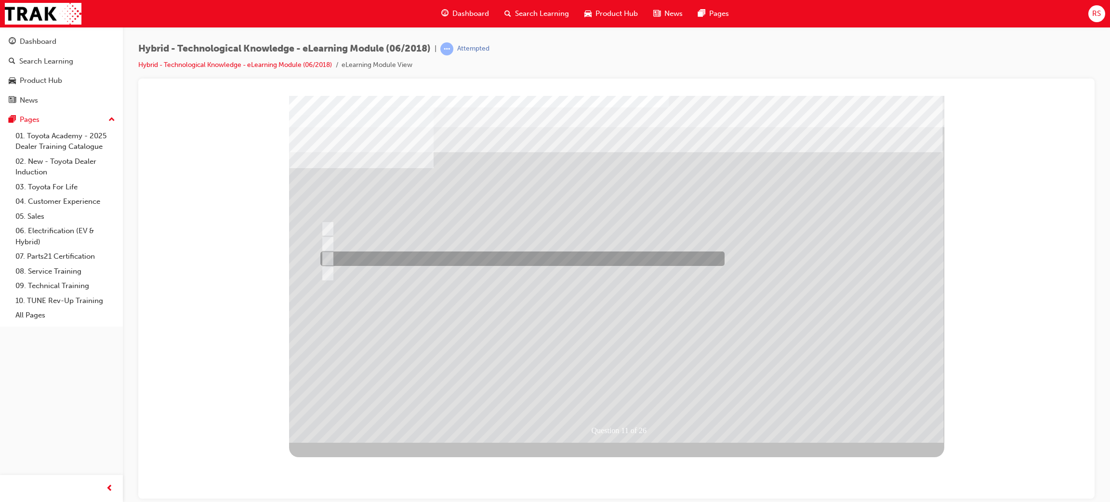
click at [361, 256] on div at bounding box center [520, 259] width 404 height 14
radio input "true"
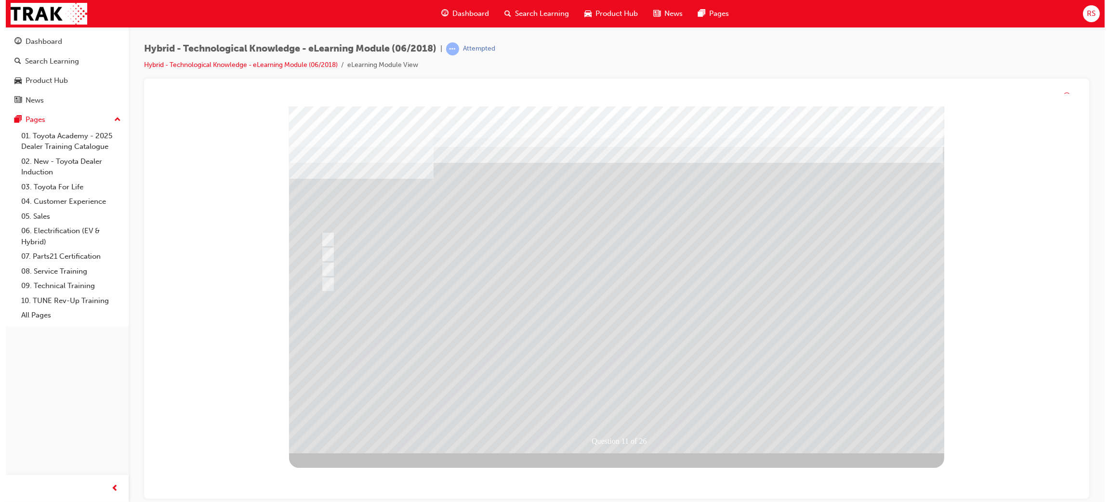
click at [606, 358] on div at bounding box center [616, 279] width 655 height 347
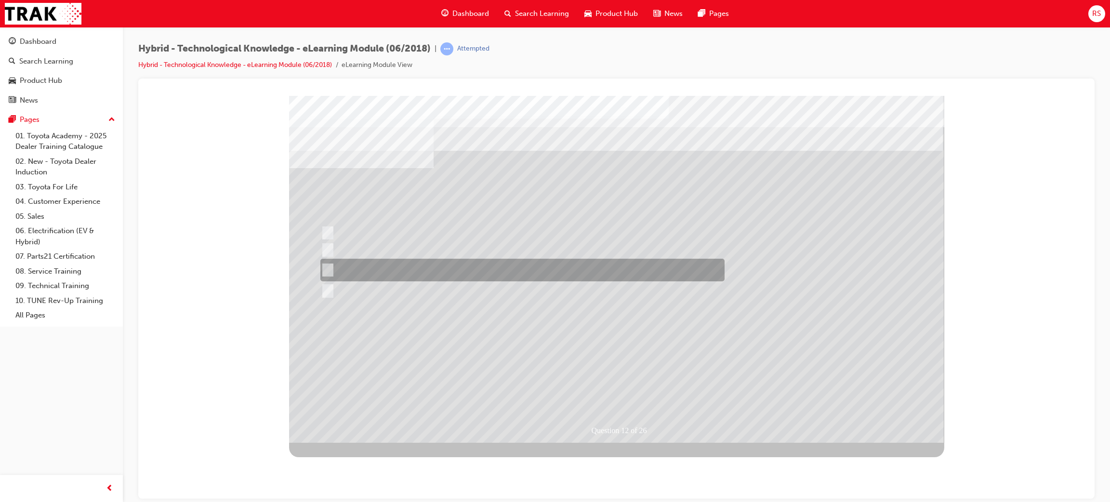
click at [468, 267] on div at bounding box center [520, 270] width 404 height 23
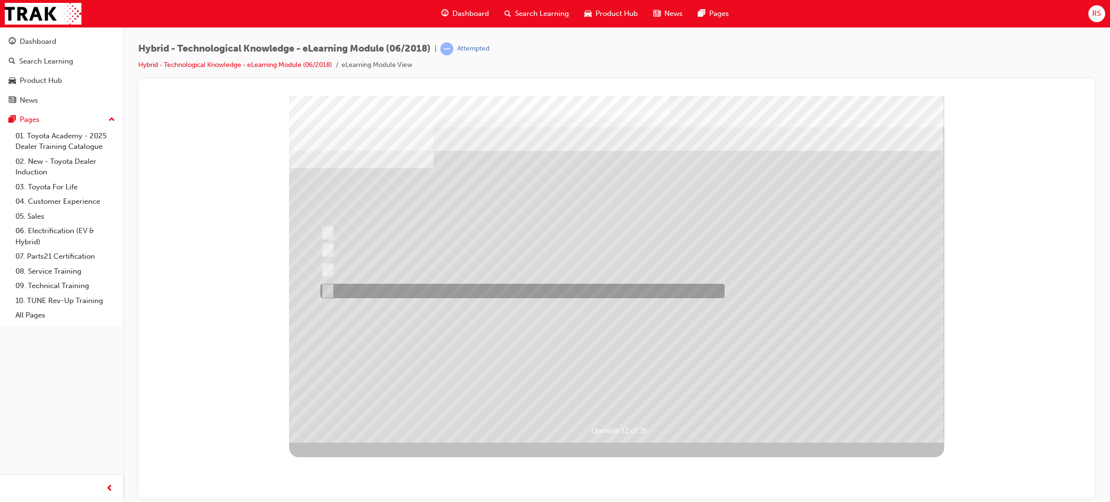
click at [437, 296] on div at bounding box center [520, 291] width 404 height 14
radio input "false"
radio input "true"
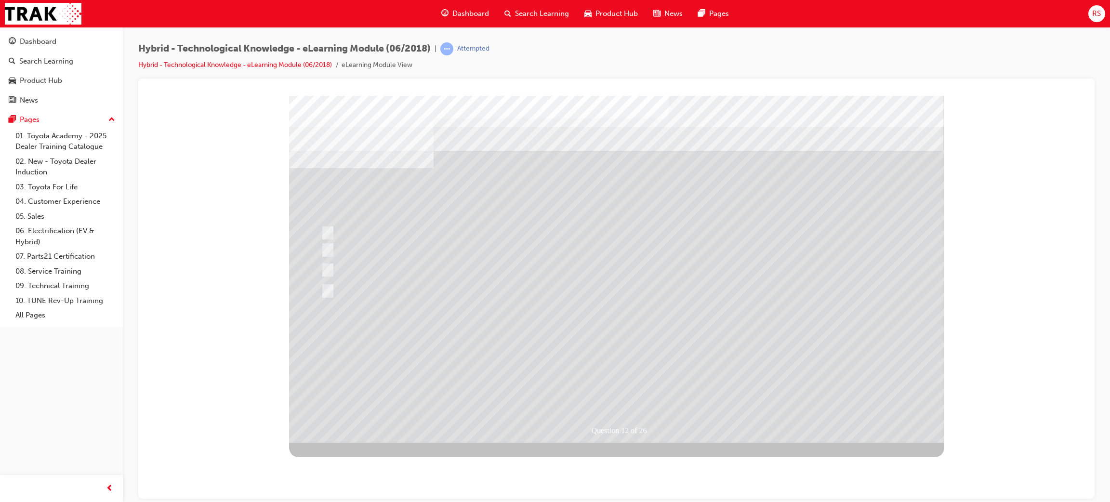
click at [596, 390] on div at bounding box center [616, 268] width 655 height 347
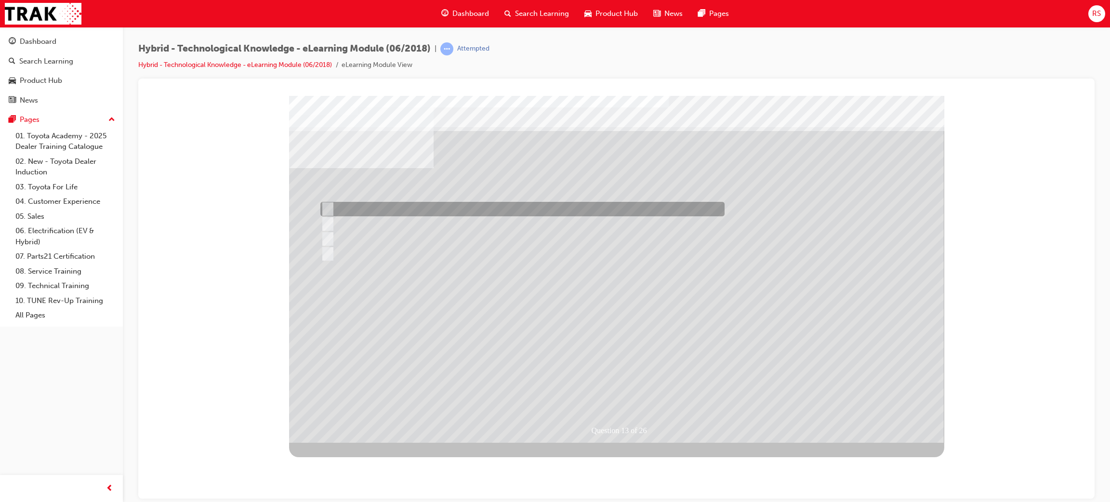
click at [328, 207] on input "1" at bounding box center [326, 209] width 11 height 11
radio input "true"
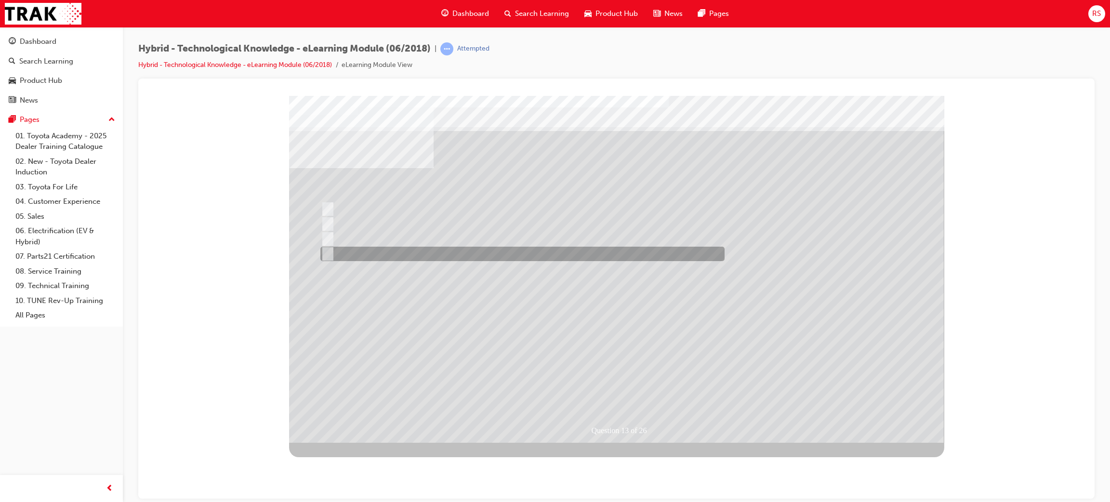
click at [325, 250] on input "2" at bounding box center [326, 254] width 11 height 11
radio input "true"
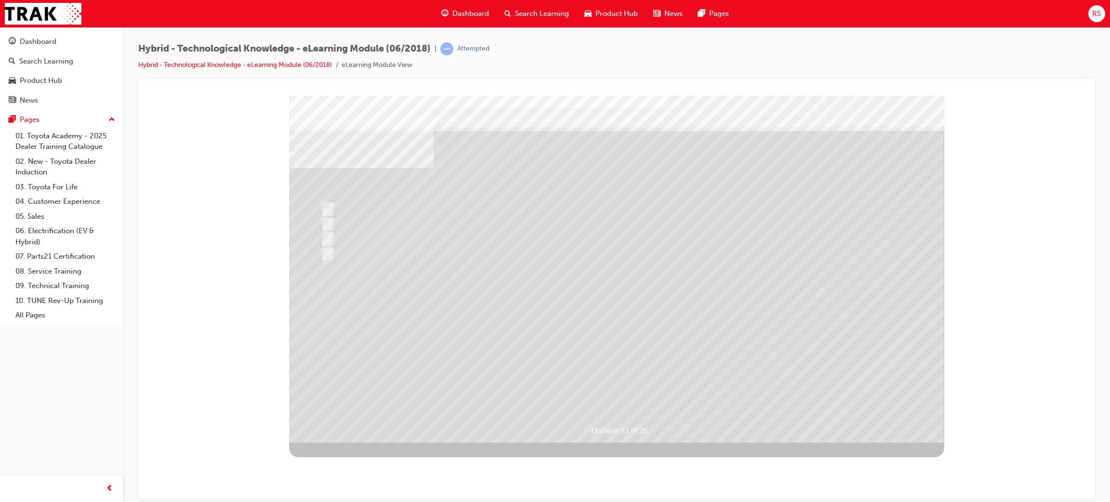
click at [565, 353] on div at bounding box center [616, 268] width 655 height 347
click at [319, 228] on div at bounding box center [520, 224] width 404 height 14
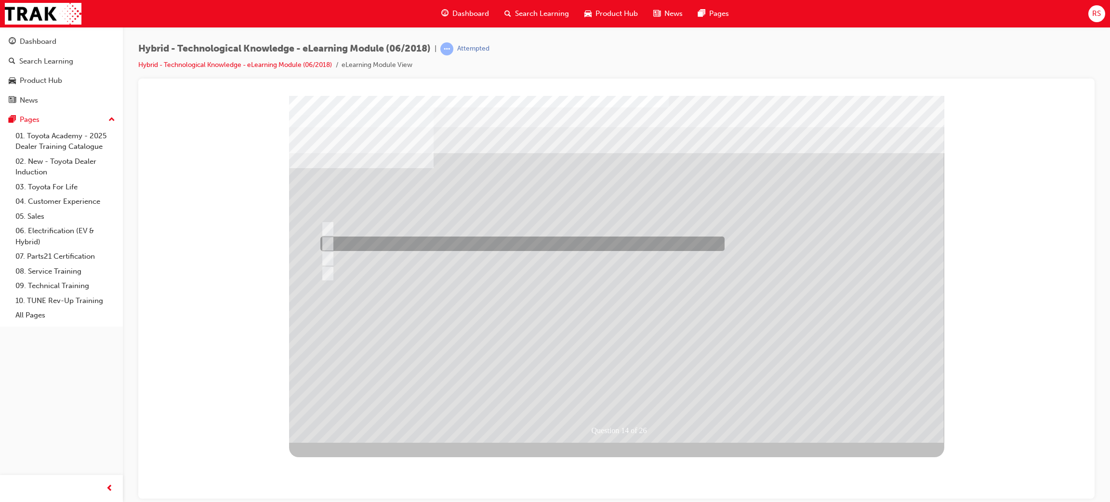
click at [350, 241] on div at bounding box center [520, 244] width 404 height 14
radio input "true"
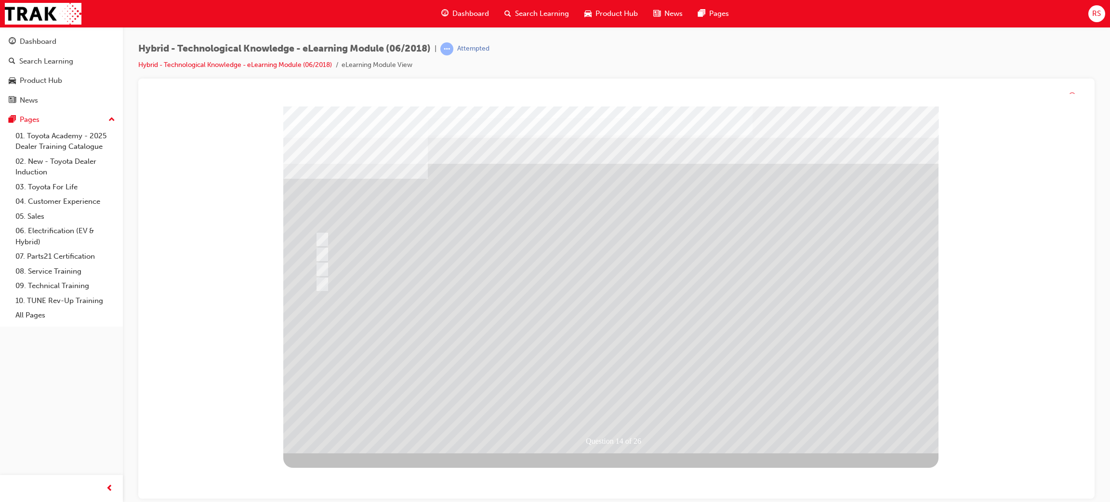
click at [547, 349] on div at bounding box center [610, 280] width 655 height 347
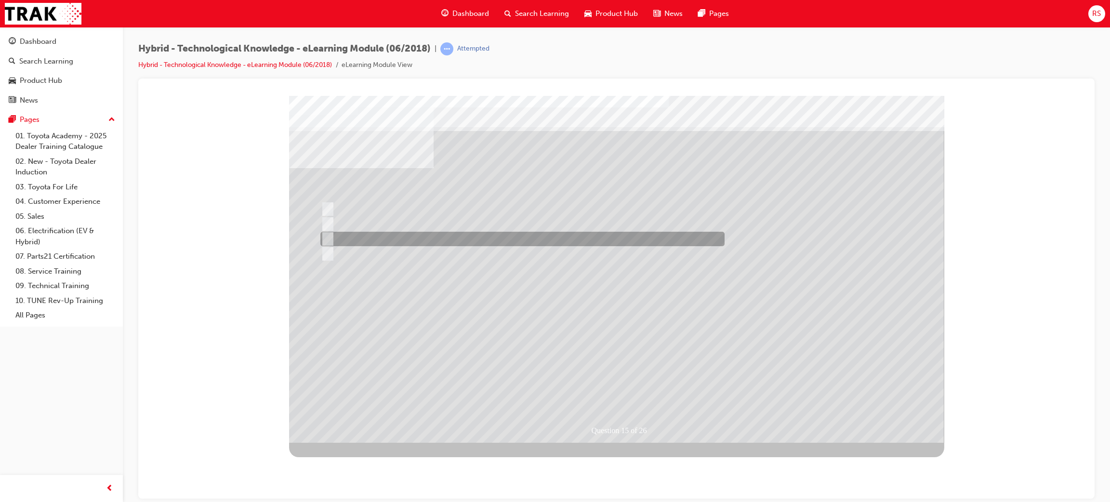
drag, startPoint x: 320, startPoint y: 241, endPoint x: 335, endPoint y: 244, distance: 15.9
click at [321, 241] on input "No." at bounding box center [326, 239] width 11 height 11
radio input "true"
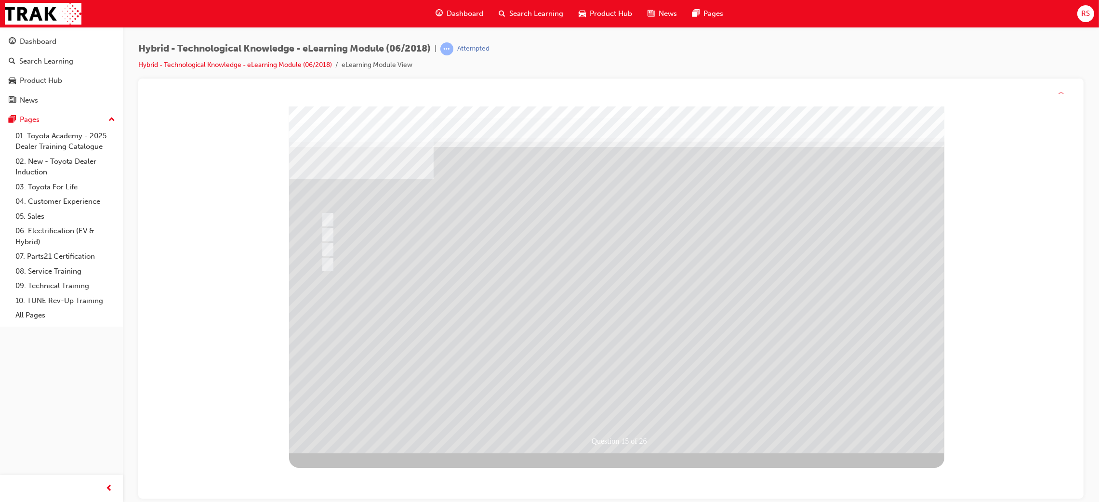
click at [576, 367] on div at bounding box center [616, 279] width 655 height 347
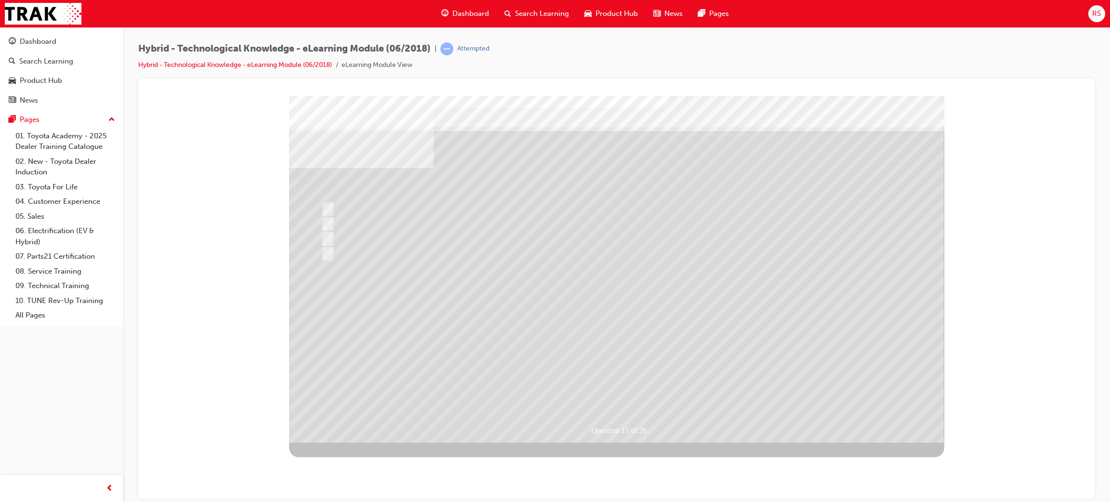
drag, startPoint x: 345, startPoint y: 354, endPoint x: 340, endPoint y: 351, distance: 5.6
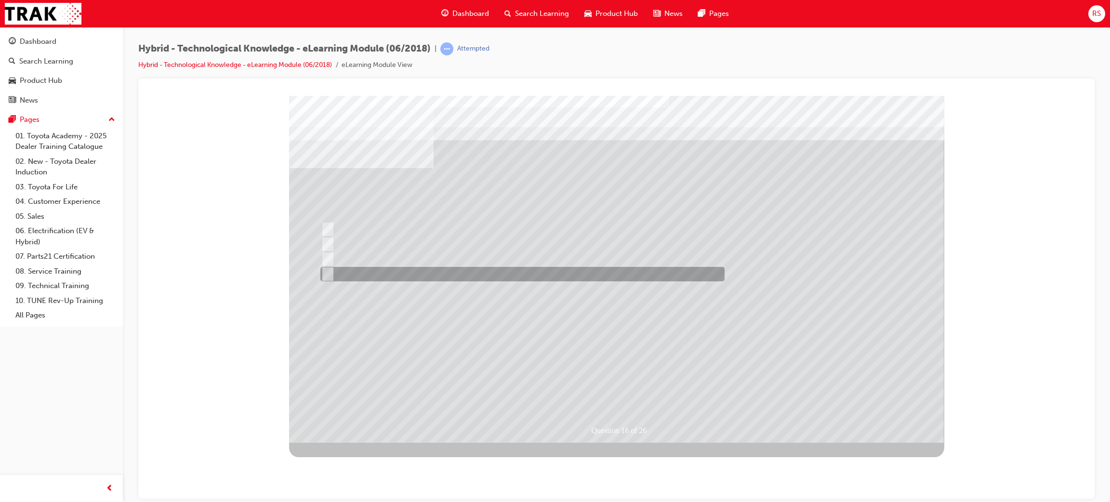
click at [369, 274] on div at bounding box center [520, 274] width 404 height 14
radio input "true"
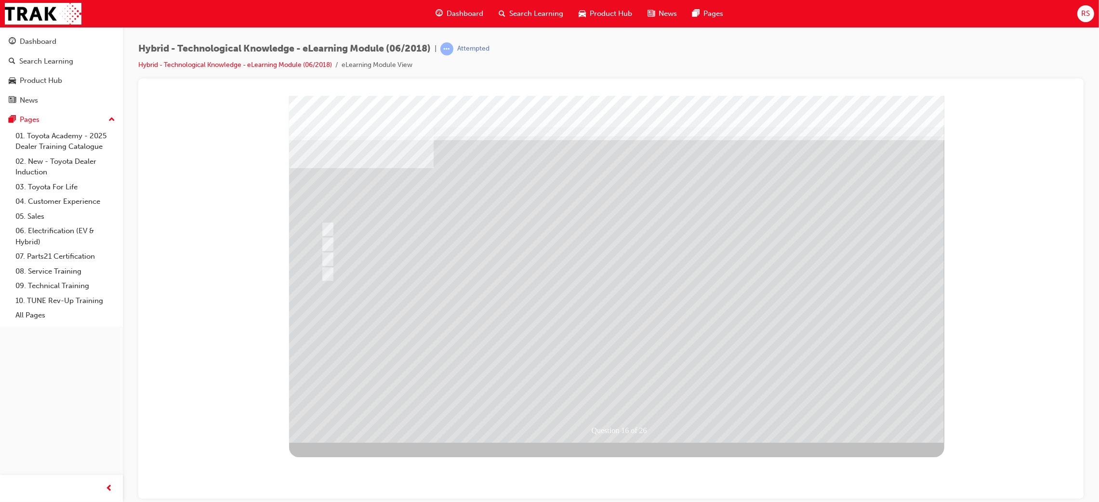
click at [570, 340] on div at bounding box center [616, 268] width 655 height 347
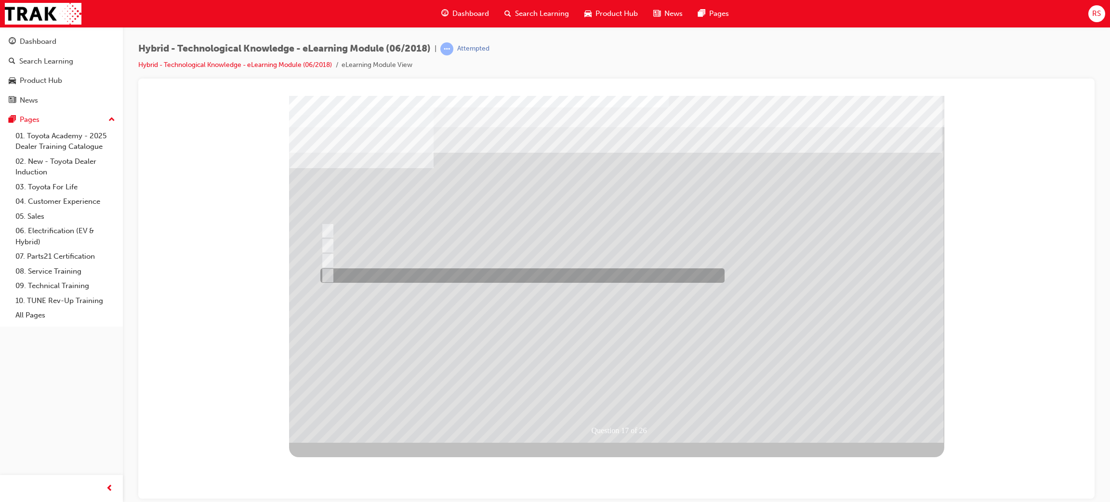
click at [359, 276] on div at bounding box center [520, 275] width 404 height 14
radio input "true"
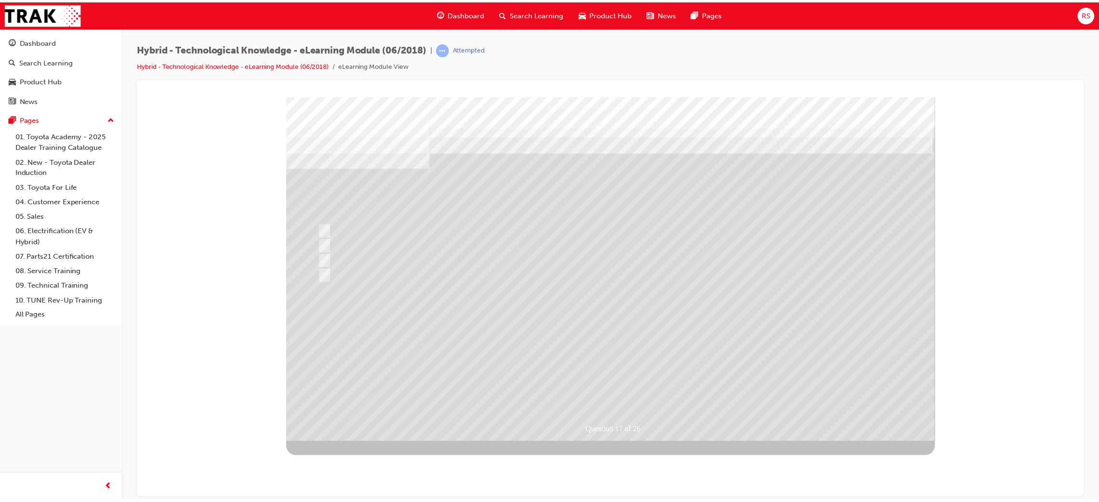
drag, startPoint x: 666, startPoint y: 344, endPoint x: 667, endPoint y: 355, distance: 11.1
click at [667, 355] on div at bounding box center [614, 270] width 655 height 347
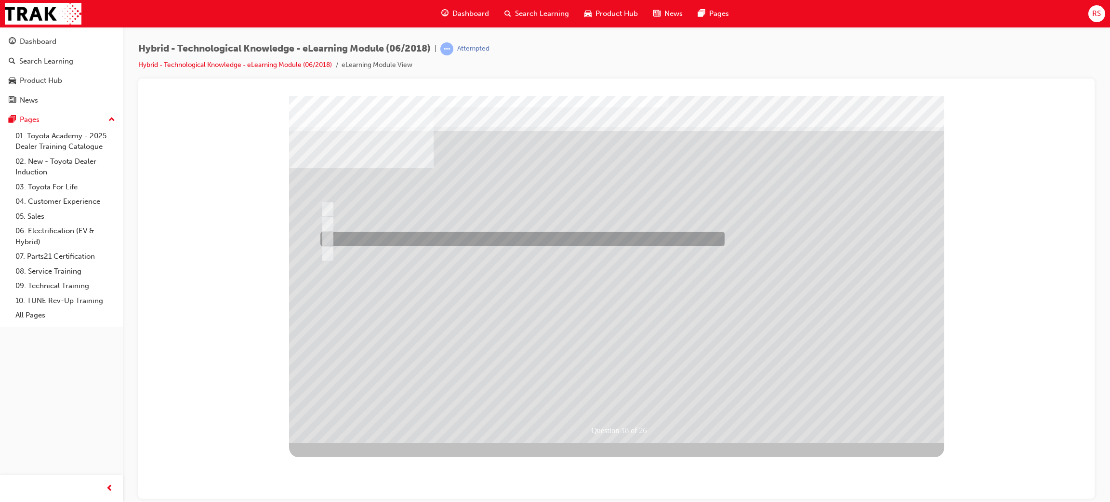
click at [402, 235] on div at bounding box center [520, 239] width 404 height 14
radio input "true"
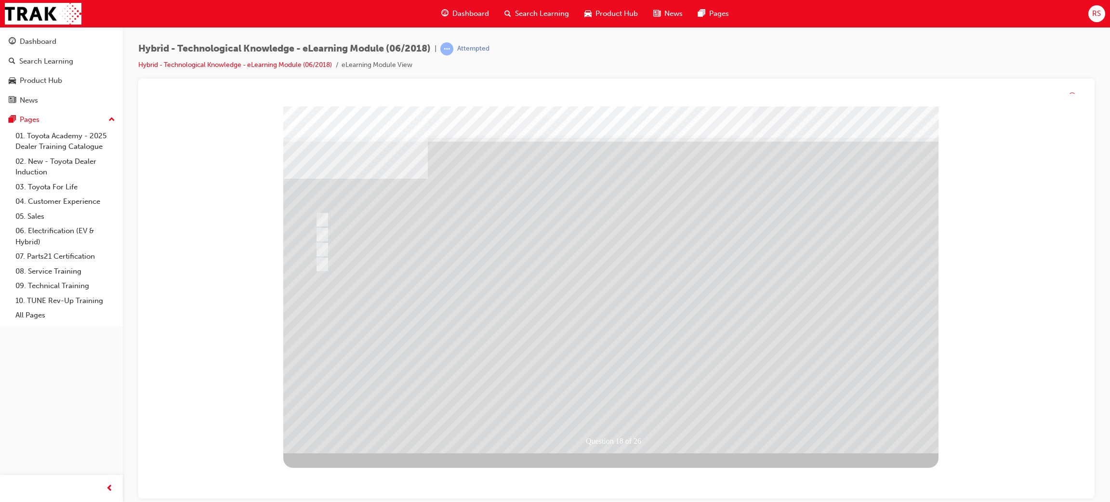
click at [578, 370] on div at bounding box center [610, 280] width 655 height 347
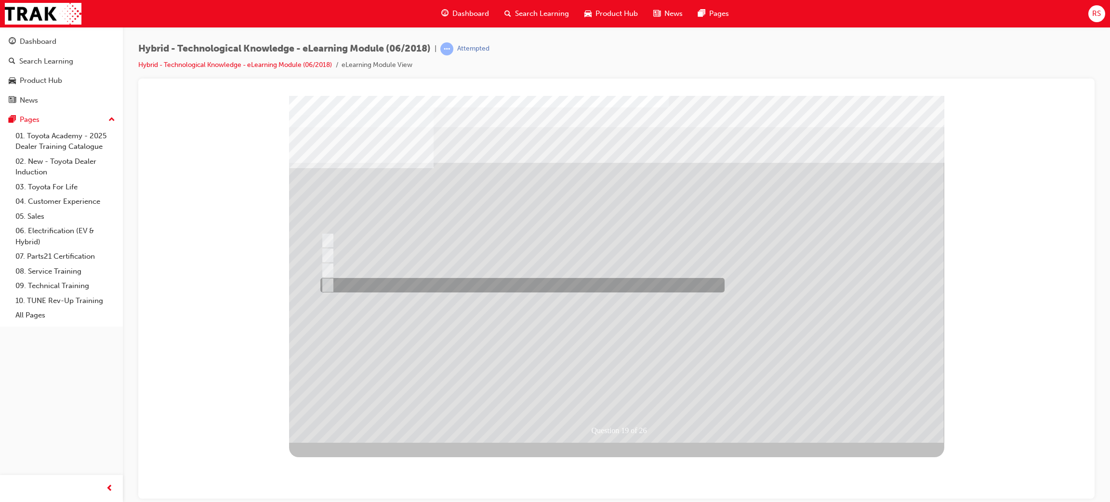
drag, startPoint x: 380, startPoint y: 279, endPoint x: 391, endPoint y: 287, distance: 13.1
click at [380, 279] on div at bounding box center [520, 285] width 404 height 14
radio input "true"
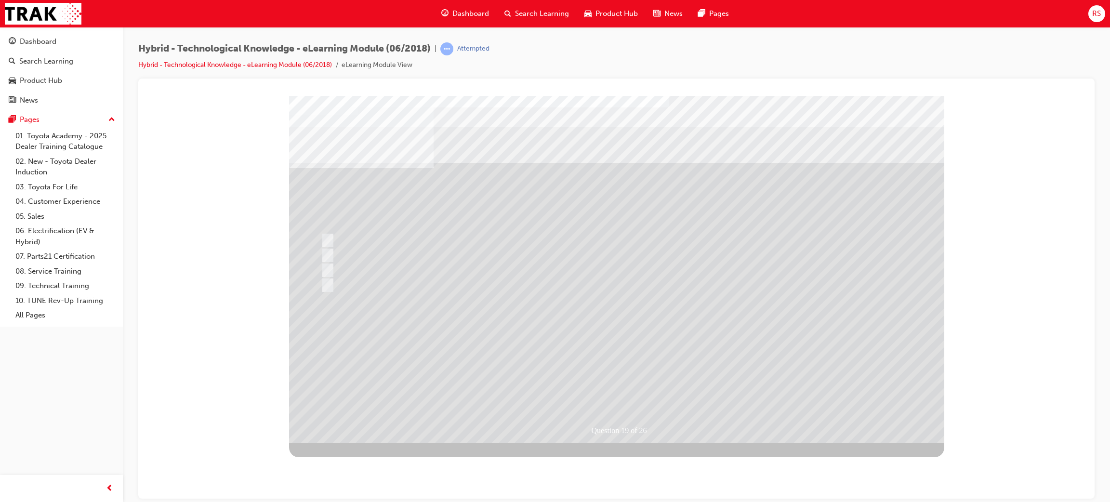
click at [629, 382] on div "Question 19 of 26" at bounding box center [616, 268] width 655 height 347
click at [610, 362] on div at bounding box center [616, 268] width 655 height 347
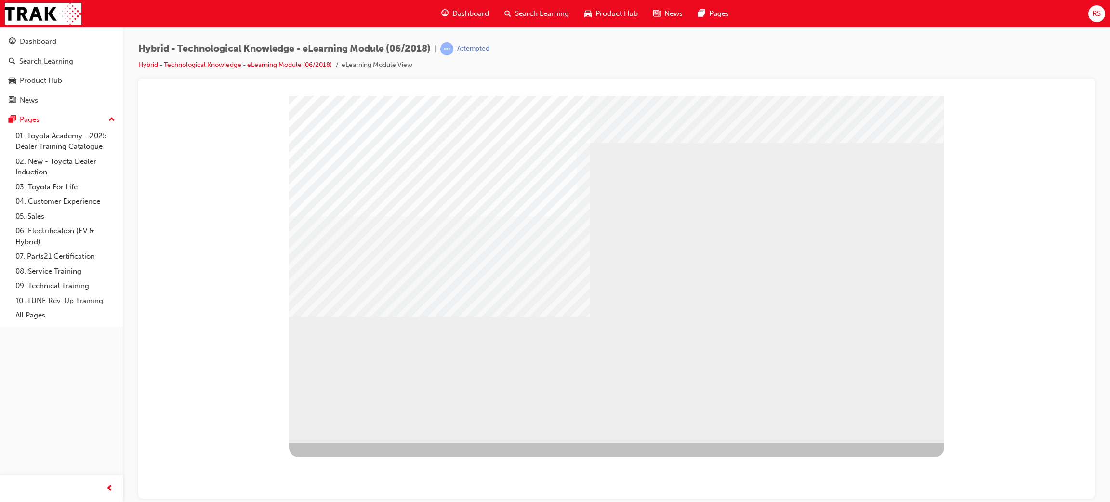
click at [744, 401] on div "multistate" at bounding box center [616, 268] width 655 height 347
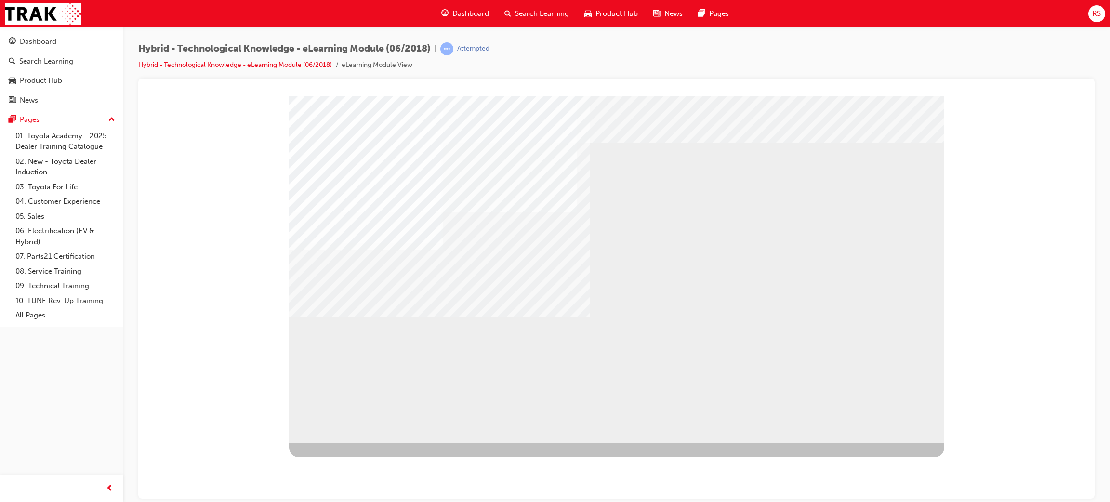
click at [880, 429] on div "multistate" at bounding box center [616, 268] width 655 height 347
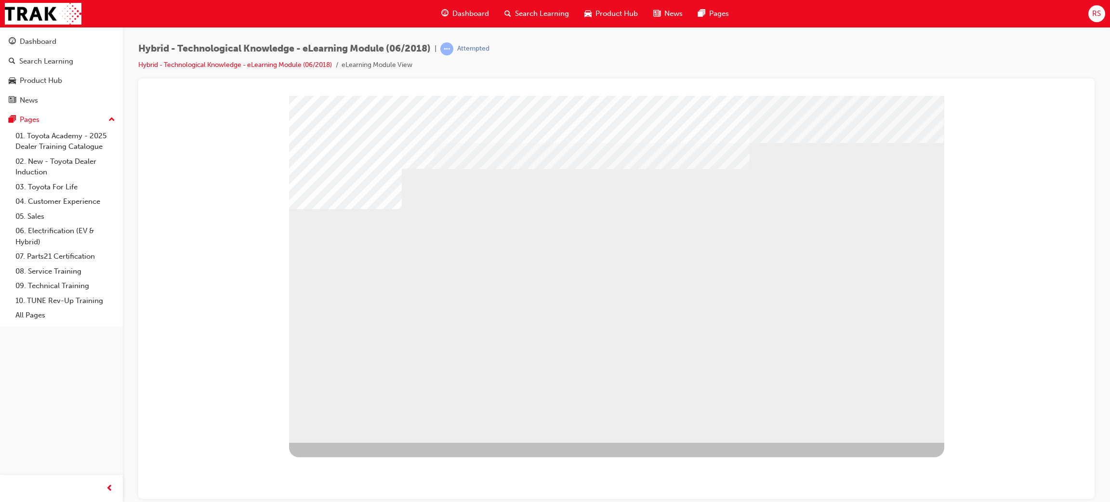
click at [352, 368] on div "multistate" at bounding box center [320, 357] width 63 height 19
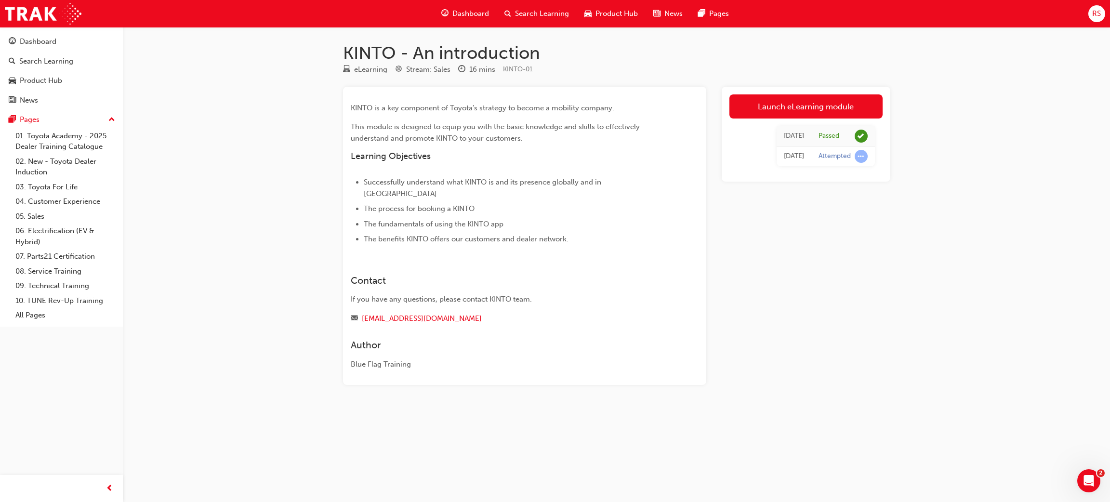
click at [469, 5] on div "Dashboard" at bounding box center [465, 14] width 63 height 20
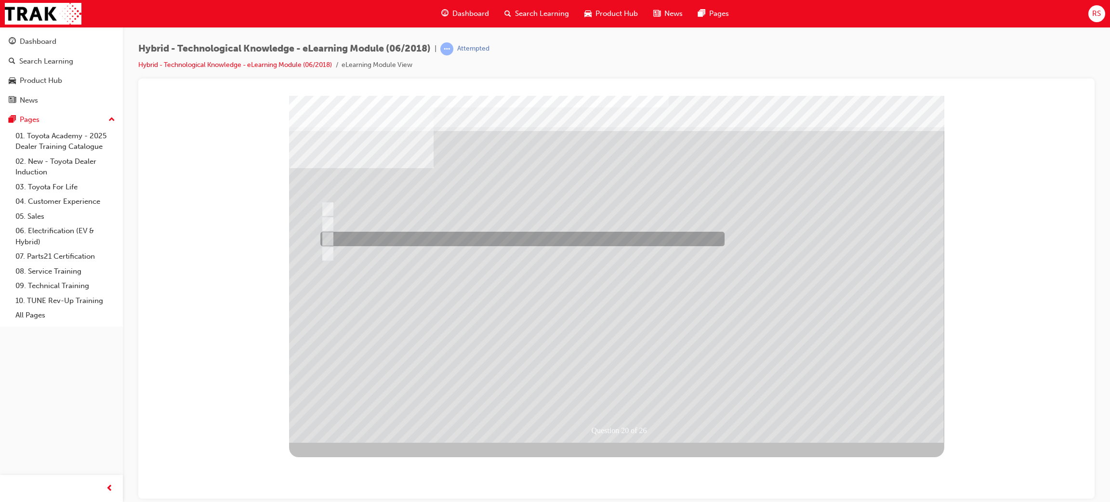
click at [385, 244] on div at bounding box center [520, 239] width 404 height 14
radio input "true"
click at [466, 241] on div at bounding box center [520, 239] width 404 height 14
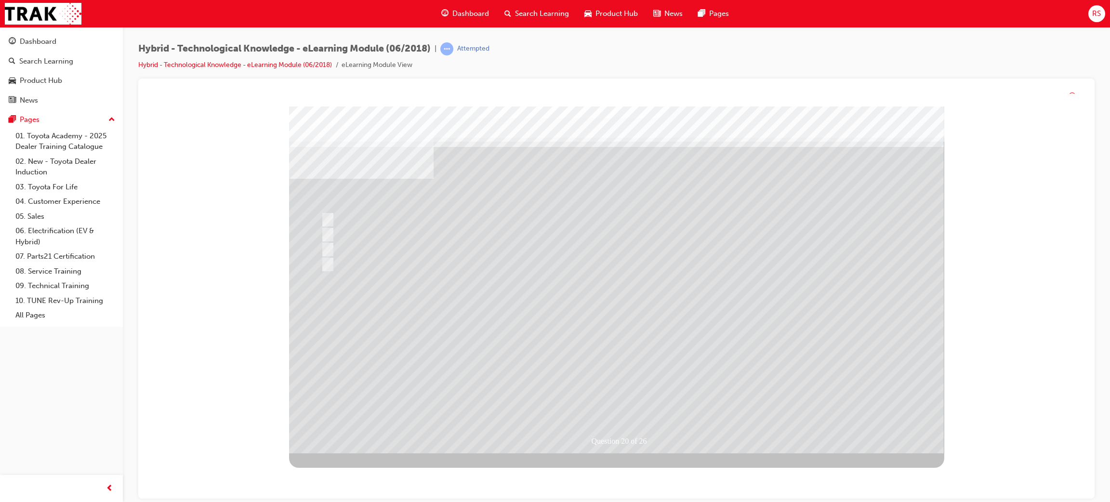
click at [615, 395] on div at bounding box center [616, 280] width 655 height 347
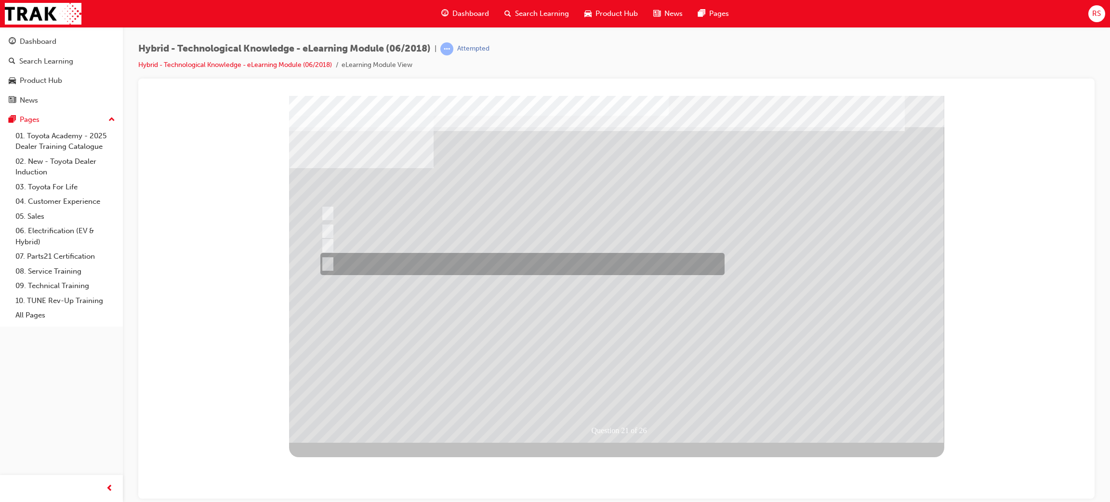
click at [403, 268] on div at bounding box center [520, 264] width 404 height 22
radio input "true"
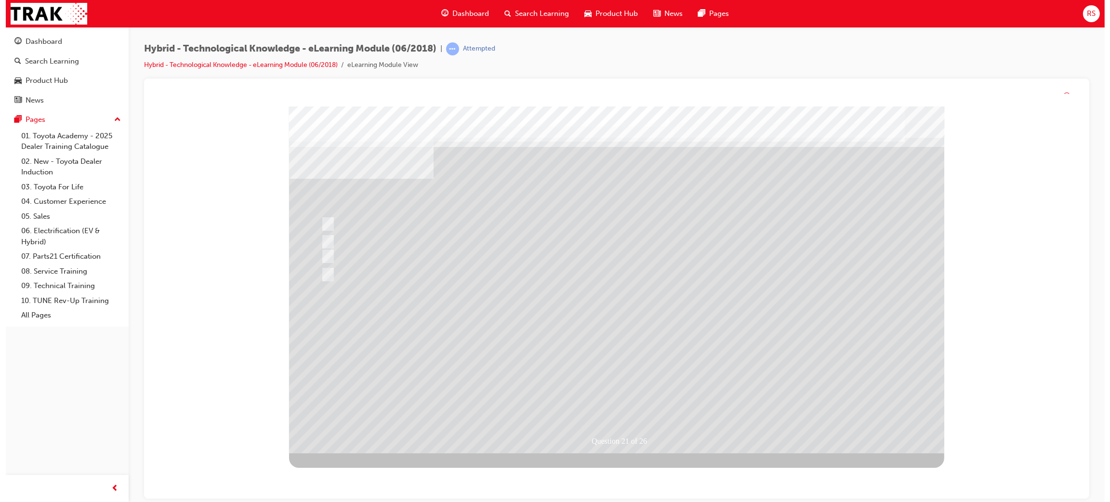
click at [584, 378] on div at bounding box center [616, 279] width 655 height 347
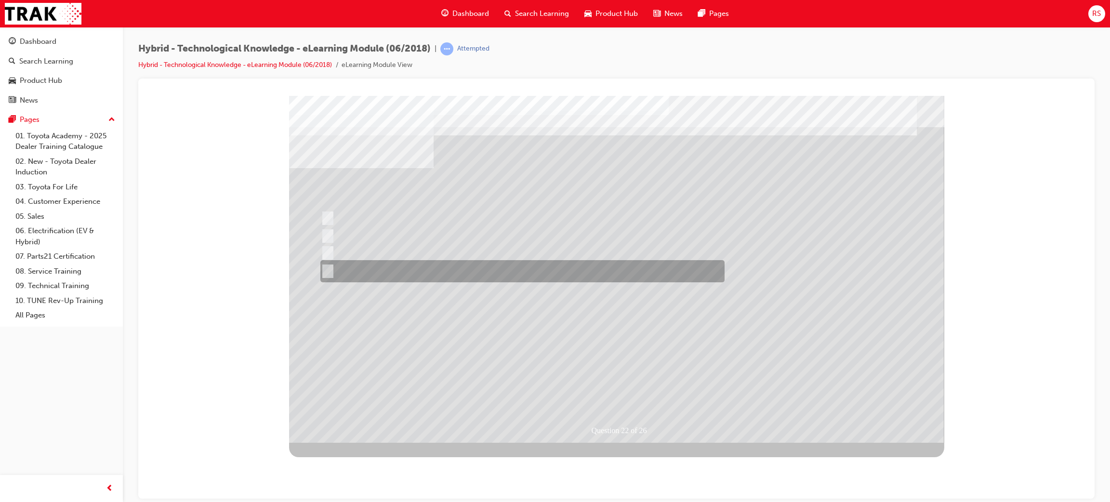
drag, startPoint x: 365, startPoint y: 277, endPoint x: 374, endPoint y: 276, distance: 9.7
click at [365, 277] on div at bounding box center [520, 271] width 404 height 22
radio input "true"
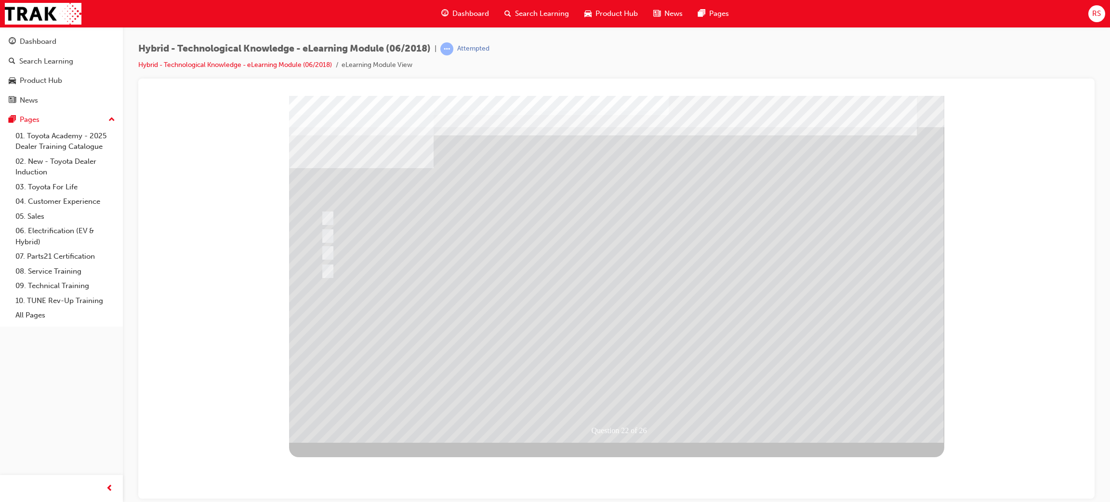
drag, startPoint x: 507, startPoint y: 354, endPoint x: 518, endPoint y: 354, distance: 11.1
click at [512, 354] on div at bounding box center [616, 268] width 655 height 347
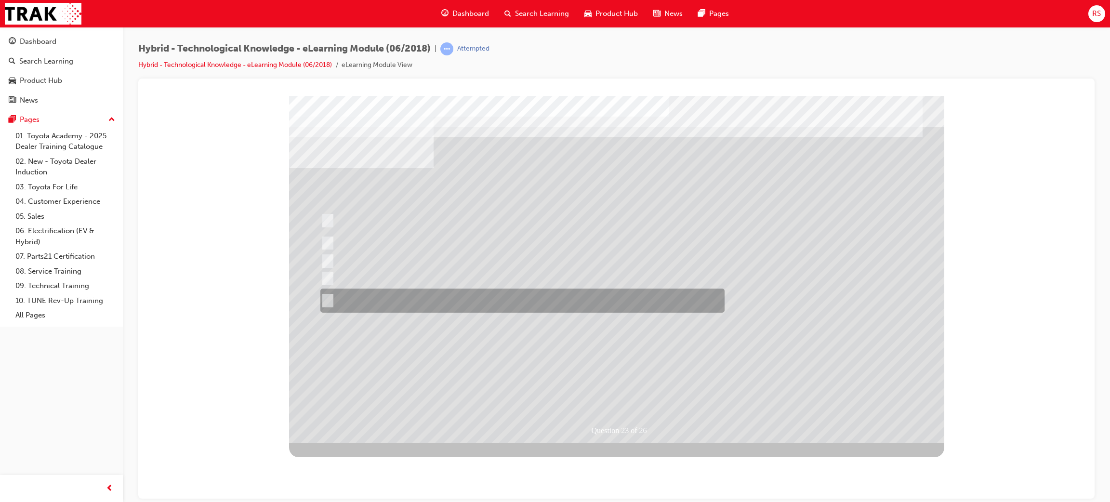
click at [420, 298] on div at bounding box center [520, 301] width 404 height 24
radio input "true"
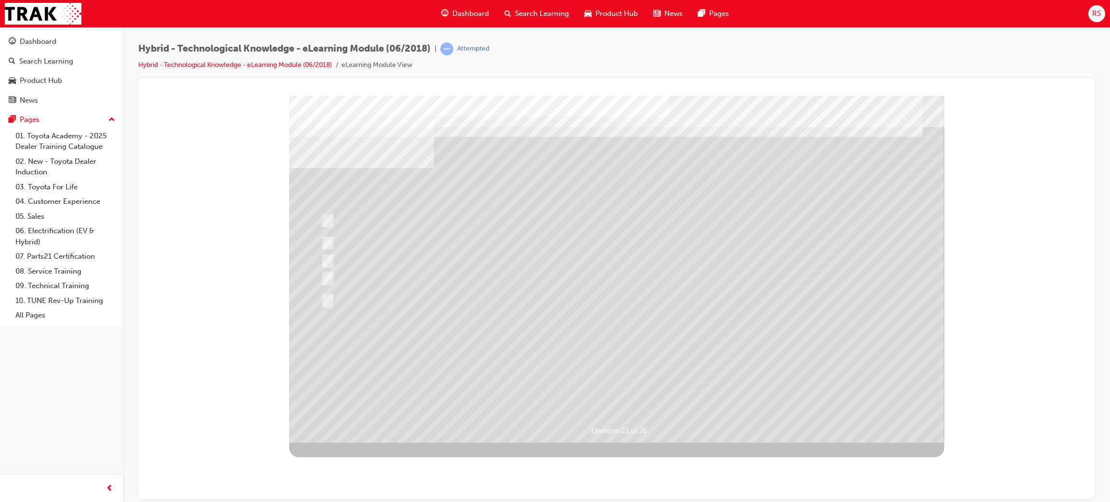
click at [513, 350] on div at bounding box center [616, 268] width 655 height 347
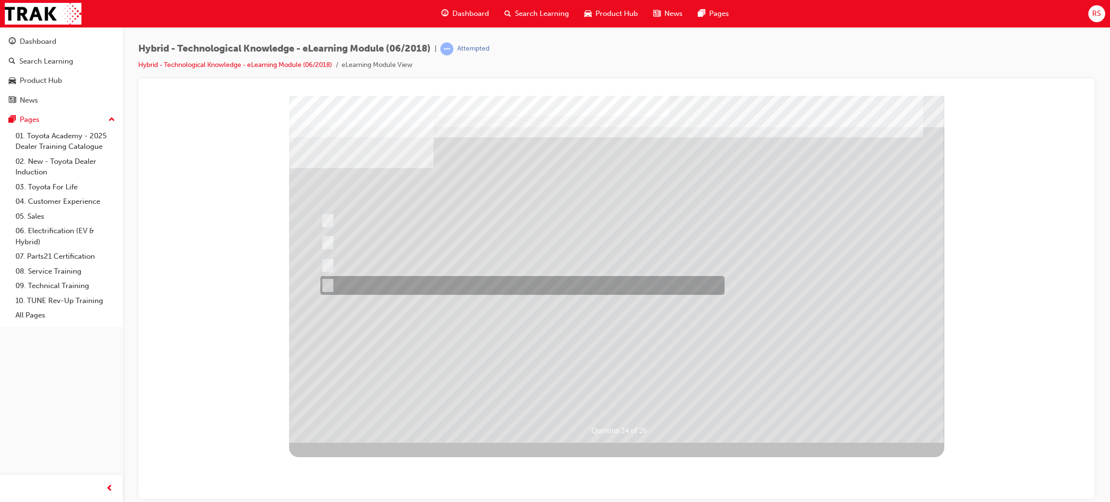
click at [388, 283] on div at bounding box center [520, 285] width 404 height 19
radio input "true"
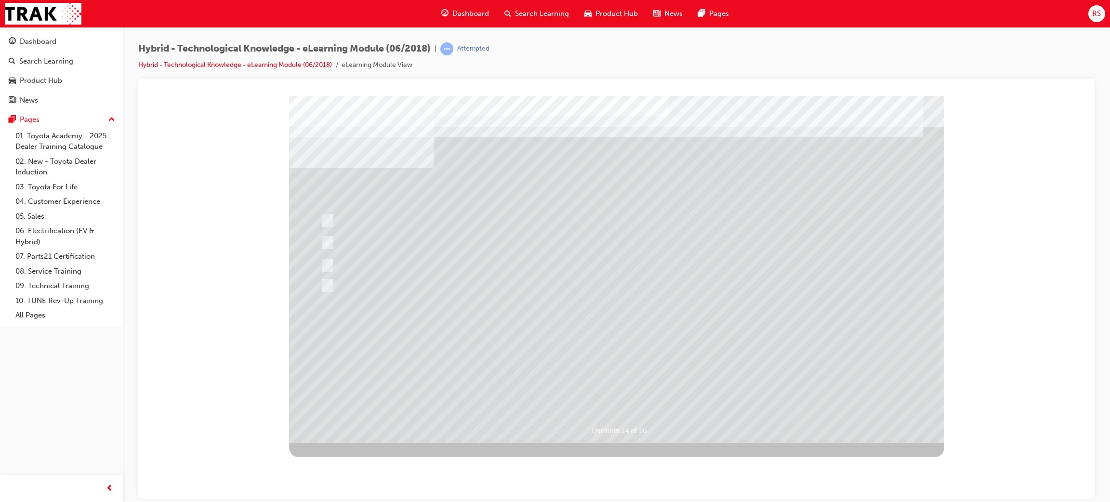
click at [632, 395] on div at bounding box center [616, 268] width 655 height 347
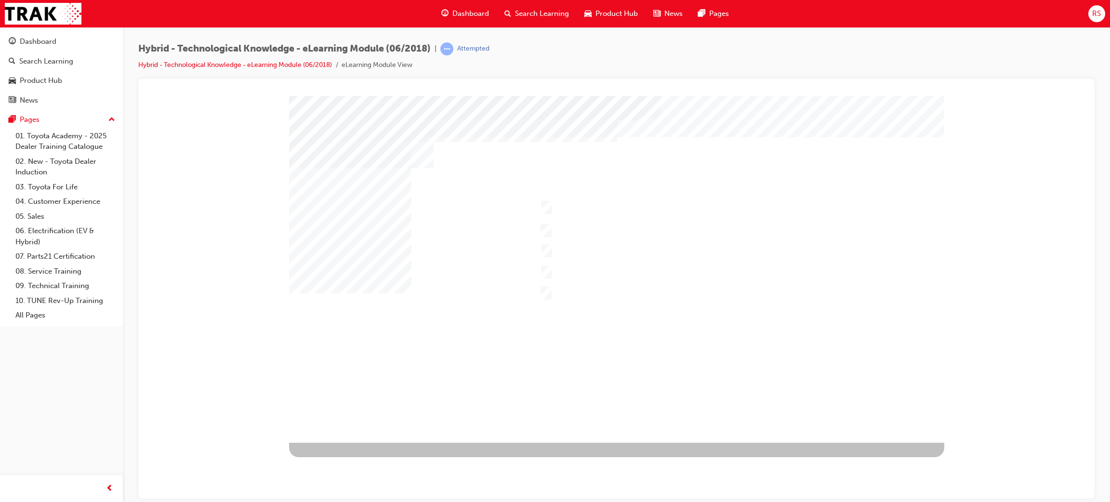
click at [629, 220] on div at bounding box center [723, 207] width 373 height 27
checkbox input "true"
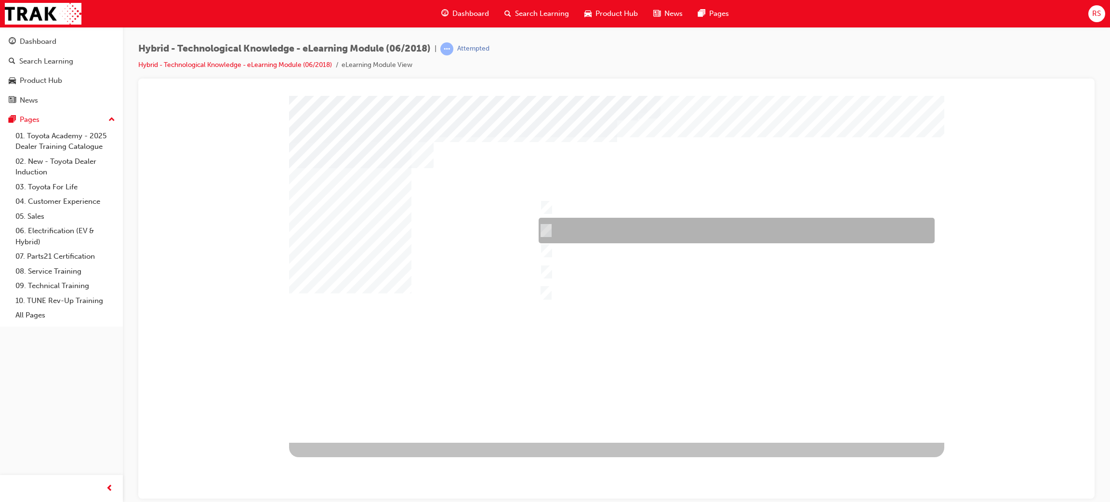
click at [628, 226] on div at bounding box center [734, 231] width 396 height 26
checkbox input "true"
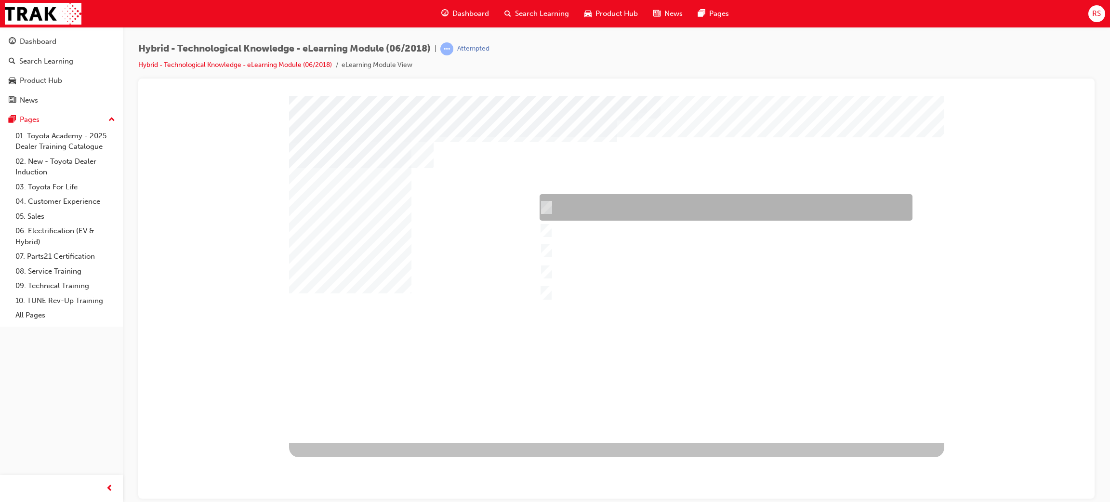
click at [582, 210] on div at bounding box center [723, 207] width 373 height 27
checkbox input "false"
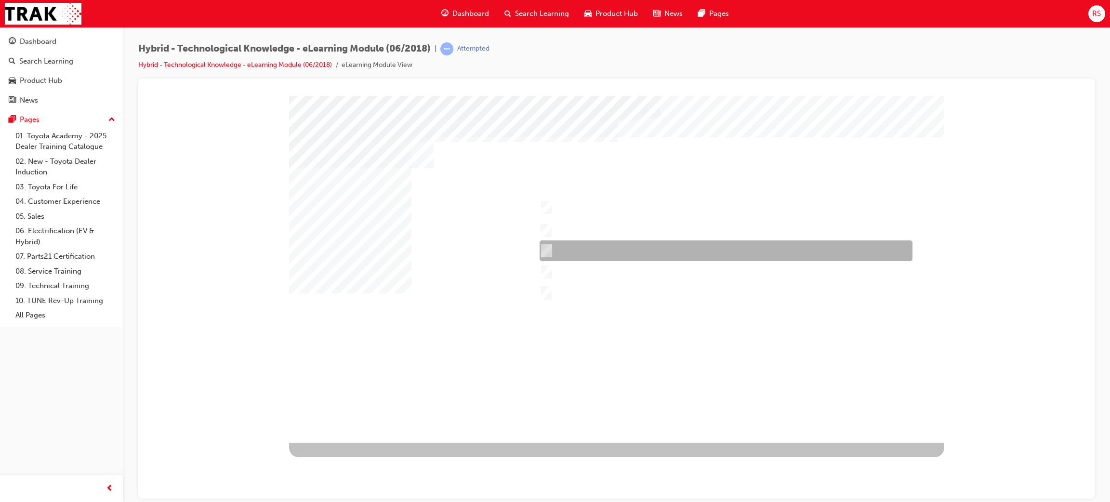
click at [591, 250] on div at bounding box center [723, 251] width 373 height 21
checkbox input "true"
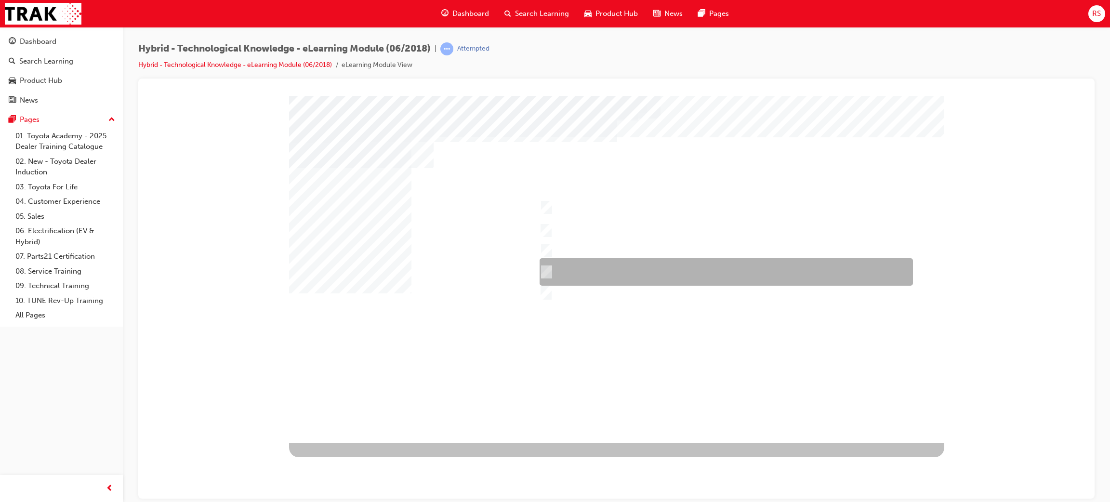
click at [577, 272] on div at bounding box center [724, 271] width 374 height 27
click at [583, 269] on div at bounding box center [724, 271] width 374 height 27
checkbox input "false"
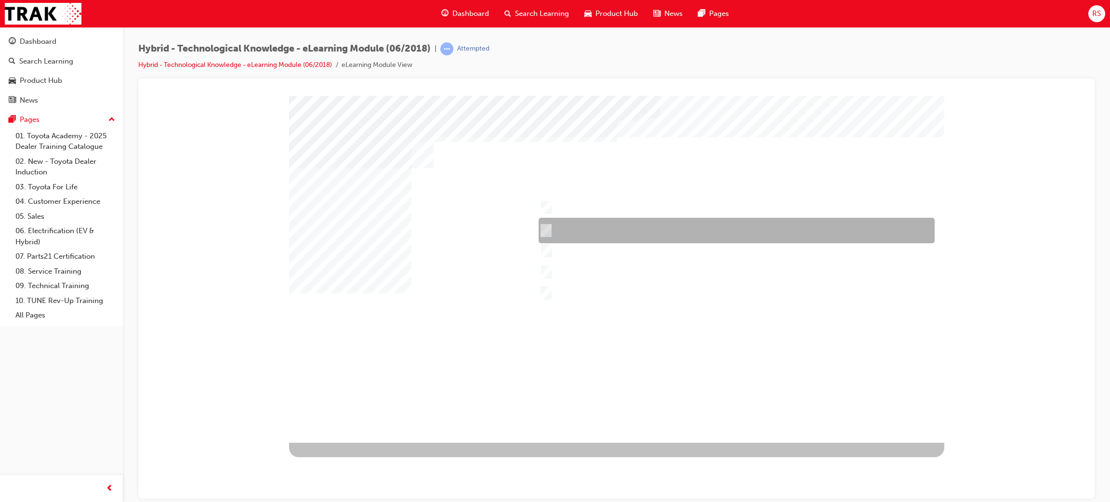
click at [617, 230] on div at bounding box center [734, 231] width 396 height 26
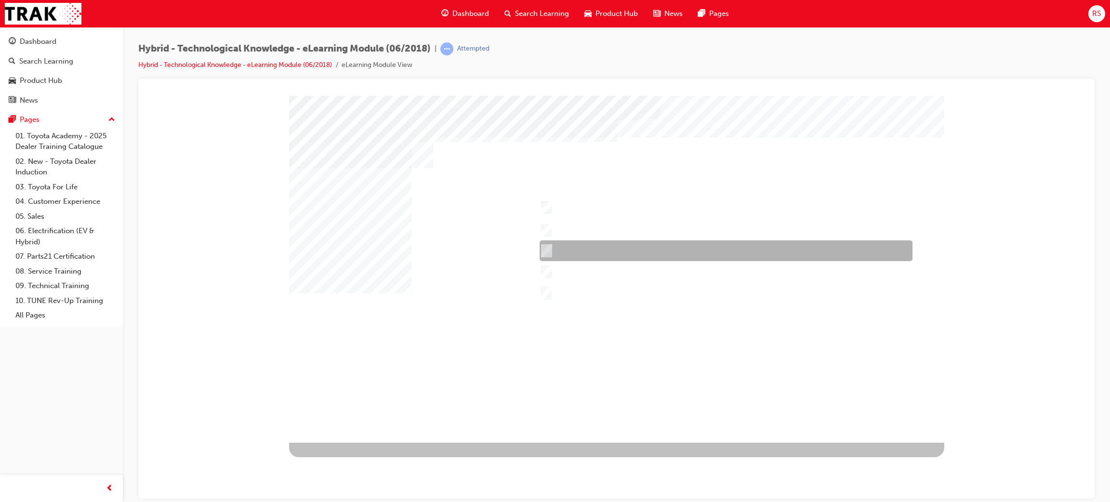
click at [624, 229] on div at bounding box center [734, 231] width 396 height 26
checkbox input "true"
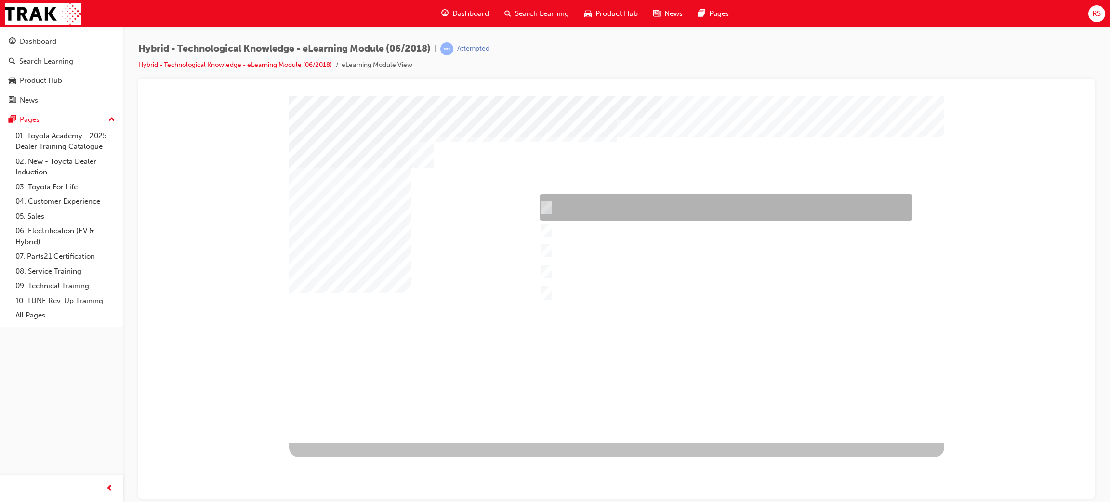
click at [605, 220] on div at bounding box center [723, 207] width 373 height 27
checkbox input "true"
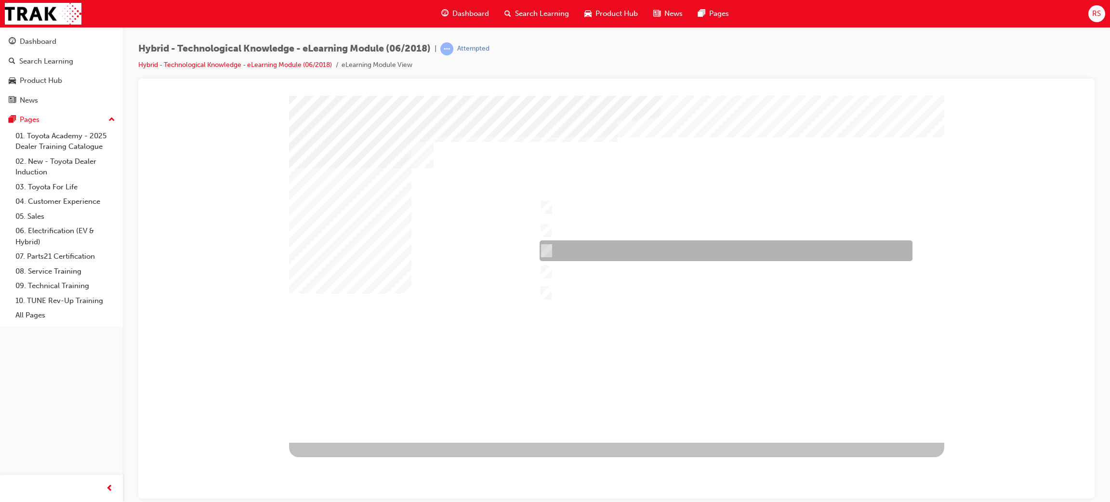
click at [615, 243] on div at bounding box center [723, 251] width 373 height 21
checkbox input "false"
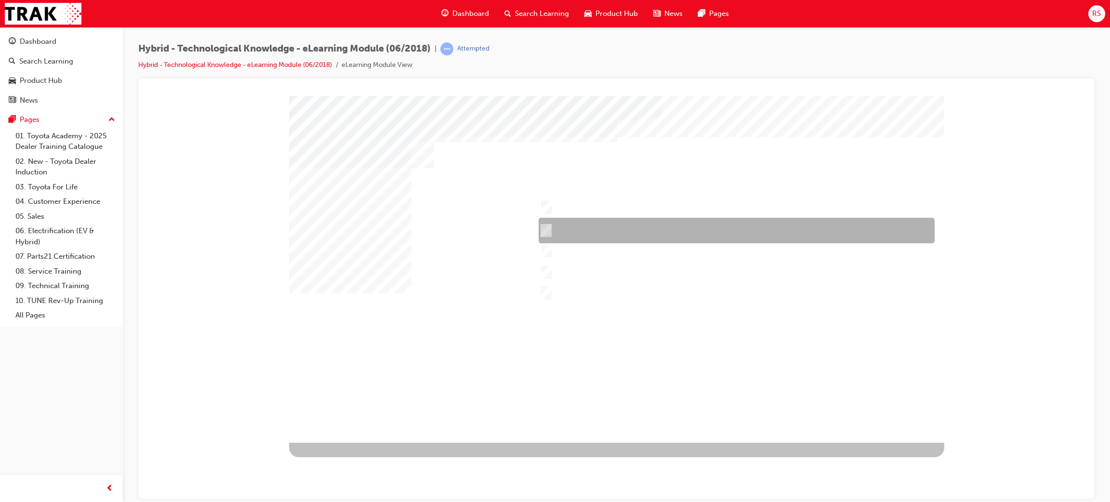
click at [625, 238] on div at bounding box center [734, 231] width 396 height 26
checkbox input "false"
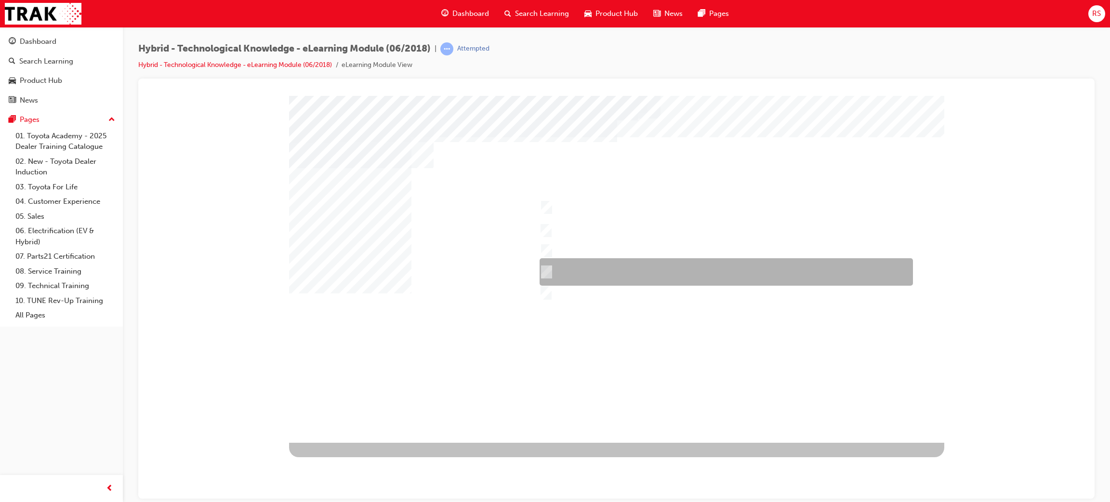
click at [615, 274] on div at bounding box center [724, 271] width 374 height 27
checkbox input "true"
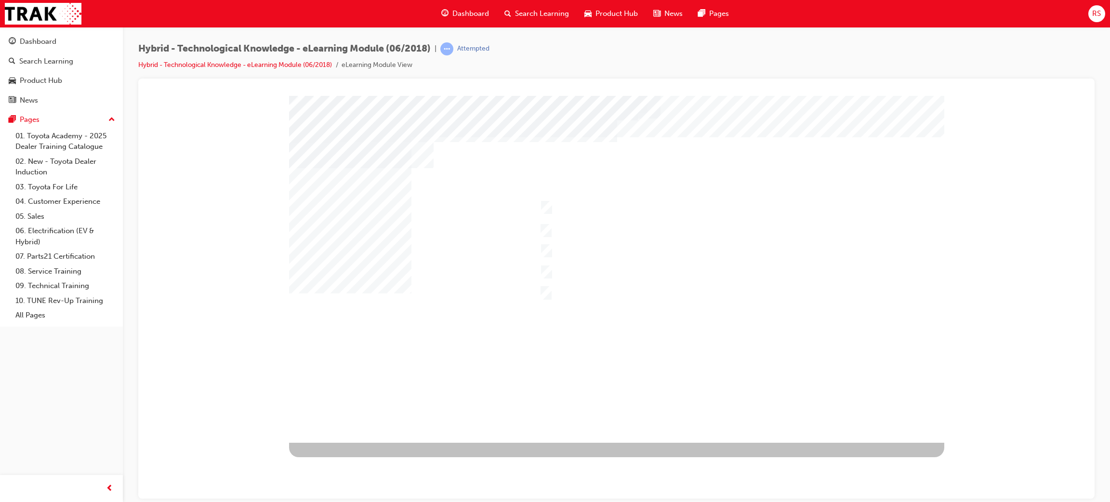
click at [559, 360] on div at bounding box center [616, 268] width 655 height 347
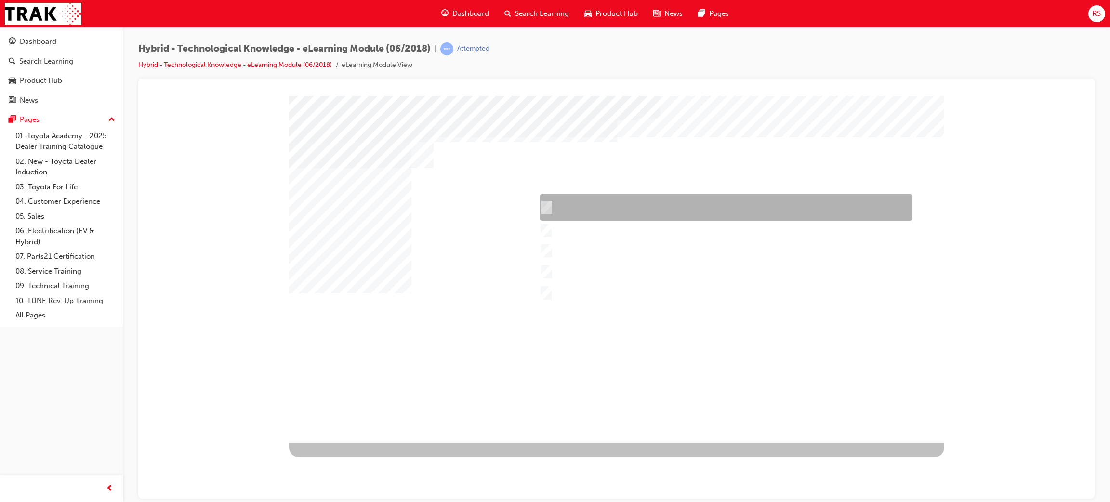
click at [568, 209] on div at bounding box center [723, 207] width 373 height 27
checkbox input "false"
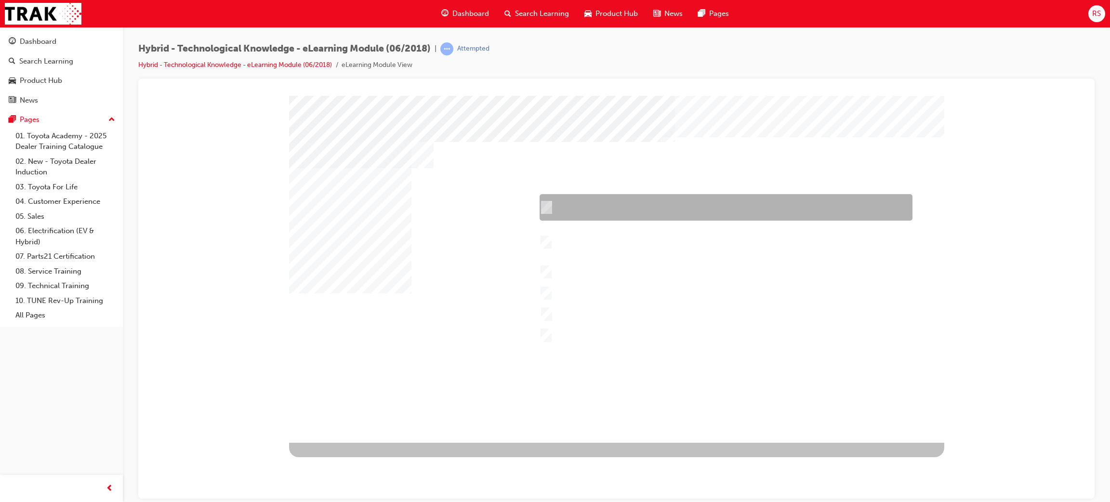
drag, startPoint x: 635, startPoint y: 197, endPoint x: 649, endPoint y: 215, distance: 23.4
click at [637, 200] on div at bounding box center [723, 207] width 373 height 27
checkbox input "true"
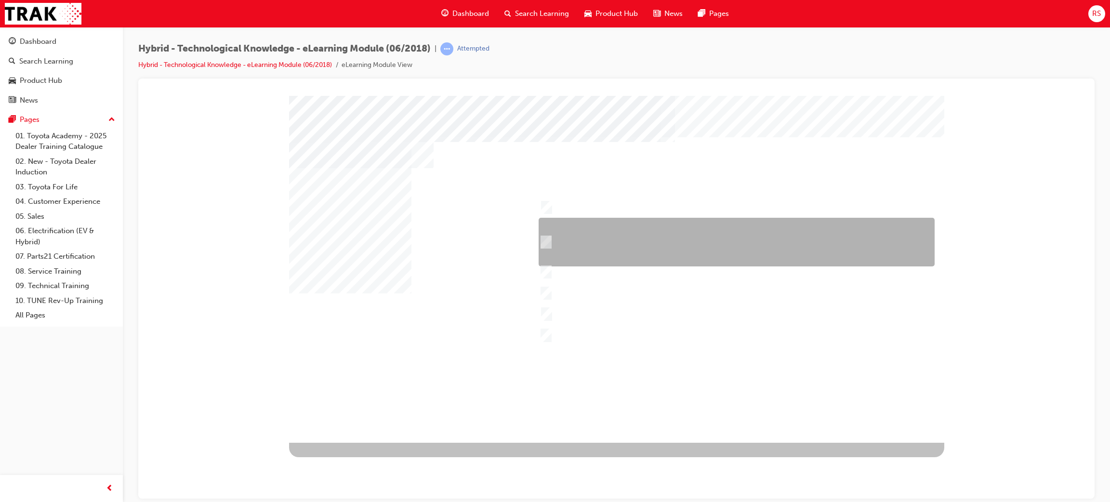
click at [628, 225] on div at bounding box center [734, 242] width 396 height 49
checkbox input "true"
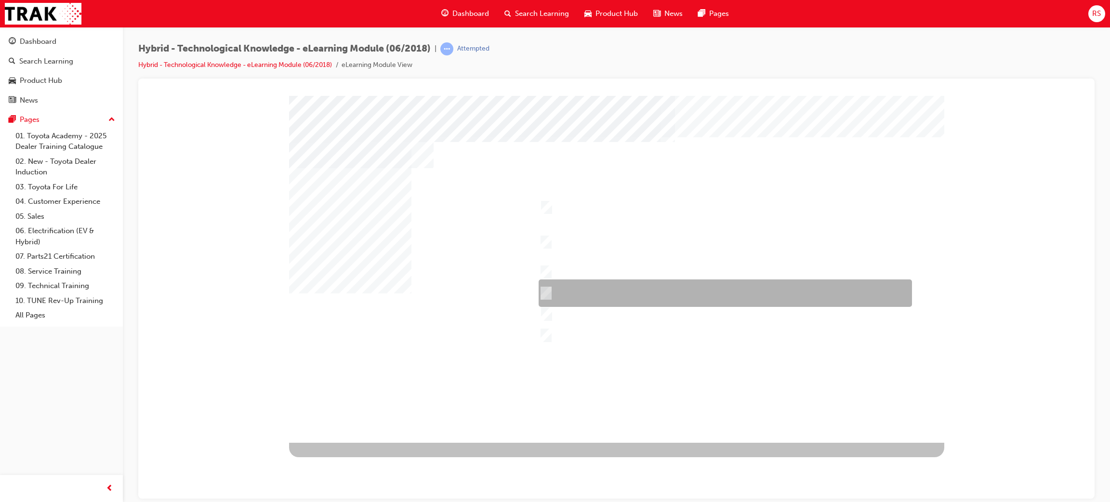
click at [666, 291] on div at bounding box center [723, 293] width 374 height 27
checkbox input "true"
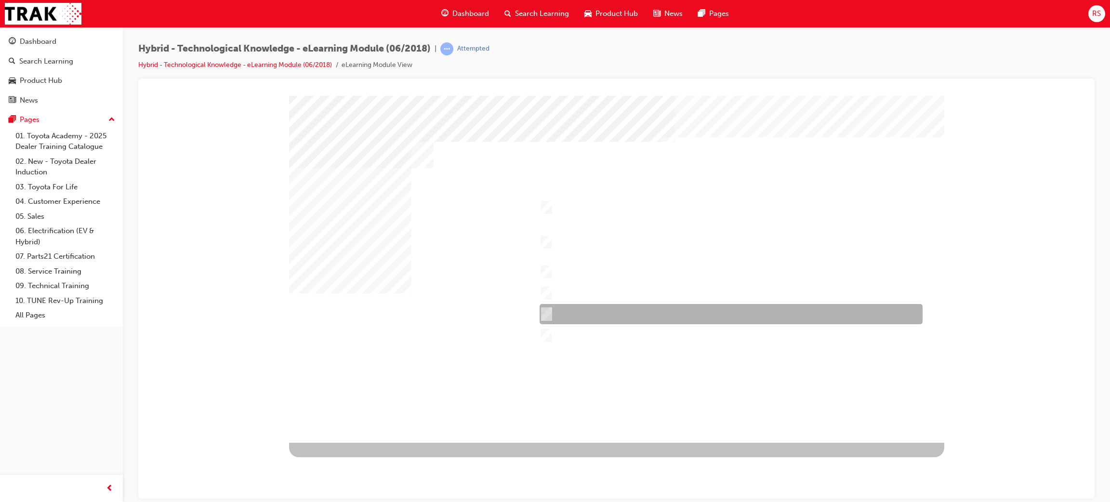
click at [672, 313] on div at bounding box center [728, 314] width 383 height 20
checkbox input "true"
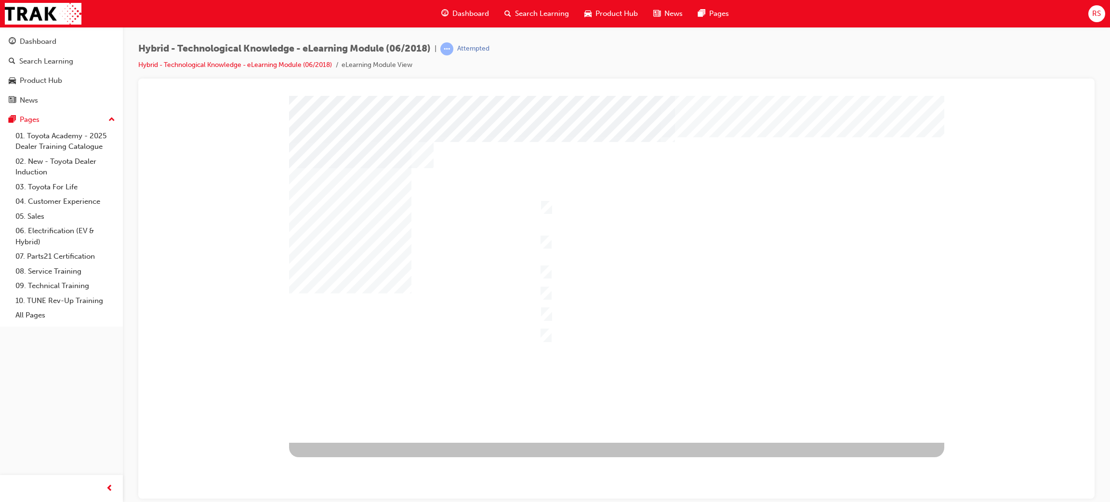
drag, startPoint x: 588, startPoint y: 365, endPoint x: 622, endPoint y: 370, distance: 34.6
click at [589, 365] on div at bounding box center [616, 268] width 655 height 347
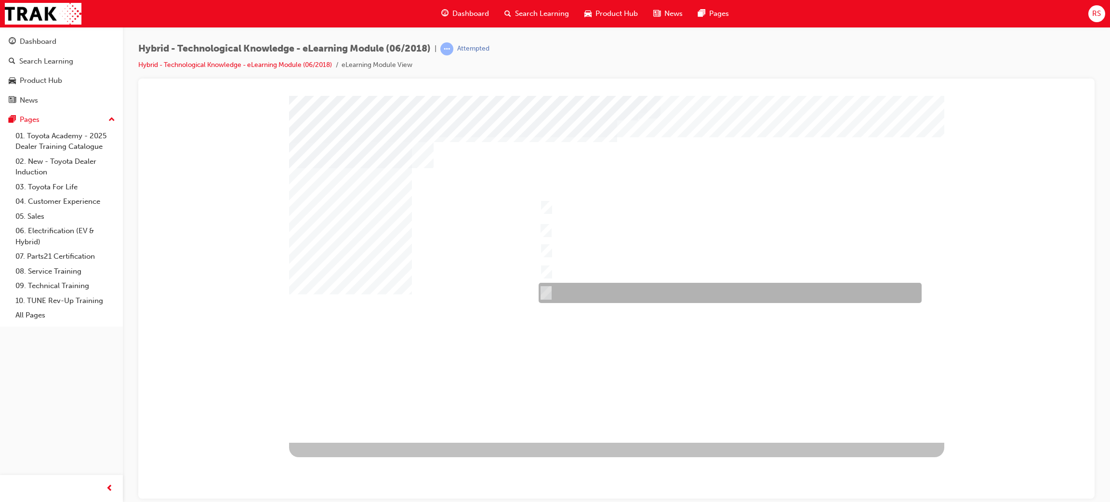
click at [643, 291] on div at bounding box center [727, 293] width 383 height 20
checkbox input "true"
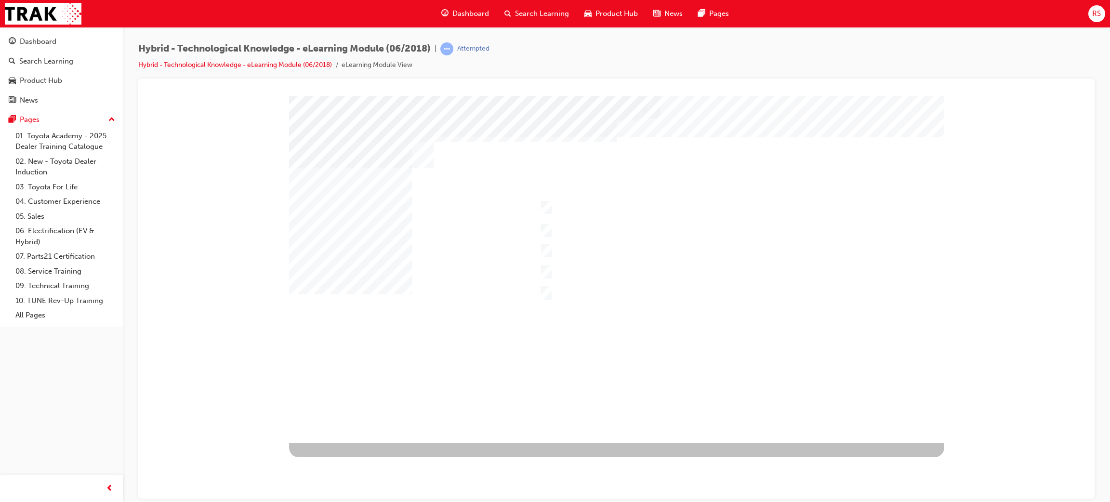
click at [415, 322] on div at bounding box center [616, 268] width 655 height 347
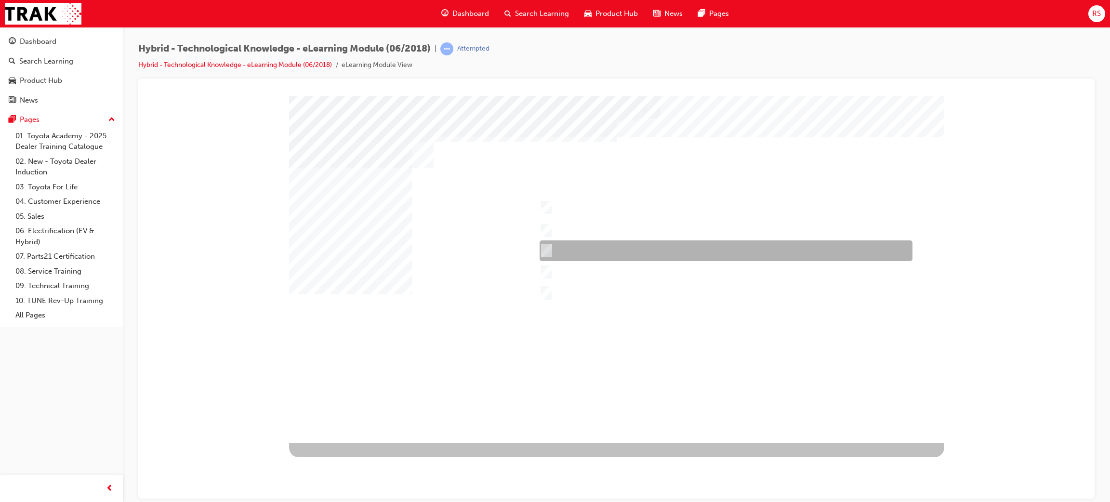
drag, startPoint x: 561, startPoint y: 252, endPoint x: 575, endPoint y: 295, distance: 45.3
click at [561, 252] on div at bounding box center [723, 251] width 373 height 21
checkbox input "true"
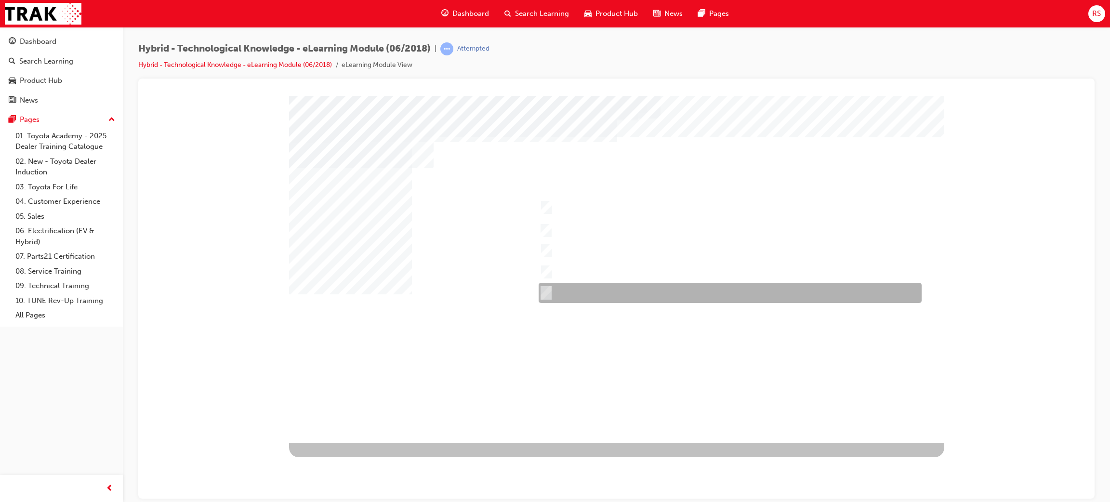
click at [551, 291] on div at bounding box center [727, 293] width 383 height 20
checkbox input "false"
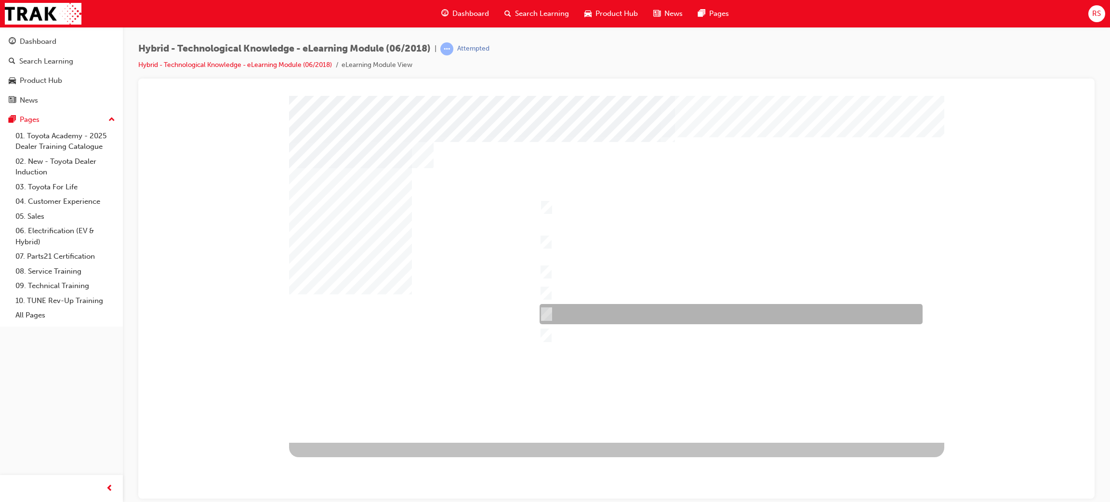
click at [674, 307] on div at bounding box center [728, 314] width 383 height 20
checkbox input "true"
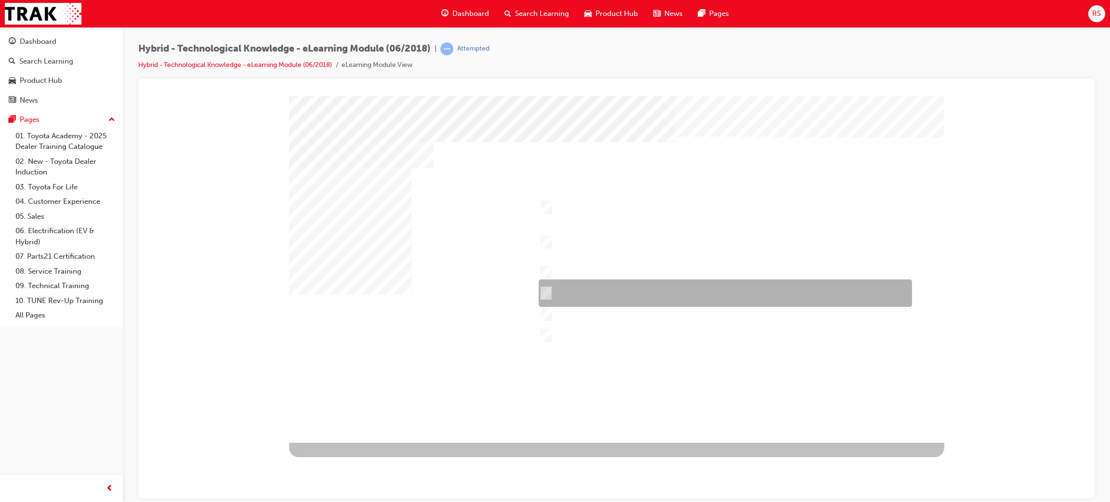
click at [667, 294] on div at bounding box center [723, 293] width 374 height 27
click at [642, 289] on div at bounding box center [723, 293] width 374 height 27
checkbox input "false"
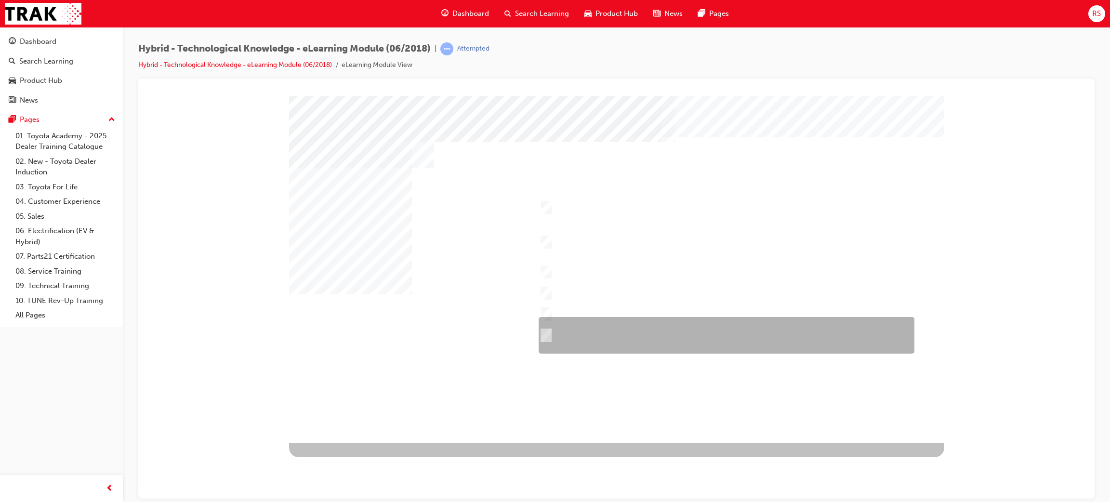
click at [595, 338] on div at bounding box center [724, 335] width 376 height 37
checkbox input "true"
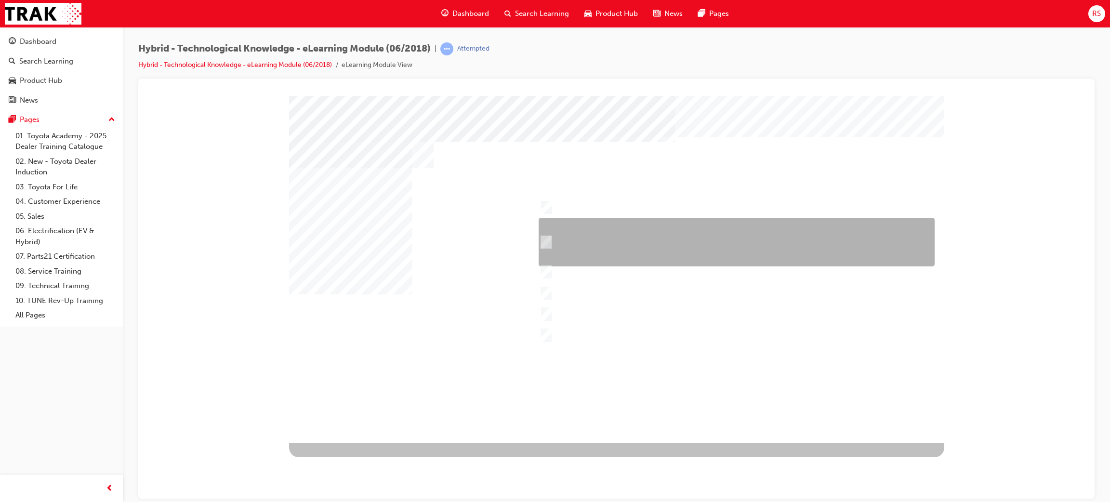
click at [668, 241] on div at bounding box center [734, 242] width 396 height 49
checkbox input "true"
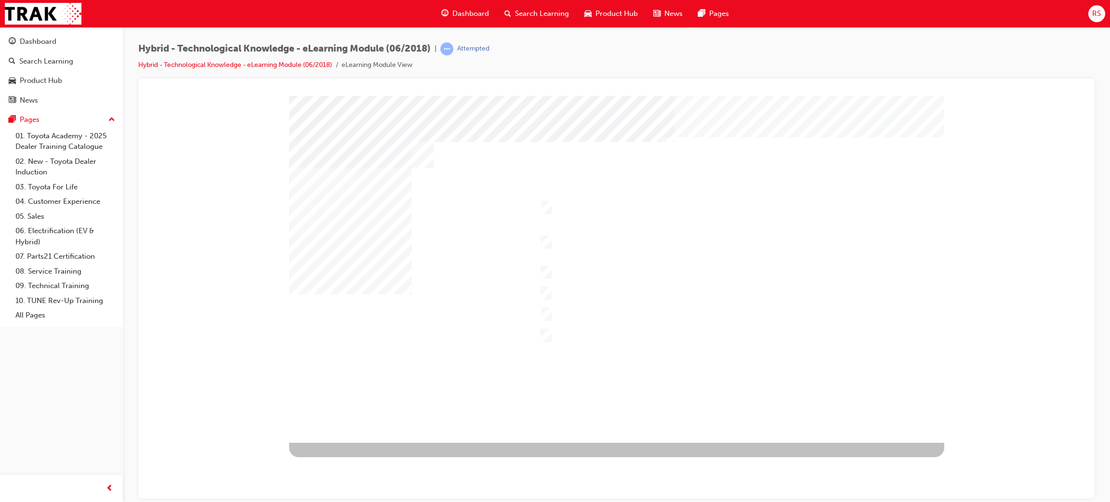
click at [594, 349] on div at bounding box center [616, 268] width 655 height 347
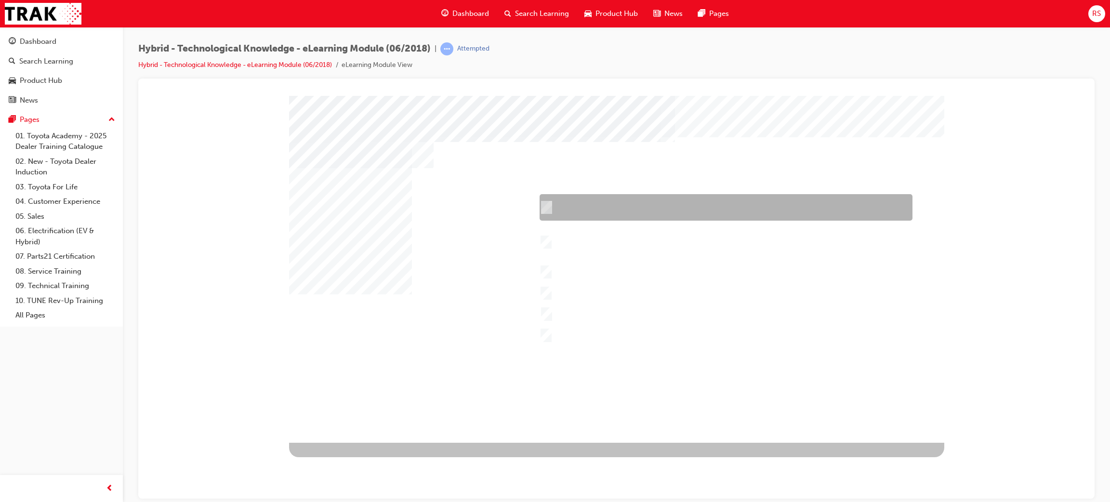
click at [641, 209] on div at bounding box center [723, 207] width 373 height 27
checkbox input "true"
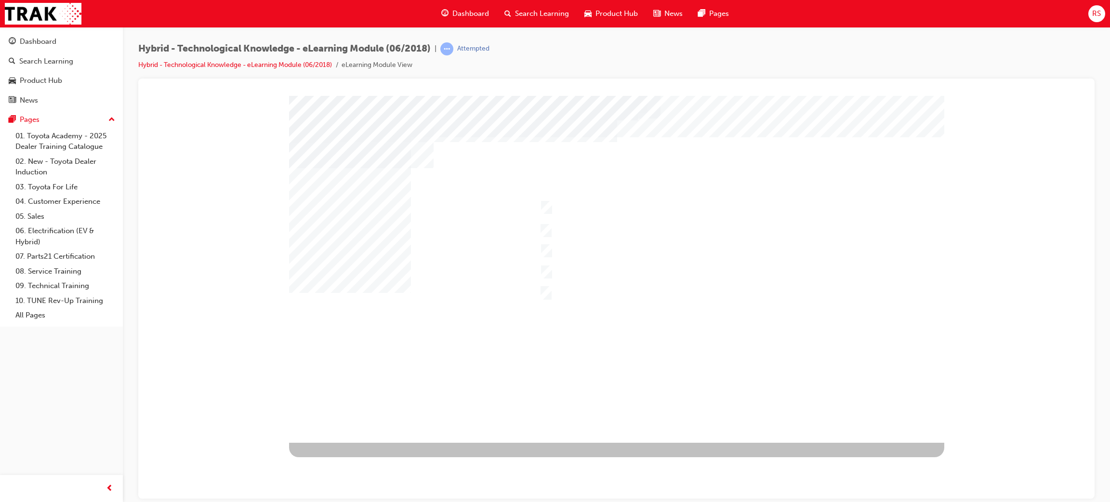
drag, startPoint x: 446, startPoint y: 266, endPoint x: 408, endPoint y: 264, distance: 38.6
click at [1094, 271] on div at bounding box center [616, 289] width 957 height 420
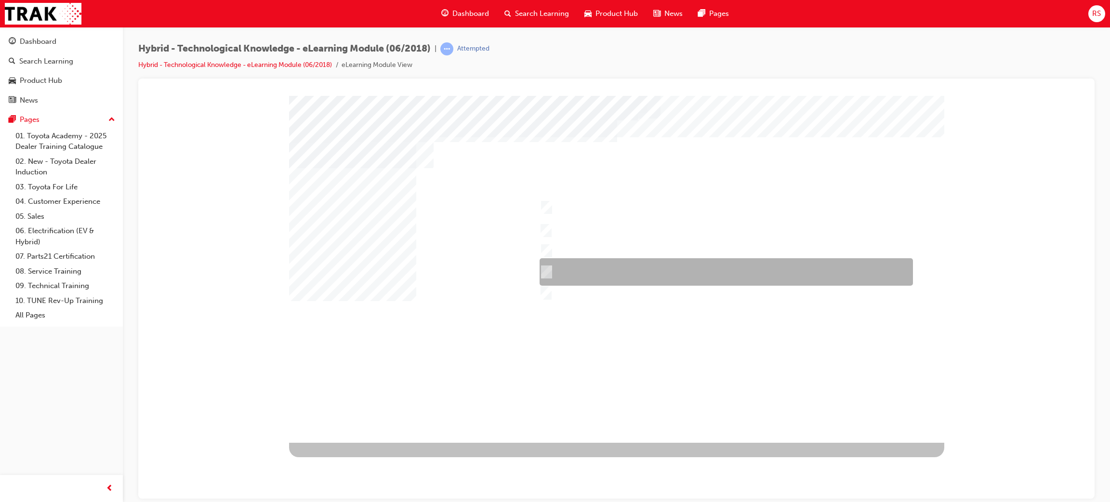
click at [565, 264] on div at bounding box center [724, 271] width 374 height 27
checkbox input "true"
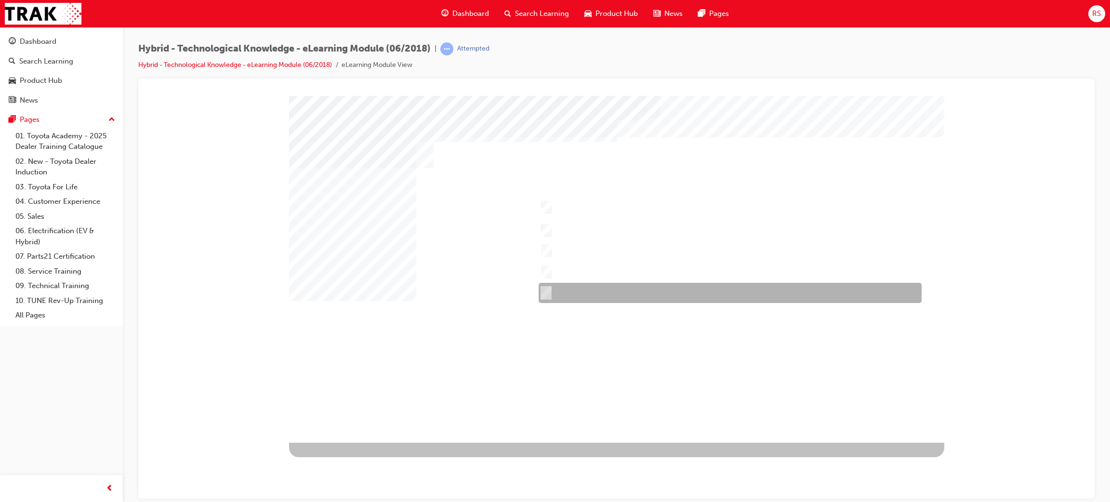
click at [549, 286] on div at bounding box center [727, 293] width 383 height 20
checkbox input "true"
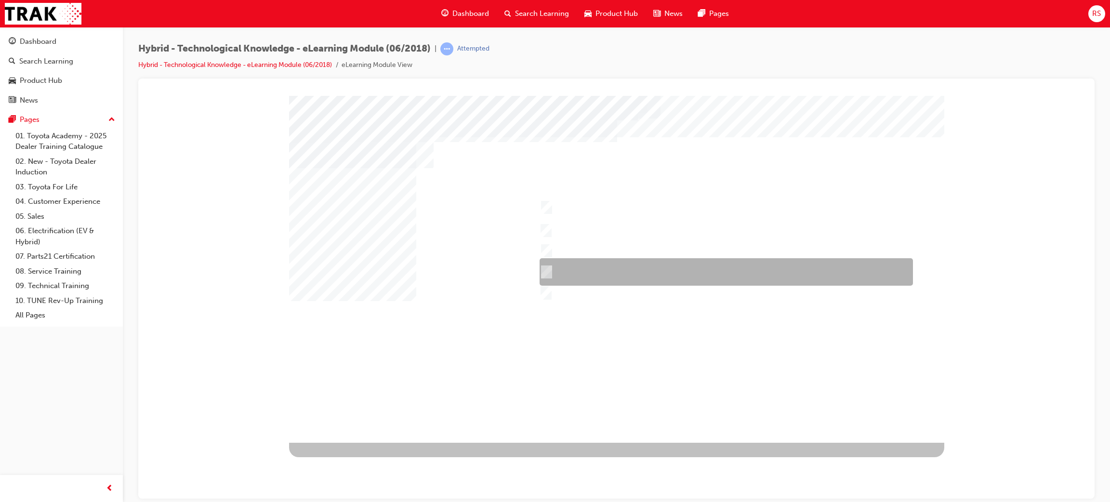
click at [539, 269] on input "Prius" at bounding box center [544, 272] width 11 height 11
checkbox input "false"
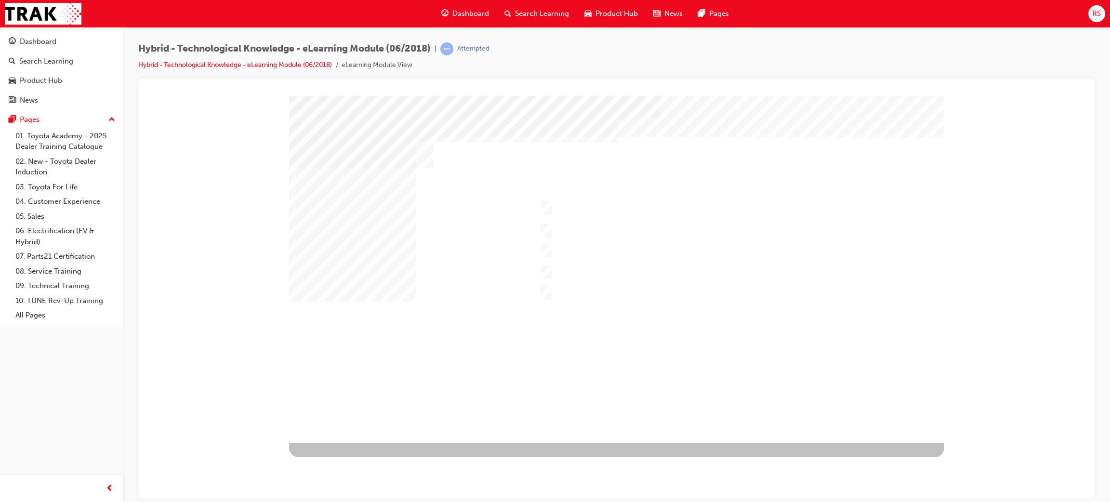
drag, startPoint x: 590, startPoint y: 356, endPoint x: 550, endPoint y: 351, distance: 39.8
click at [589, 356] on div at bounding box center [616, 268] width 655 height 347
click at [495, 238] on div "" at bounding box center [616, 268] width 655 height 347
click at [535, 304] on div "" at bounding box center [616, 268] width 655 height 347
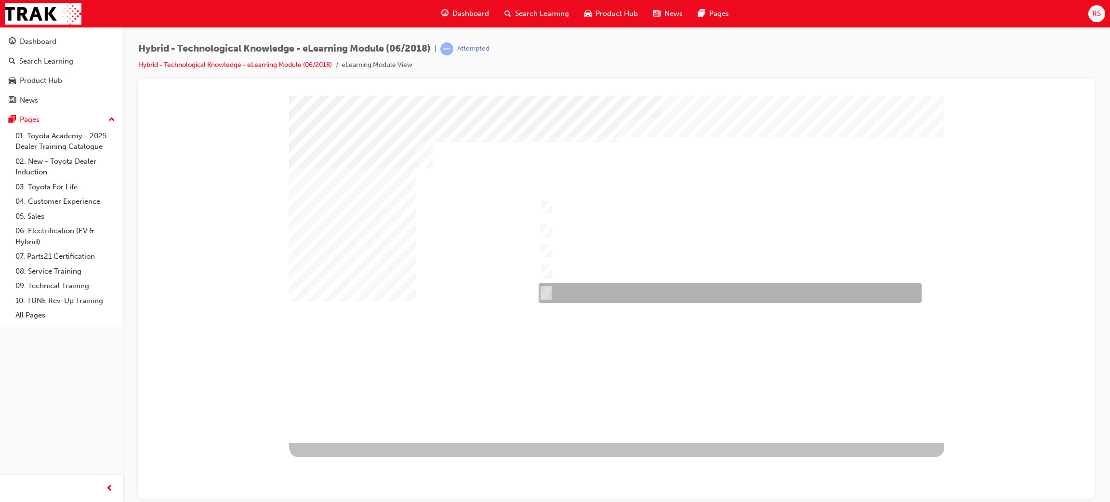
click at [547, 289] on input "RAV4 Hybrid" at bounding box center [543, 293] width 11 height 11
checkbox input "false"
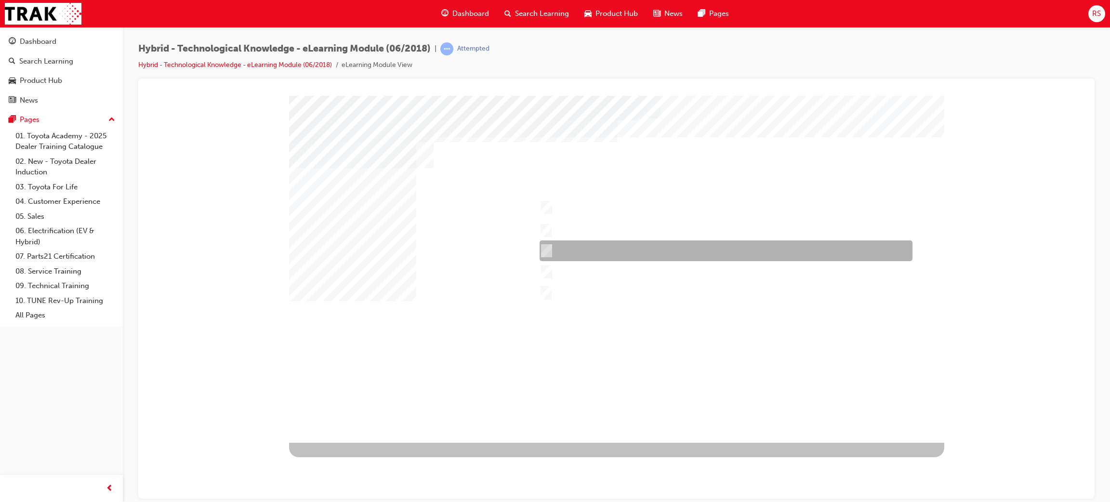
drag, startPoint x: 548, startPoint y: 243, endPoint x: 534, endPoint y: 294, distance: 52.2
click at [548, 244] on div at bounding box center [723, 251] width 373 height 21
checkbox input "true"
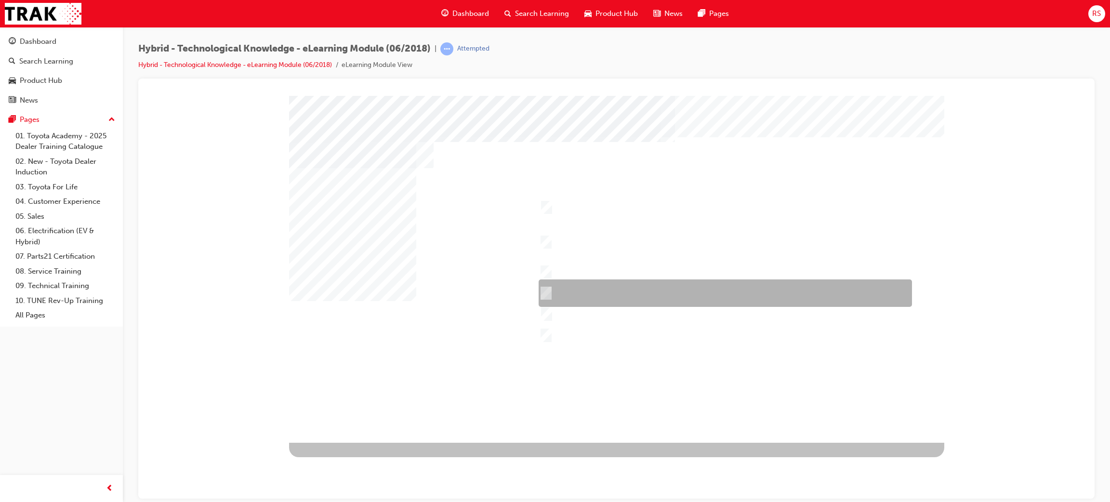
click at [550, 292] on div at bounding box center [723, 293] width 374 height 27
checkbox input "true"
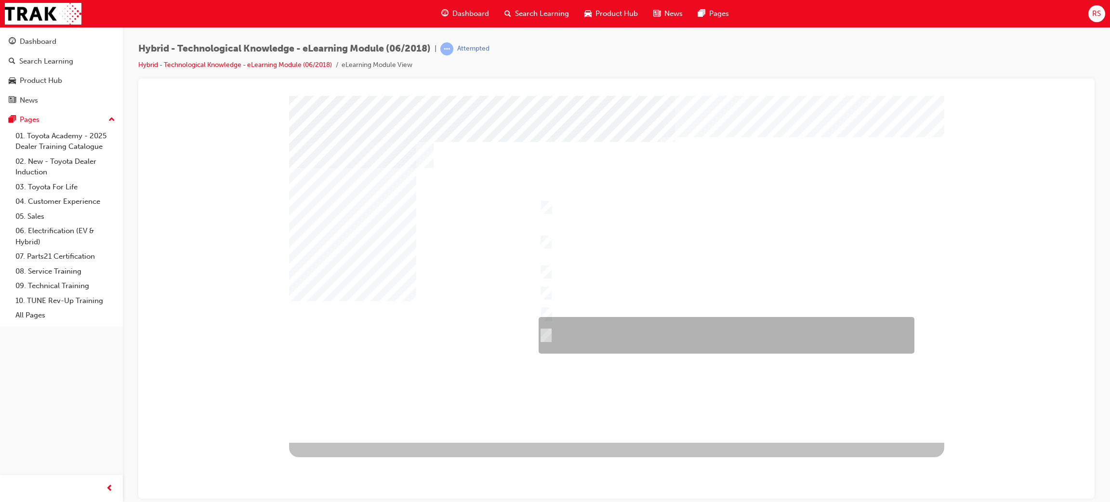
click at [560, 324] on div at bounding box center [724, 335] width 376 height 37
click at [552, 331] on div at bounding box center [724, 335] width 376 height 37
checkbox input "false"
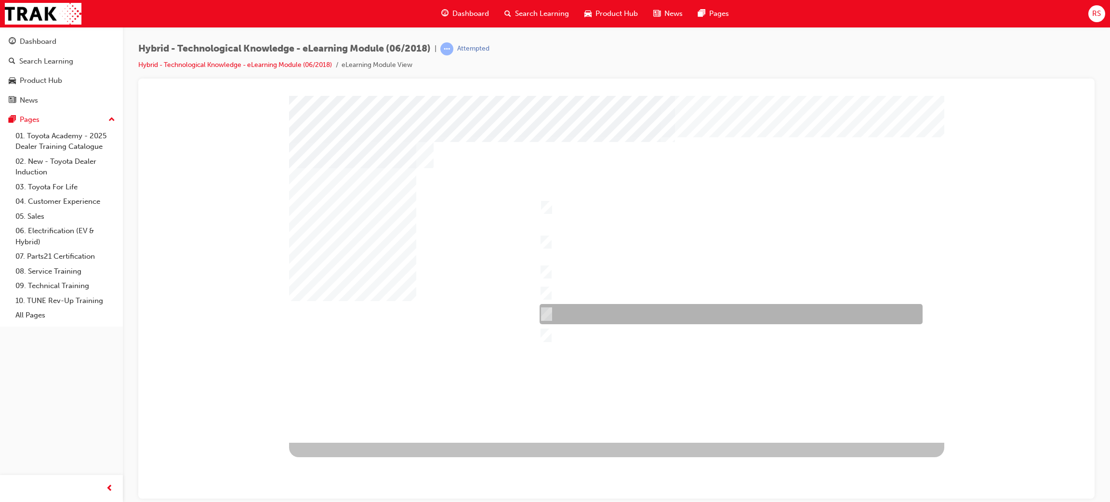
click at [550, 315] on div at bounding box center [728, 314] width 383 height 20
checkbox input "true"
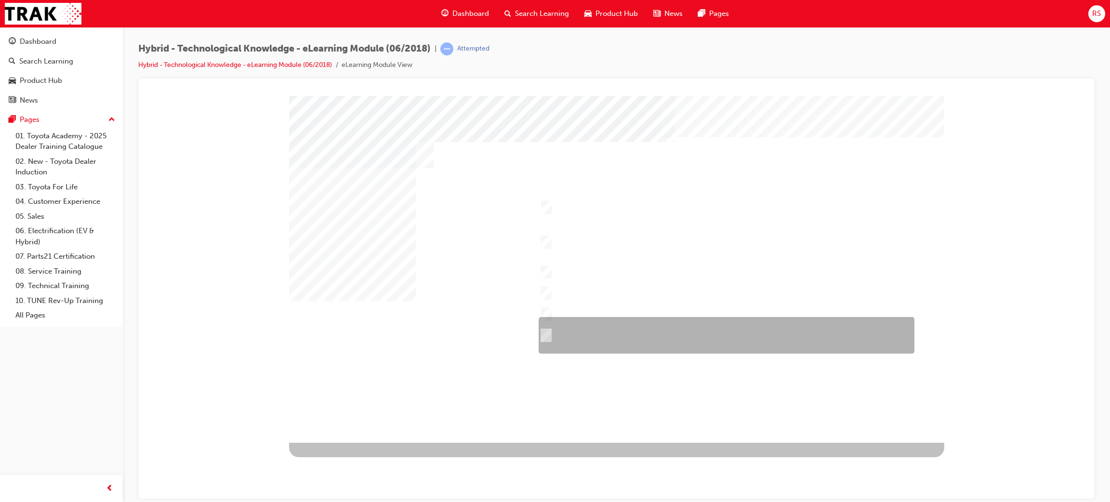
click at [557, 338] on div at bounding box center [724, 335] width 376 height 37
checkbox input "true"
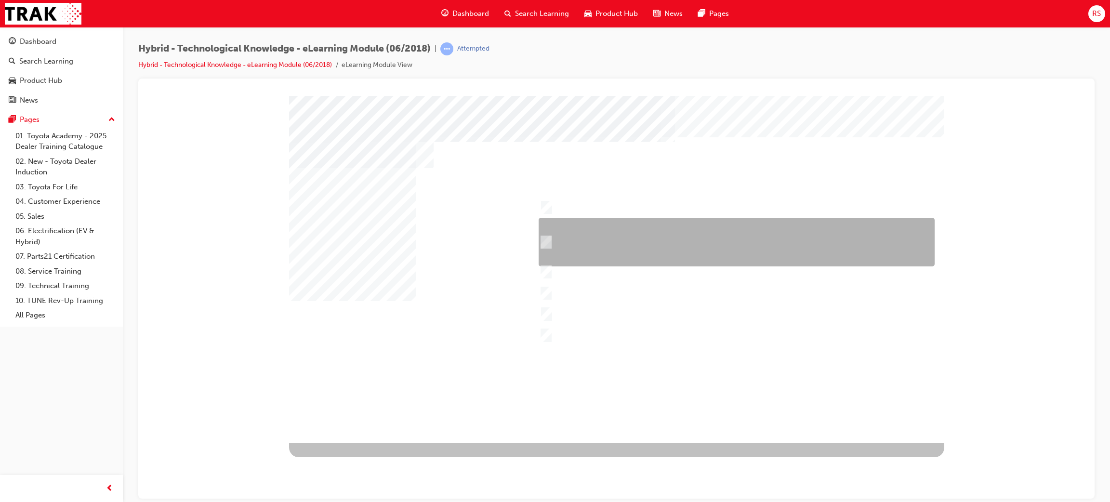
click at [551, 240] on div at bounding box center [734, 242] width 396 height 49
checkbox input "true"
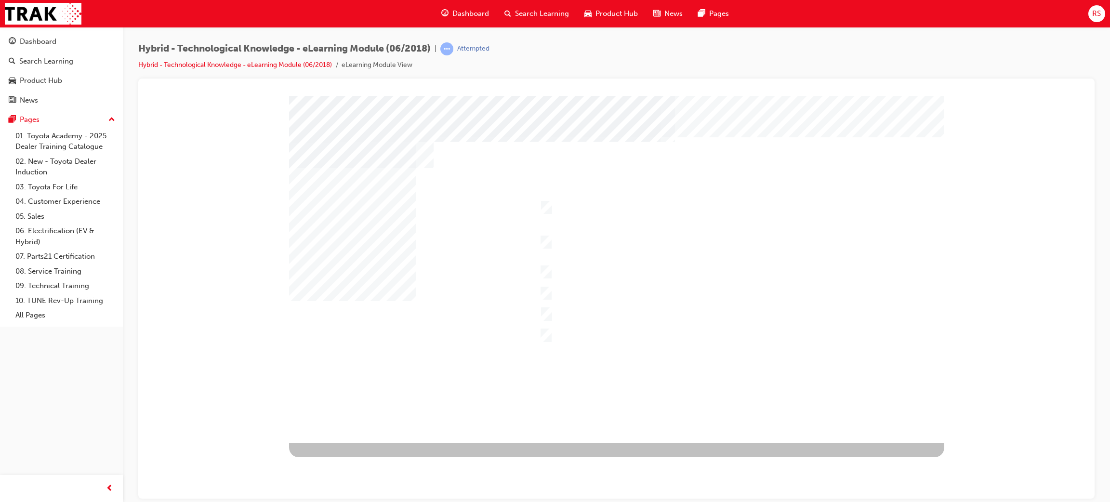
click at [574, 360] on div at bounding box center [616, 268] width 655 height 347
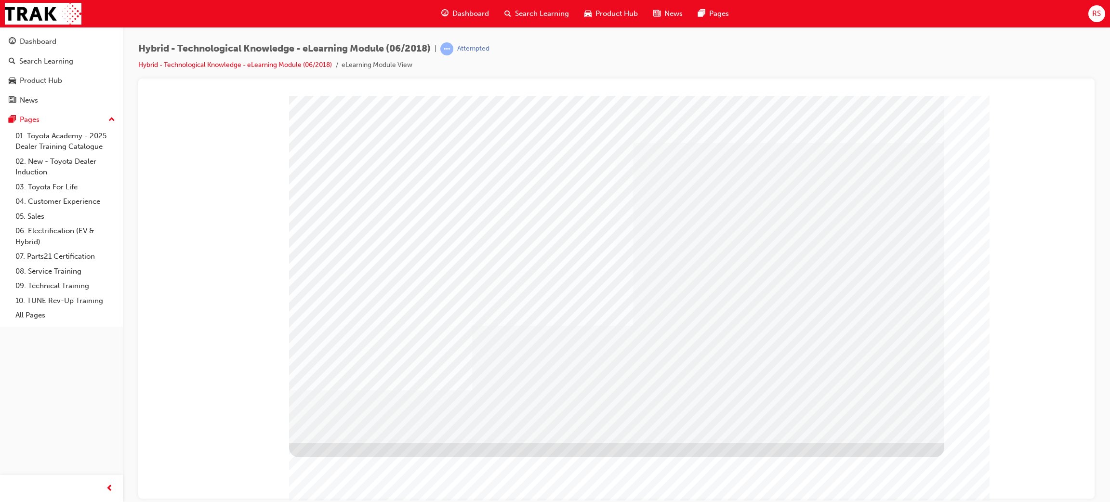
drag, startPoint x: 833, startPoint y: 429, endPoint x: 791, endPoint y: 492, distance: 75.0
drag, startPoint x: 791, startPoint y: 492, endPoint x: 765, endPoint y: 358, distance: 136.0
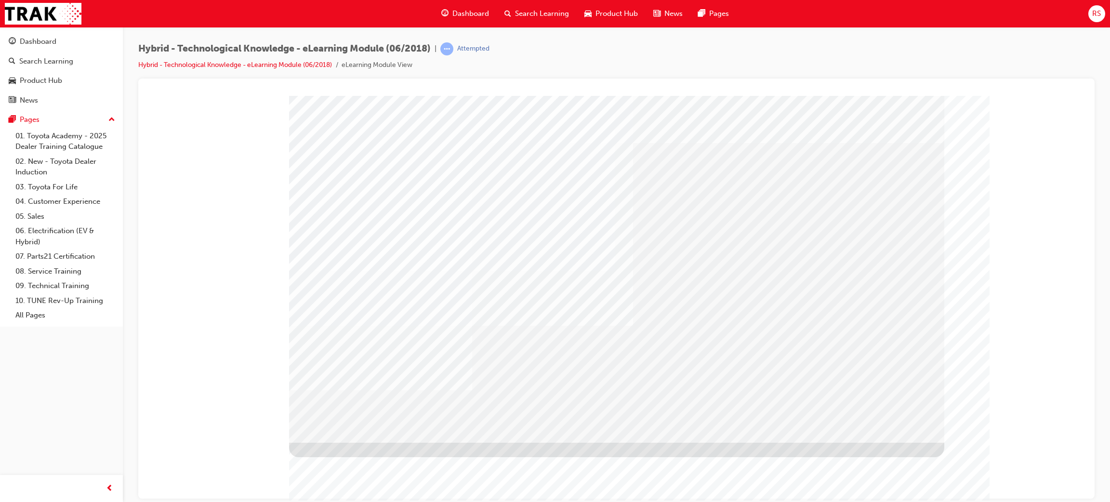
drag, startPoint x: 504, startPoint y: 416, endPoint x: 672, endPoint y: 416, distance: 168.7
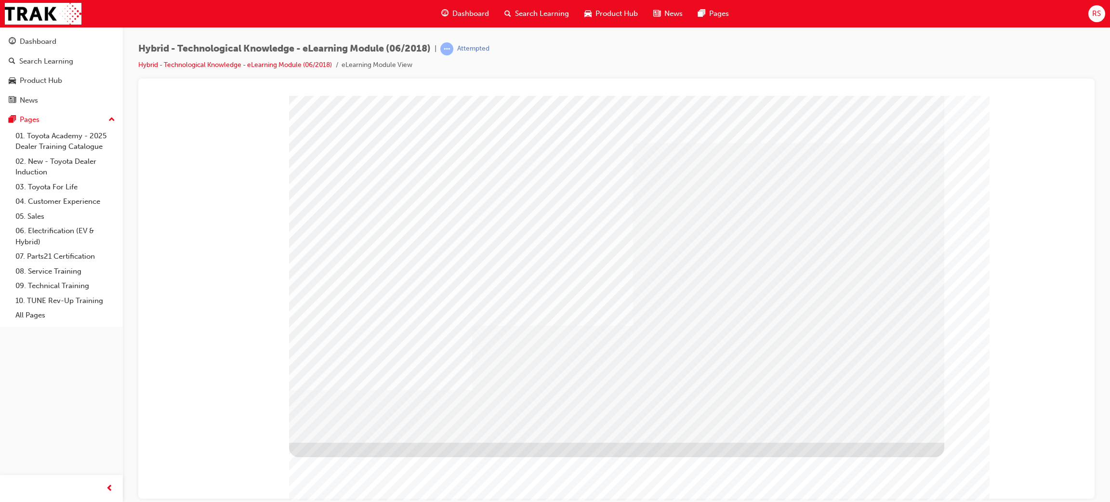
drag, startPoint x: 771, startPoint y: 420, endPoint x: 775, endPoint y: 424, distance: 6.2
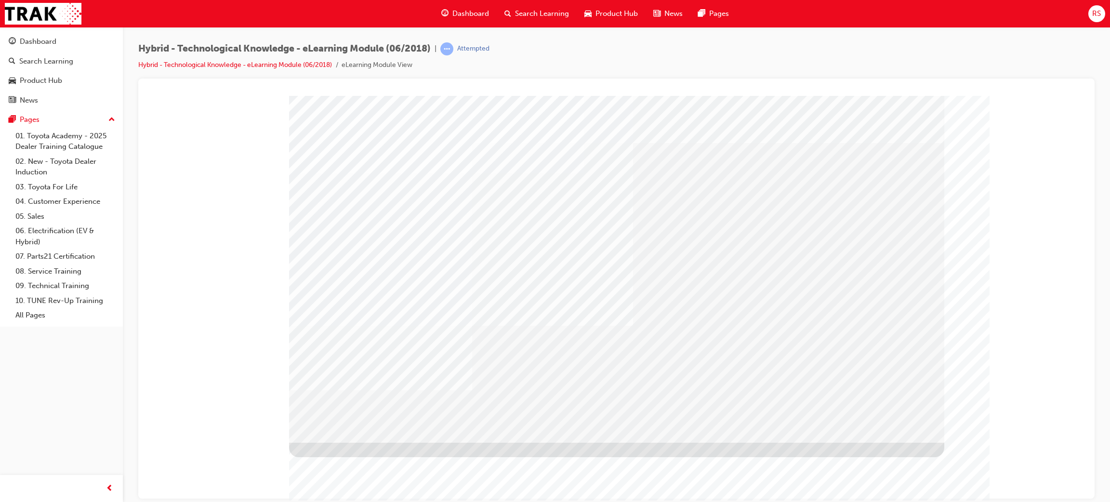
drag, startPoint x: 772, startPoint y: 420, endPoint x: 790, endPoint y: 424, distance: 18.2
drag, startPoint x: 671, startPoint y: 411, endPoint x: 748, endPoint y: 426, distance: 78.0
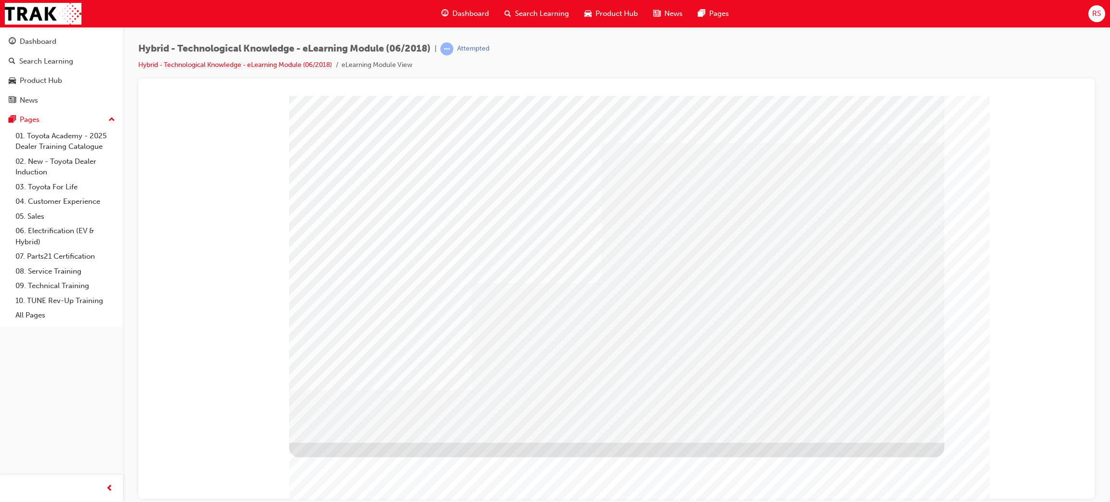
drag, startPoint x: 753, startPoint y: 410, endPoint x: 816, endPoint y: 419, distance: 63.7
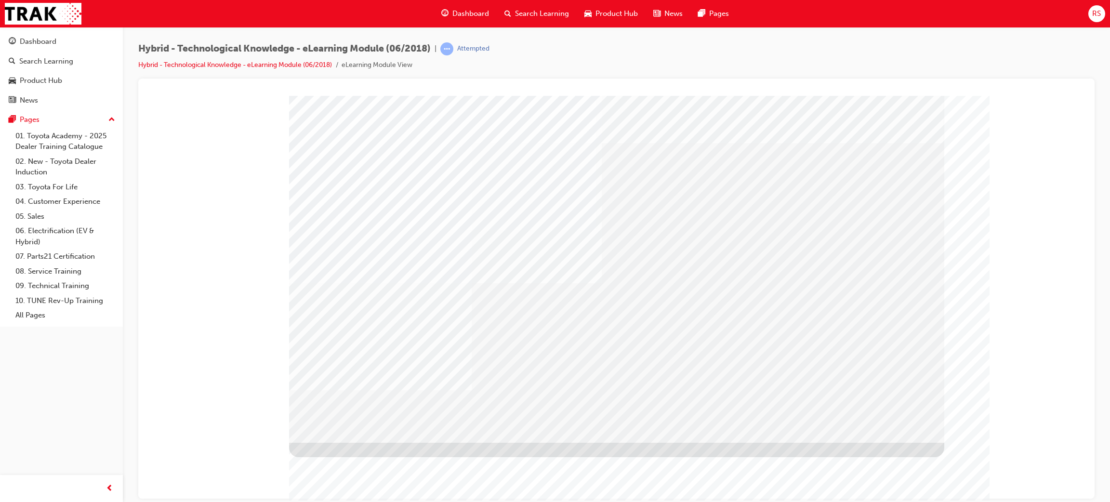
drag, startPoint x: 789, startPoint y: 417, endPoint x: 739, endPoint y: 417, distance: 49.6
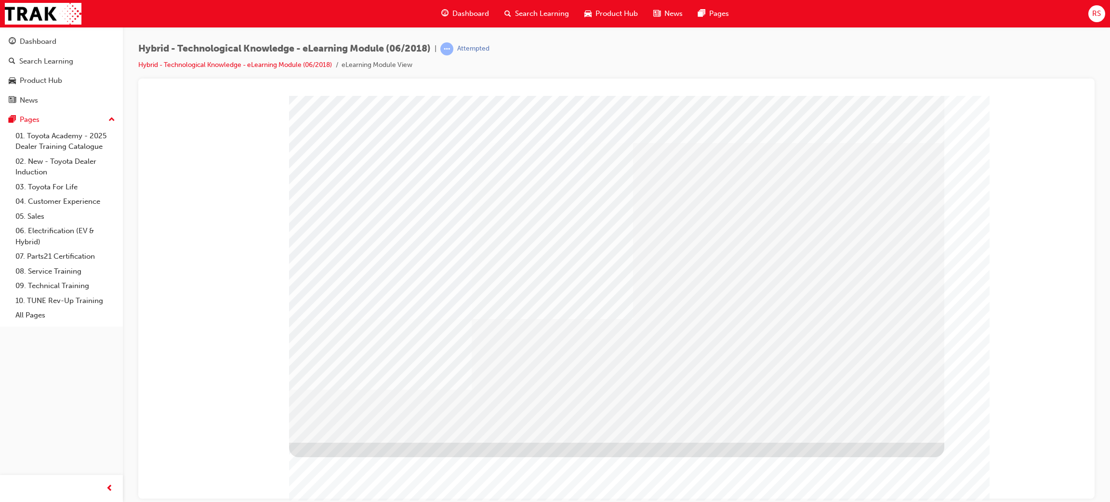
drag, startPoint x: 770, startPoint y: 409, endPoint x: 794, endPoint y: 413, distance: 24.4
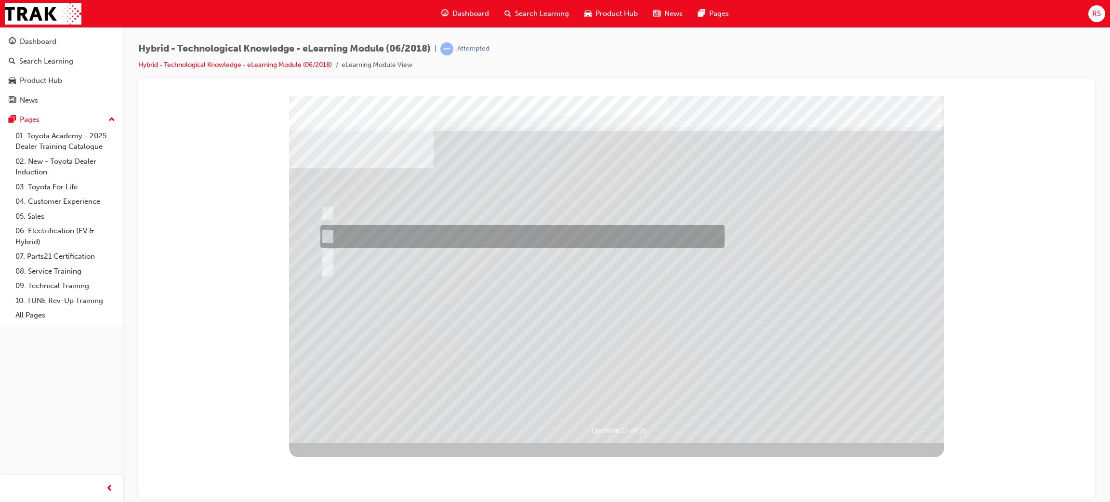
click at [518, 231] on div at bounding box center [520, 236] width 404 height 23
radio input "true"
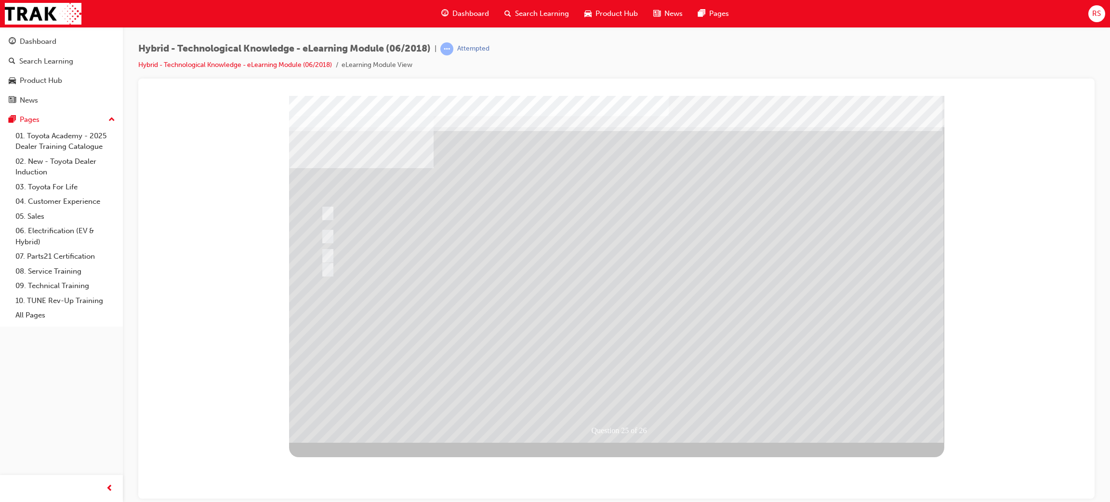
click at [605, 391] on div at bounding box center [616, 268] width 655 height 347
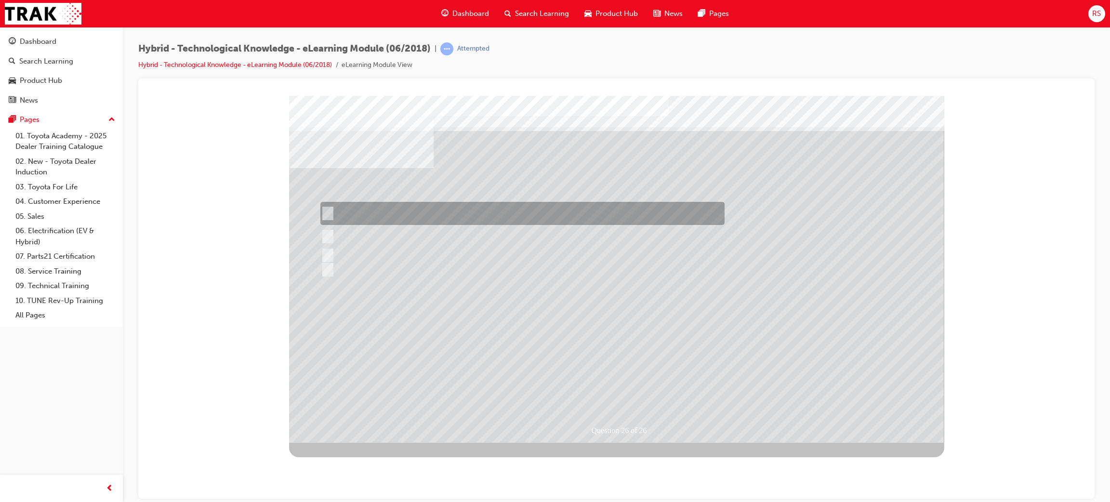
click at [466, 223] on div at bounding box center [520, 213] width 404 height 23
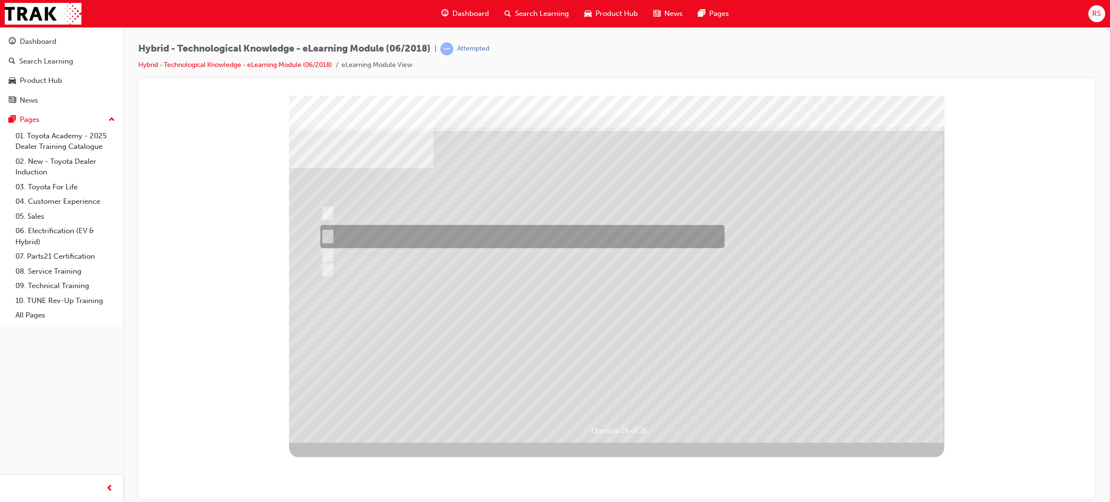
click at [466, 231] on div at bounding box center [520, 236] width 404 height 23
radio input "false"
radio input "true"
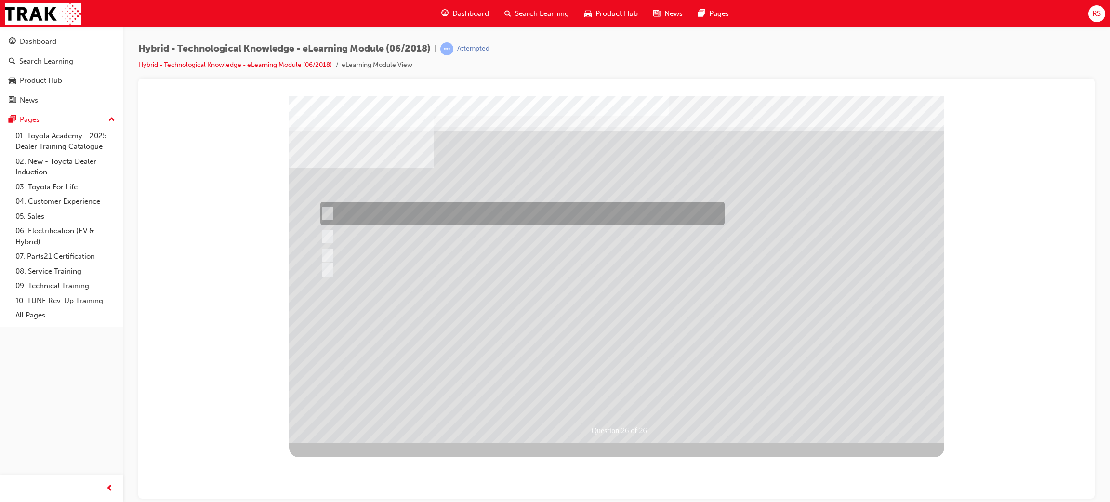
click at [409, 228] on div at bounding box center [520, 236] width 404 height 23
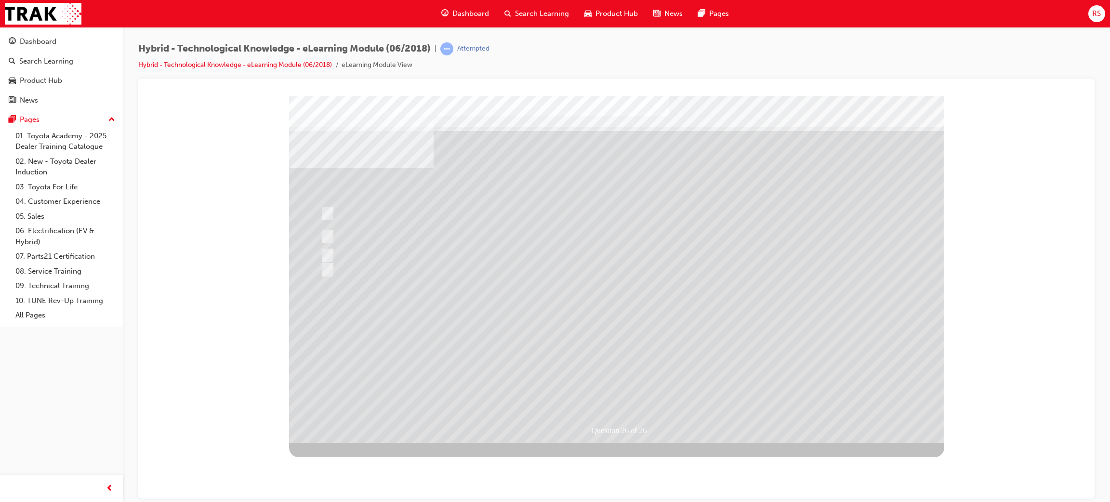
click at [628, 357] on div at bounding box center [616, 268] width 655 height 347
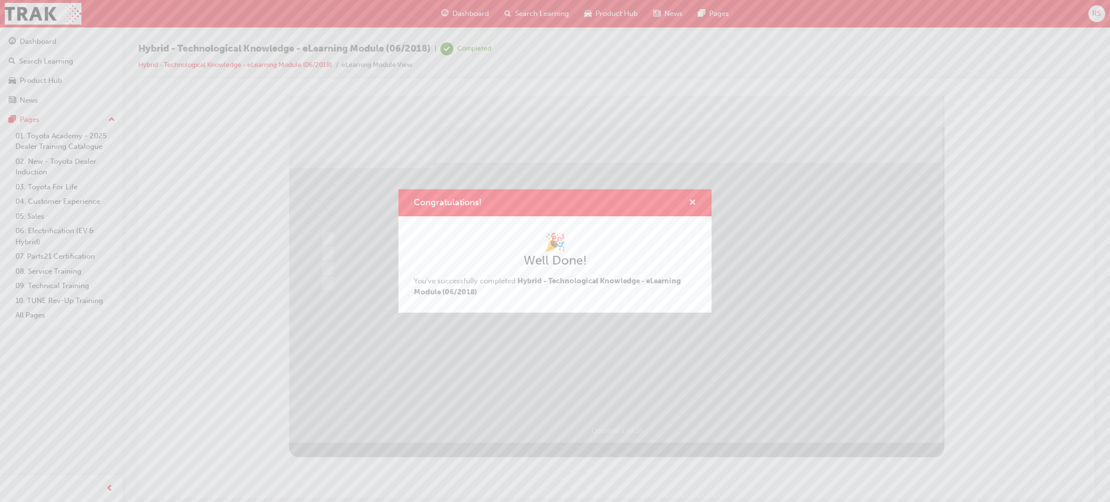
click at [688, 204] on div "Congratulations!" at bounding box center [689, 203] width 15 height 12
click at [692, 199] on span "cross-icon" at bounding box center [692, 203] width 7 height 9
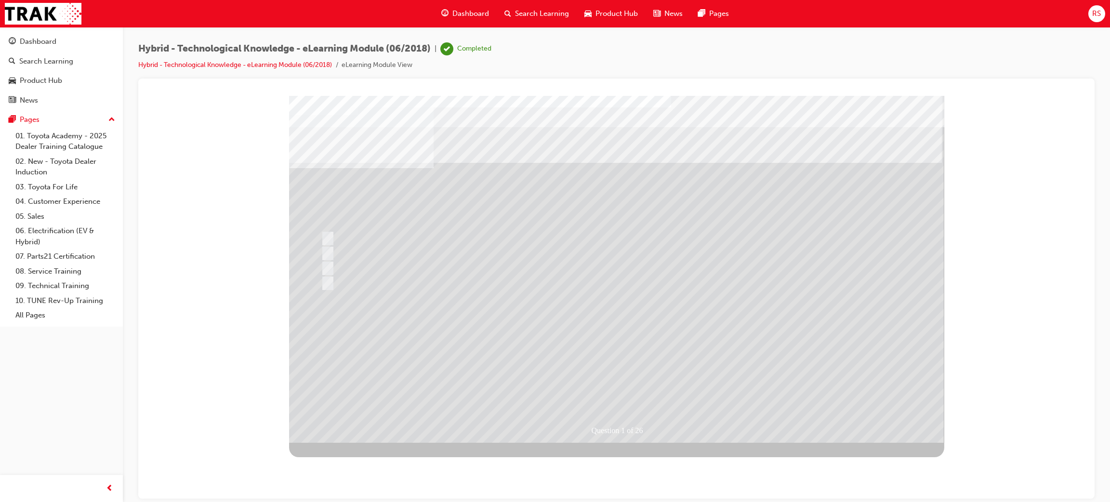
click at [471, 14] on span "Dashboard" at bounding box center [471, 13] width 37 height 11
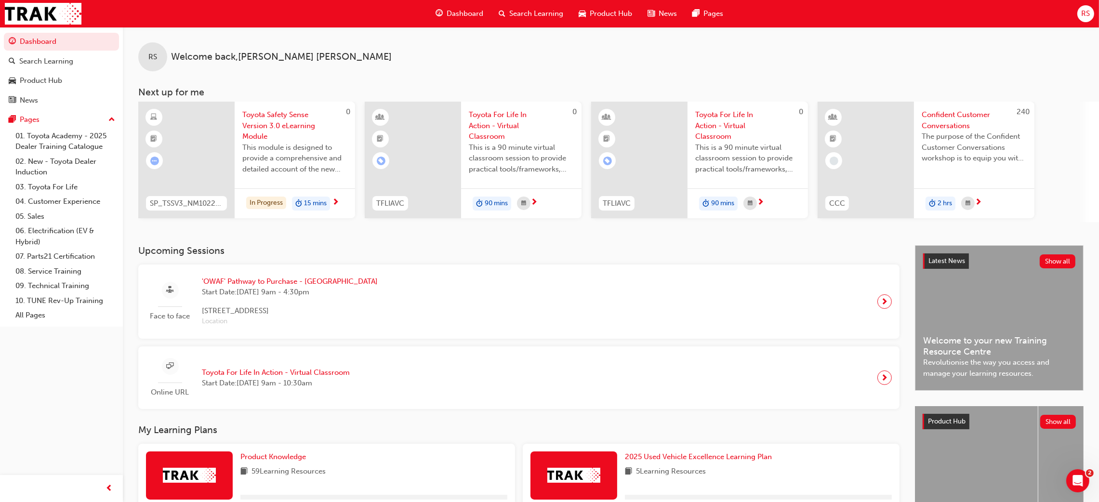
click at [536, 13] on span "Search Learning" at bounding box center [536, 13] width 54 height 11
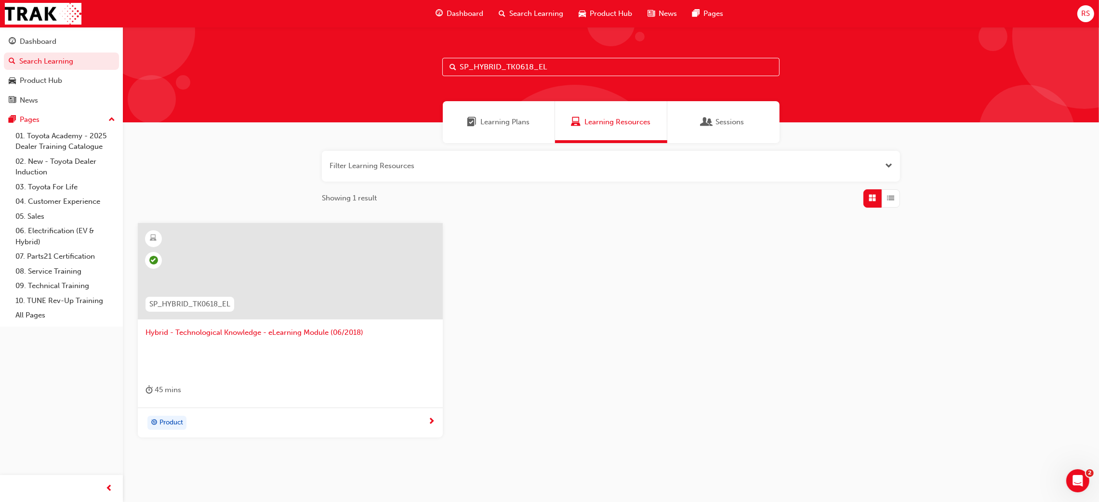
click at [554, 64] on input "SP_HYBRID_TK0618_EL" at bounding box center [610, 67] width 337 height 18
drag, startPoint x: 584, startPoint y: 75, endPoint x: 586, endPoint y: 70, distance: 5.0
click at [585, 74] on input "SP_HYBRID_TK0618_EL" at bounding box center [610, 67] width 337 height 18
click at [205, 334] on span "Hybrid - Technological Knowledge - eLearning Module (06/2018)" at bounding box center [291, 332] width 290 height 11
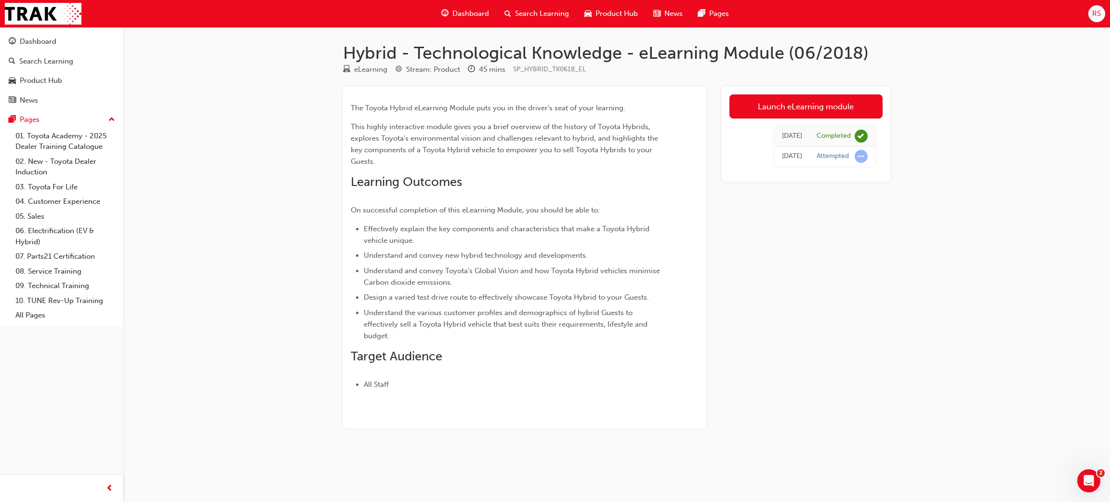
click at [468, 14] on span "Dashboard" at bounding box center [471, 13] width 37 height 11
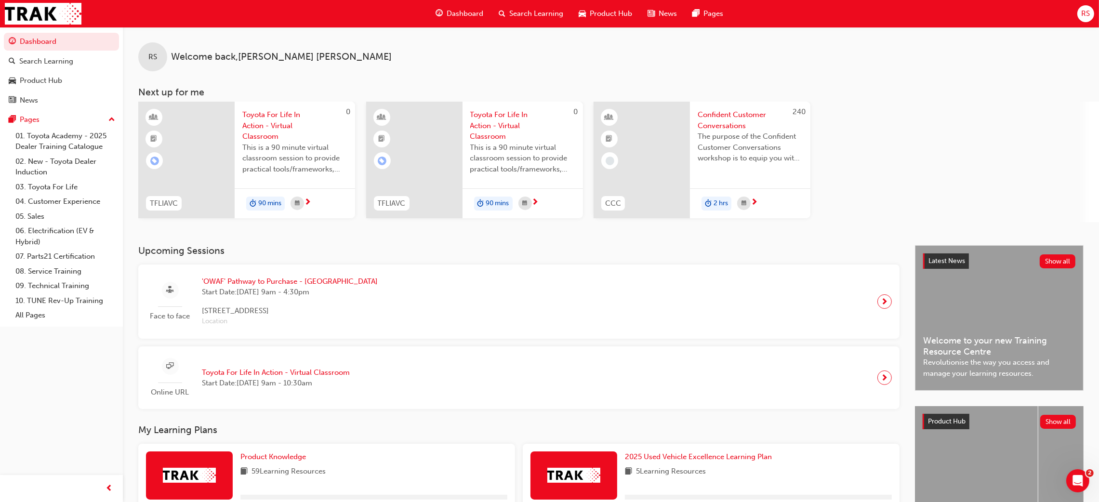
click at [530, 11] on span "Search Learning" at bounding box center [536, 13] width 54 height 11
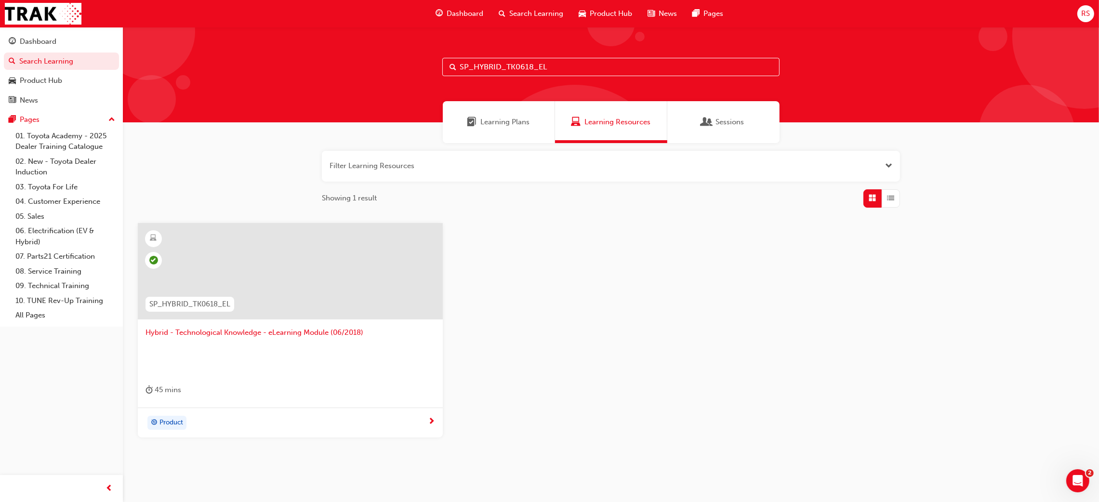
drag, startPoint x: 566, startPoint y: 65, endPoint x: 315, endPoint y: 80, distance: 252.1
click at [315, 80] on div "SP_HYBRID_TK0618_EL" at bounding box center [611, 74] width 976 height 95
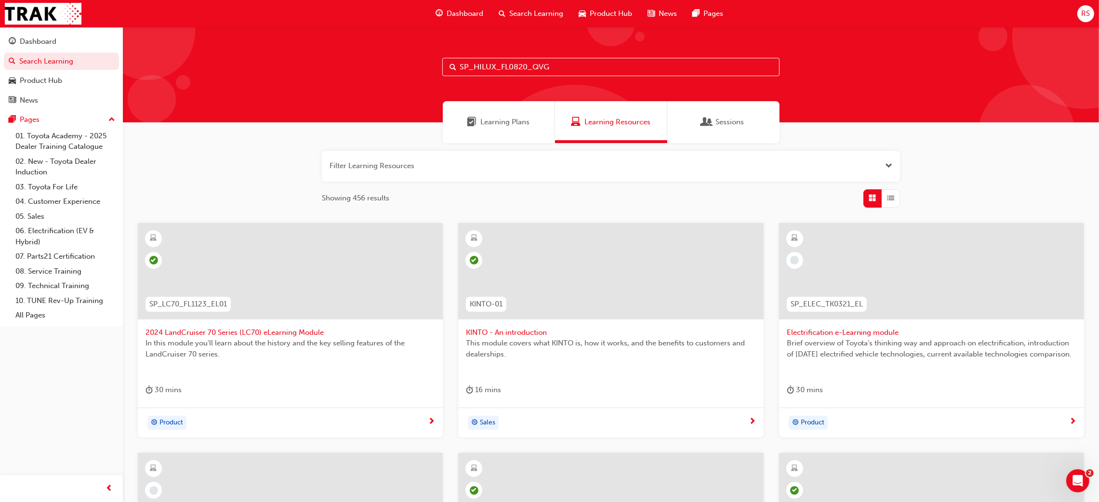
type input "SP_HILUX_FL0820_QVG"
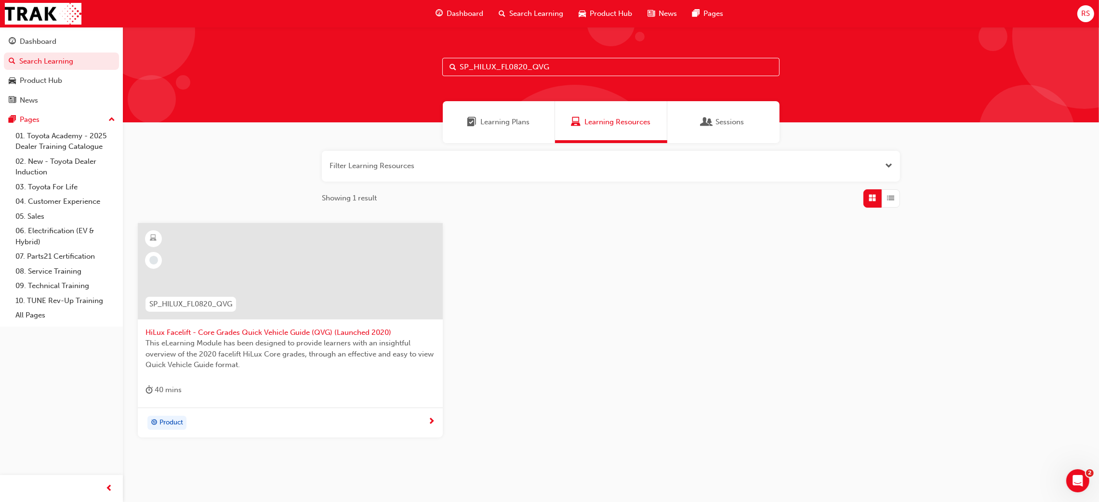
click at [256, 329] on span "HiLux Facelift - Core Grades Quick Vehicle Guide (QVG) (Launched 2020)" at bounding box center [291, 332] width 290 height 11
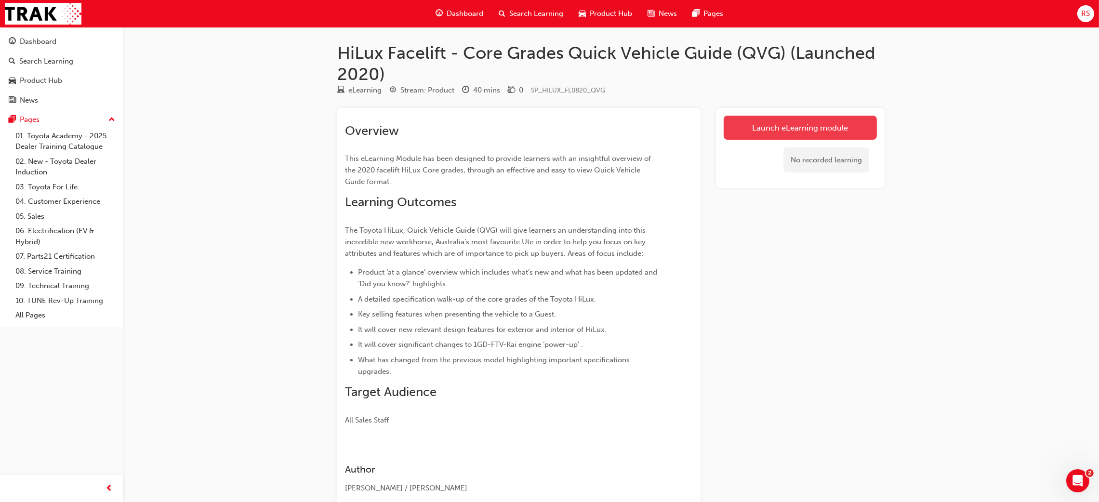
click at [771, 118] on link "Launch eLearning module" at bounding box center [800, 128] width 153 height 24
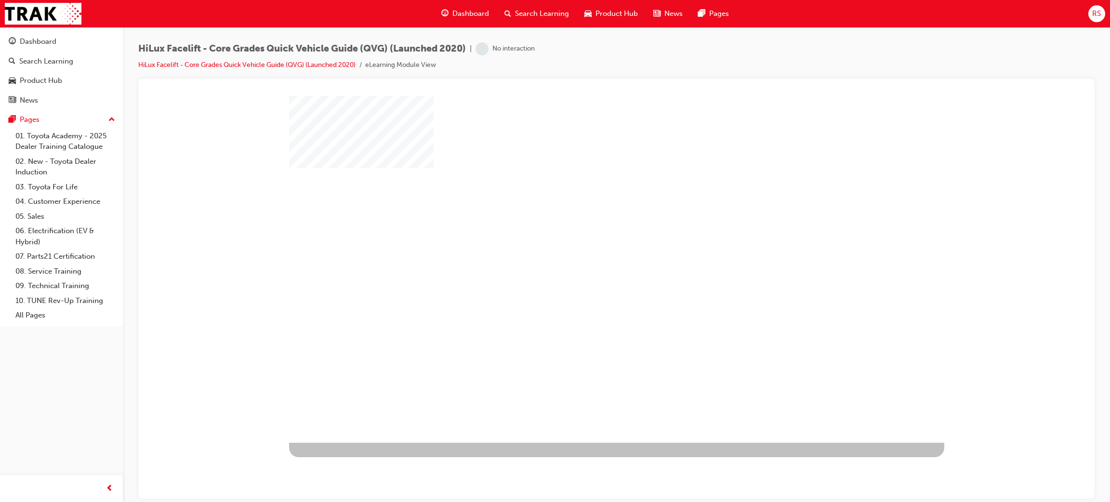
drag, startPoint x: 576, startPoint y: 274, endPoint x: 602, endPoint y: 295, distance: 33.6
click at [576, 273] on div at bounding box center [616, 268] width 655 height 347
click at [619, 235] on div at bounding box center [616, 268] width 655 height 347
drag, startPoint x: 631, startPoint y: 228, endPoint x: 626, endPoint y: 235, distance: 8.6
click at [629, 228] on div at bounding box center [616, 268] width 655 height 347
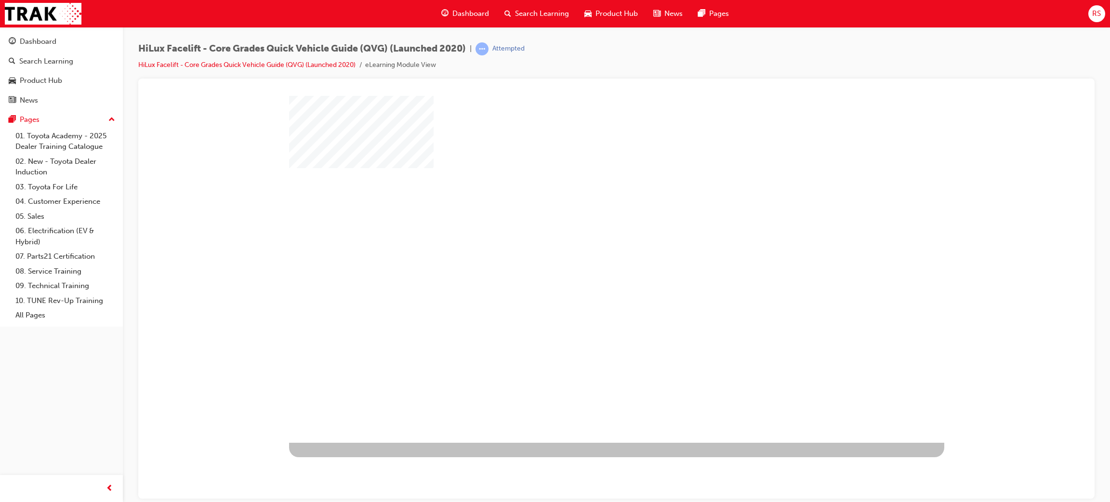
click at [589, 241] on div "play" at bounding box center [589, 241] width 0 height 0
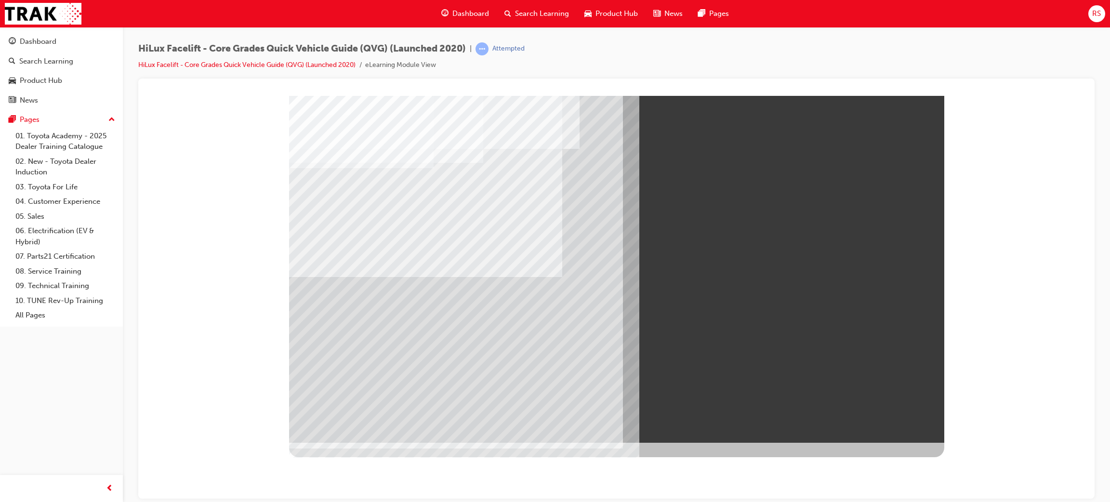
drag, startPoint x: 864, startPoint y: 434, endPoint x: 869, endPoint y: 436, distance: 5.6
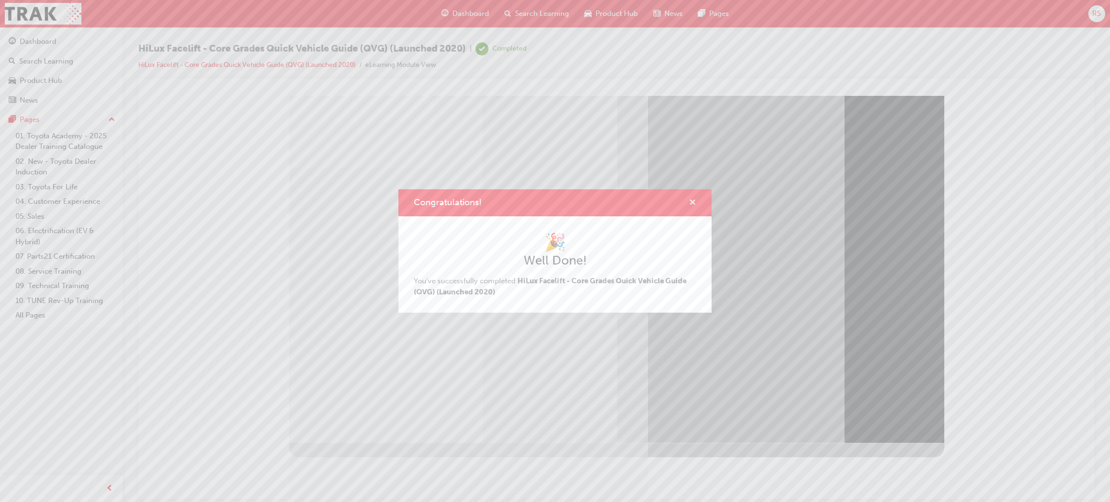
drag, startPoint x: 693, startPoint y: 205, endPoint x: 440, endPoint y: 25, distance: 310.7
click at [693, 205] on span "cross-icon" at bounding box center [692, 203] width 7 height 9
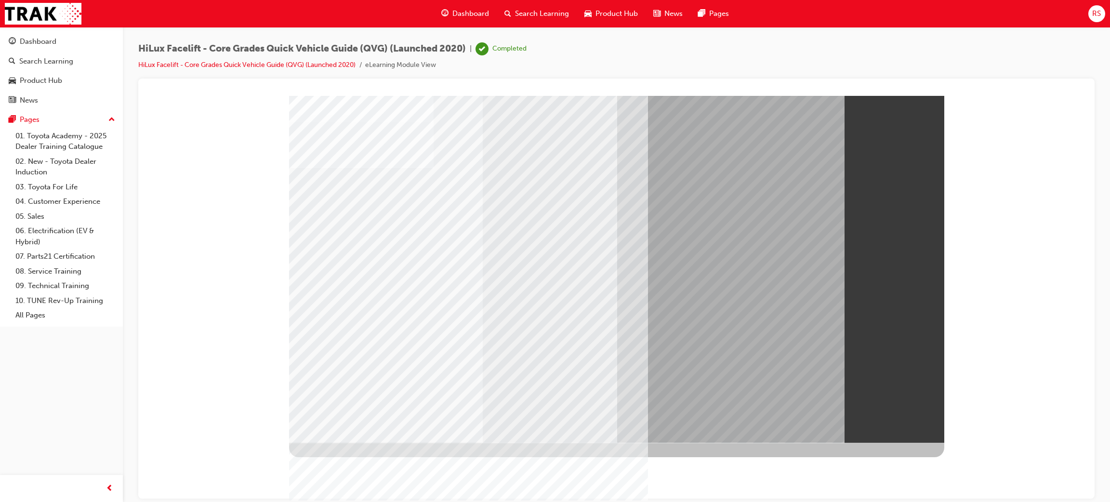
click at [464, 11] on span "Dashboard" at bounding box center [471, 13] width 37 height 11
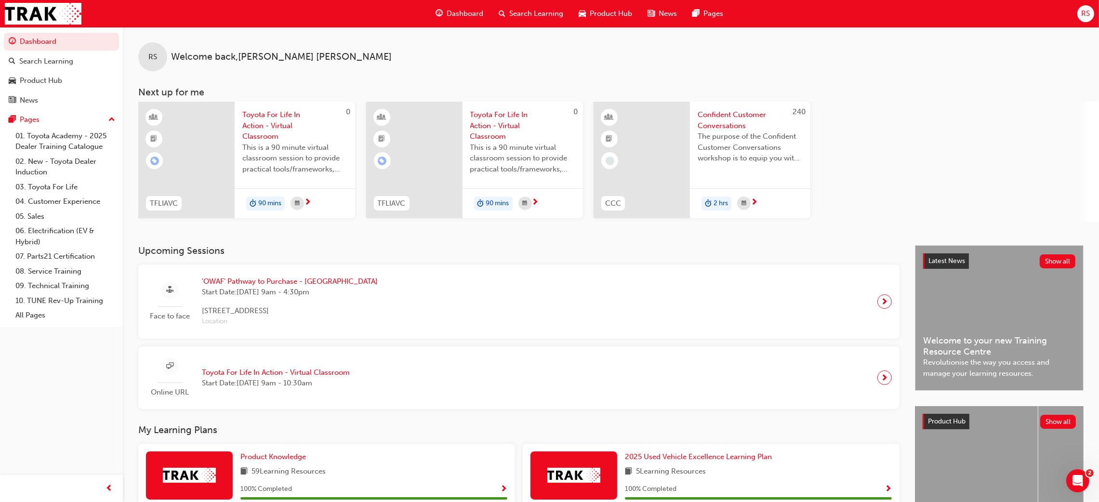
click at [524, 8] on span "Search Learning" at bounding box center [536, 13] width 54 height 11
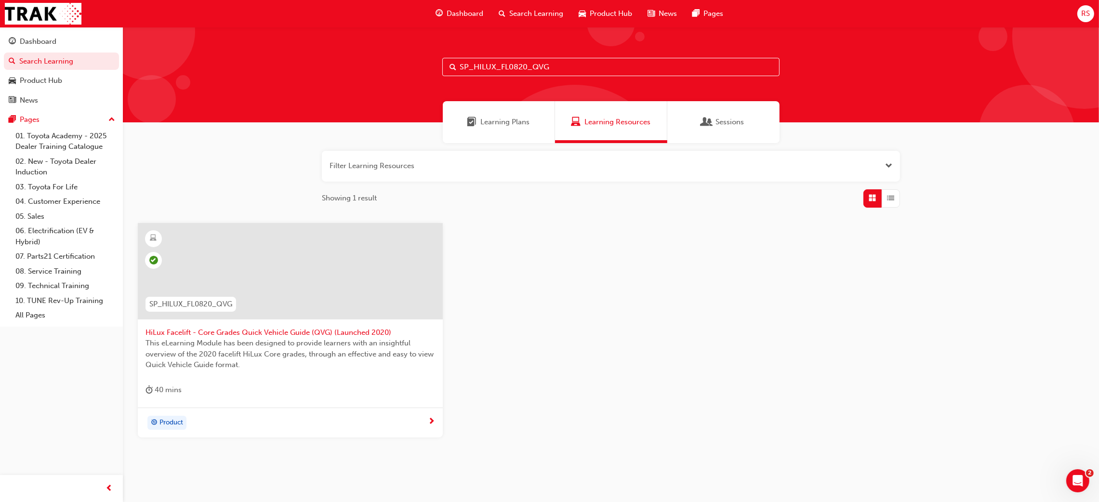
drag, startPoint x: 588, startPoint y: 70, endPoint x: 438, endPoint y: 66, distance: 150.5
drag, startPoint x: 438, startPoint y: 66, endPoint x: 744, endPoint y: 71, distance: 305.6
drag, startPoint x: 744, startPoint y: 71, endPoint x: 709, endPoint y: 64, distance: 35.0
click at [709, 64] on input "SP_HILUX_FL0820_QVG" at bounding box center [610, 67] width 337 height 18
drag, startPoint x: 709, startPoint y: 64, endPoint x: 359, endPoint y: 86, distance: 351.1
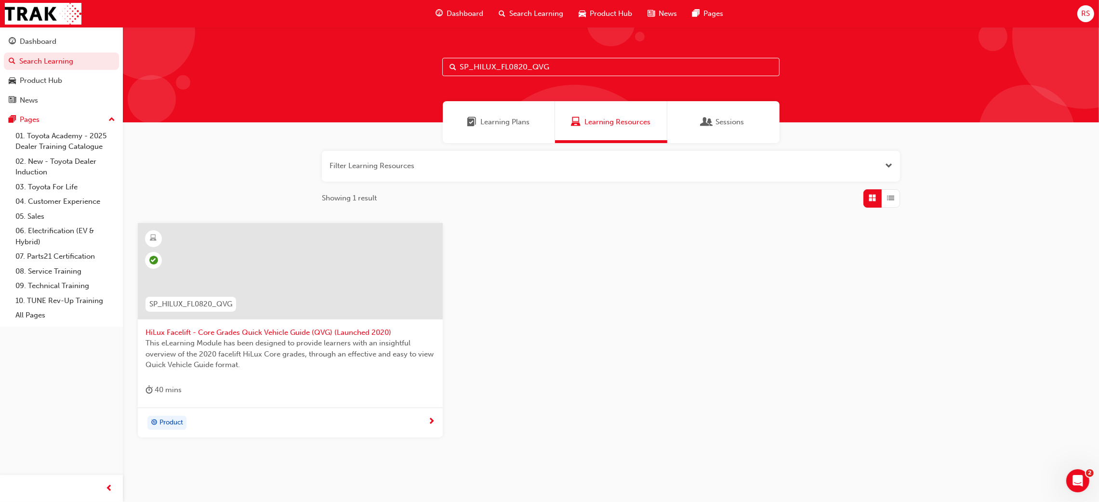
click at [359, 86] on div "SP_HILUX_FL0820_QVG" at bounding box center [611, 74] width 976 height 95
type input "SP_HILUX_FL0820_DPG"
drag, startPoint x: 567, startPoint y: 69, endPoint x: 363, endPoint y: 66, distance: 203.9
click at [363, 66] on div "SP_HILUX_FL0820_DPG" at bounding box center [611, 74] width 976 height 95
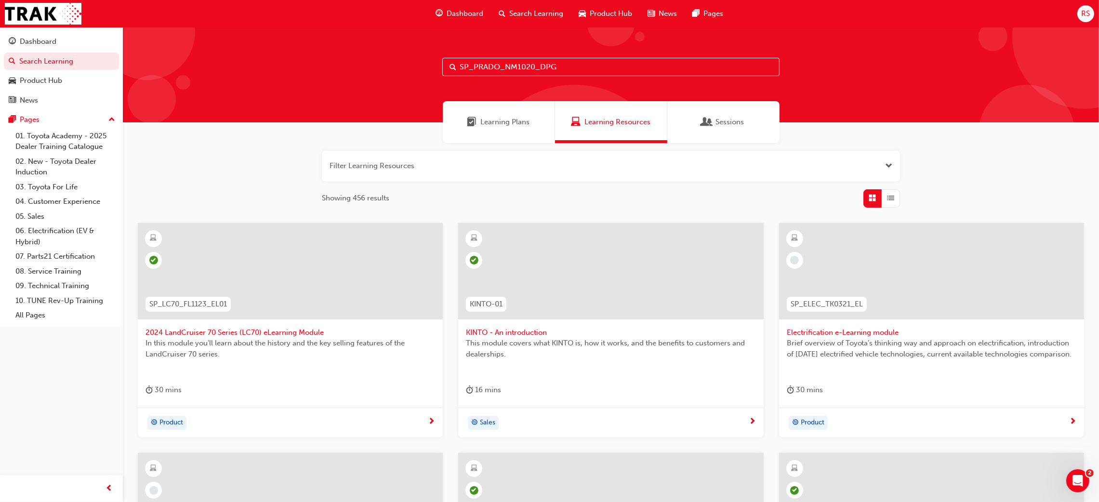
type input "SP_PRADO_NM1020_DPG"
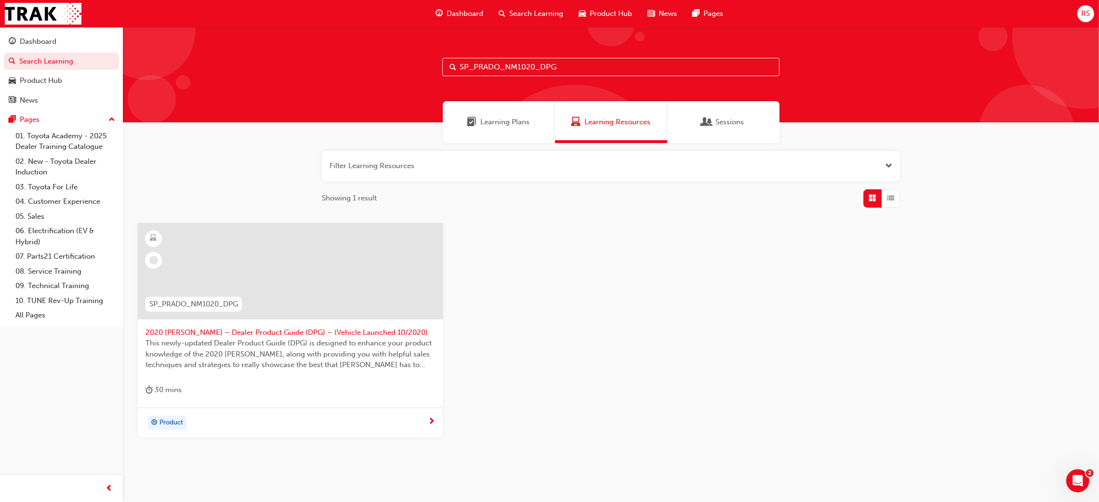
click at [216, 366] on span "This newly-updated Dealer Product Guide (DPG) is designed to enhance your produ…" at bounding box center [291, 354] width 290 height 33
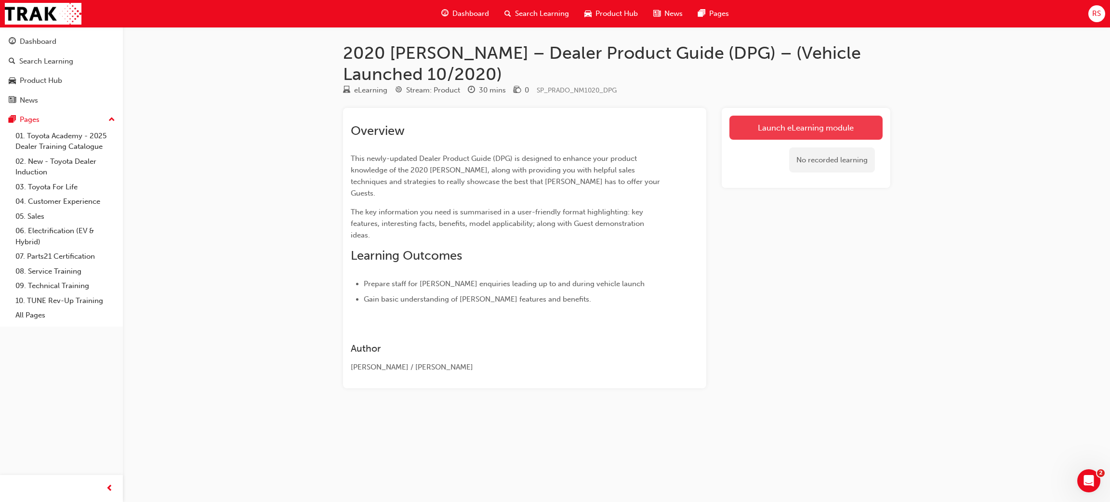
click at [765, 124] on link "Launch eLearning module" at bounding box center [806, 128] width 153 height 24
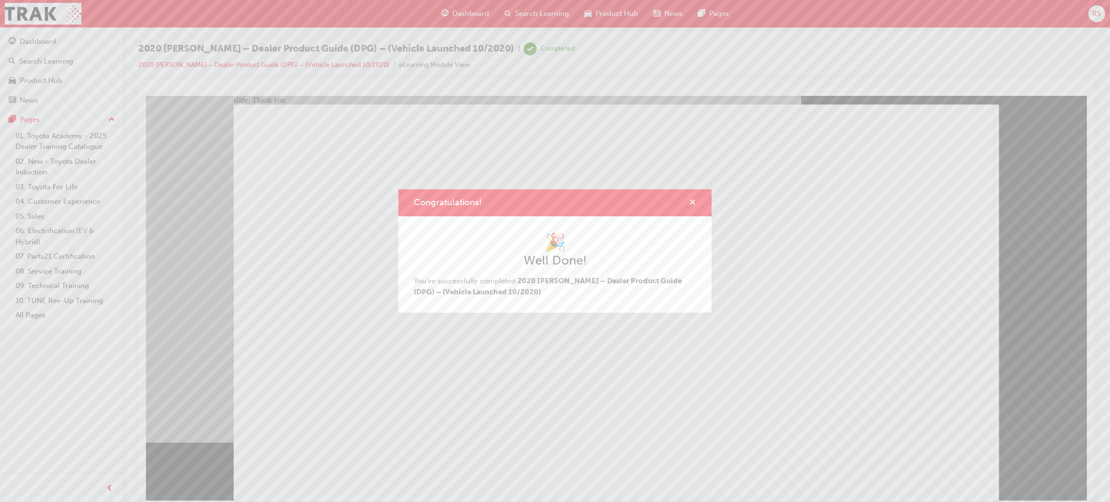
click at [693, 208] on button "Congratulations!" at bounding box center [692, 203] width 7 height 12
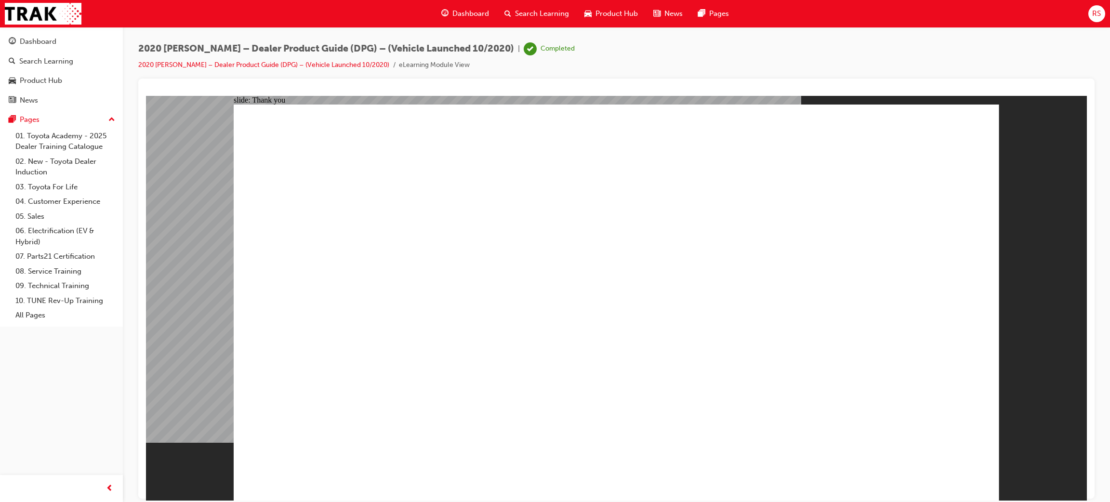
click at [461, 8] on span "Dashboard" at bounding box center [471, 13] width 37 height 11
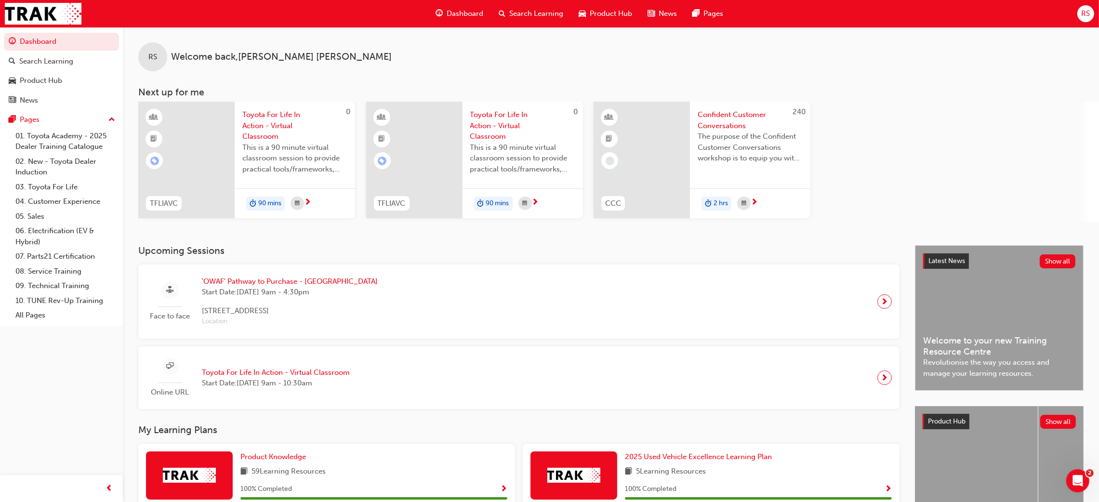
click at [476, 16] on span "Dashboard" at bounding box center [465, 13] width 37 height 11
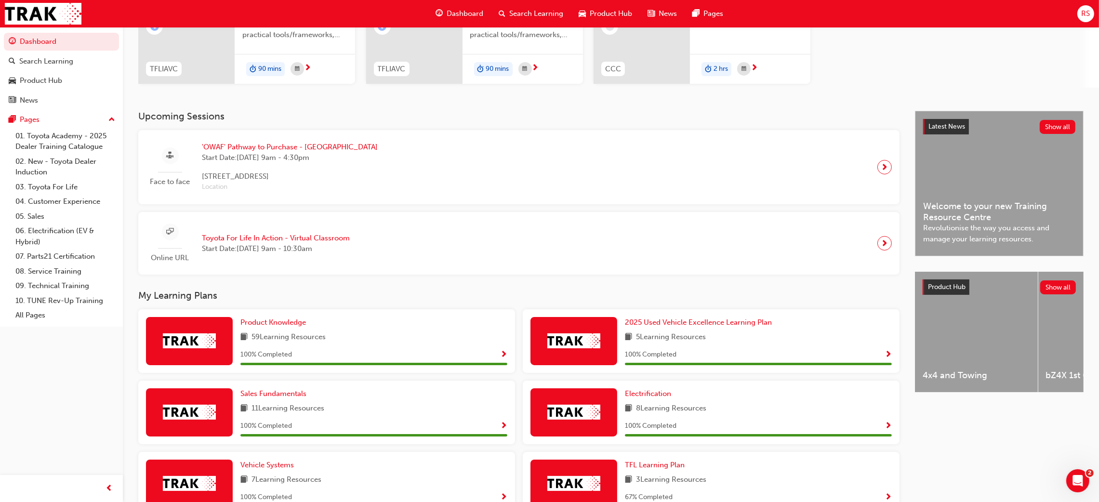
scroll to position [90, 0]
